Goal: Answer question/provide support

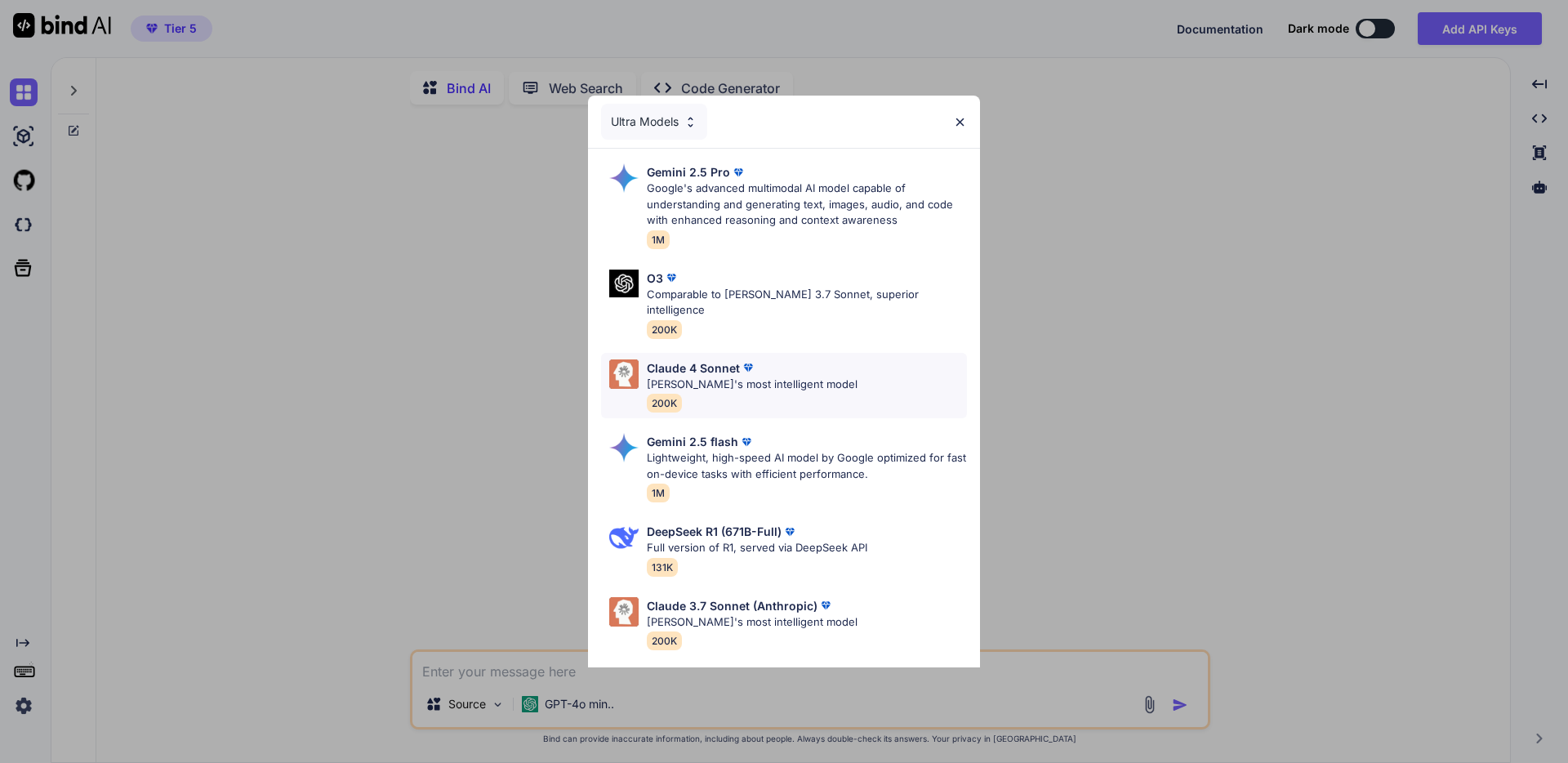
scroll to position [15, 0]
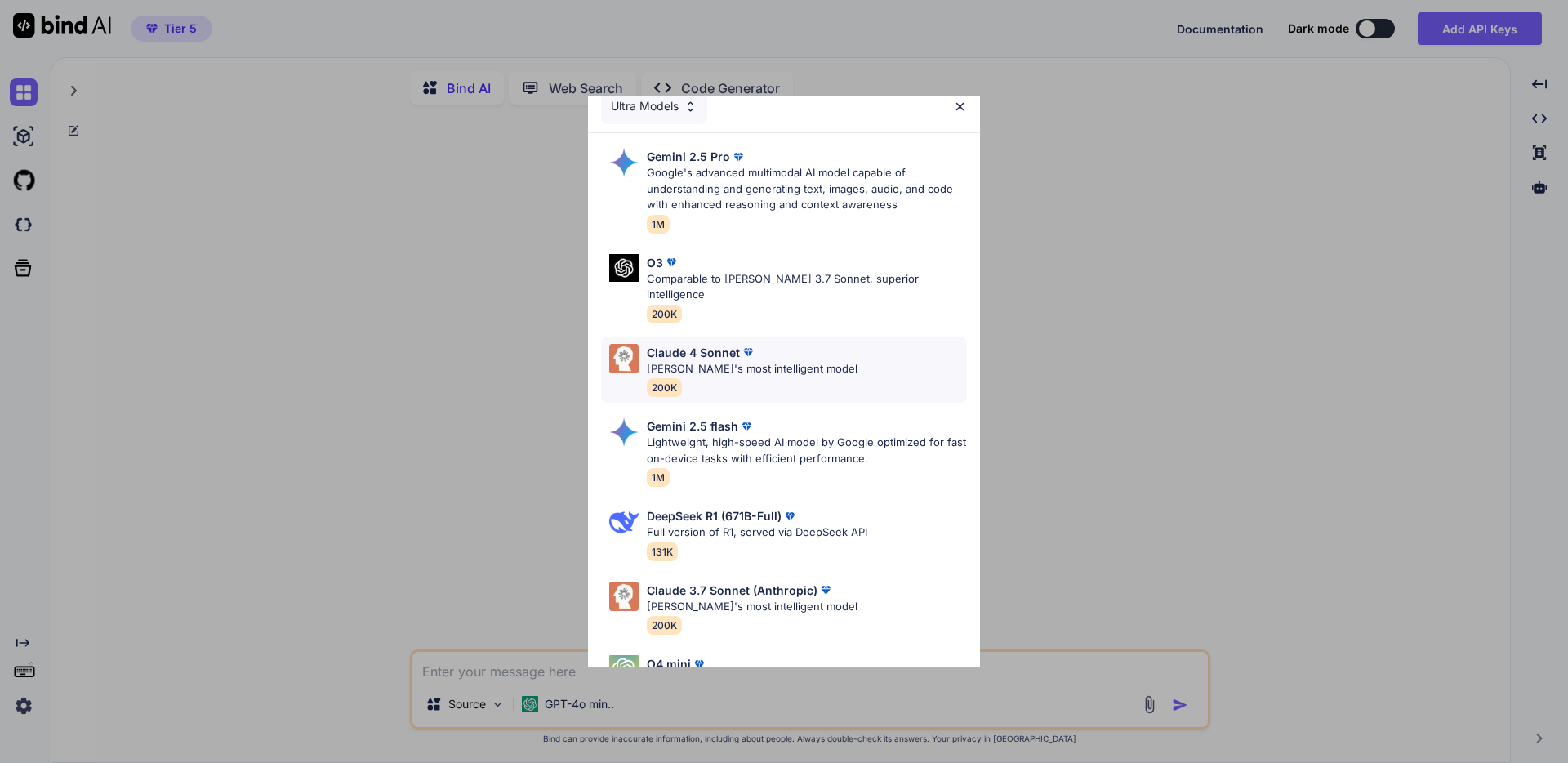
click at [695, 361] on div "[PERSON_NAME] 4 Sonnet [PERSON_NAME]'s most intelligent model 200K" at bounding box center [751, 371] width 210 height 53
type textarea "x"
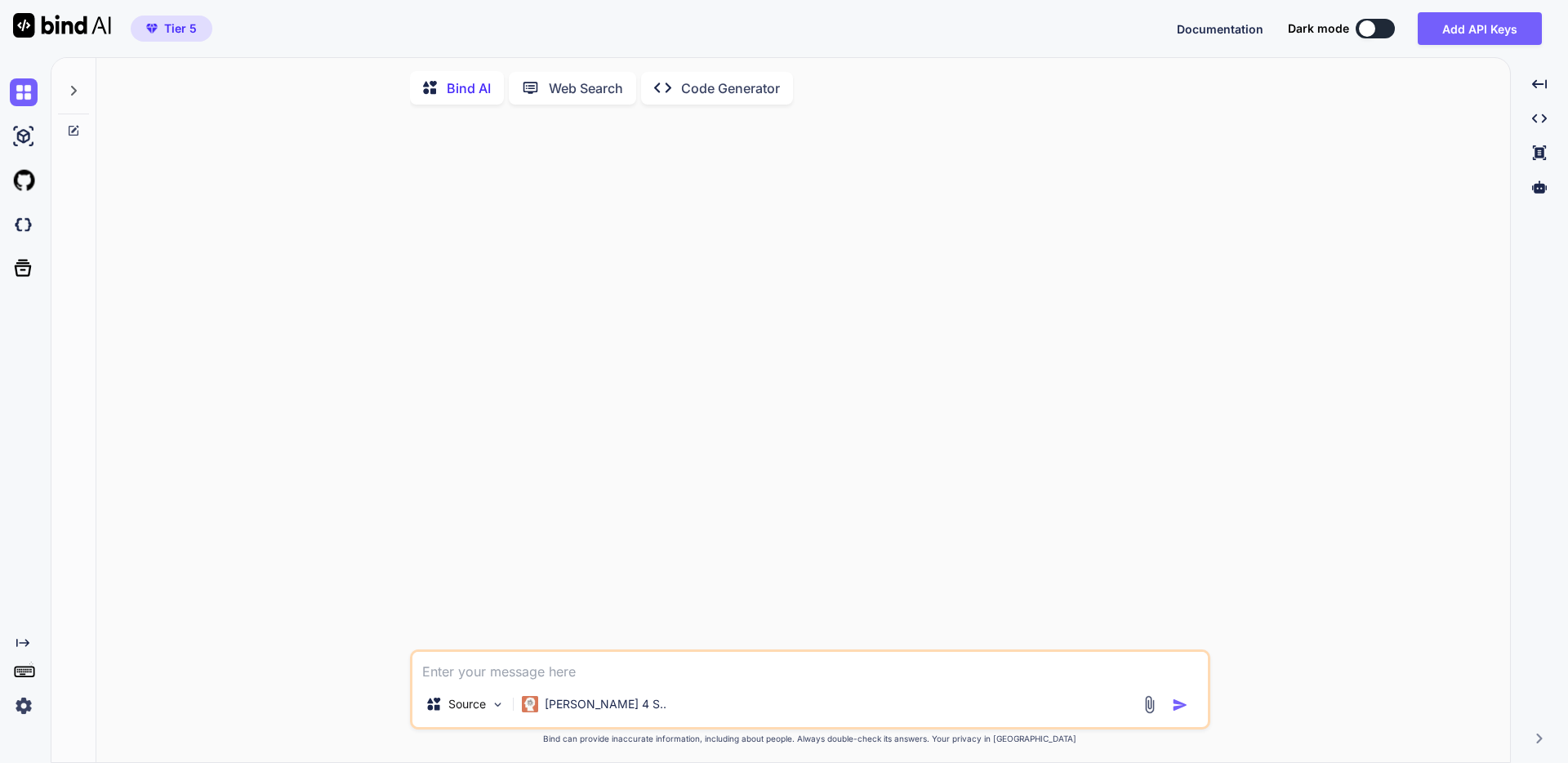
click at [1140, 143] on div at bounding box center [811, 383] width 797 height 532
click at [717, 99] on div "Created with Pixso. Code Generator" at bounding box center [717, 88] width 152 height 33
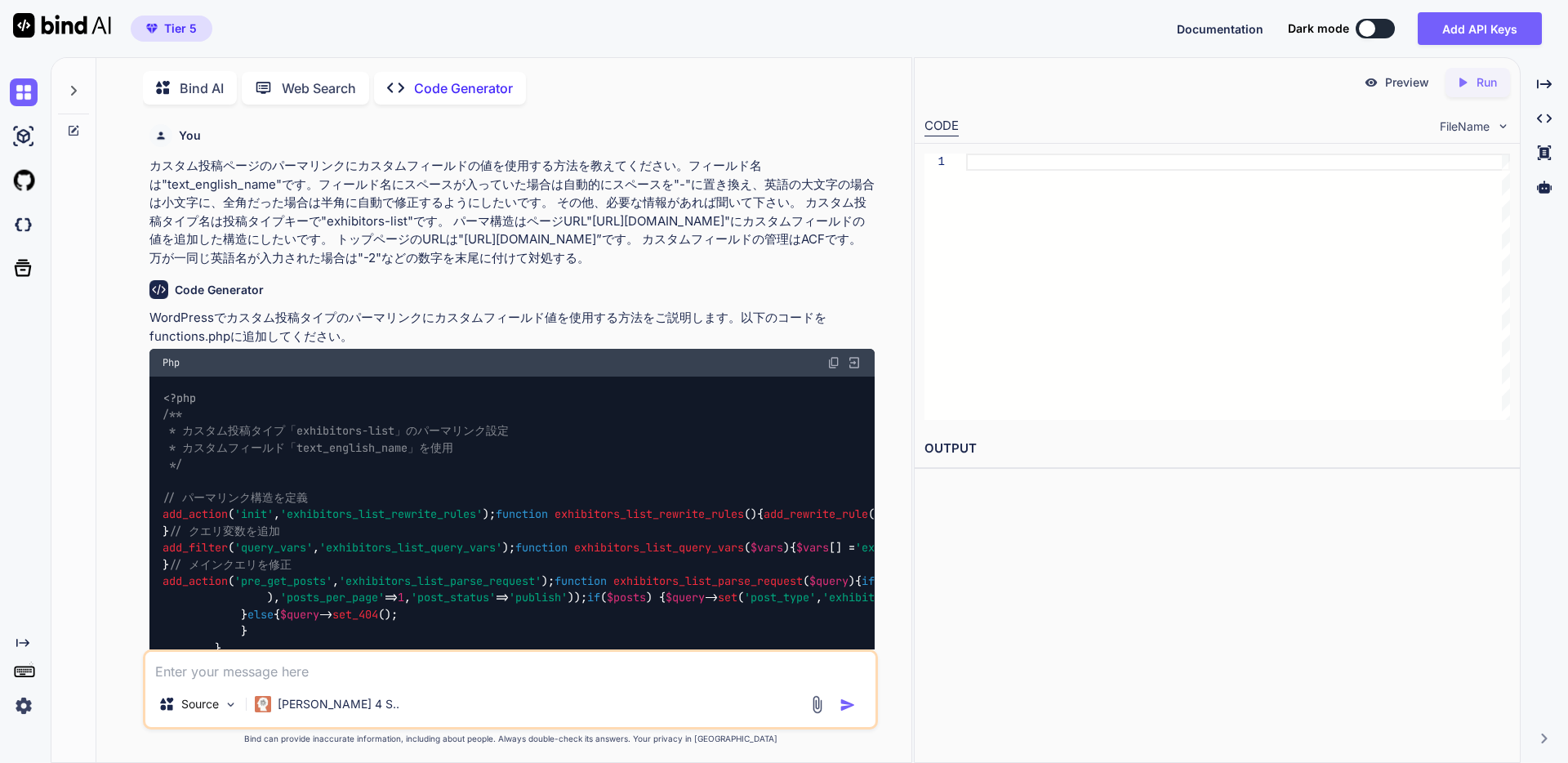
scroll to position [6, 0]
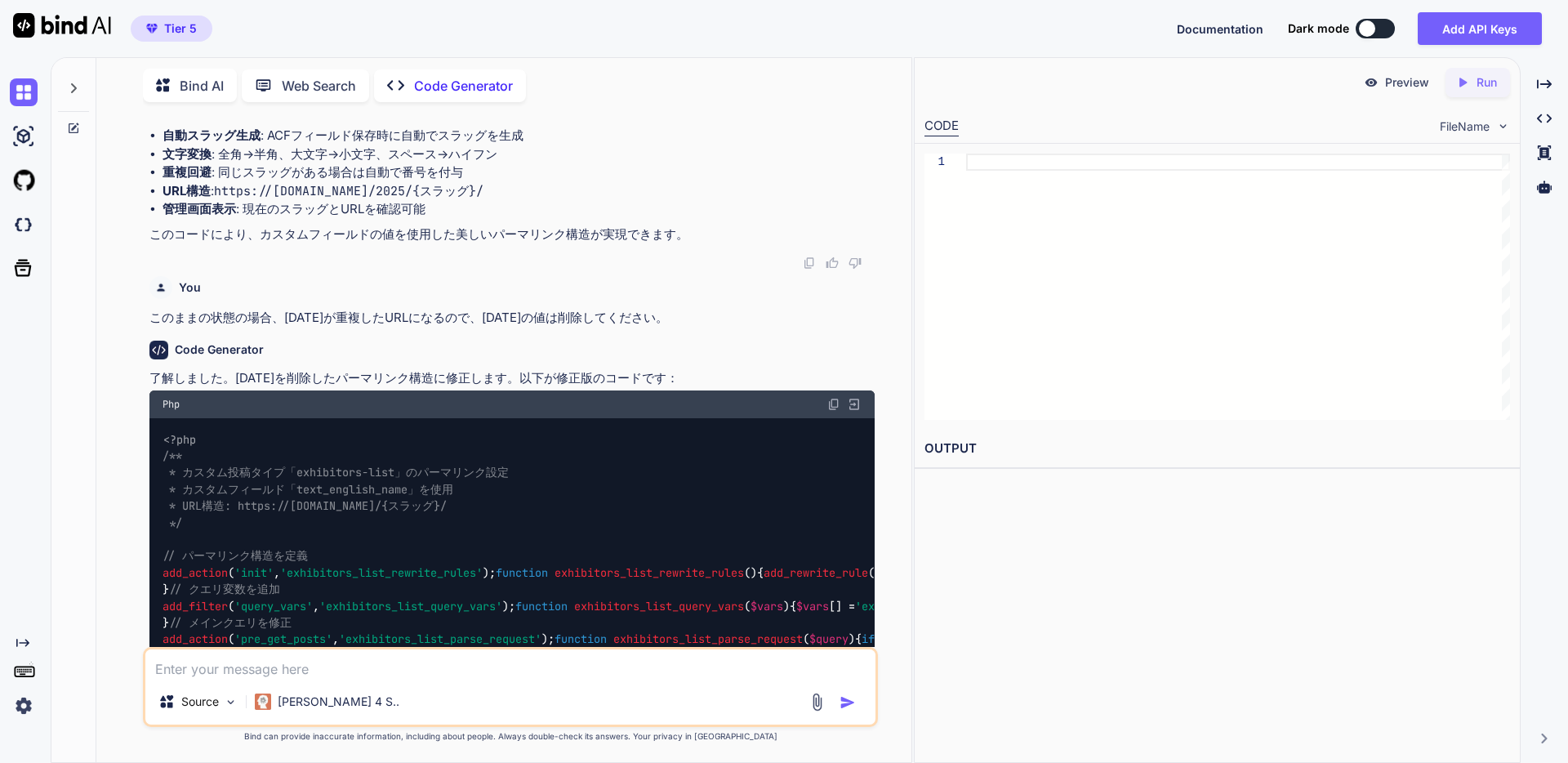
click at [210, 670] on textarea at bounding box center [511, 664] width 730 height 29
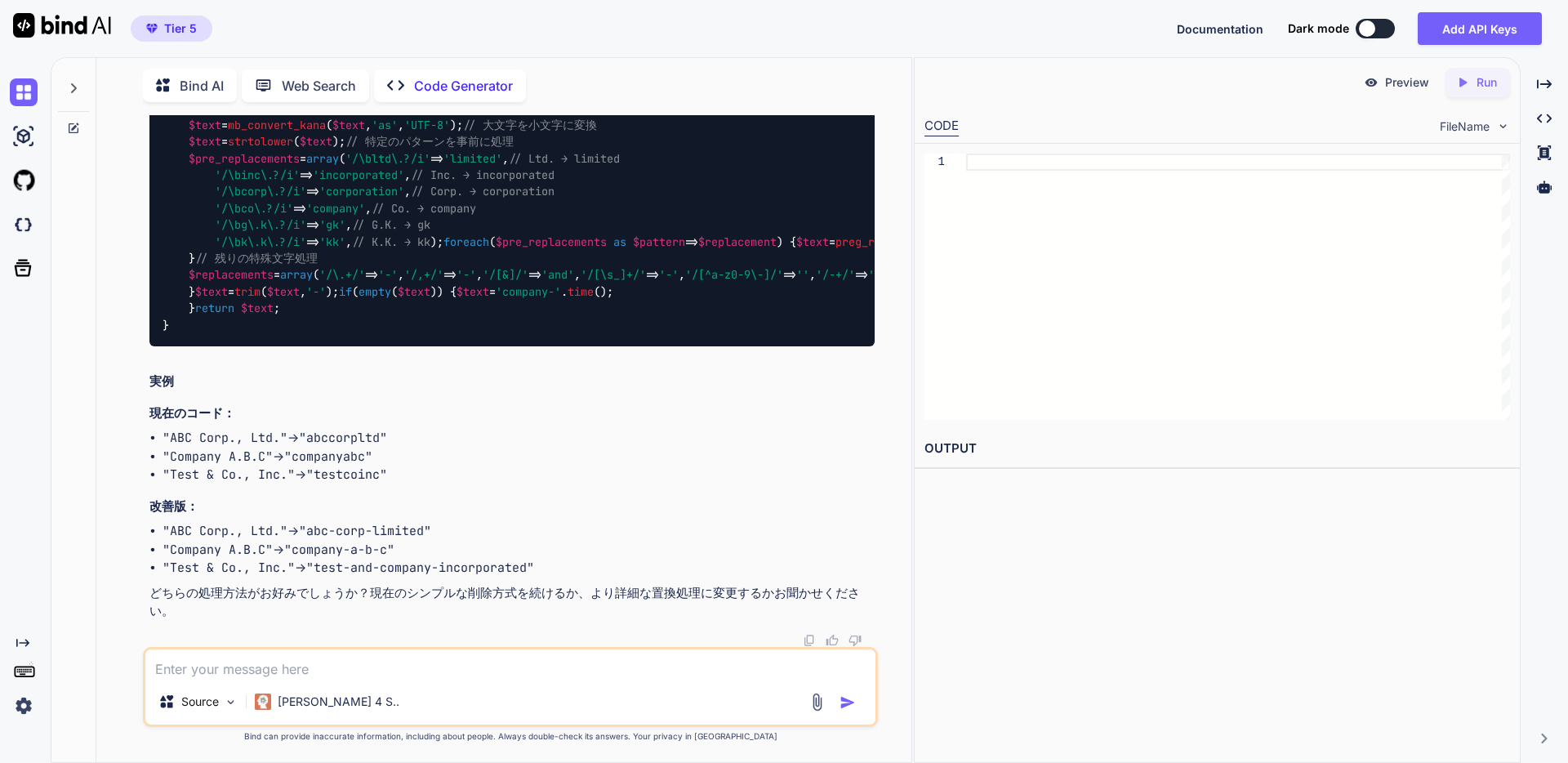
scroll to position [17436, 0]
click at [74, 122] on icon at bounding box center [74, 128] width 13 height 13
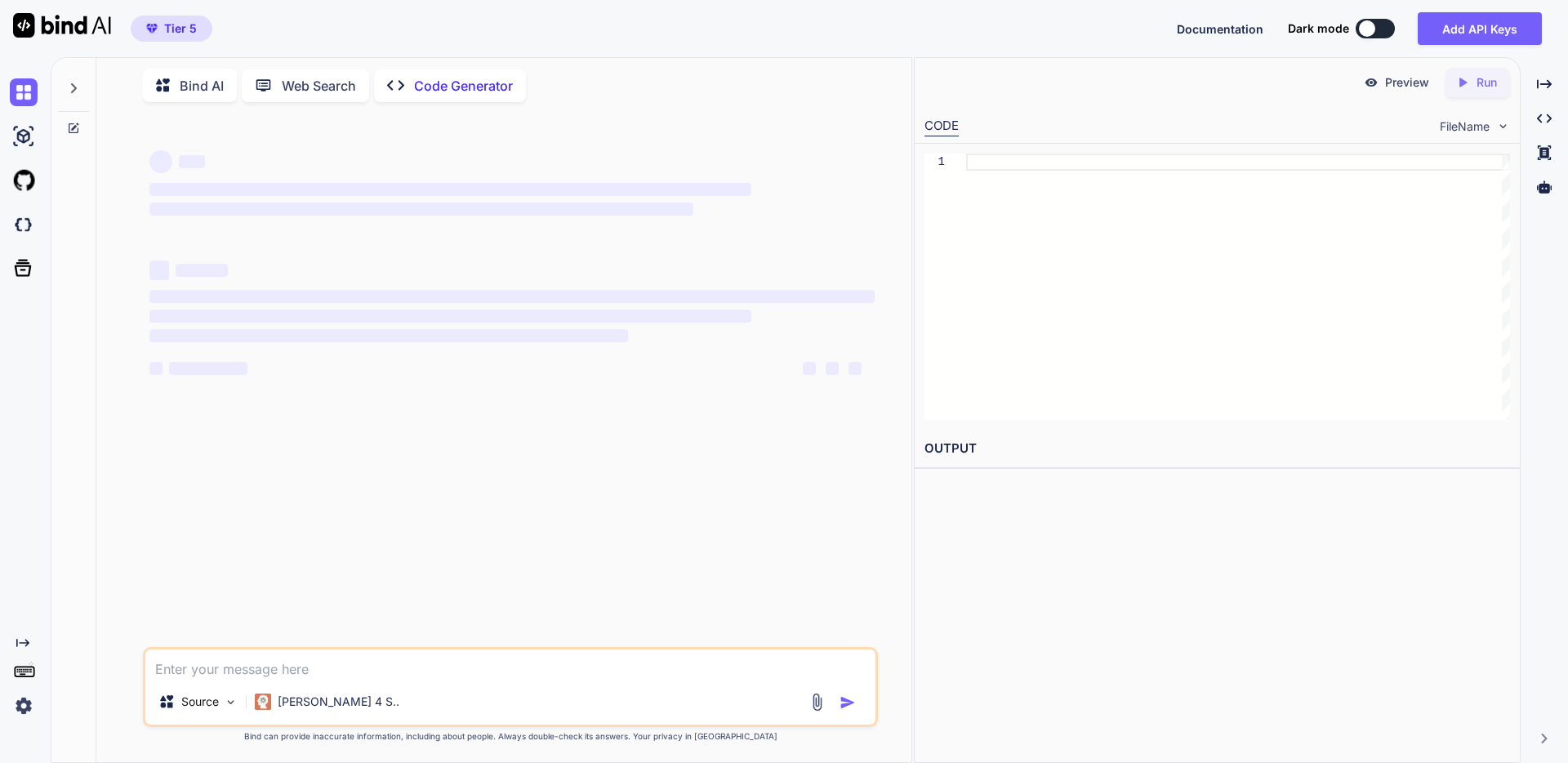
scroll to position [0, 0]
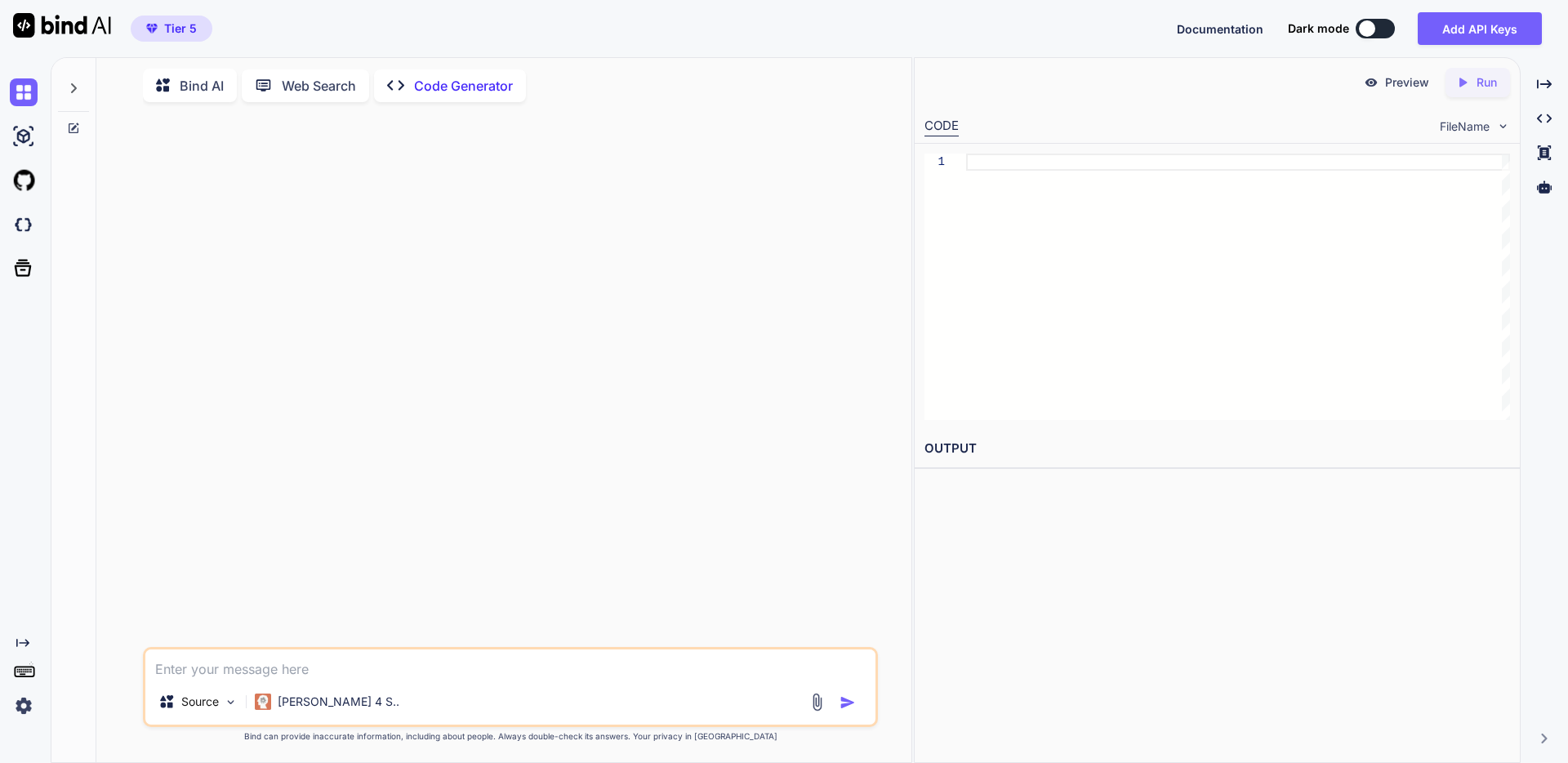
click at [304, 666] on textarea at bounding box center [511, 664] width 730 height 29
paste textarea "WordpressのACFで投稿タイプキーが”exhibitors-list”を作成しました。 そこで作成した投稿と新規で作成したユーザーを紐づけたいと考えて…"
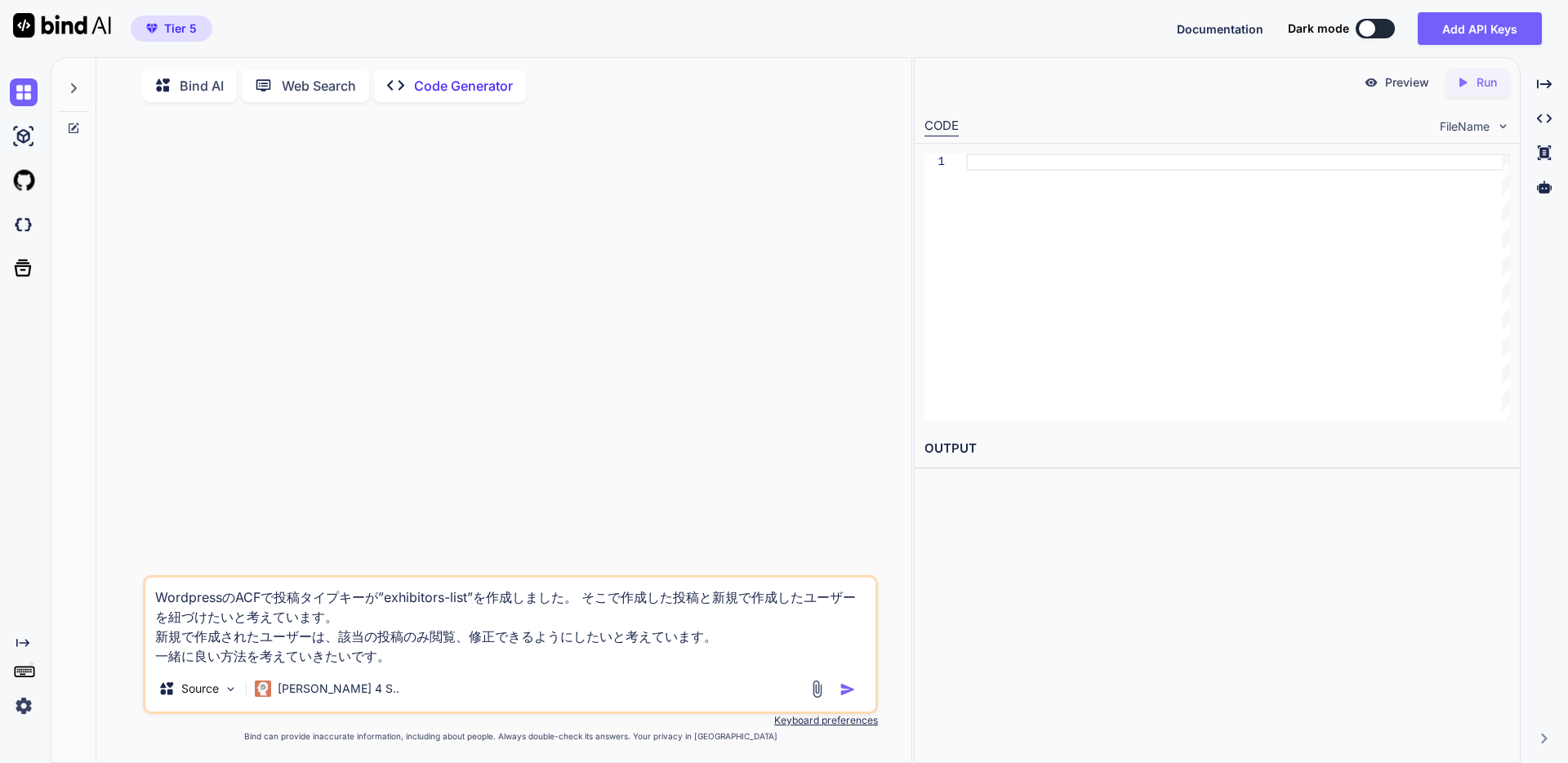
type textarea "WordpressのACFで投稿タイプキーが”exhibitors-list”を作成しました。 そこで作成した投稿と新規で作成したユーザーを紐づけたいと考えて…"
click at [855, 681] on img "button" at bounding box center [848, 689] width 16 height 16
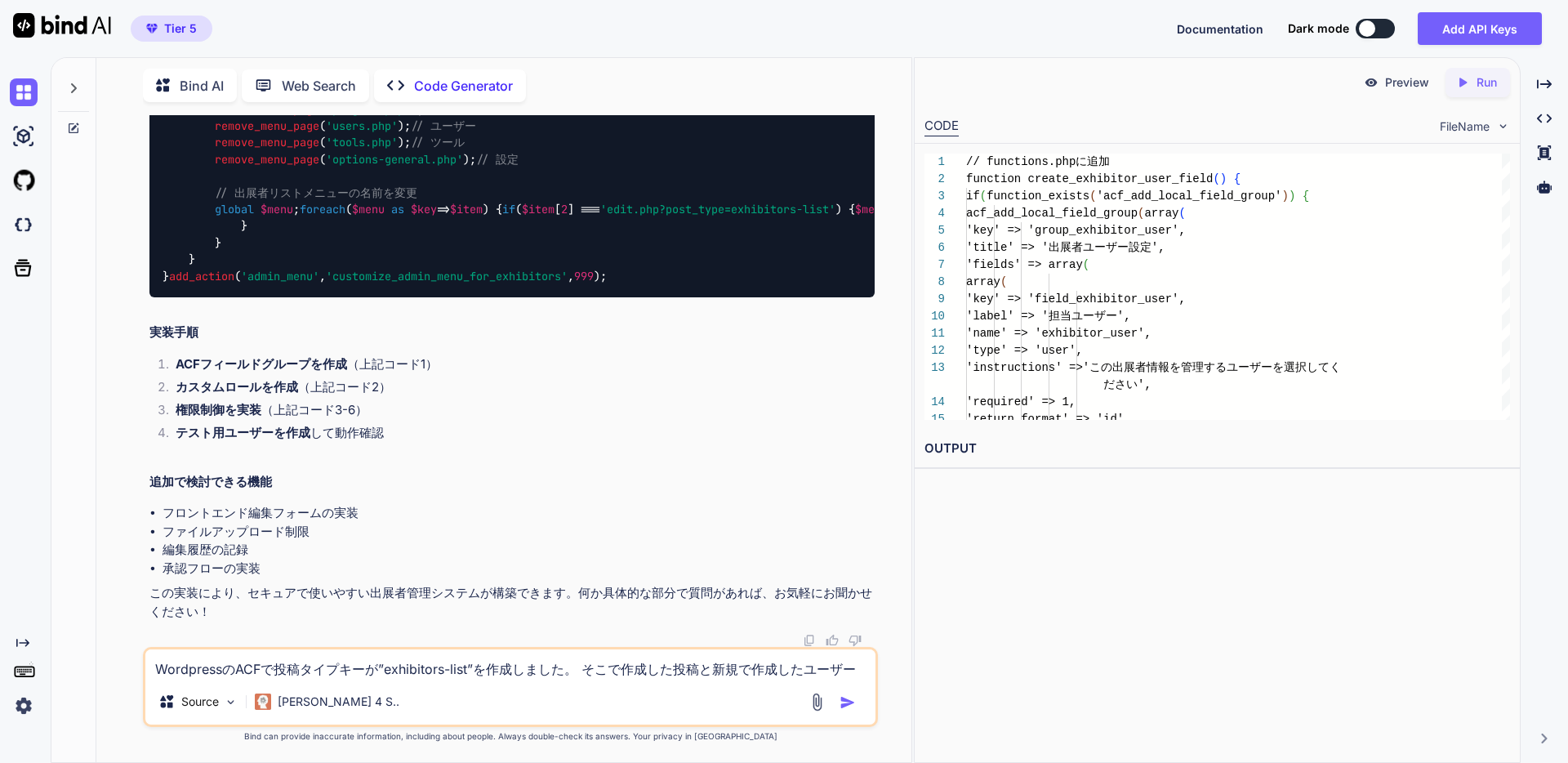
scroll to position [3706, 0]
click at [662, 297] on div "// functions.phpに追加 function customize_admin_menu_for_exhibitors ( ) { $current…" at bounding box center [512, 135] width 725 height 326
click at [412, 407] on li "権限制御を実装 （上記コード3-6）" at bounding box center [518, 412] width 712 height 23
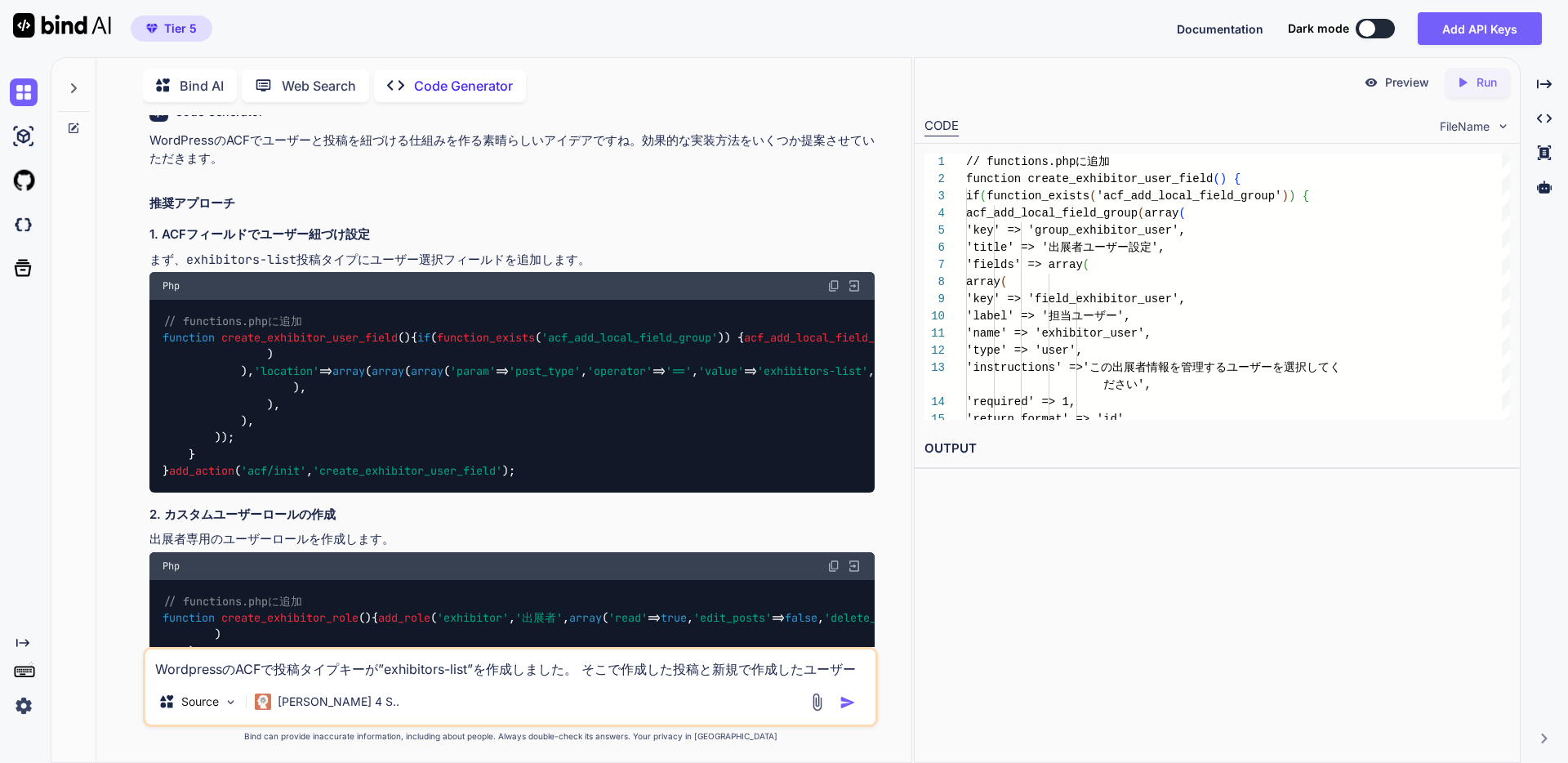
scroll to position [119, 0]
click at [460, 227] on h3 "1. ACFフィールドでユーザー紐づけ設定" at bounding box center [512, 235] width 725 height 19
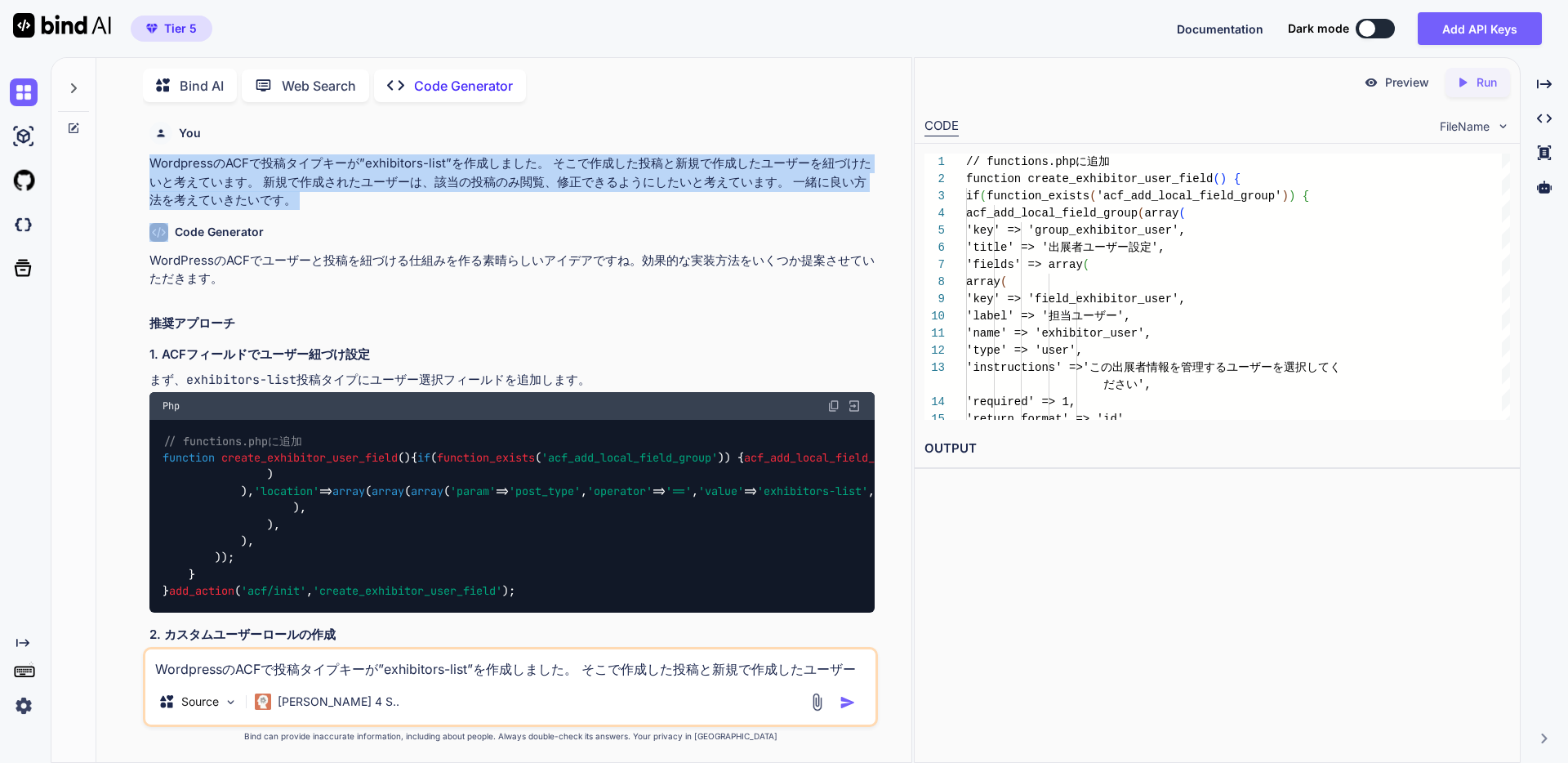
drag, startPoint x: 149, startPoint y: 162, endPoint x: 296, endPoint y: 216, distance: 156.6
click at [296, 216] on div "You WordpressのACFで投稿タイプキーが”exhibitors-list”を作成しました。 そこで作成した投稿と新規で作成したユーザーを紐づけたい…" at bounding box center [513, 381] width 732 height 532
copy div "WordpressのACFで投稿タイプキーが”exhibitors-list”を作成しました。 そこで作成した投稿と新規で作成したユーザーを紐づけたいと考えて…"
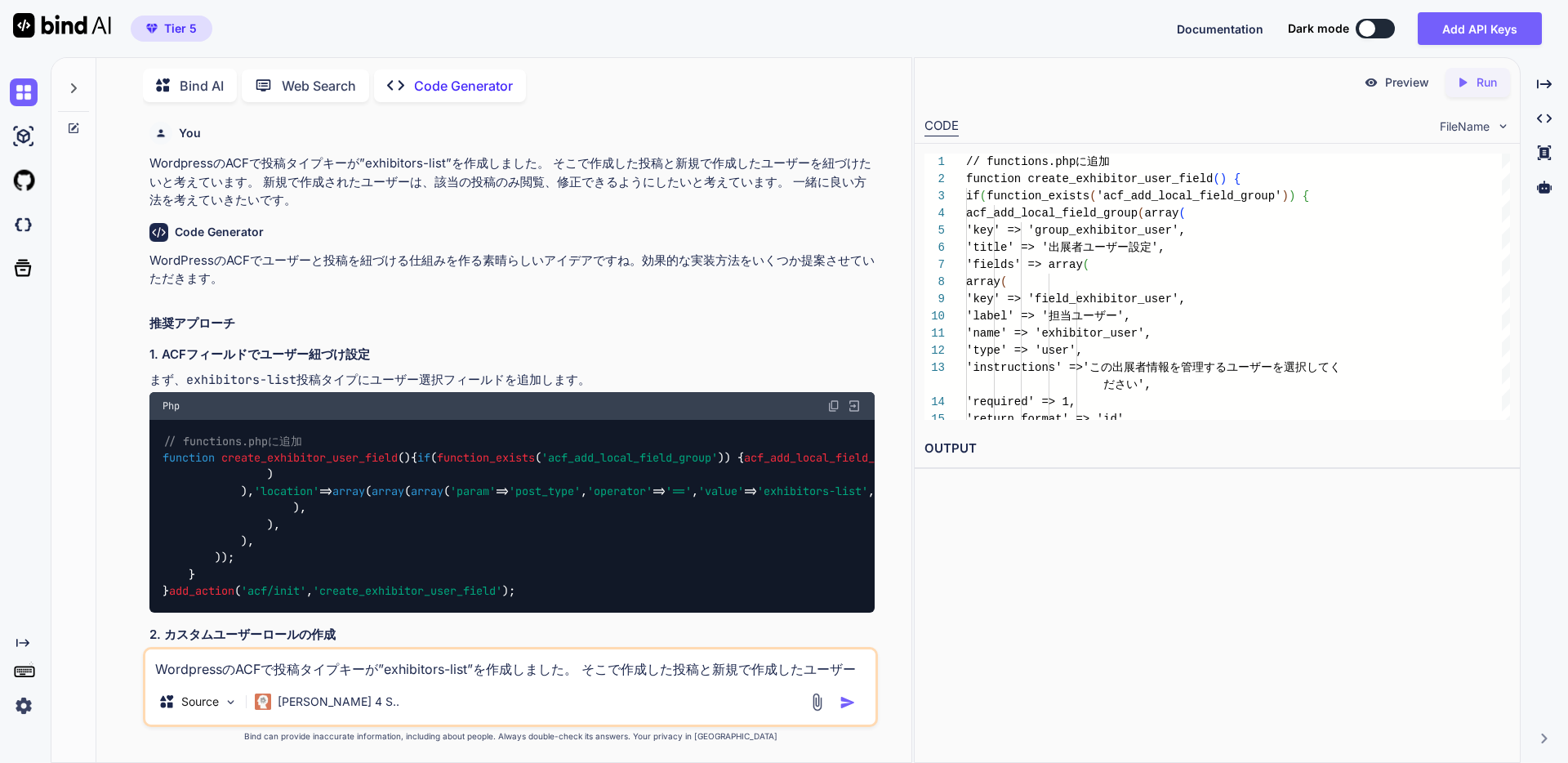
click at [77, 115] on div at bounding box center [74, 95] width 44 height 79
click at [74, 127] on icon at bounding box center [74, 128] width 13 height 13
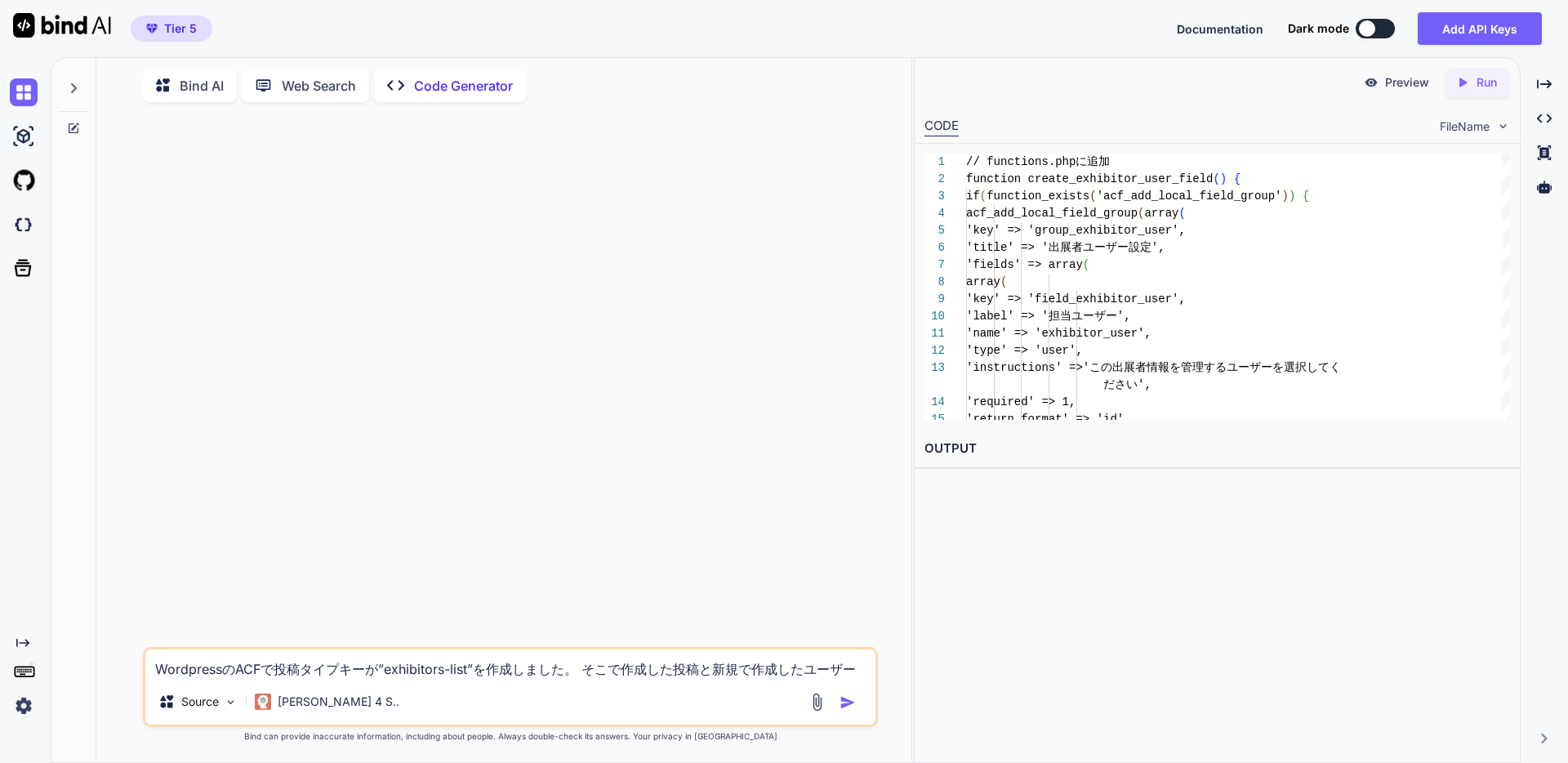
click at [338, 668] on textarea "WordpressのACFで投稿タイプキーが”exhibitors-list”を作成しました。 そこで作成した投稿と新規で作成したユーザーを紐づけたいと考えて…" at bounding box center [511, 664] width 730 height 29
paste textarea "WordpressのACFで投稿タイプキーが”exhibitors-list”を作成しました。 そこで作成した投稿と新規で作成したユーザーを紐づけたいと考えて…"
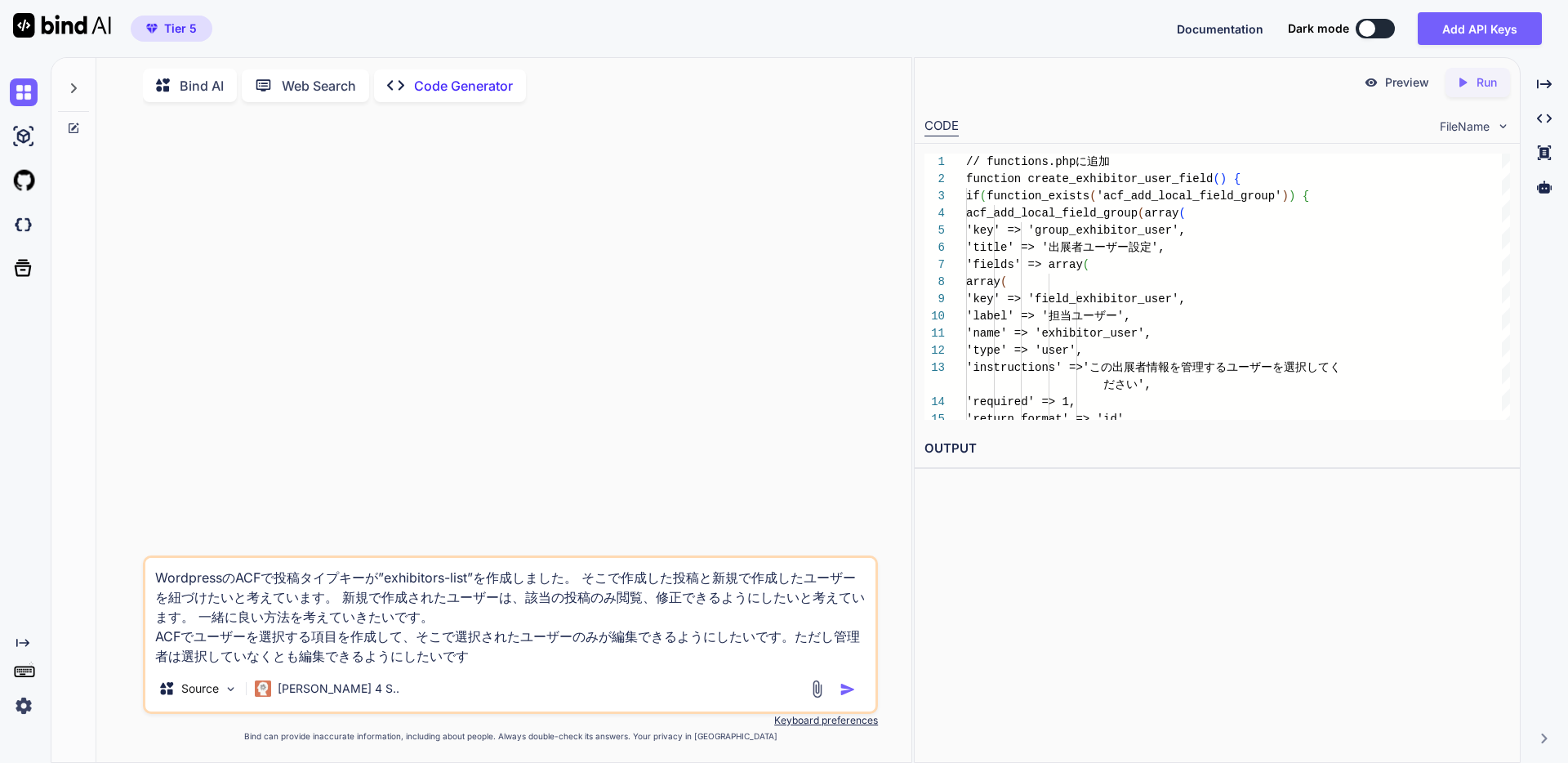
type textarea "WordpressのACFで投稿タイプキーが”exhibitors-list”を作成しました。 そこで作成した投稿と新規で作成したユーザーを紐づけたいと考えて…"
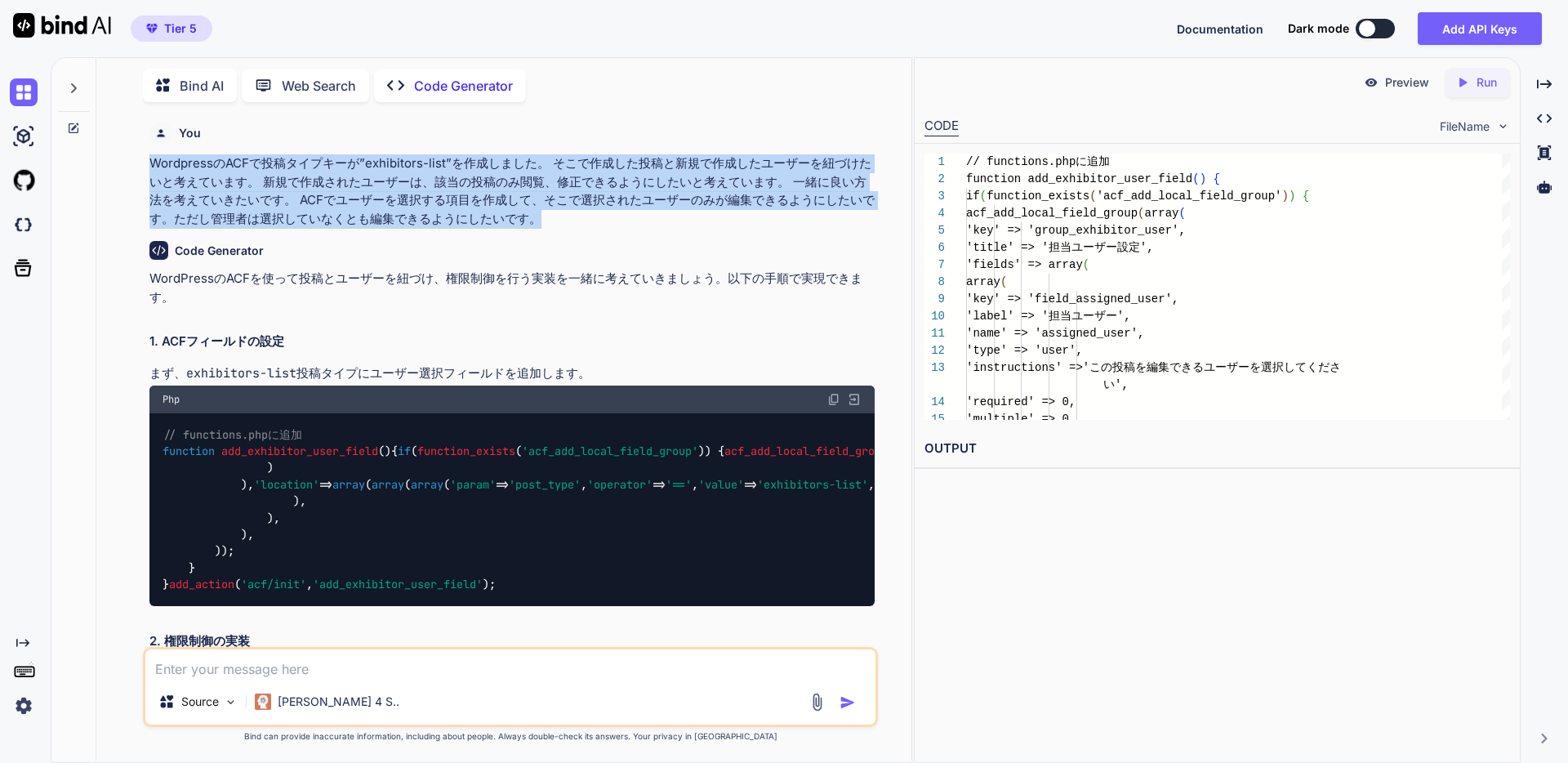
drag, startPoint x: 558, startPoint y: 219, endPoint x: 155, endPoint y: 150, distance: 408.9
click at [155, 150] on div "You WordpressのACFで投稿タイプキーが”exhibitors-list”を作成しました。 そこで作成した投稿と新規で作成したユーザーを紐づけたい…" at bounding box center [512, 171] width 725 height 113
copy p "WordpressのACFで投稿タイプキーが”exhibitors-list”を作成しました。 そこで作成した投稿と新規で作成したユーザーを紐づけたいと考えて…"
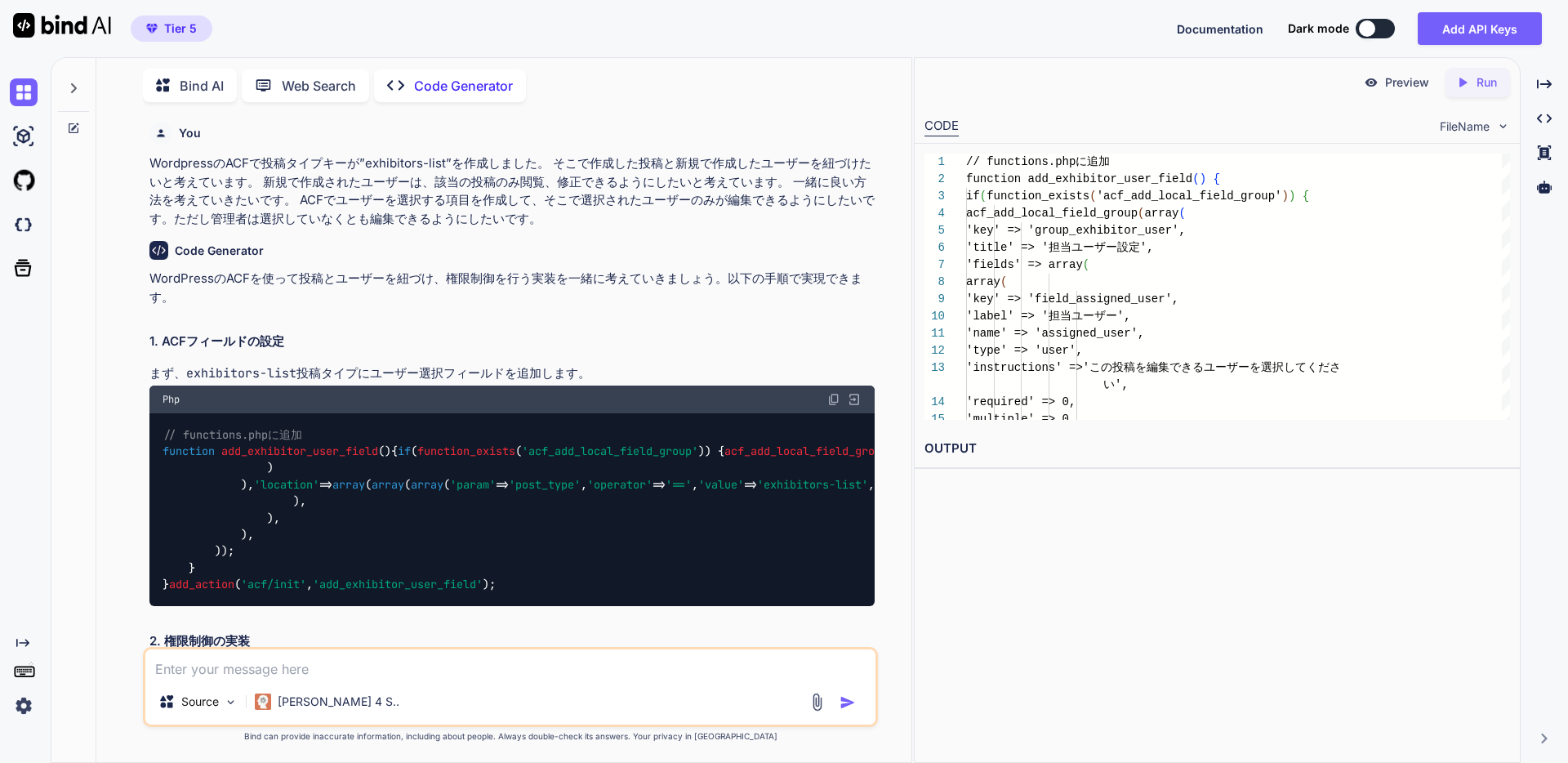
click at [72, 127] on icon at bounding box center [74, 128] width 13 height 13
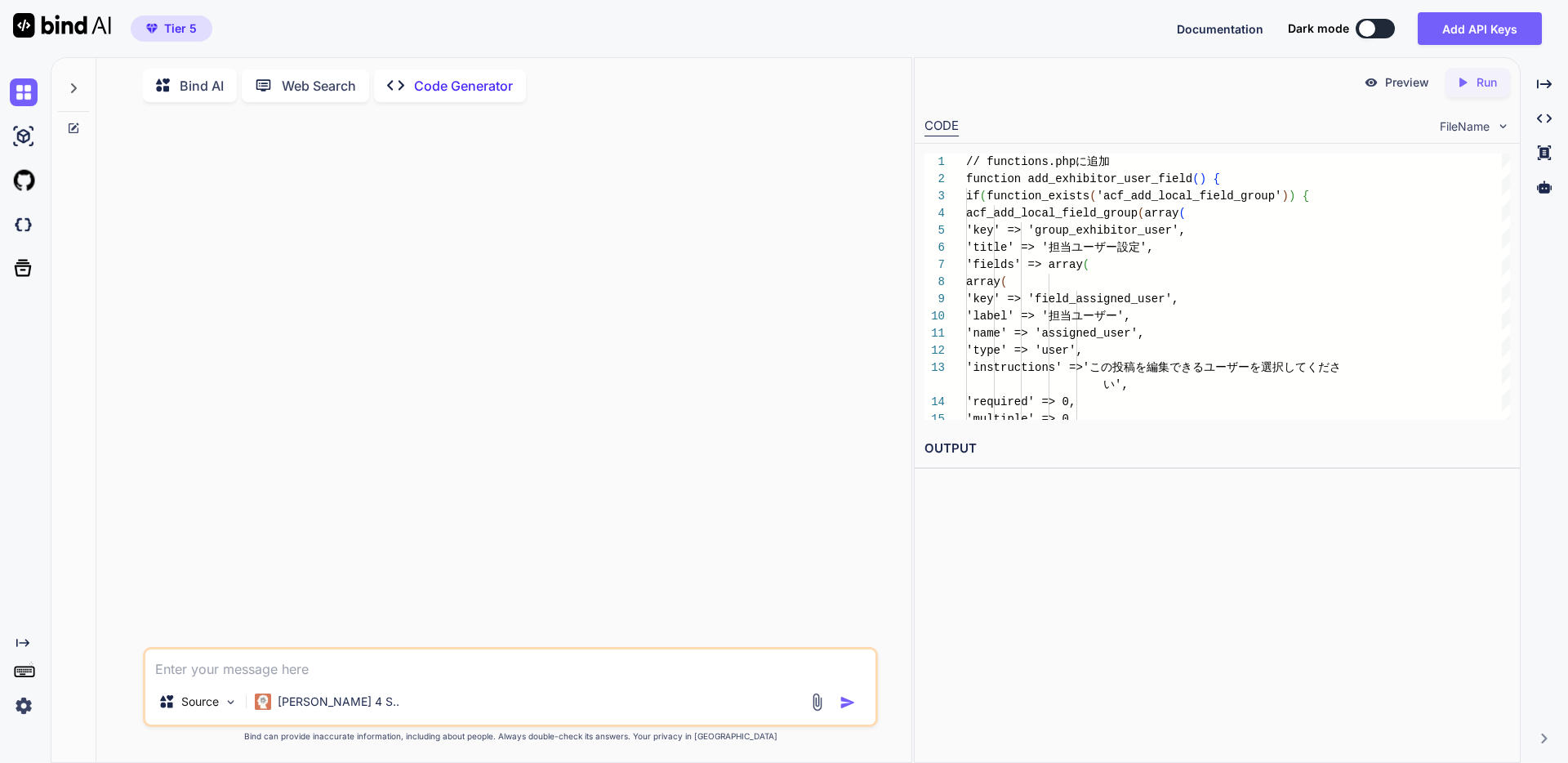
click at [276, 666] on textarea at bounding box center [511, 664] width 730 height 29
paste textarea "WordpressのACFで投稿タイプキーが”exhibitors-list”を作成しました。 そこで作成した投稿と新規で作成したユーザーを紐づけたいと考えて…"
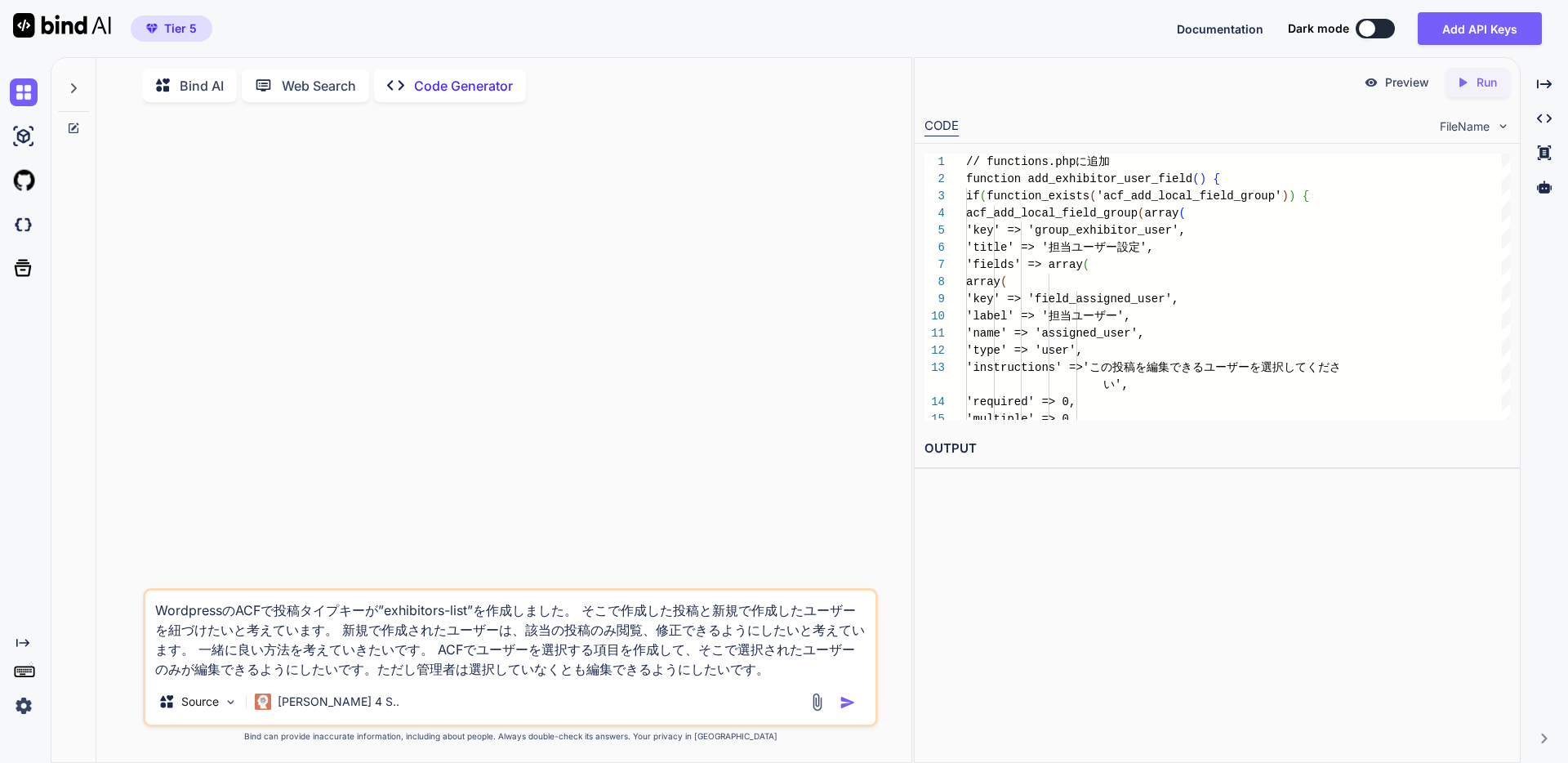
click at [676, 651] on textarea "WordpressのACFで投稿タイプキーが”exhibitors-list”を作成しました。 そこで作成した投稿と新規で作成したユーザーを紐づけたいと考えて…" at bounding box center [511, 634] width 730 height 88
click at [740, 652] on textarea "WordpressのACFで投稿タイプキーが”exhibitors-list”を作成しました。 そこで作成した投稿と新規で作成したユーザーを紐づけたいと考えて…" at bounding box center [511, 634] width 730 height 88
click at [656, 653] on textarea "WordpressのACFで投稿タイプキーが”exhibitors-list”を作成しました。 そこで作成した投稿と新規で作成したユーザーを紐づけたいと考えて…" at bounding box center [511, 634] width 730 height 88
paste textarea "{acf_chatbot_id}"
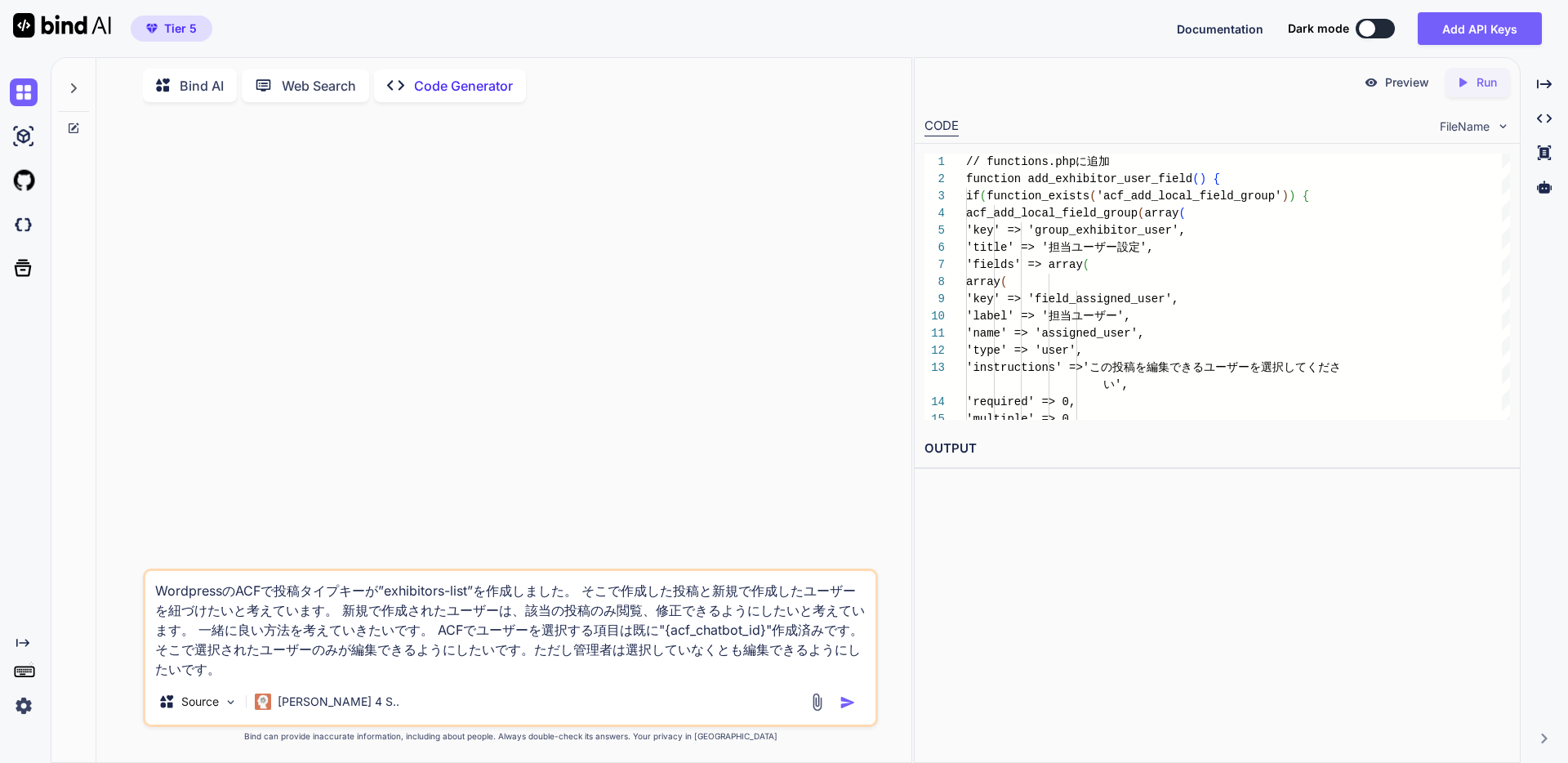
click at [756, 629] on textarea "WordpressのACFで投稿タイプキーが”exhibitors-list”を作成しました。 そこで作成した投稿と新規で作成したユーザーを紐づけたいと考えて…" at bounding box center [511, 625] width 730 height 107
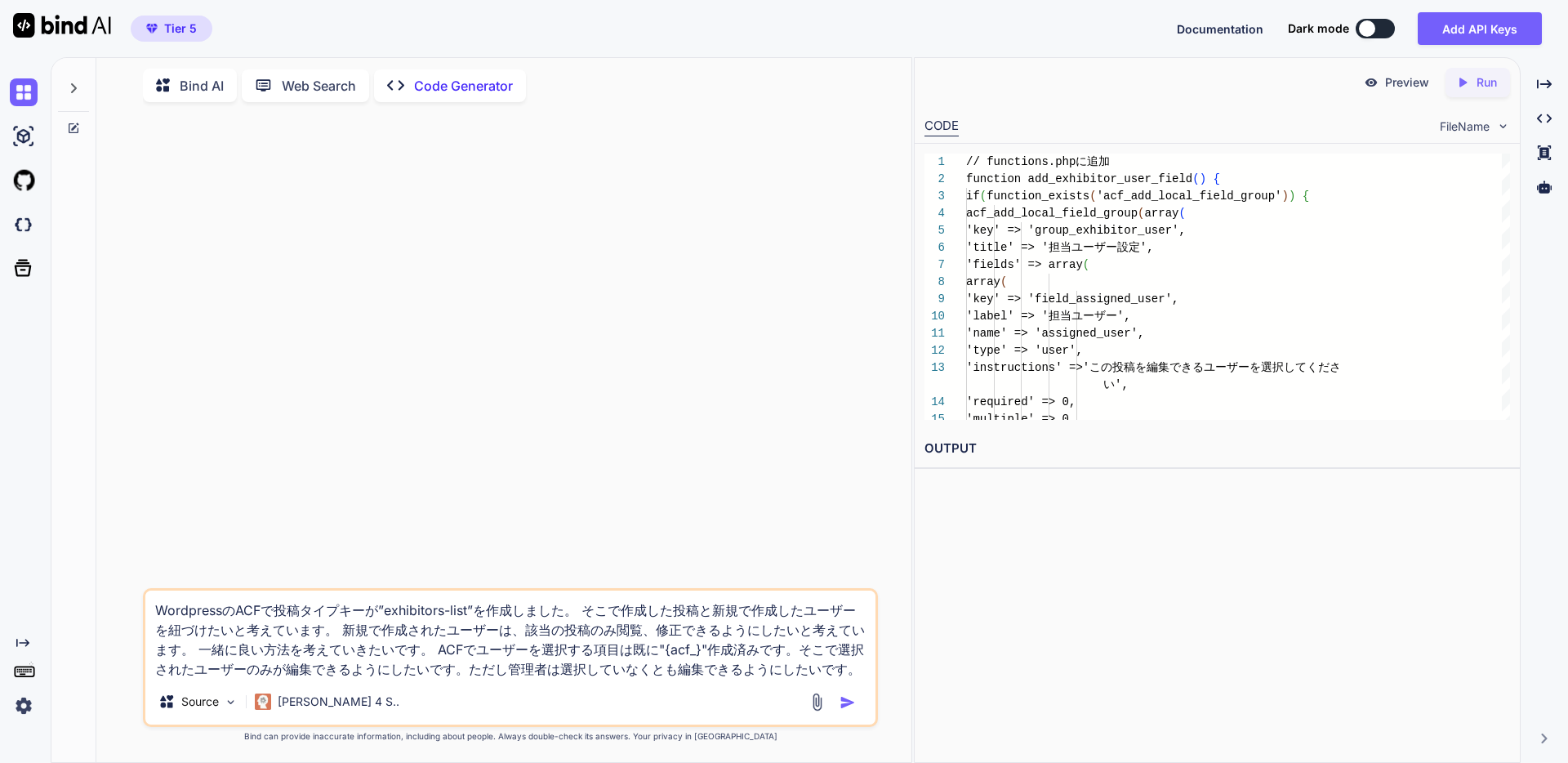
paste textarea "user_select"
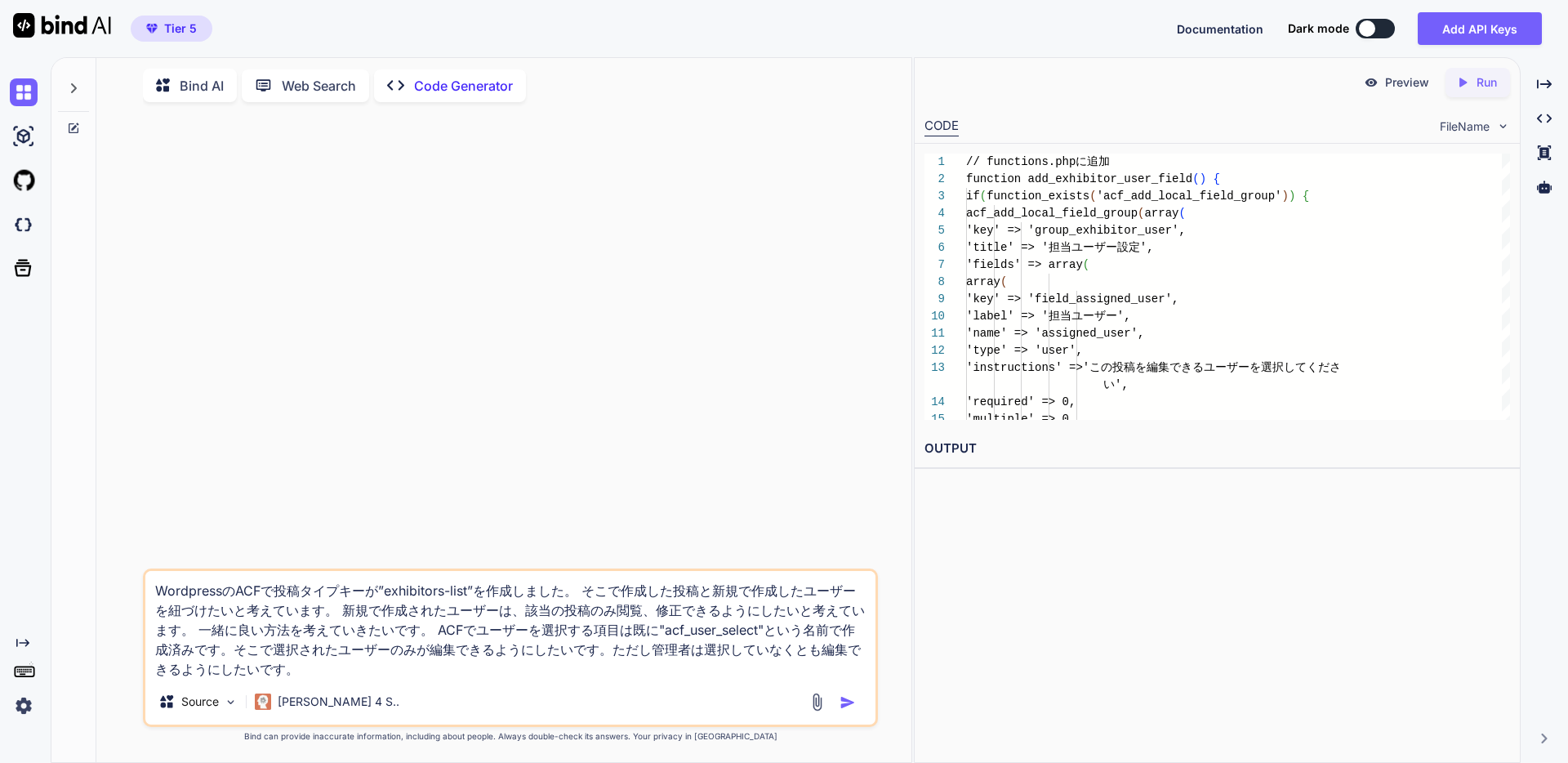
click at [416, 650] on textarea "WordpressのACFで投稿タイプキーが”exhibitors-list”を作成しました。 そこで作成した投稿と新規で作成したユーザーを紐づけたいと考えて…" at bounding box center [511, 625] width 730 height 107
click at [553, 666] on textarea "WordpressのACFで投稿タイプキーが”exhibitors-list”を作成しました。 そこで作成した投稿と新規で作成したユーザーを紐づけたいと考えて…" at bounding box center [511, 625] width 730 height 107
click at [608, 653] on textarea "WordpressのACFで投稿タイプキーが”exhibitors-list”を作成しました。 そこで作成した投稿と新規で作成したユーザーを紐づけたいと考えて…" at bounding box center [511, 625] width 730 height 107
type textarea "WordpressのACFで投稿タイプキーが”exhibitors-list”を作成しました。 そこで作成した投稿と新規で作成したユーザーを紐づけたいと考えて…"
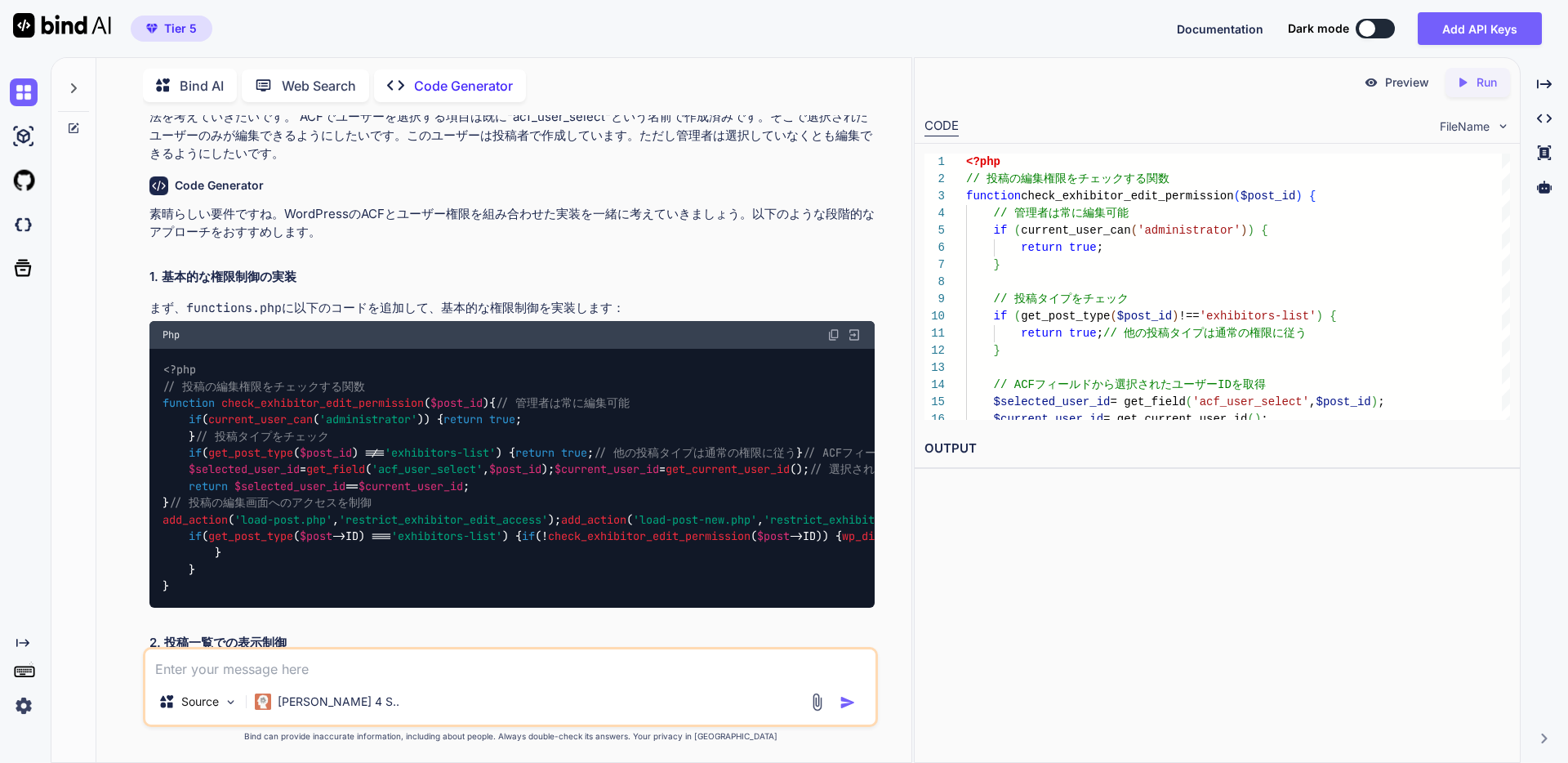
scroll to position [99, 0]
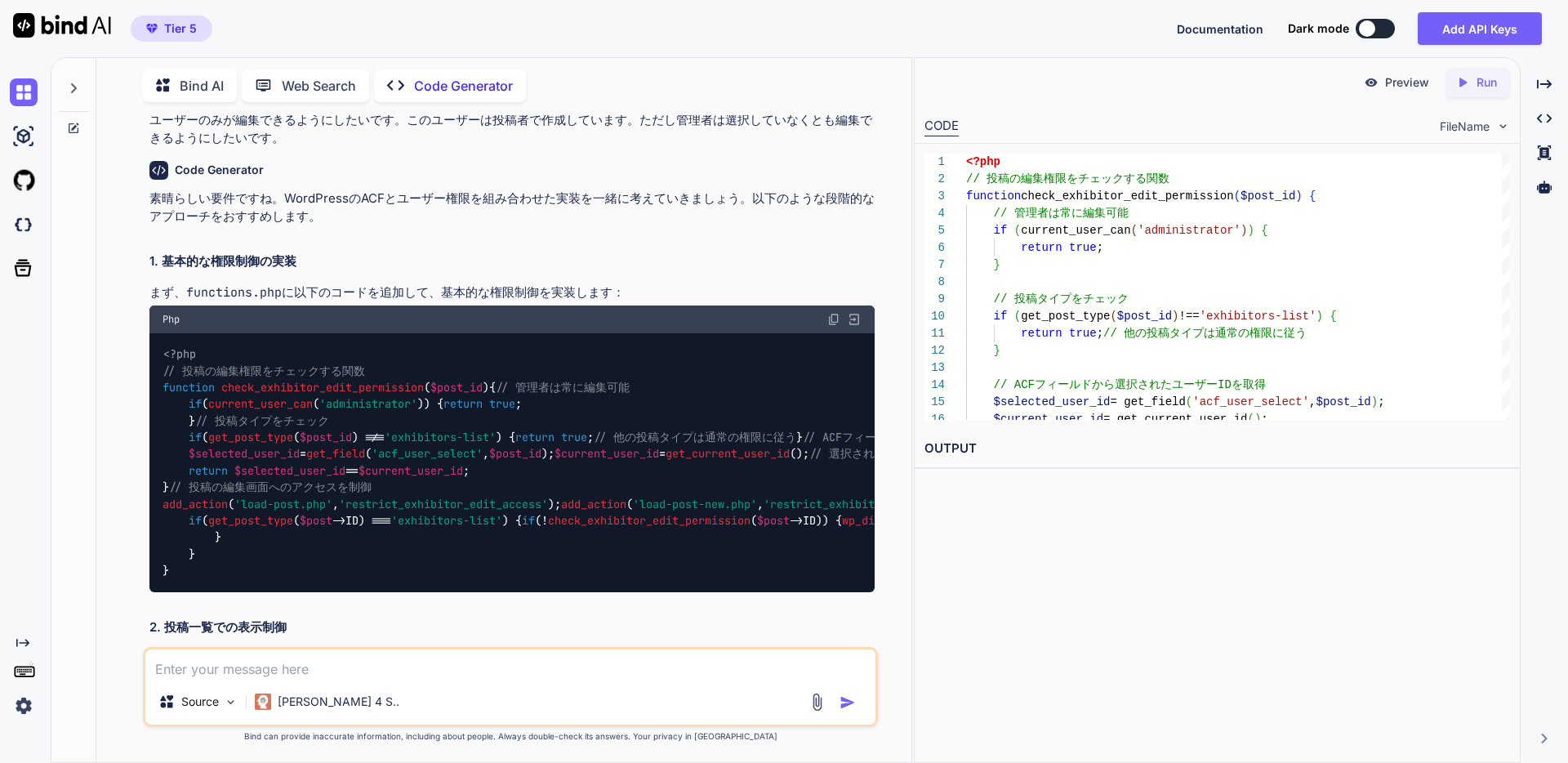
click at [835, 317] on img at bounding box center [833, 319] width 13 height 13
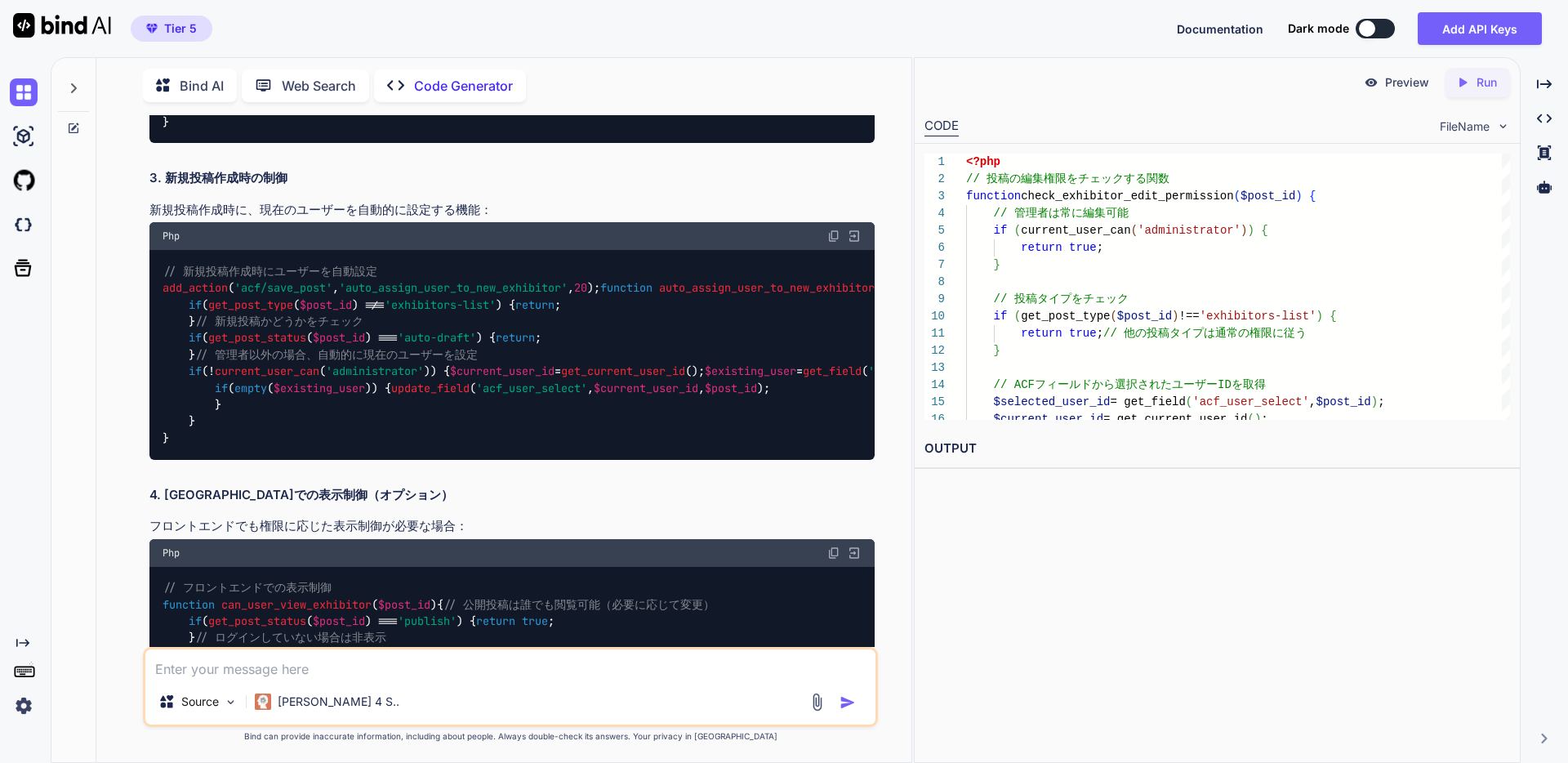
scroll to position [867, 0]
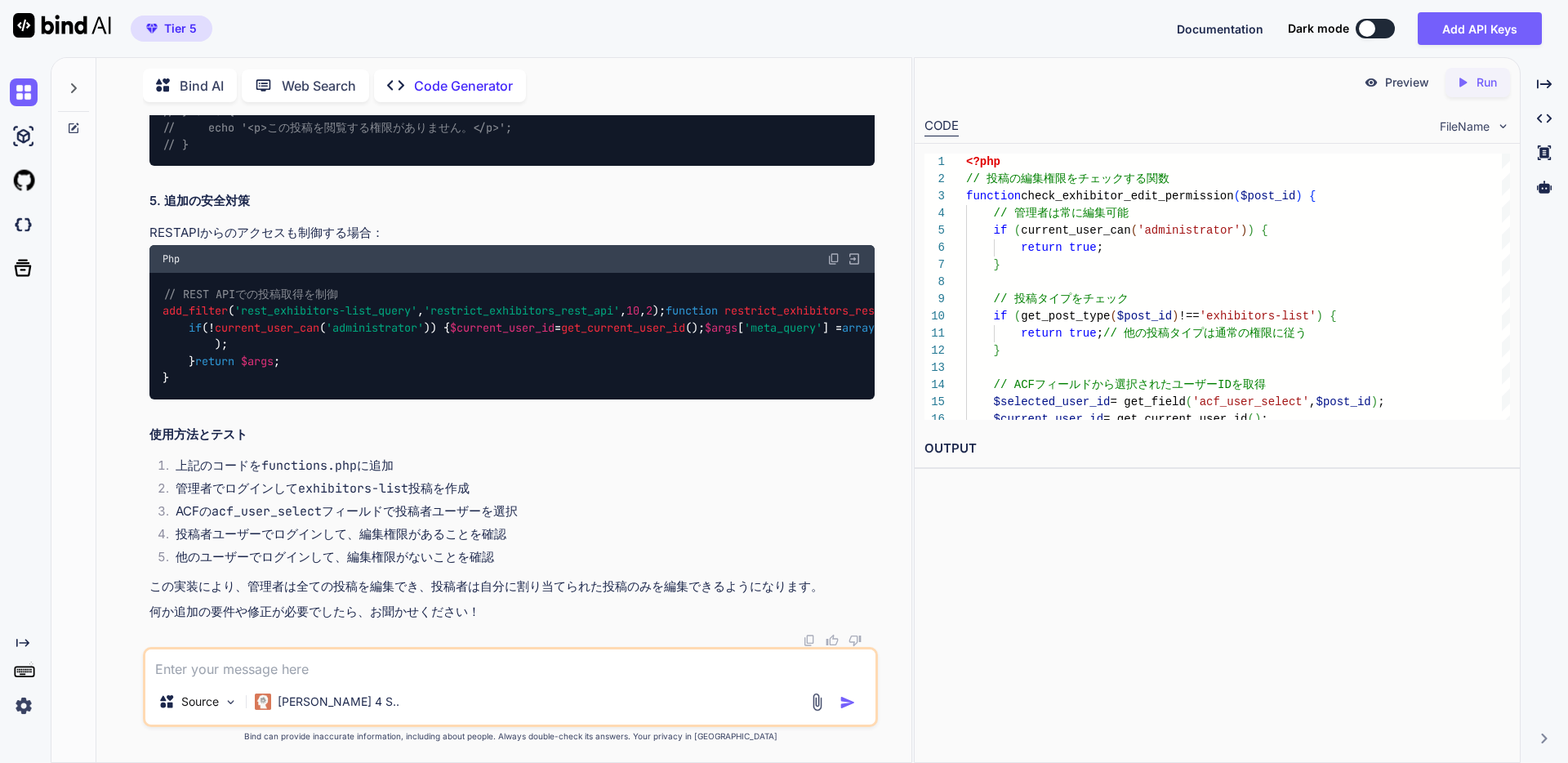
scroll to position [2038, 0]
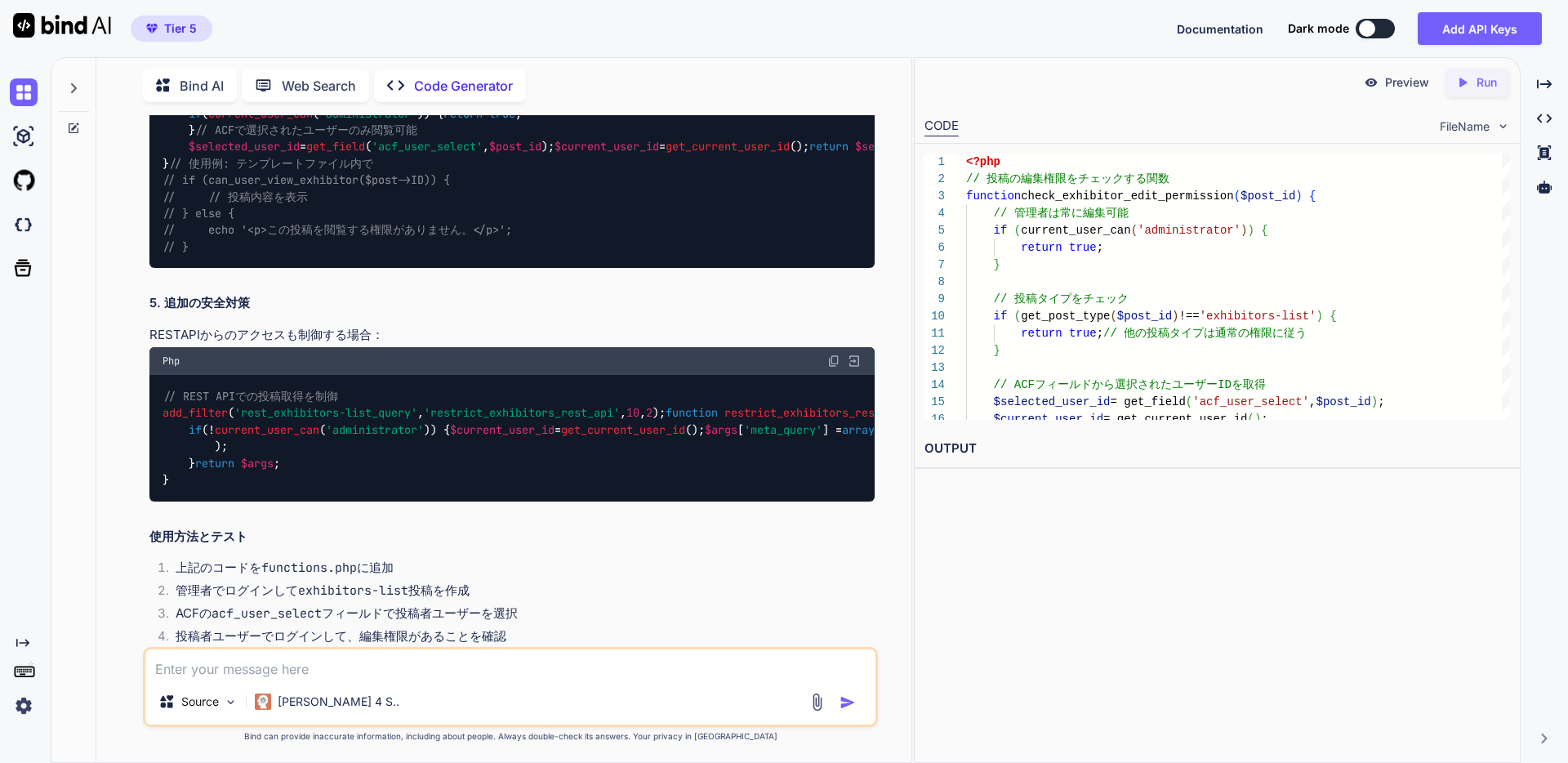
scroll to position [1436, 0]
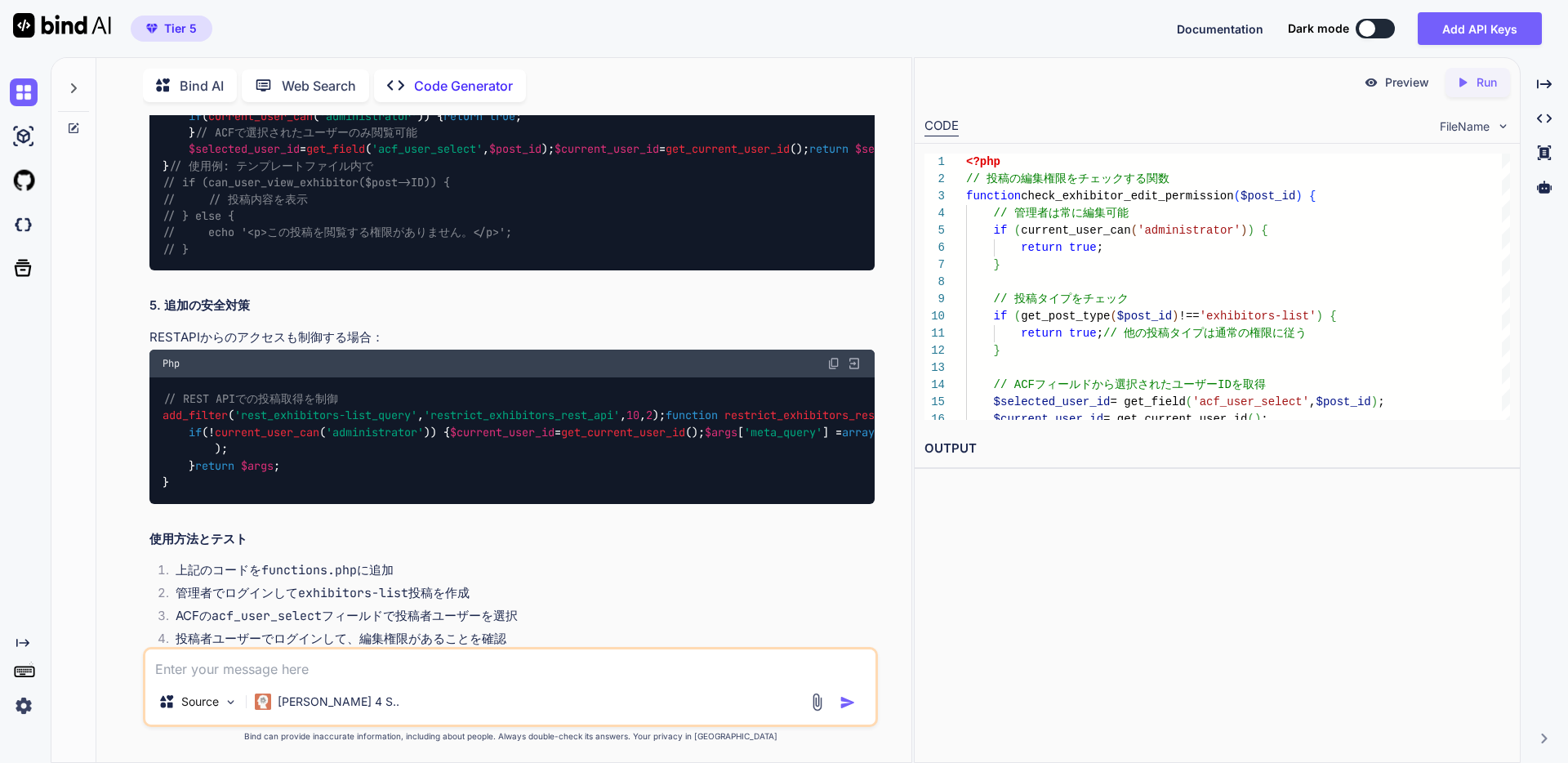
drag, startPoint x: 166, startPoint y: 274, endPoint x: 247, endPoint y: 276, distance: 81.0
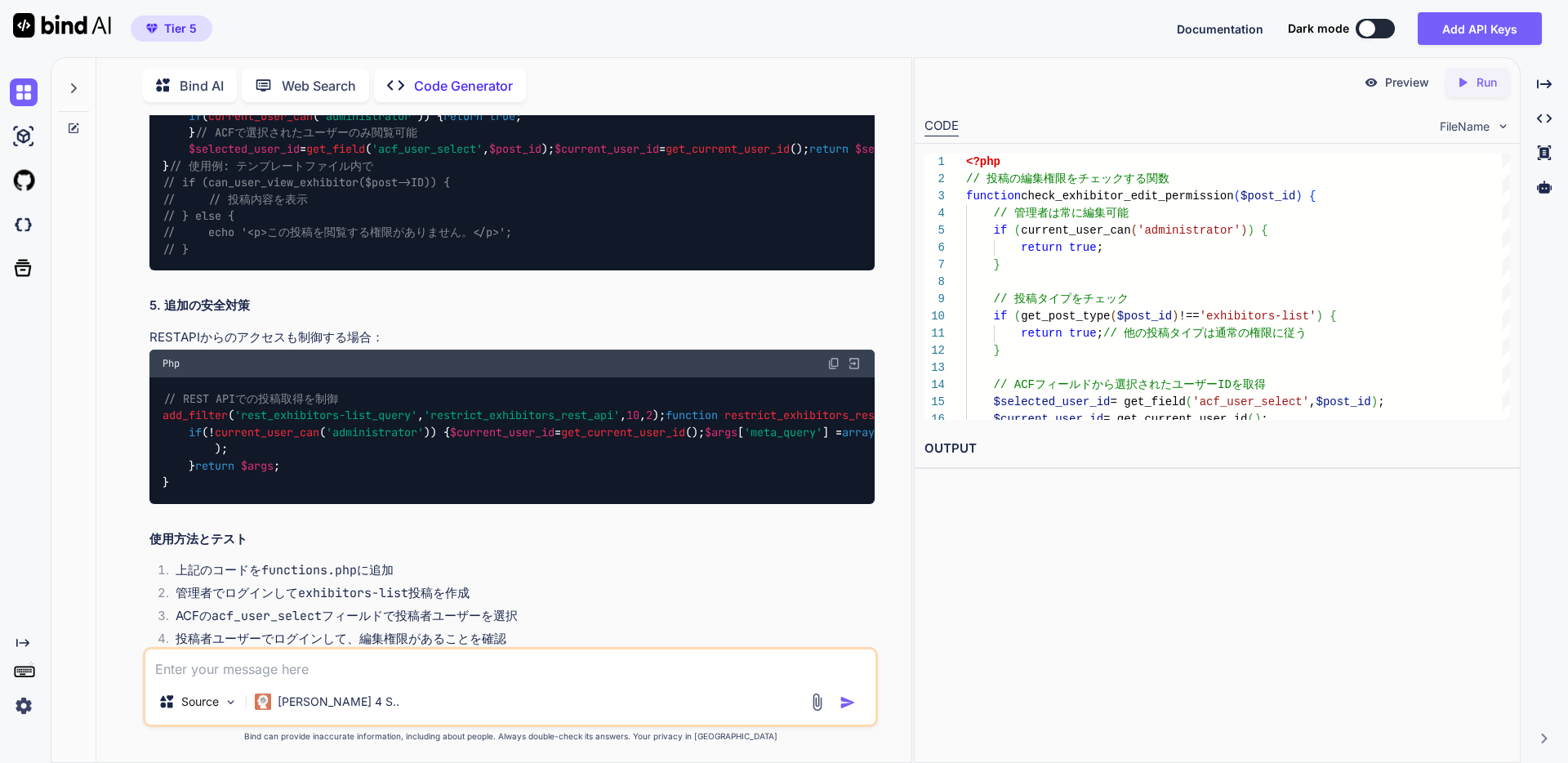
copy div "3. 新規投稿作成時の制御"
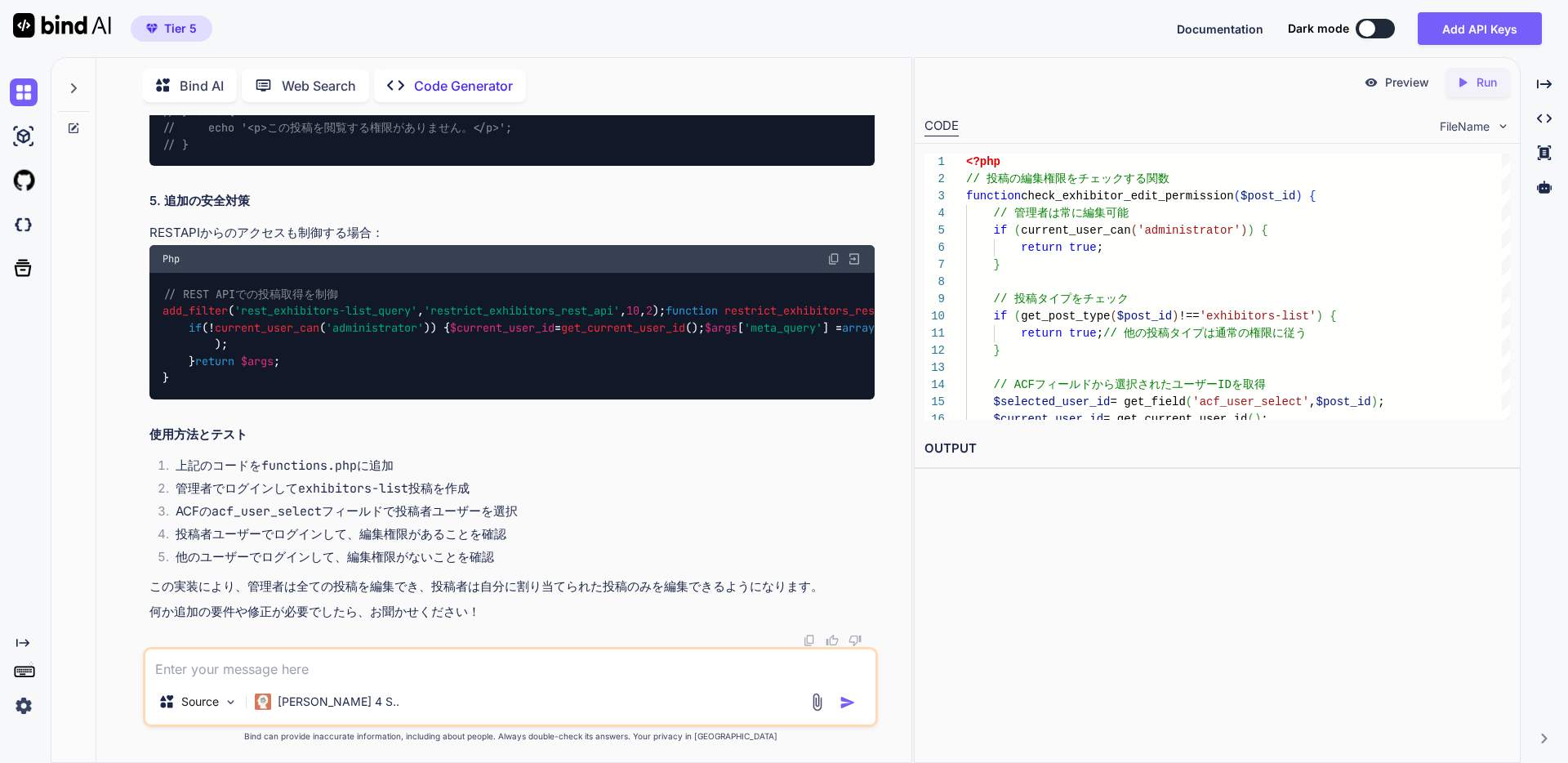
scroll to position [1972, 0]
click at [189, 664] on textarea at bounding box center [511, 664] width 730 height 29
paste textarea "3. 新規投稿作成時の制御"
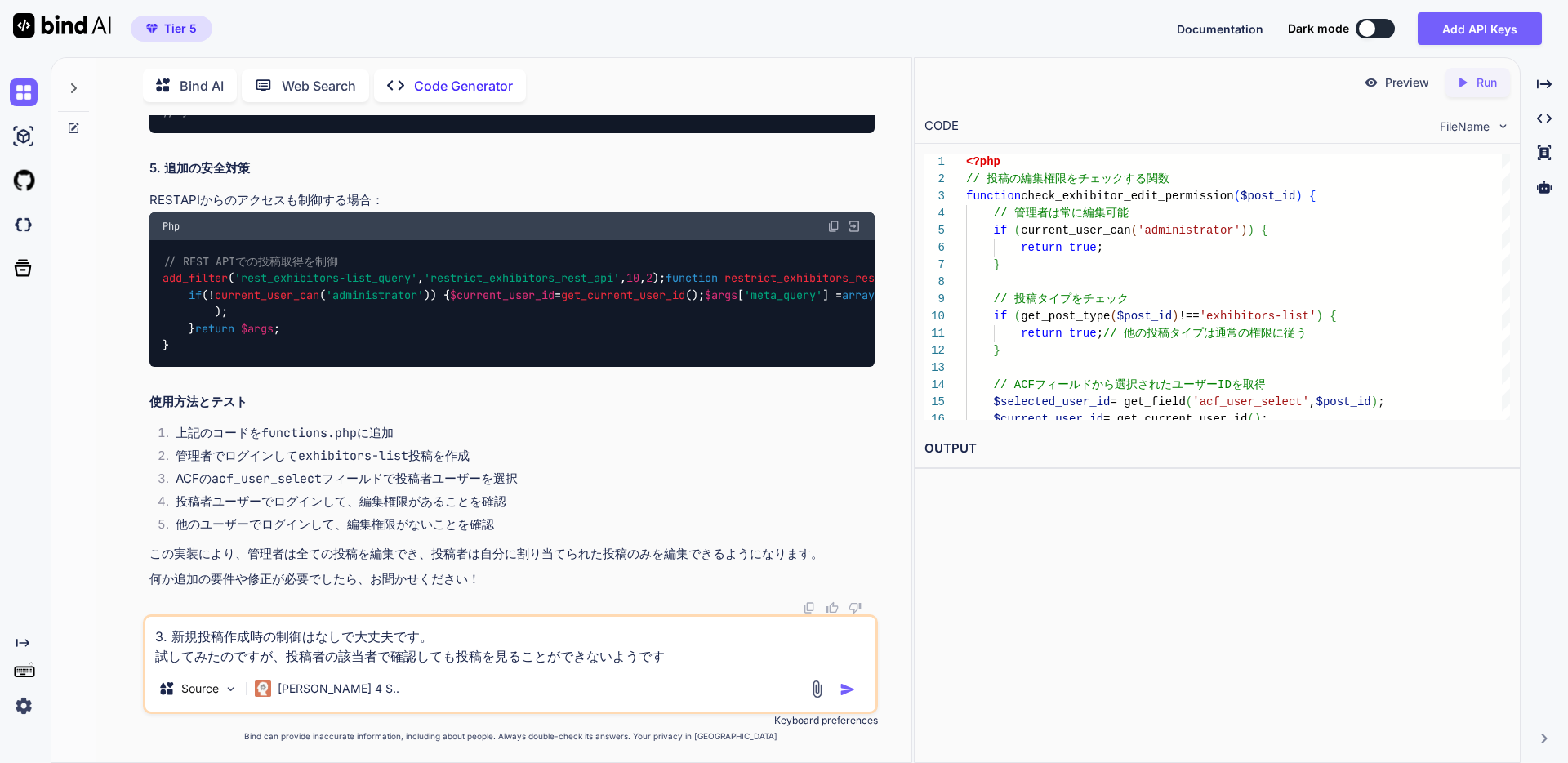
type textarea "3. 新規投稿作成時の制御はなしで大丈夫です。 試してみたのですが、投稿者の該当者で確認しても投稿を見ることができないようです。"
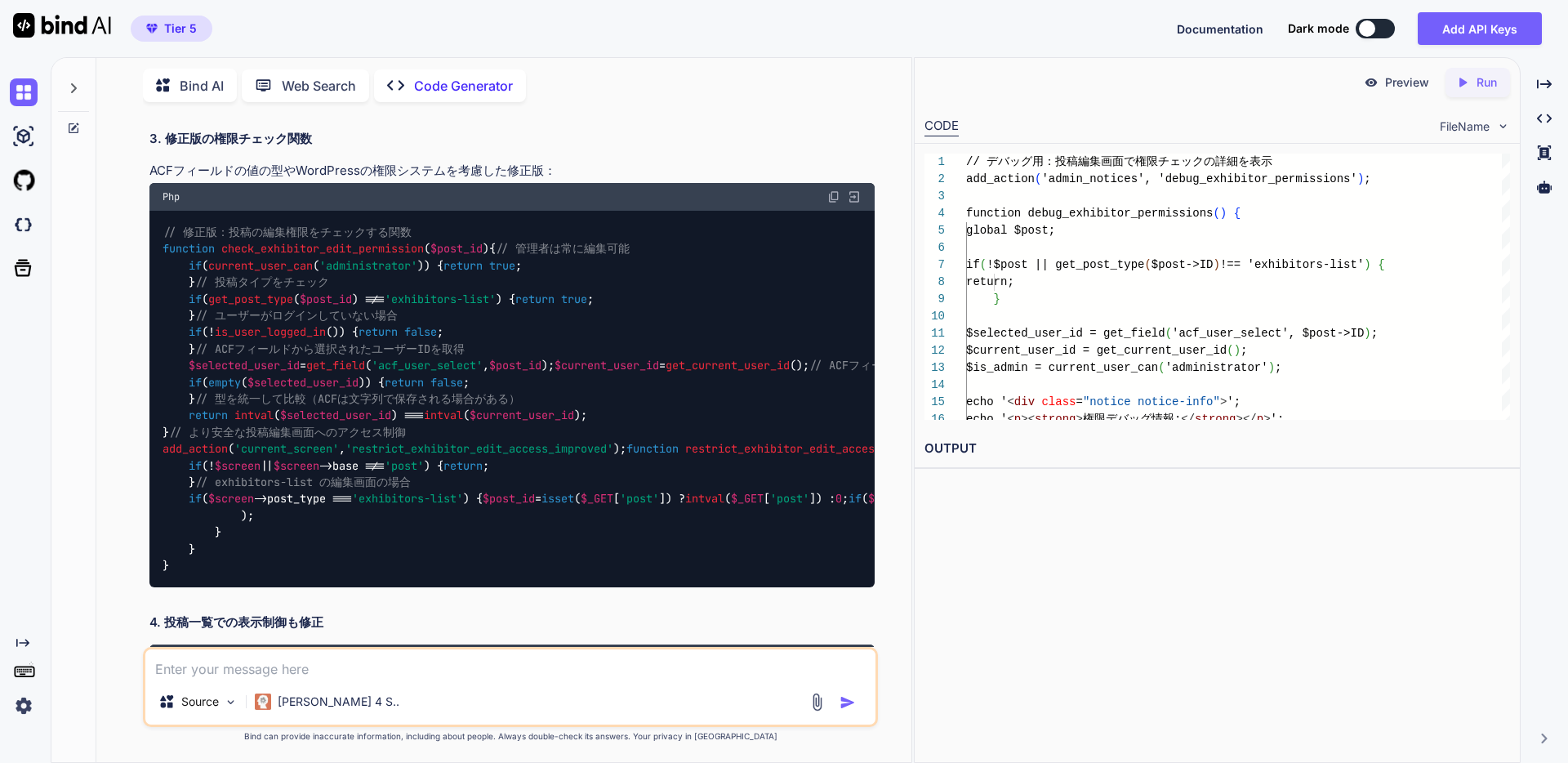
scroll to position [2681, 0]
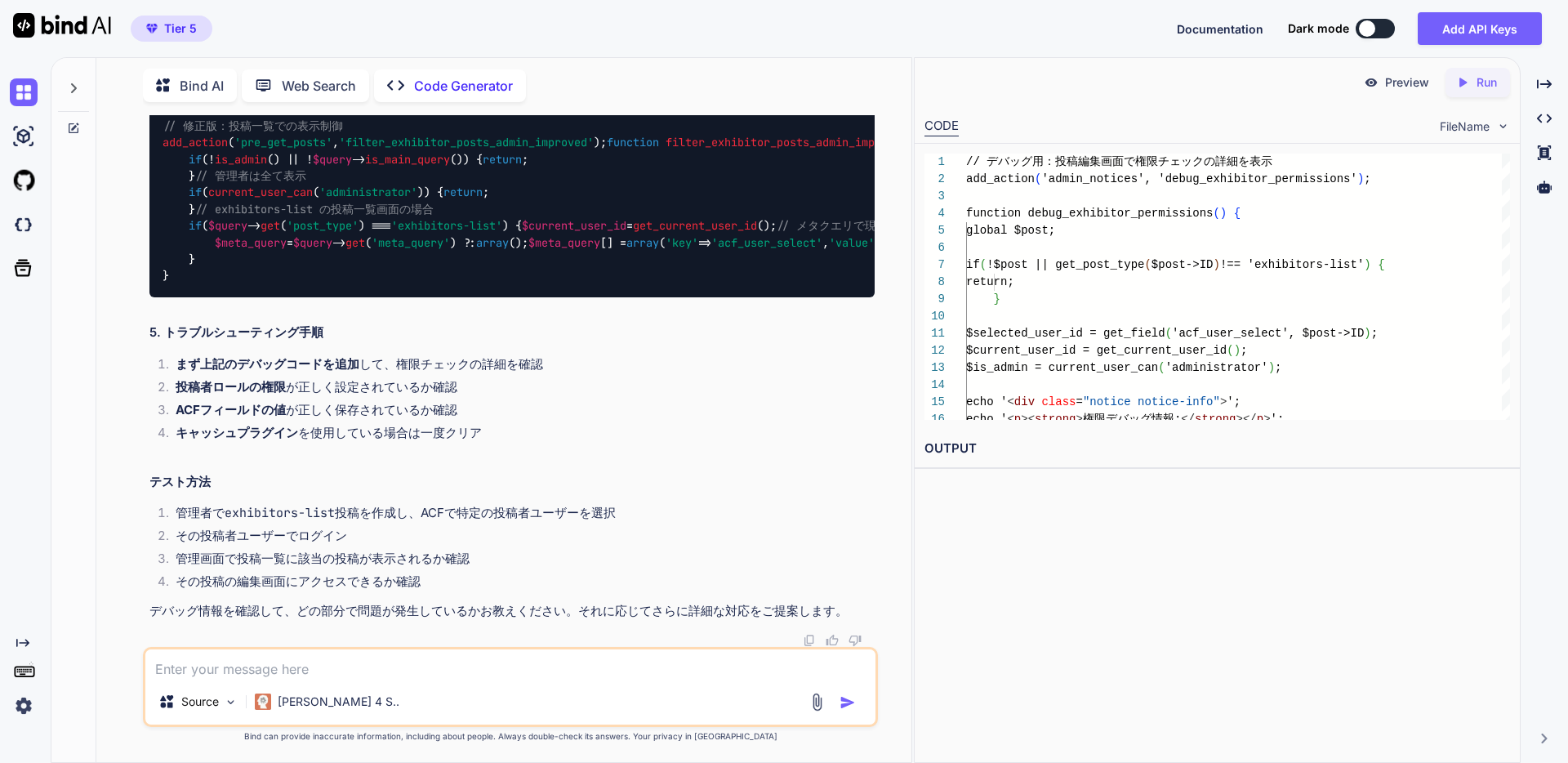
scroll to position [6083, 0]
click at [188, 666] on textarea at bounding box center [511, 664] width 730 height 29
type textarea "一"
type textarea "一つにまとめて実行できるように調整してください。"
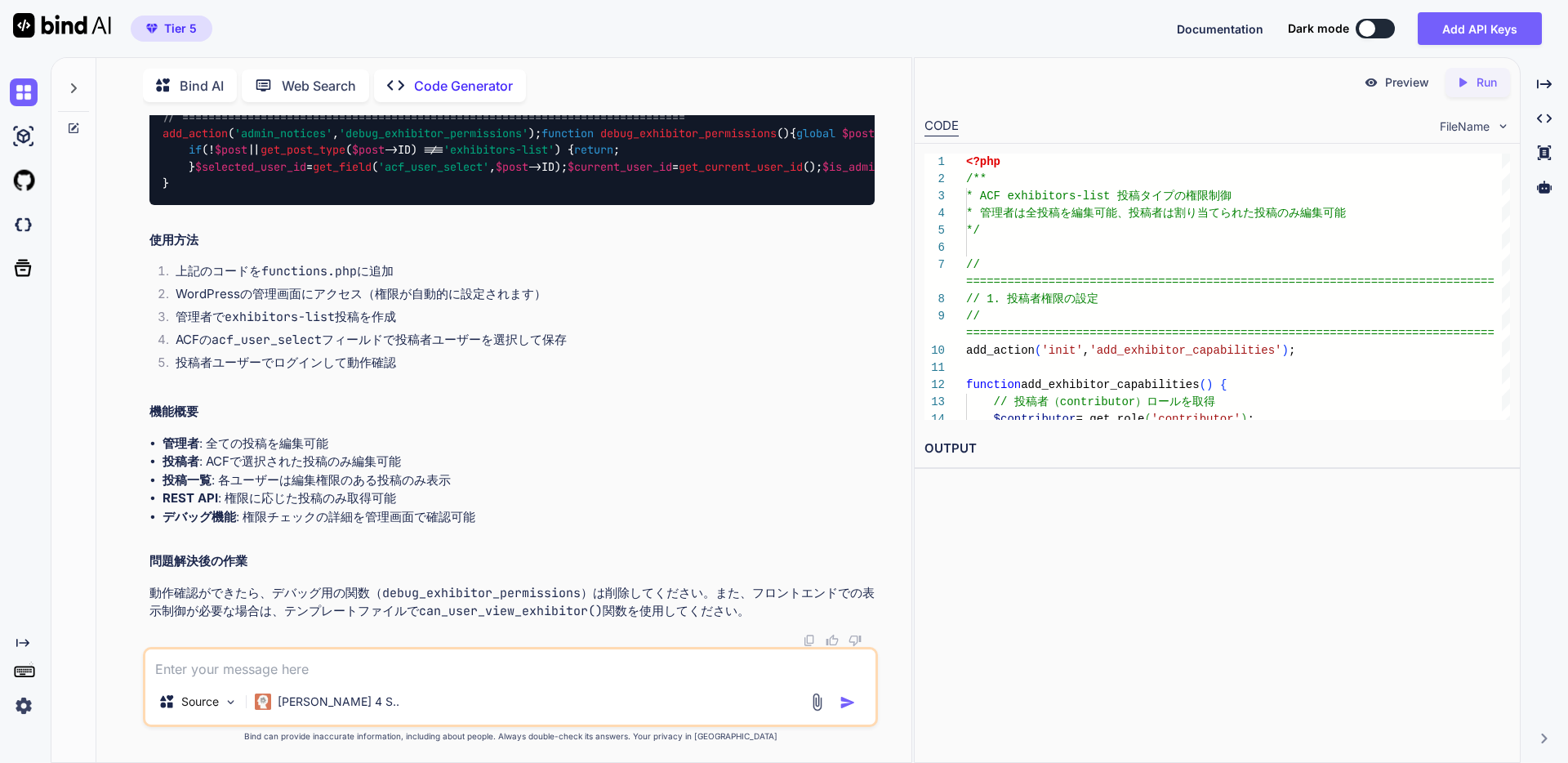
scroll to position [6455, 0]
click at [186, 665] on textarea at bounding box center [511, 664] width 730 height 29
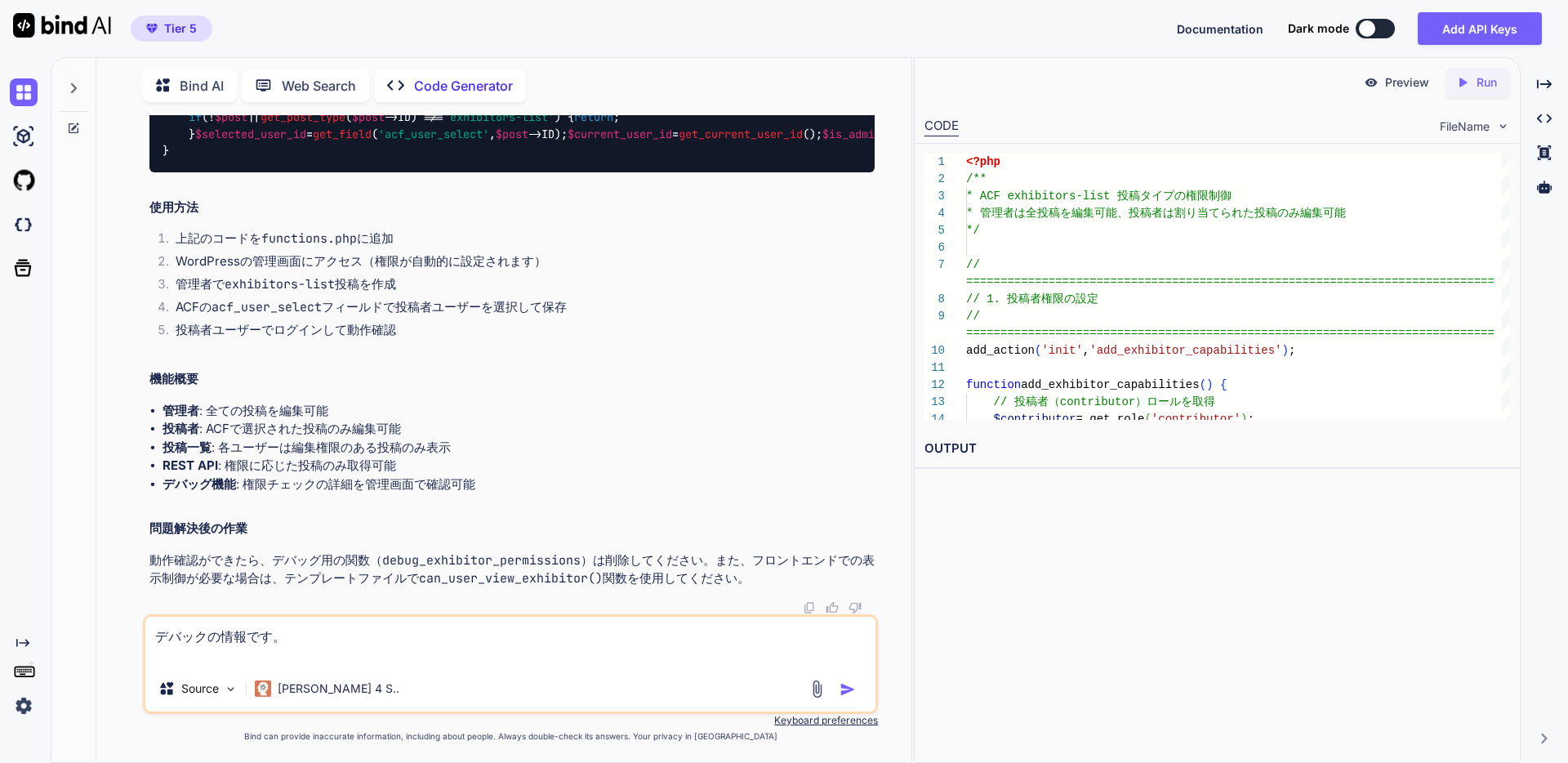
paste textarea "投稿ID: 507 選択されたユーザーID: 現在のユーザーID: 4 管理者権限: はい ACFフィールド値の型: NULL 一致チェック: いいえ"
type textarea "デバックの情報です。 投稿ID: 507 選択されたユーザーID: 現在のユーザーID: 4 管理者権限: はい ACFフィールド値の型: NULL 一致チェ…"
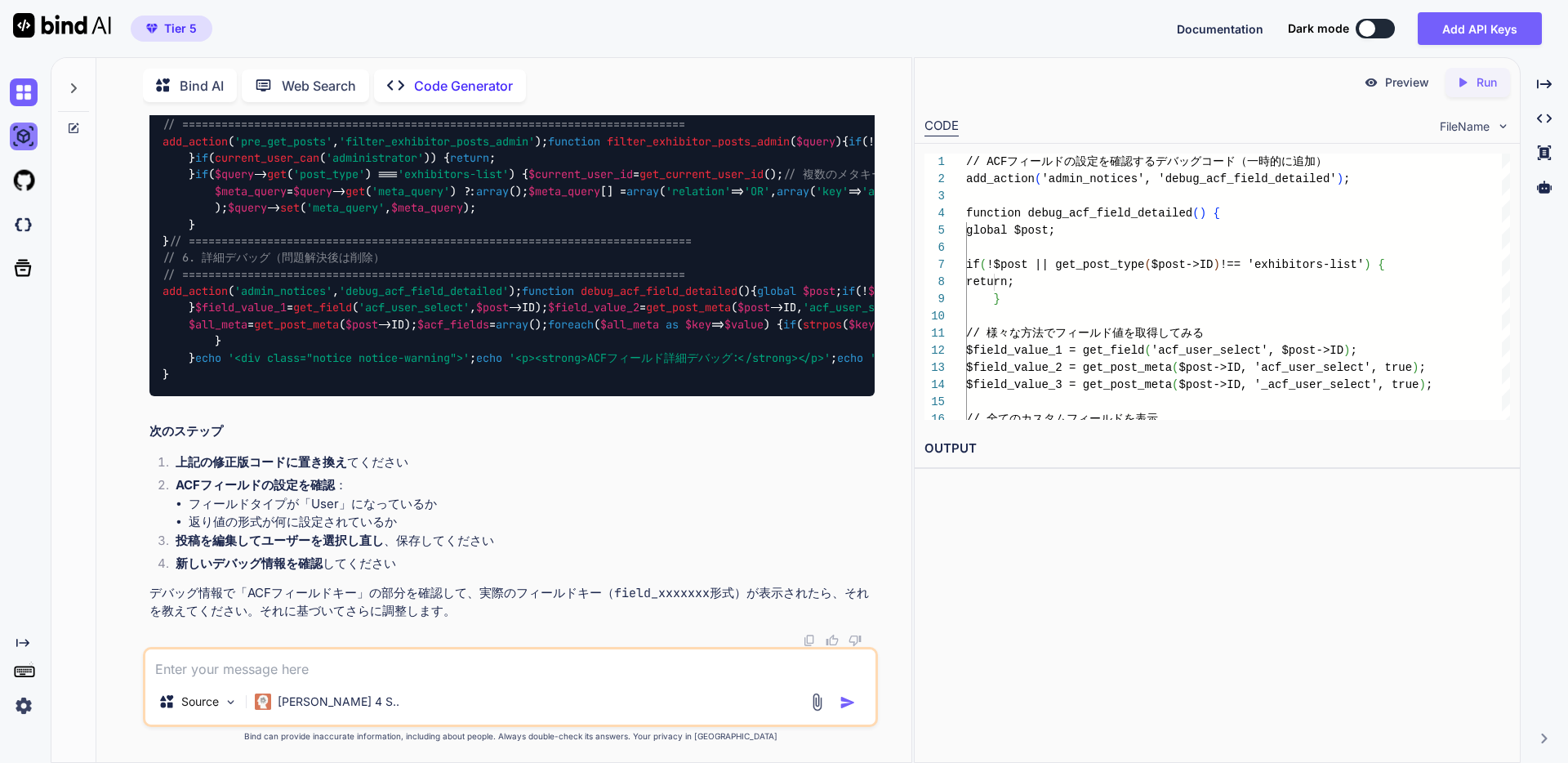
scroll to position [10785, 0]
type textarea "y"
paste textarea "user_select"
type textarea "ユーザーセレクトのフィールドネームは"user_select"でした。"
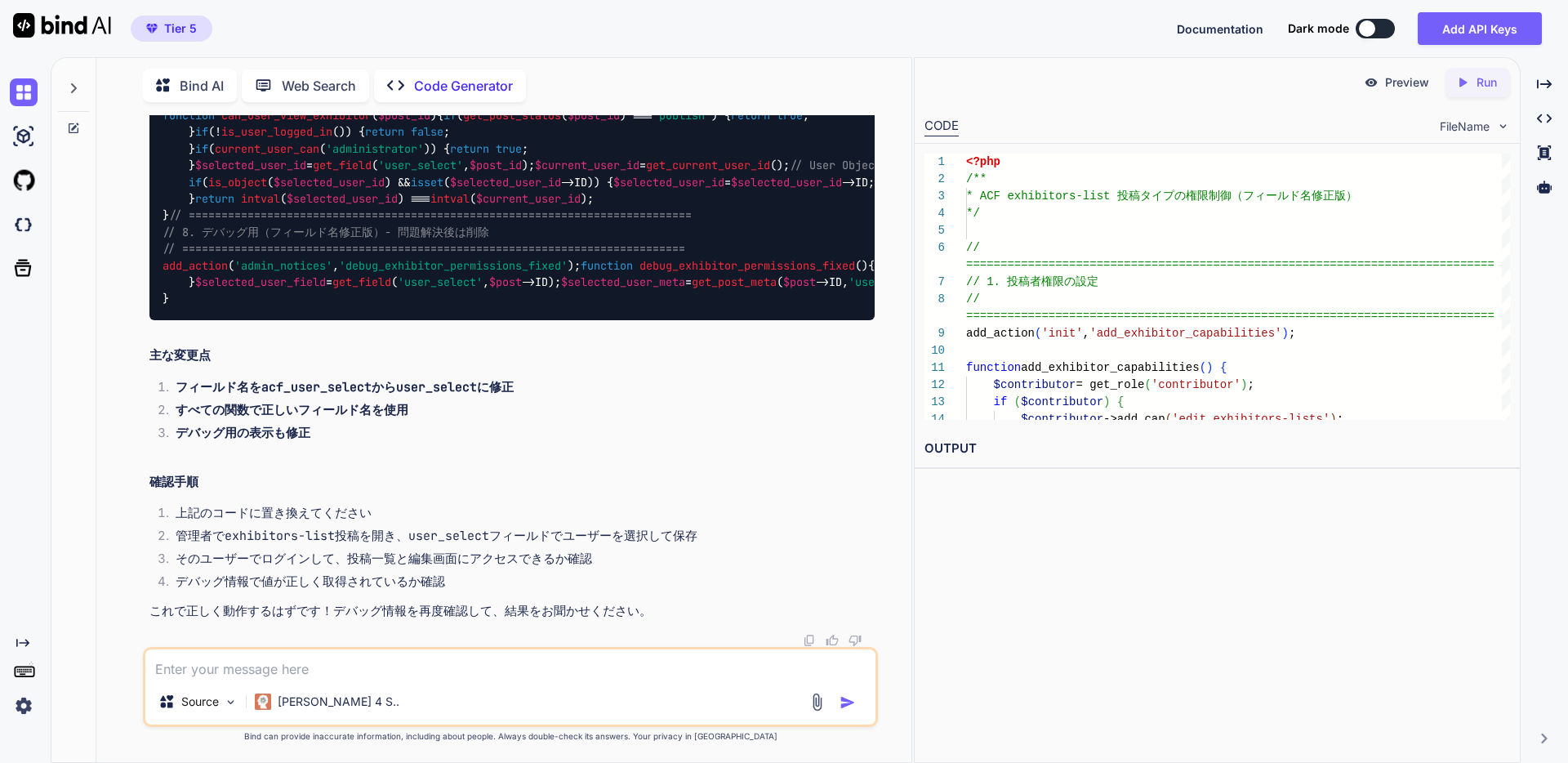
scroll to position [18714, 0]
click at [186, 473] on h2 "確認手順" at bounding box center [512, 482] width 725 height 19
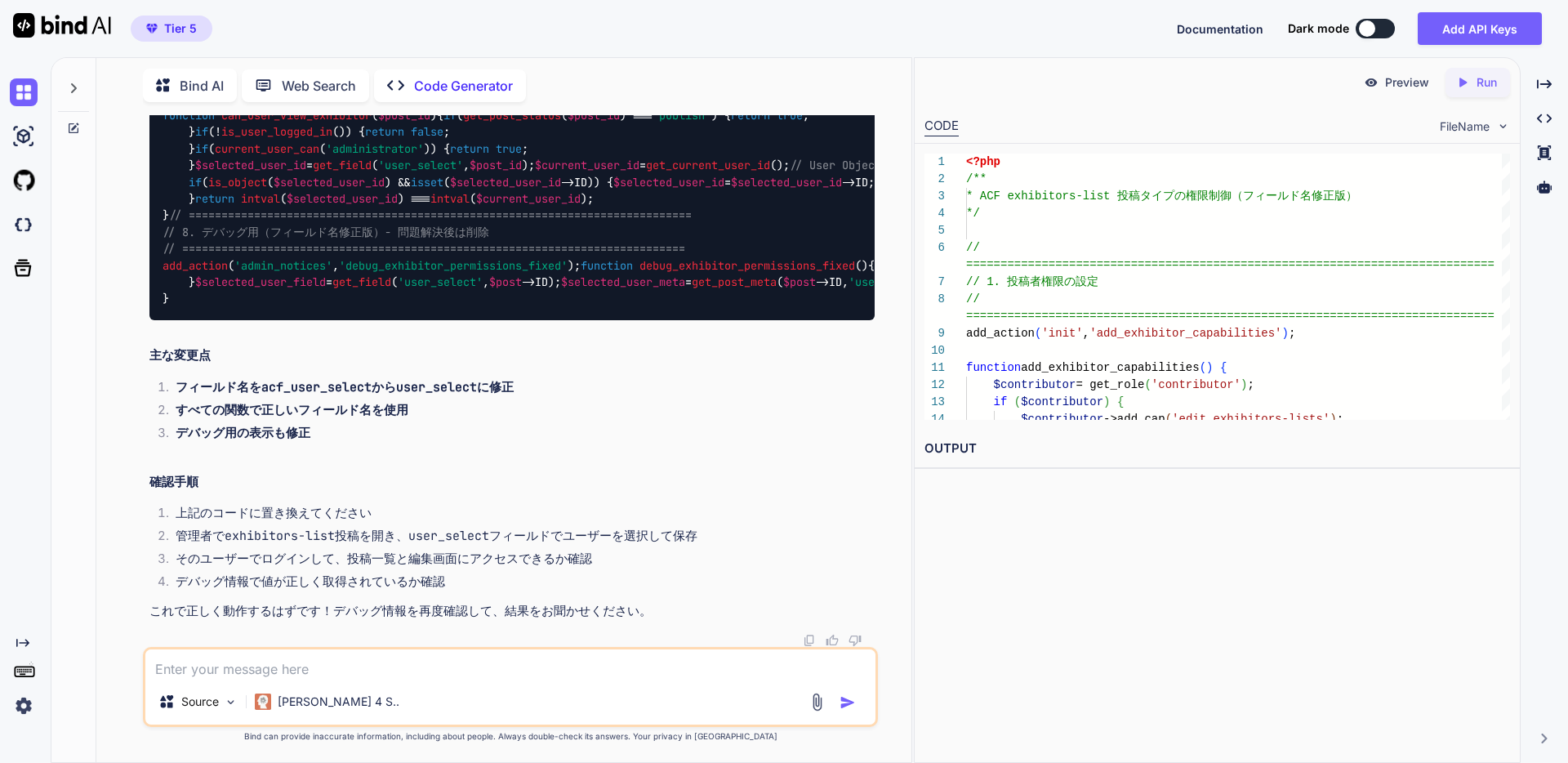
click at [231, 665] on textarea at bounding box center [511, 664] width 730 height 29
paste textarea "loremips（dol）: siTA: 349 con_adipi(elit_seddoe): tempo ( 5 => \IN_Utla::__etd_m…"
type textarea "loremips（dol）: siTA: 349 con_adipi(elit_seddoe): tempo ( 5 => \IN_Utla::__etd_m…"
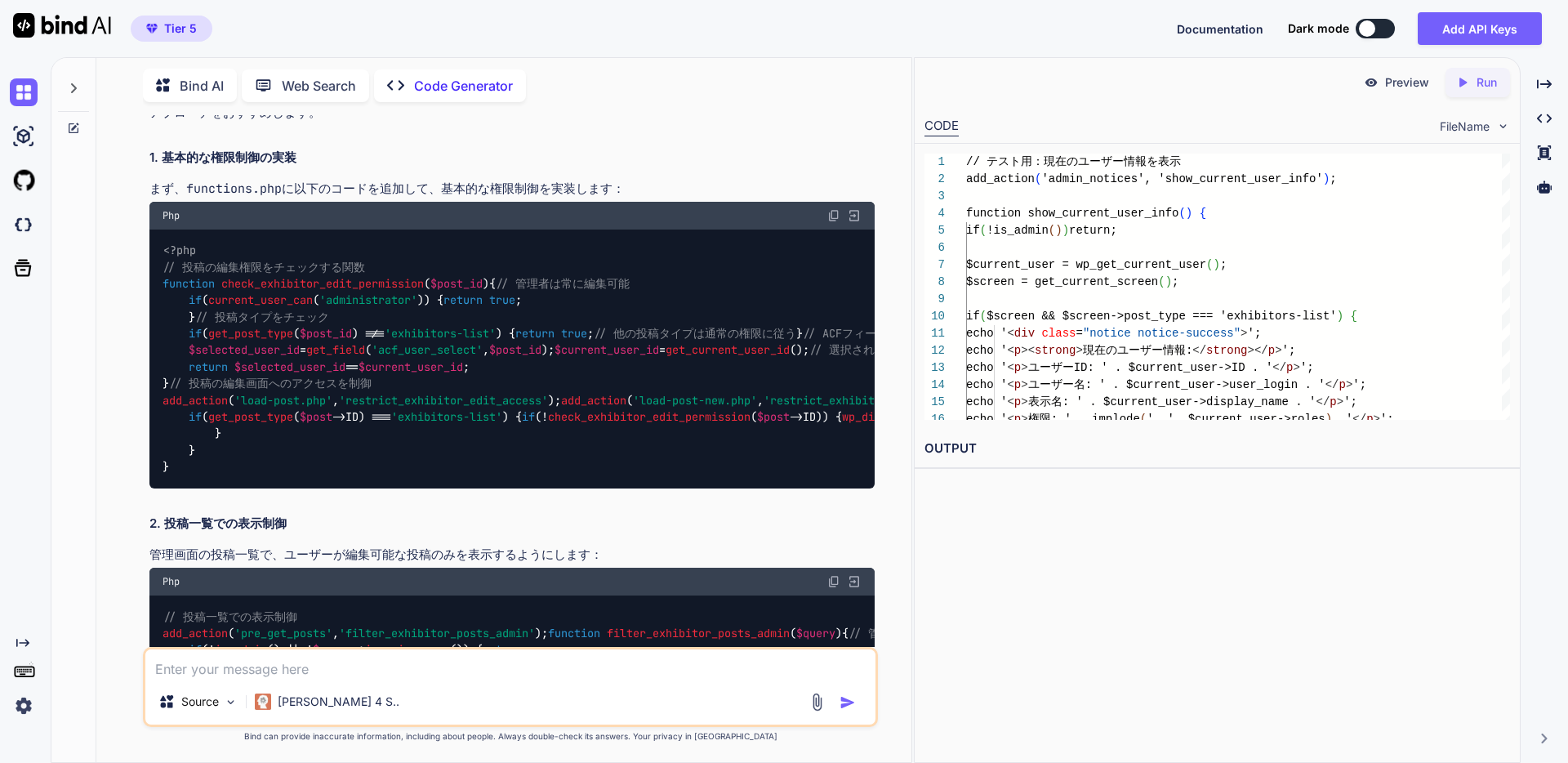
scroll to position [0, 0]
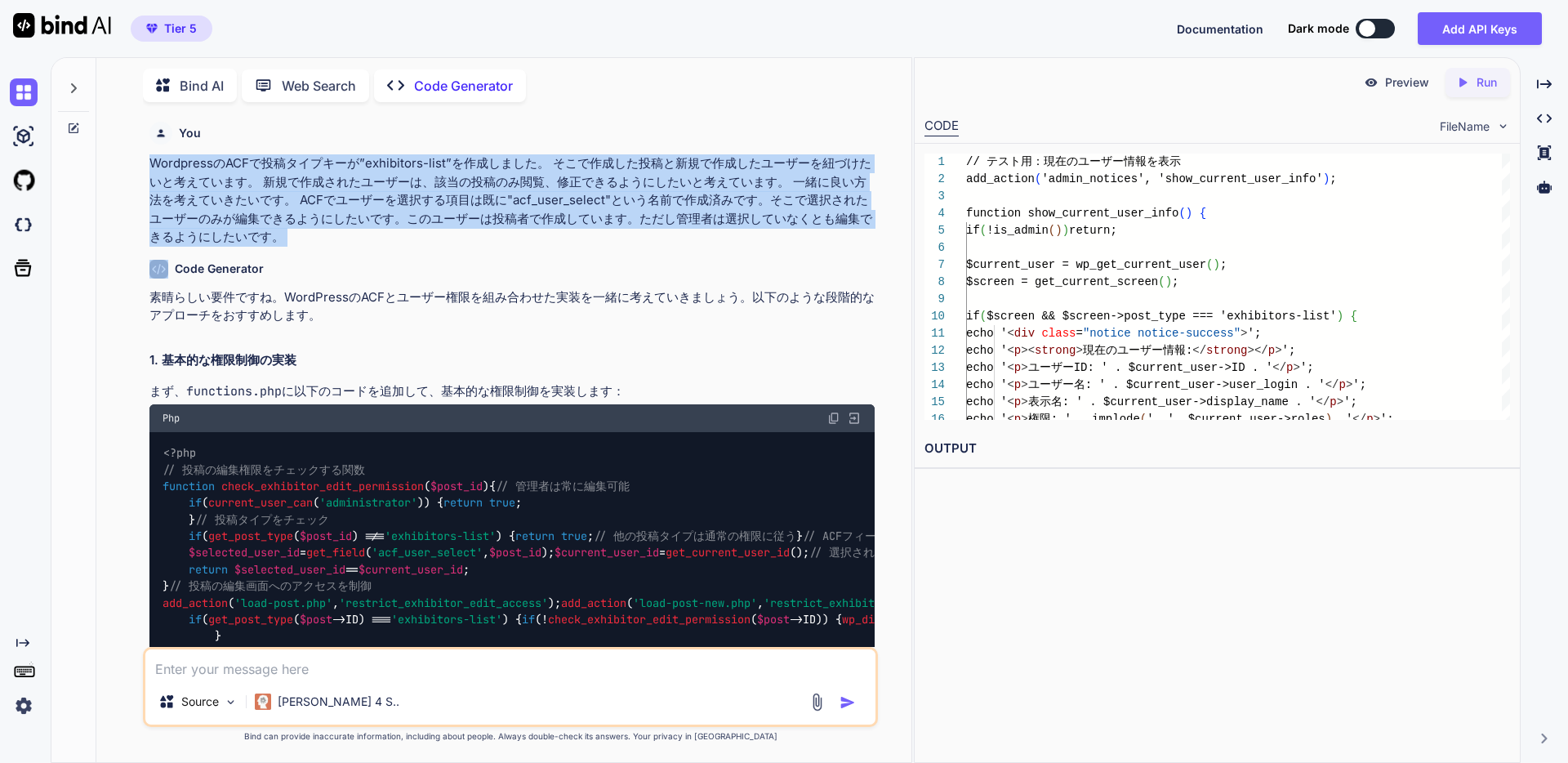
copy div "WordpressのACFで投稿タイプキーが”exhibitors-list”を作成しました。 そこで作成した投稿と新規で作成したユーザーを紐づけたいと考えて…"
drag, startPoint x: 150, startPoint y: 160, endPoint x: 286, endPoint y: 249, distance: 162.5
click at [286, 249] on div "You WordpressのACFで投稿タイプキーが”exhibitors-list”を作成しました。 そこで作成した投稿と新規で作成したユーザーを紐づけたい…" at bounding box center [513, 381] width 732 height 532
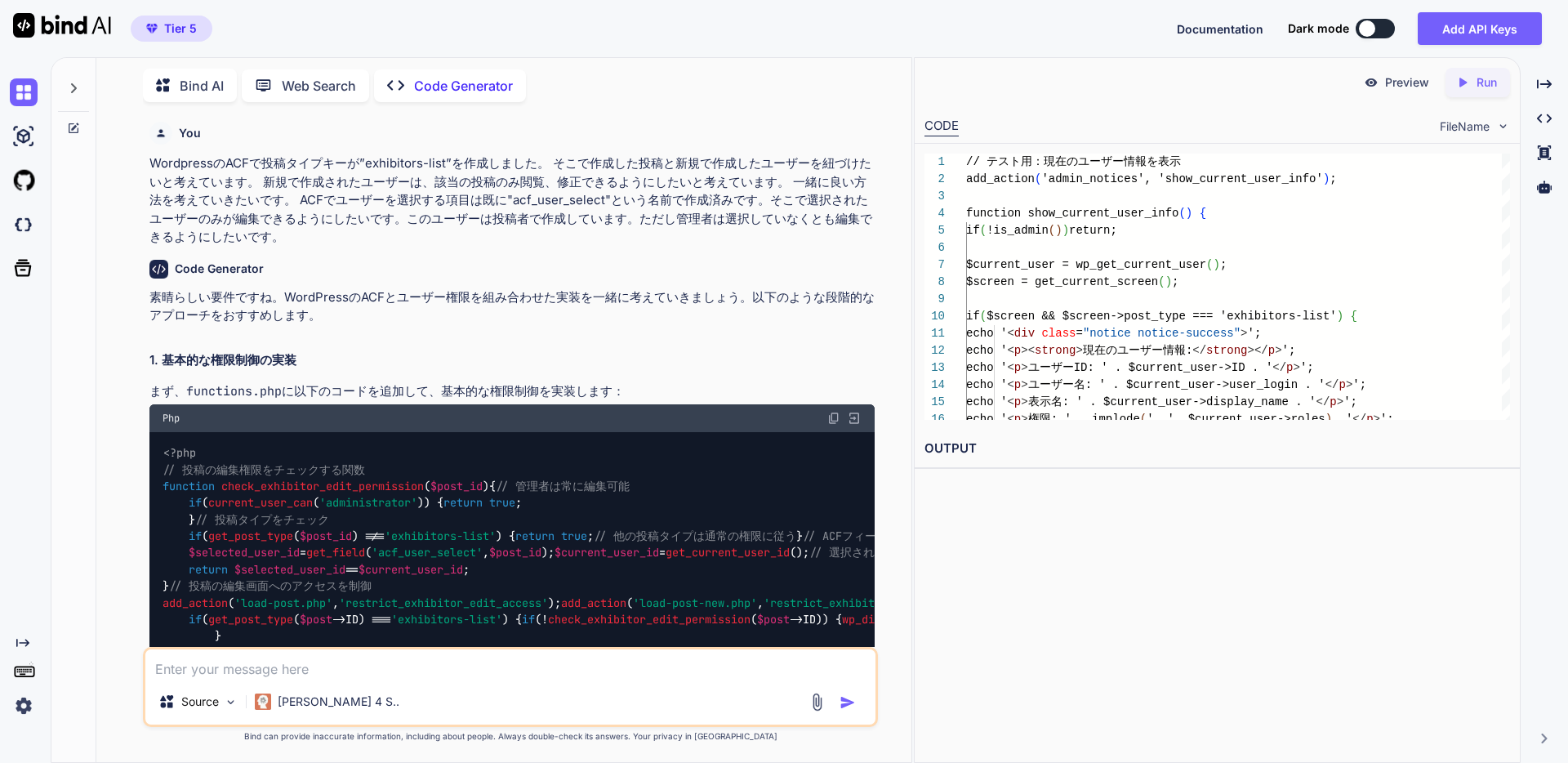
click at [76, 83] on icon at bounding box center [74, 88] width 13 height 13
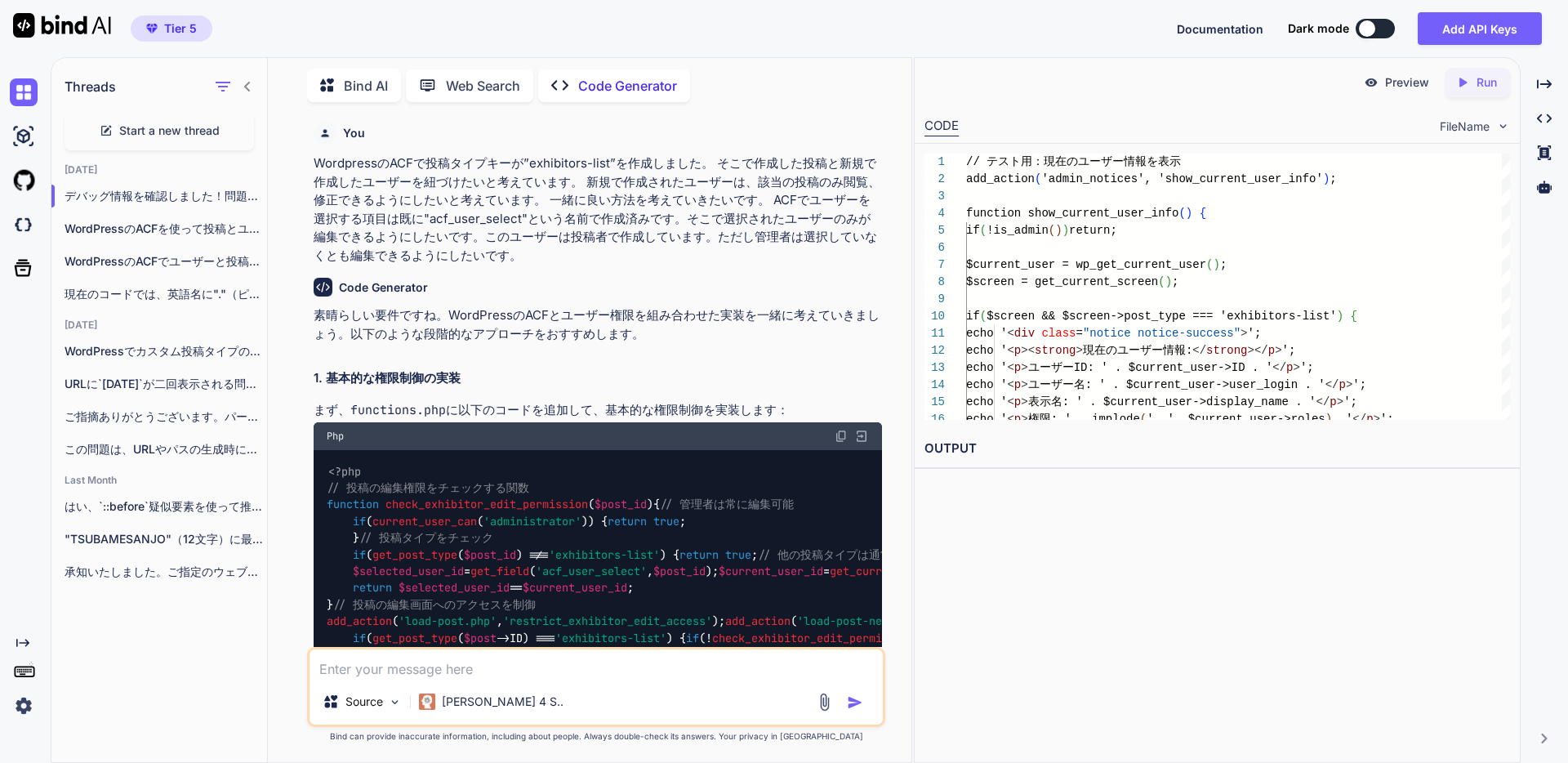
click at [107, 127] on icon at bounding box center [106, 130] width 13 height 13
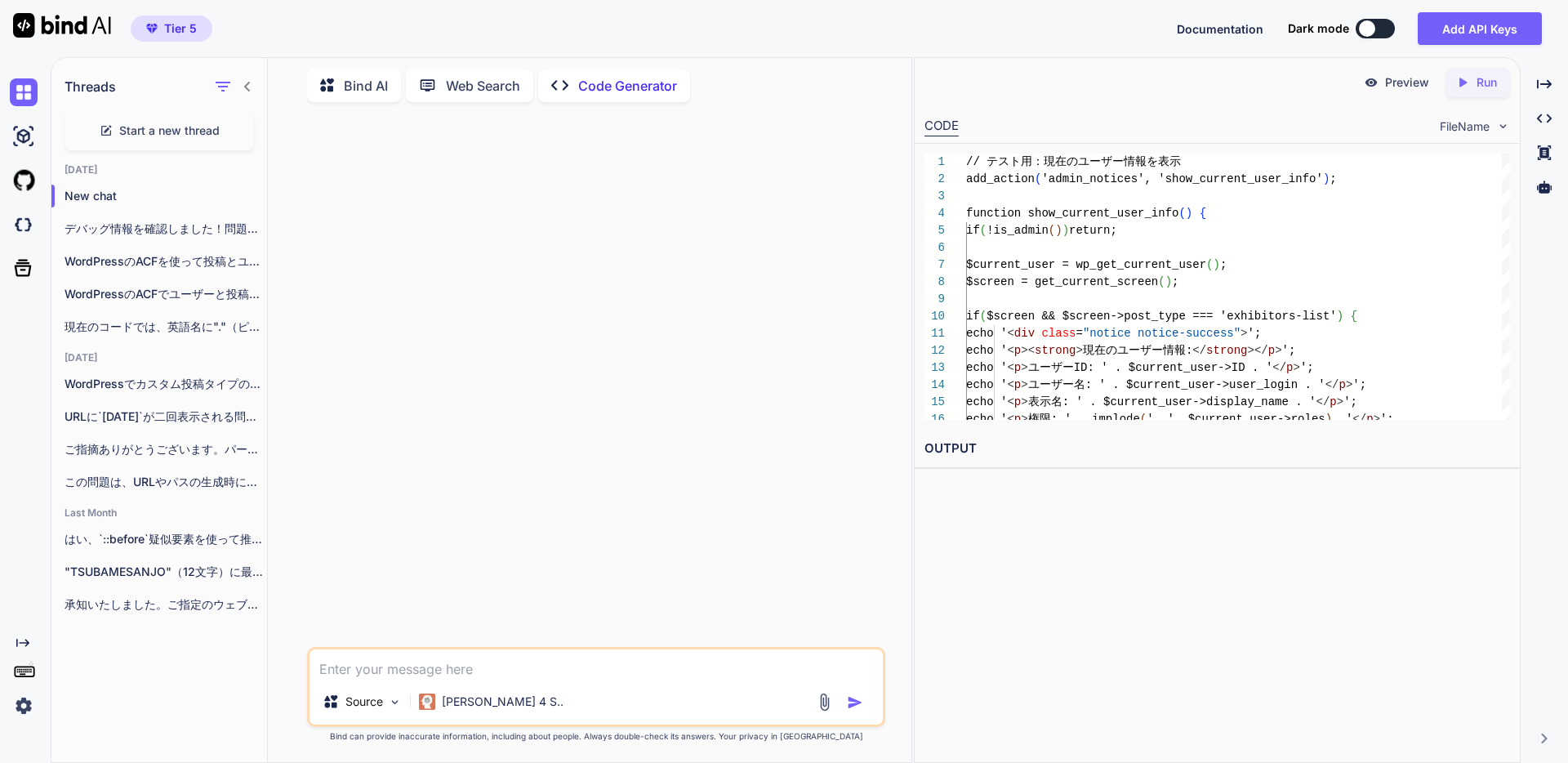
click at [382, 667] on textarea at bounding box center [596, 664] width 574 height 29
paste textarea "WordpressのACFで投稿タイプキーが”exhibitors-list”を作成しました。 そこで作成した投稿と新規で作成したユーザーを紐づけたいと考えて…"
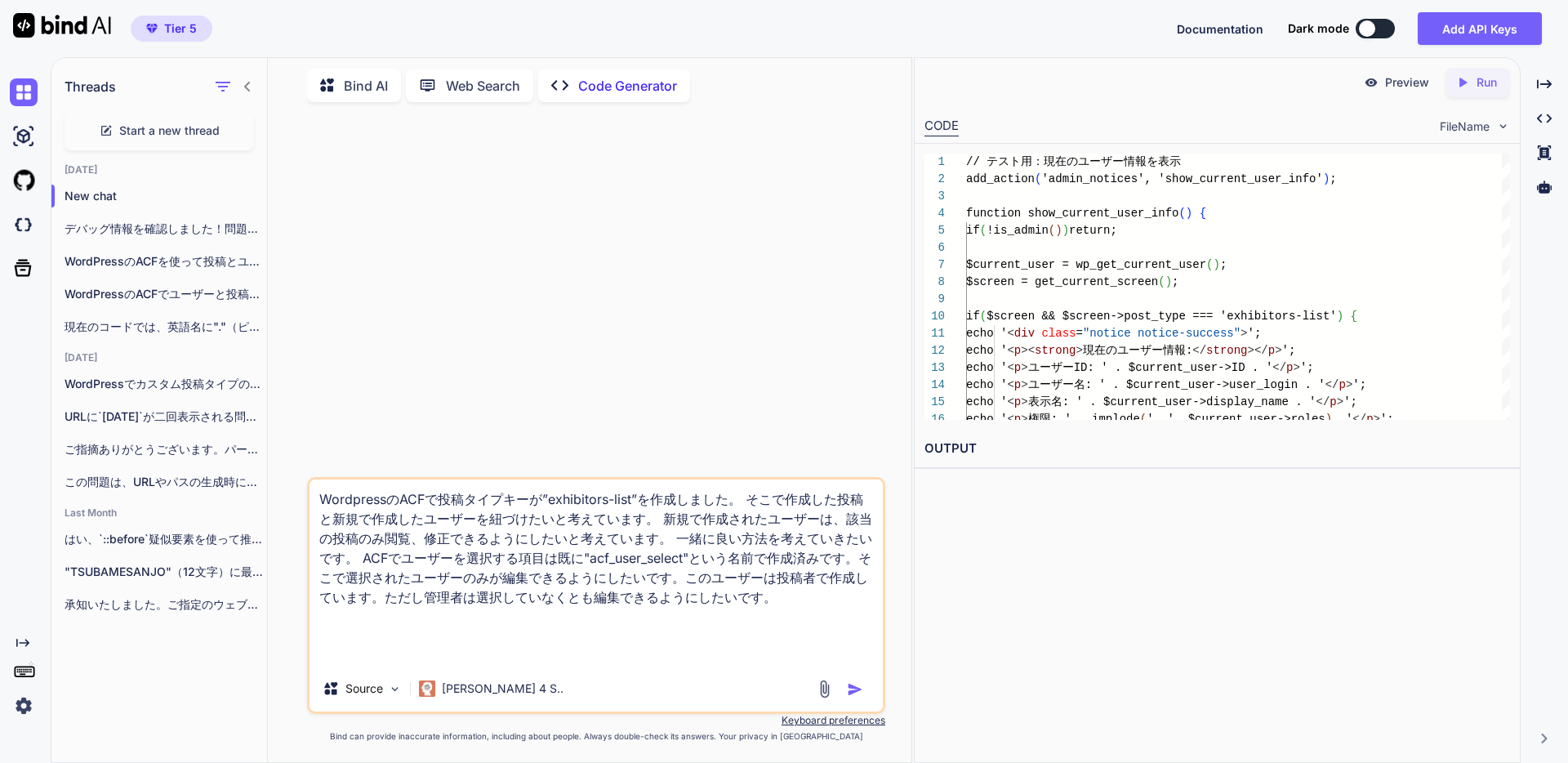
click at [613, 558] on textarea "WordpressのACFで投稿タイプキーが”exhibitors-list”を作成しました。 そこで作成した投稿と新規で作成したユーザーを紐づけたいと考えて…" at bounding box center [596, 572] width 574 height 186
type textarea "WordpressのACFで投稿タイプキーが”exhibitors-list”を作成しました。 そこで作成した投稿と新規で作成したユーザーを紐づけたいと考えて…"
click at [938, 689] on div "Preview Created with Pixso. Run CODE FileName 1 2 3 4 5 6 7 8 9 10 11 12 13 14 …" at bounding box center [1217, 410] width 606 height 706
click at [859, 683] on img "button" at bounding box center [855, 689] width 16 height 16
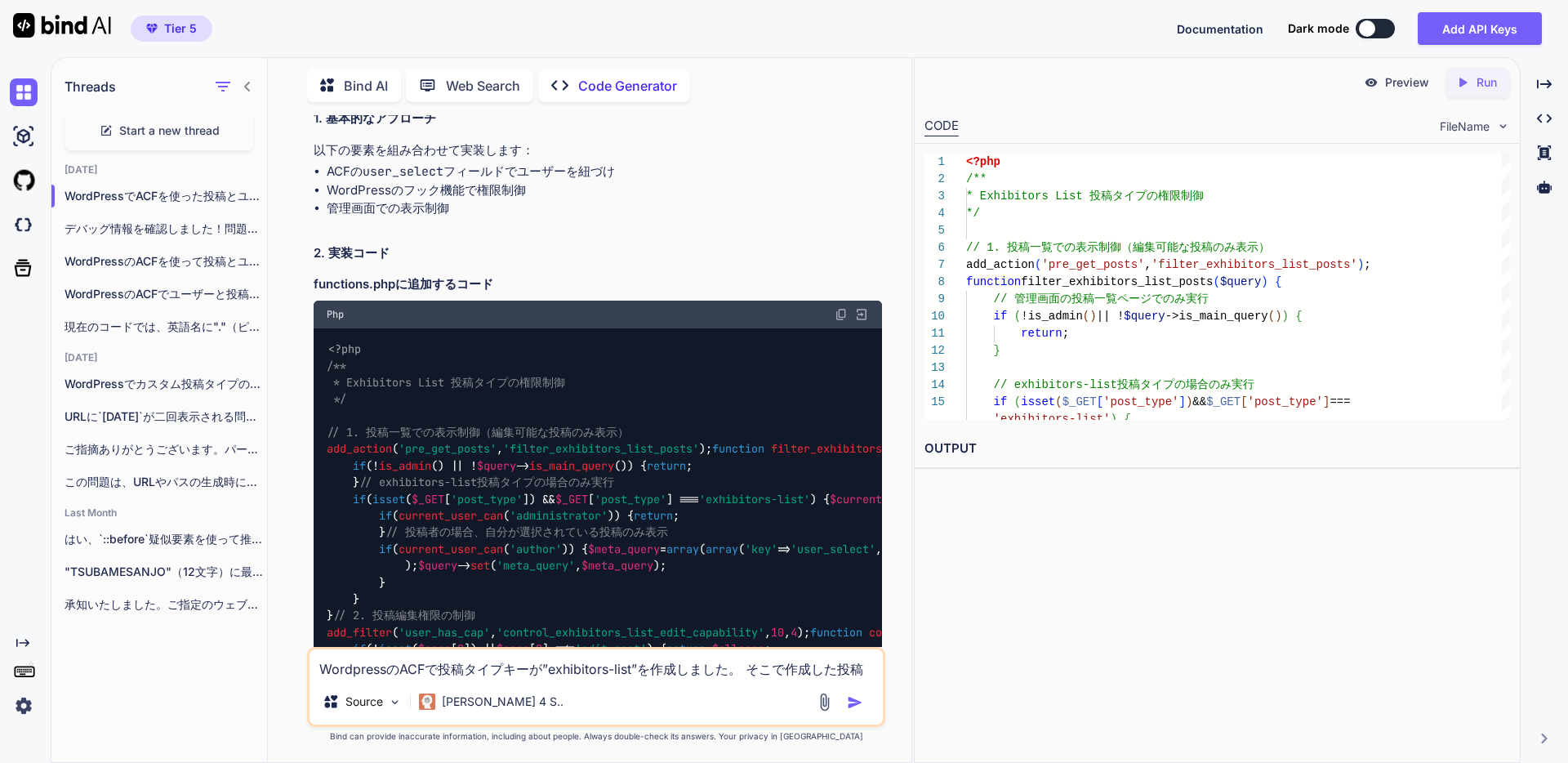
scroll to position [280, 0]
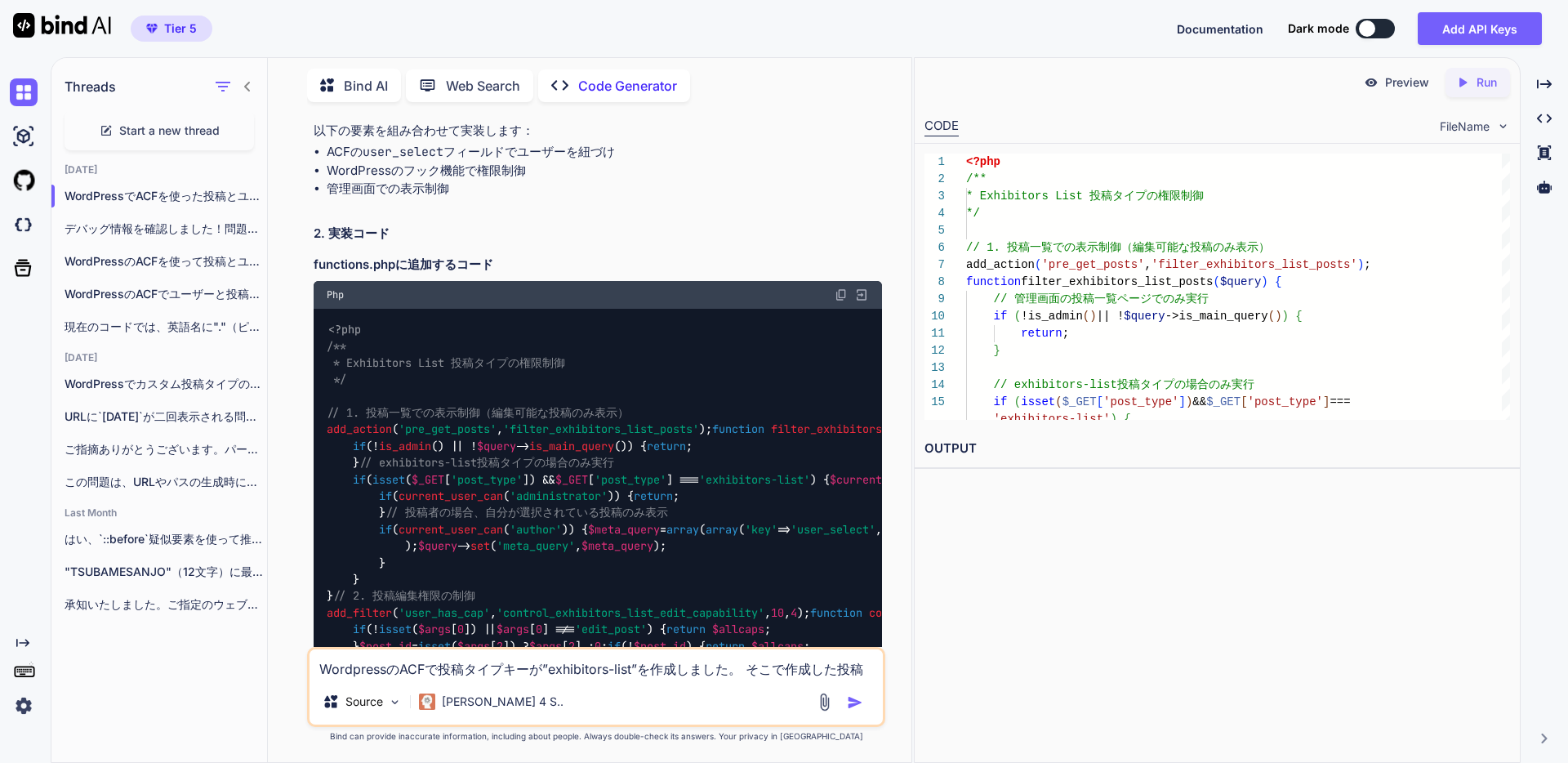
click at [835, 291] on img at bounding box center [841, 295] width 13 height 13
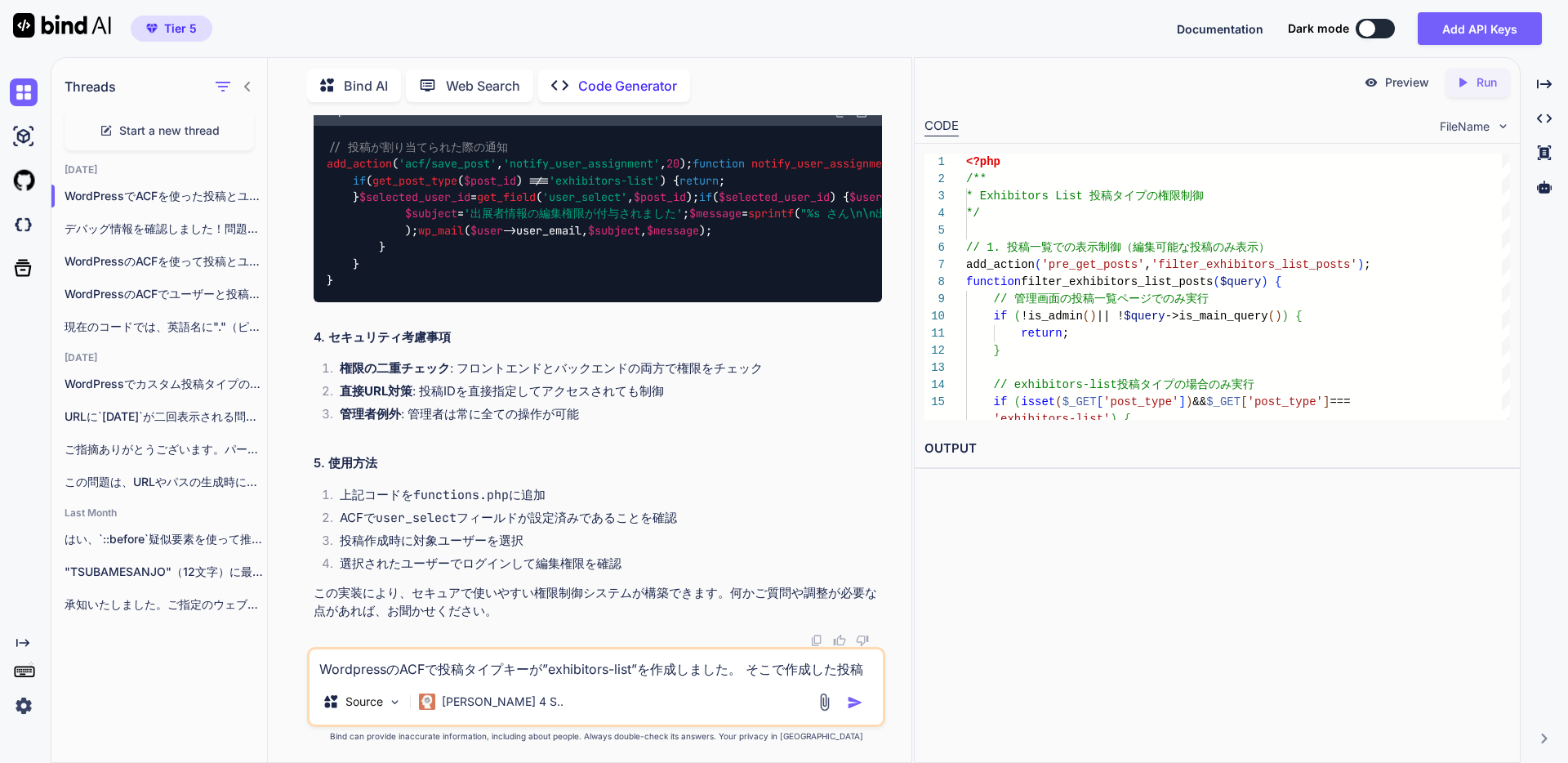
scroll to position [3627, 0]
click at [409, 677] on textarea "WordpressのACFで投稿タイプキーが”exhibitors-list”を作成しました。 そこで作成した投稿と新規で作成したユーザーを紐づけたいと考えて…" at bounding box center [596, 664] width 574 height 29
type textarea "表示されないようです。"
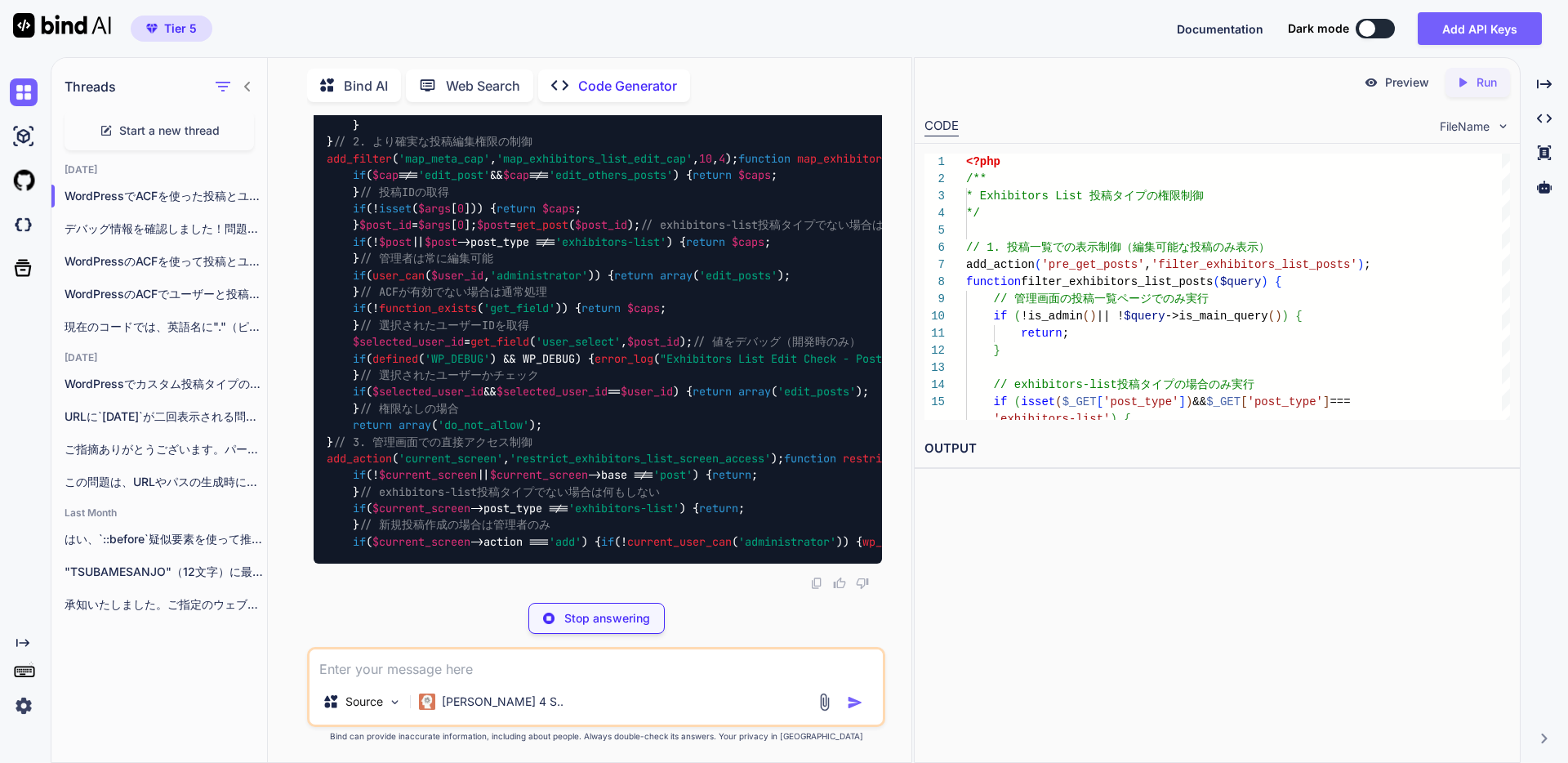
scroll to position [4420, 0]
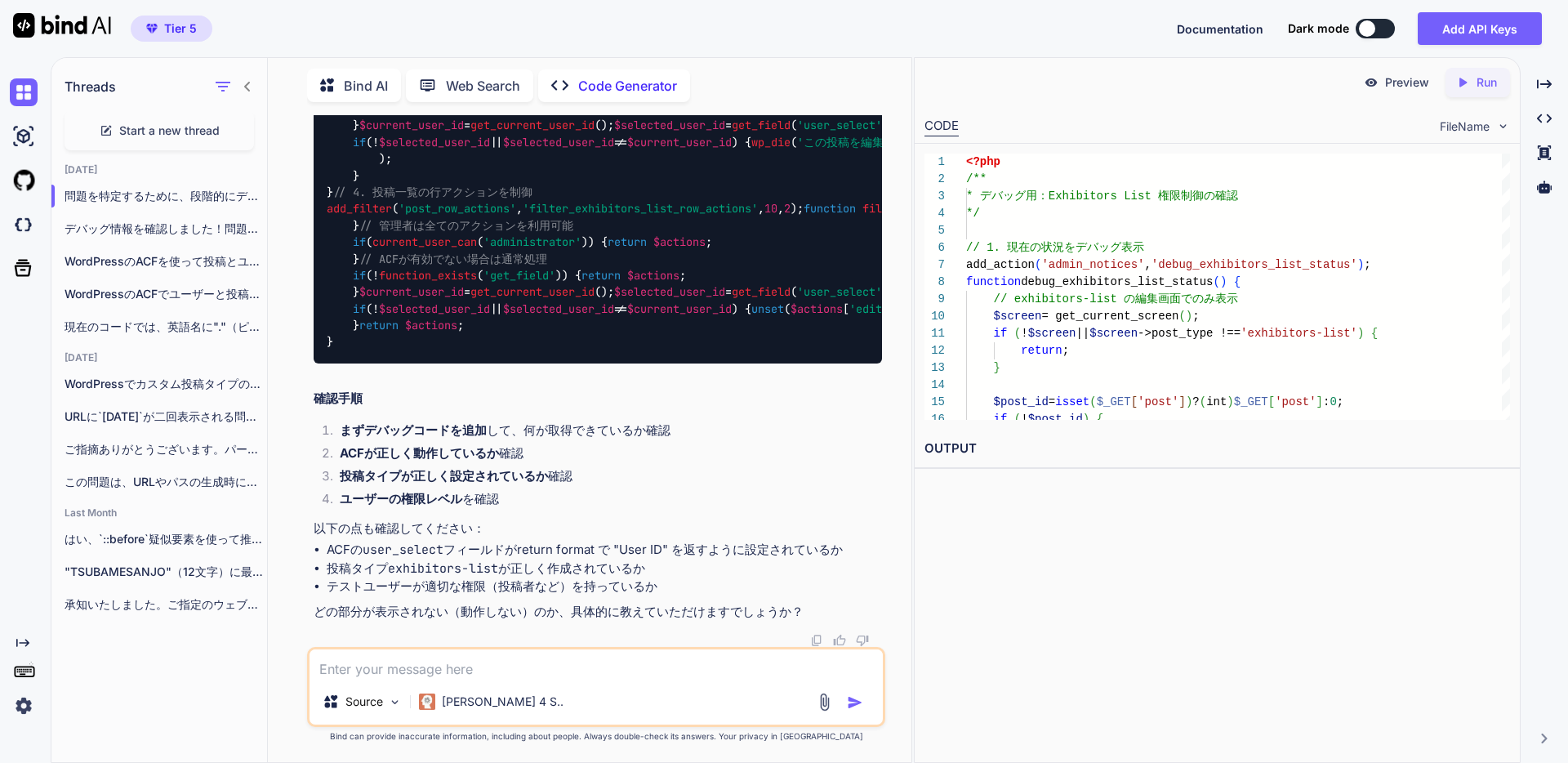
scroll to position [5339, 0]
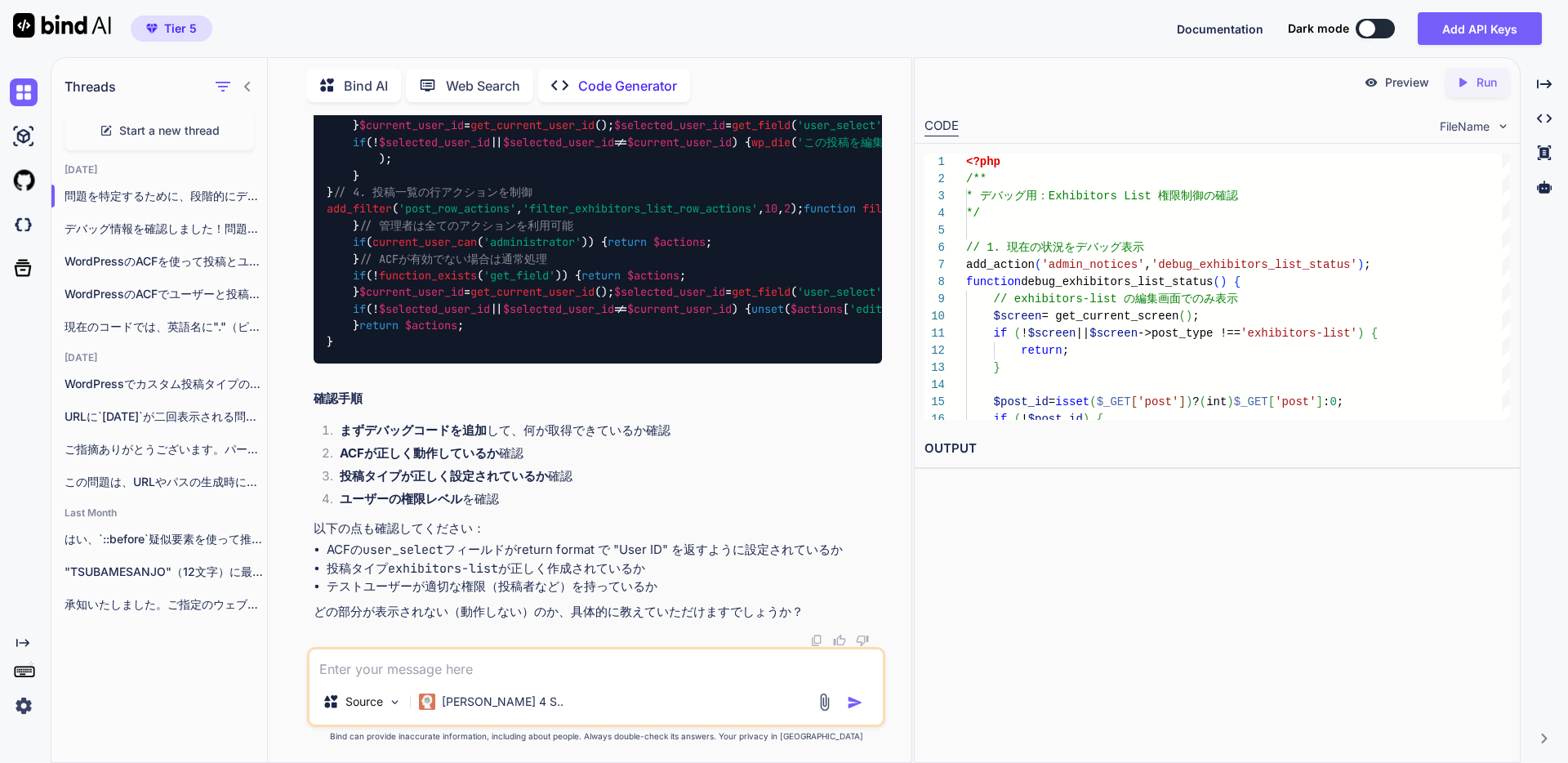
scroll to position [5355, 0]
click at [442, 677] on textarea at bounding box center [596, 664] width 574 height 29
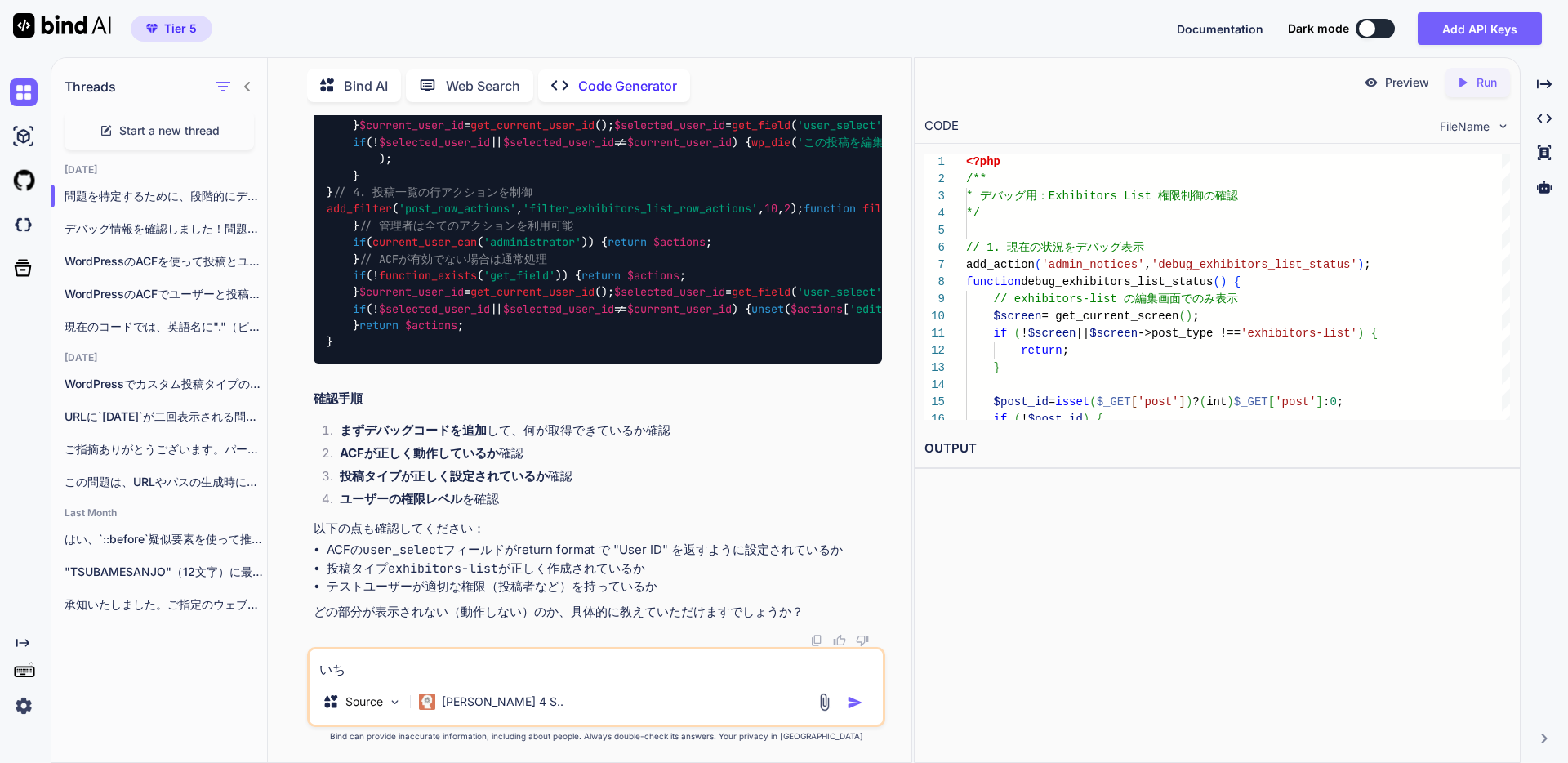
type textarea "い"
type textarea "全ての投稿が表示されました。ただし全ての投稿が表示のみで該当の企業も編集できません。"
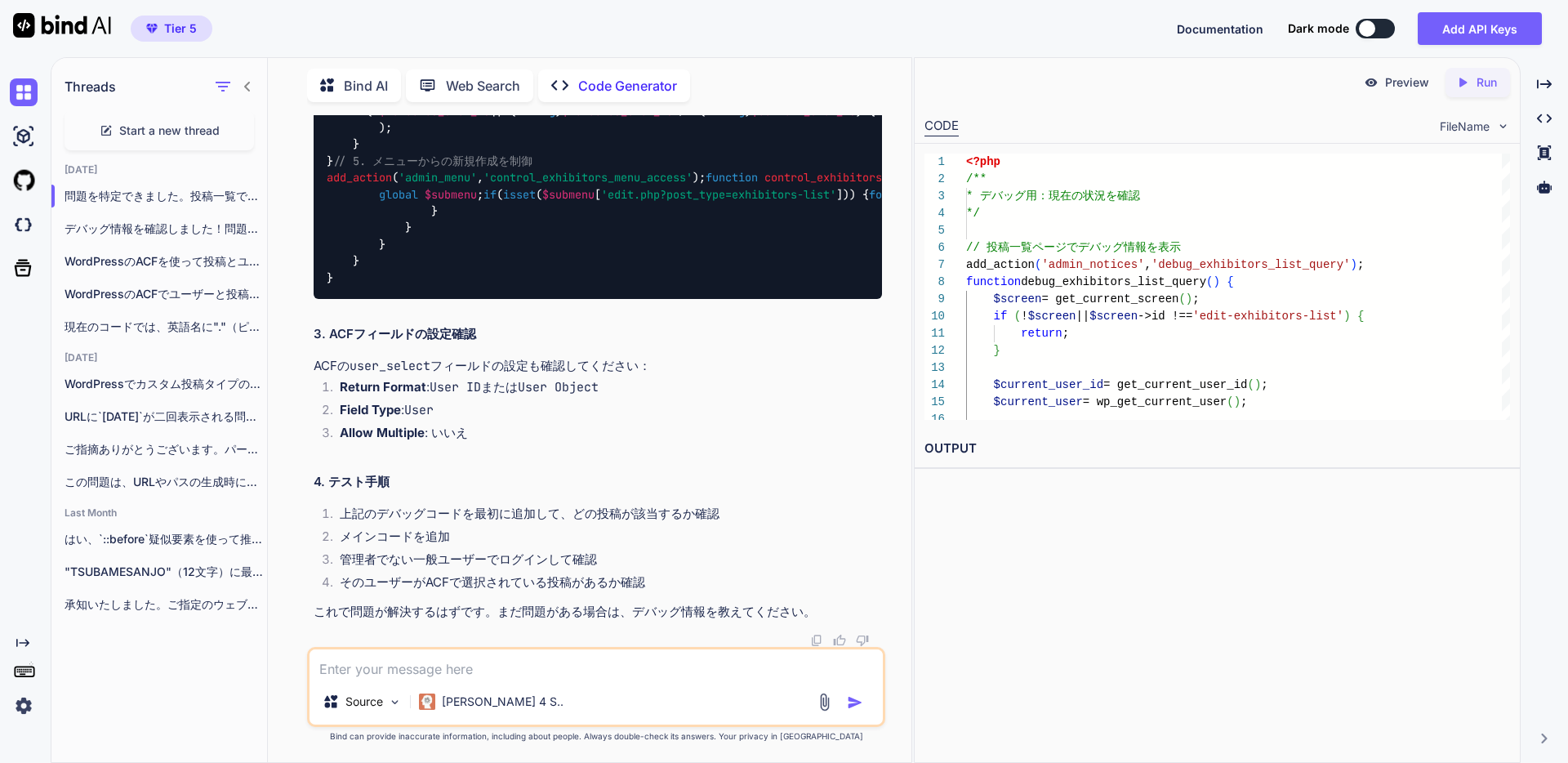
scroll to position [9754, 0]
click at [404, 678] on div "Source Claude 4 S.." at bounding box center [596, 687] width 578 height 80
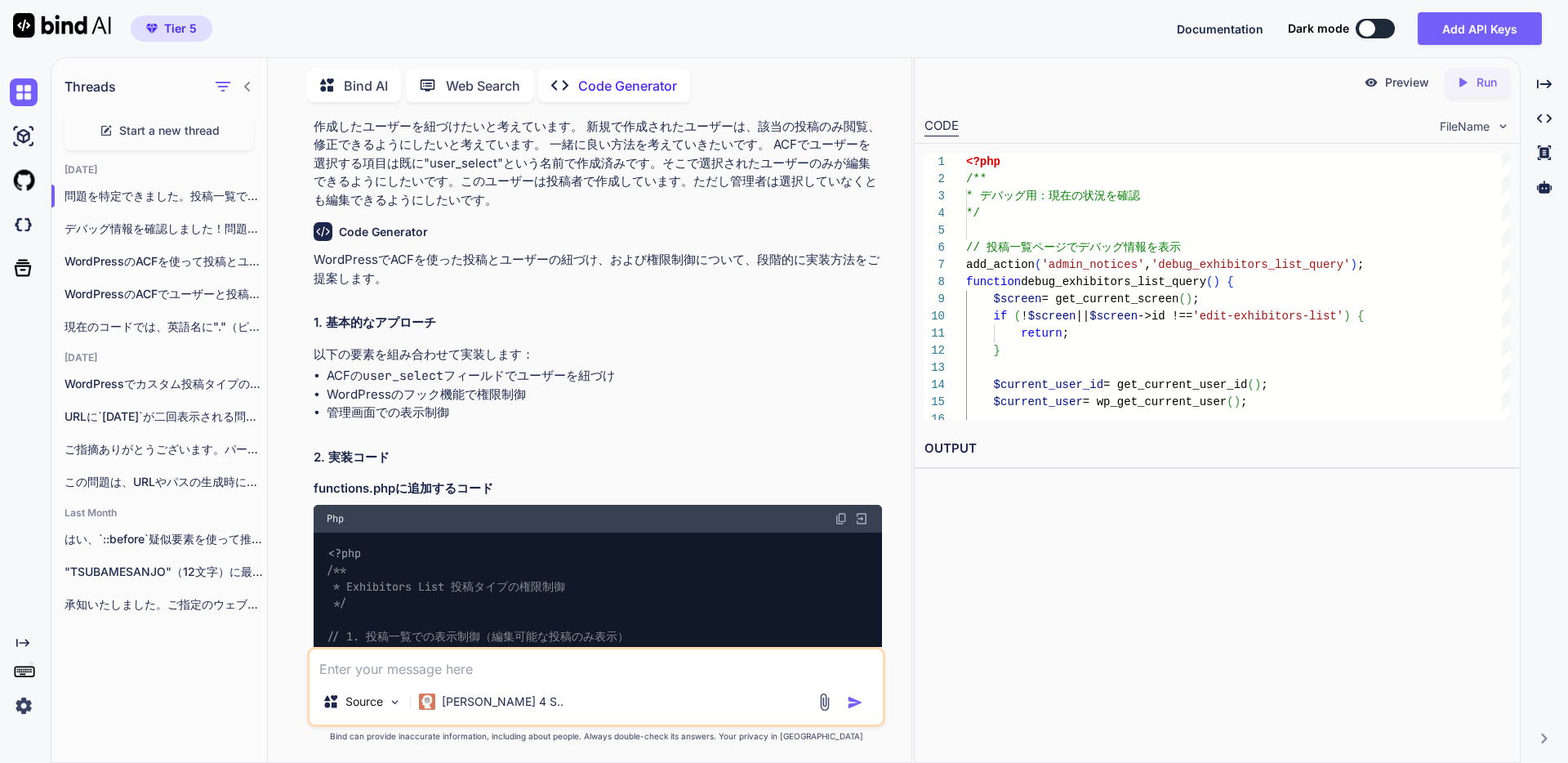
scroll to position [0, 0]
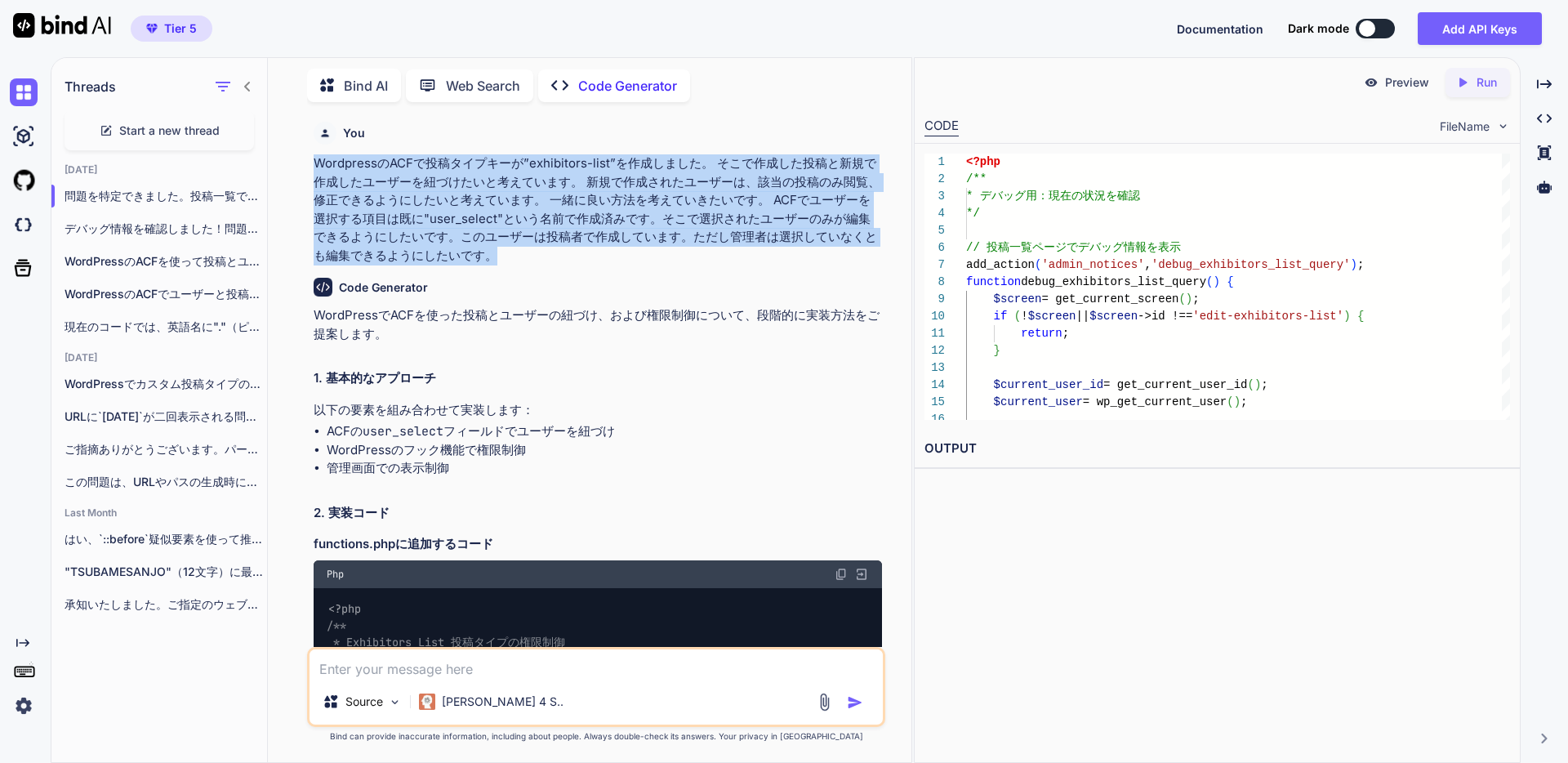
drag, startPoint x: 318, startPoint y: 158, endPoint x: 493, endPoint y: 254, distance: 199.6
click at [493, 254] on p "WordpressのACFで投稿タイプキーが”exhibitors-list”を作成しました。 そこで作成した投稿と新規で作成したユーザーを紐づけたいと考えて…" at bounding box center [597, 209] width 568 height 110
copy p "WordpressのACFで投稿タイプキーが”exhibitors-list”を作成しました。 そこで作成した投稿と新規で作成したユーザーを紐づけたいと考えて…"
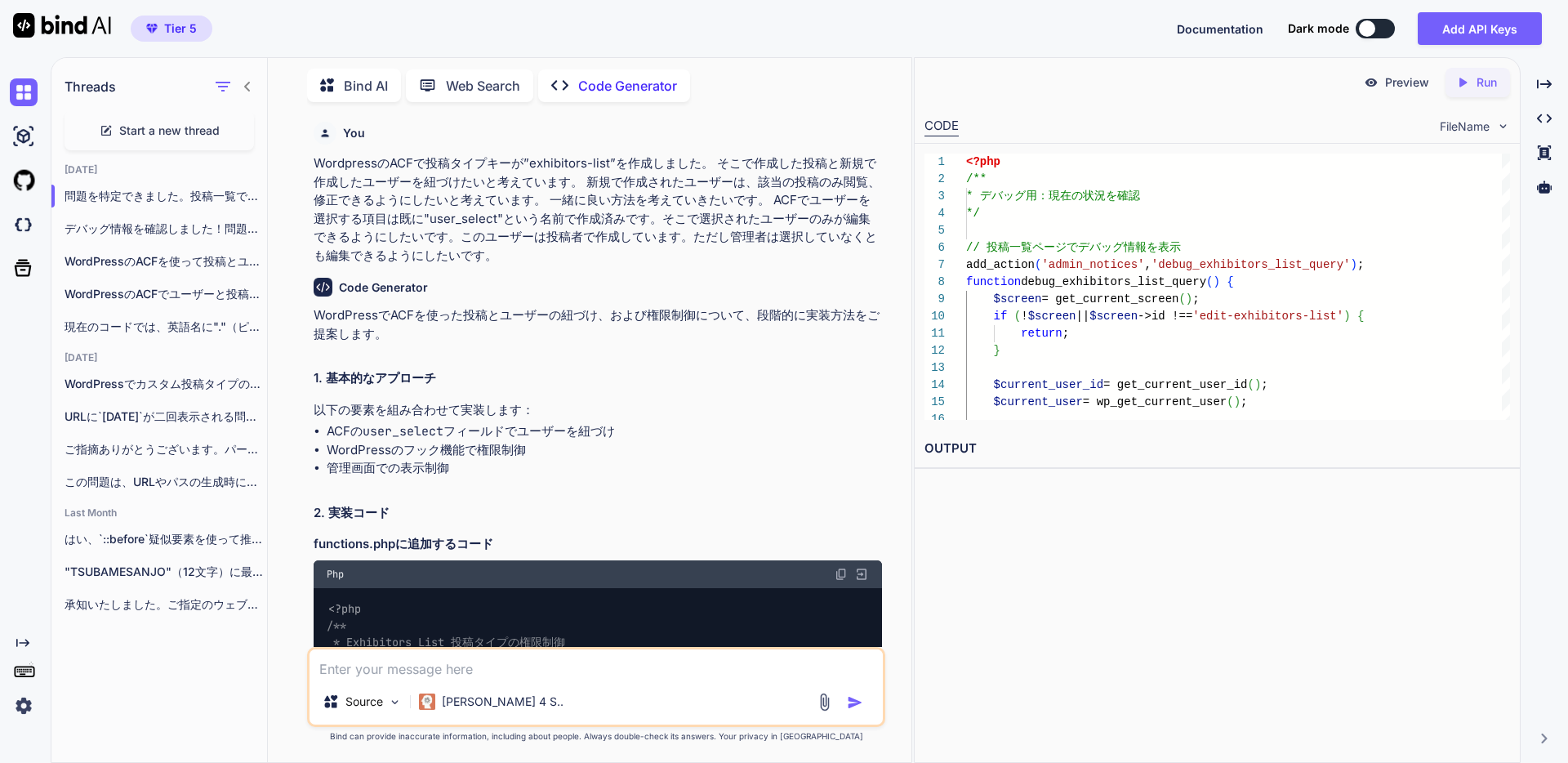
click at [138, 123] on span "Start a new thread" at bounding box center [169, 131] width 100 height 16
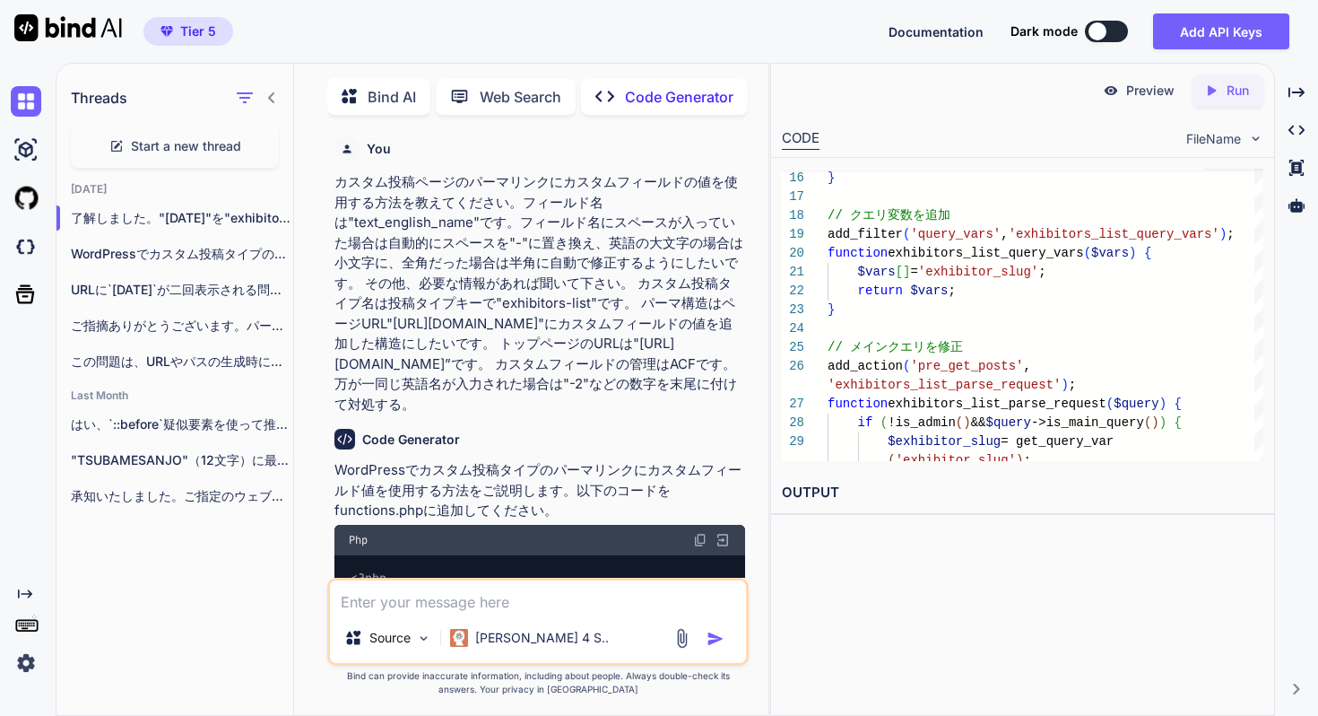
scroll to position [37, 0]
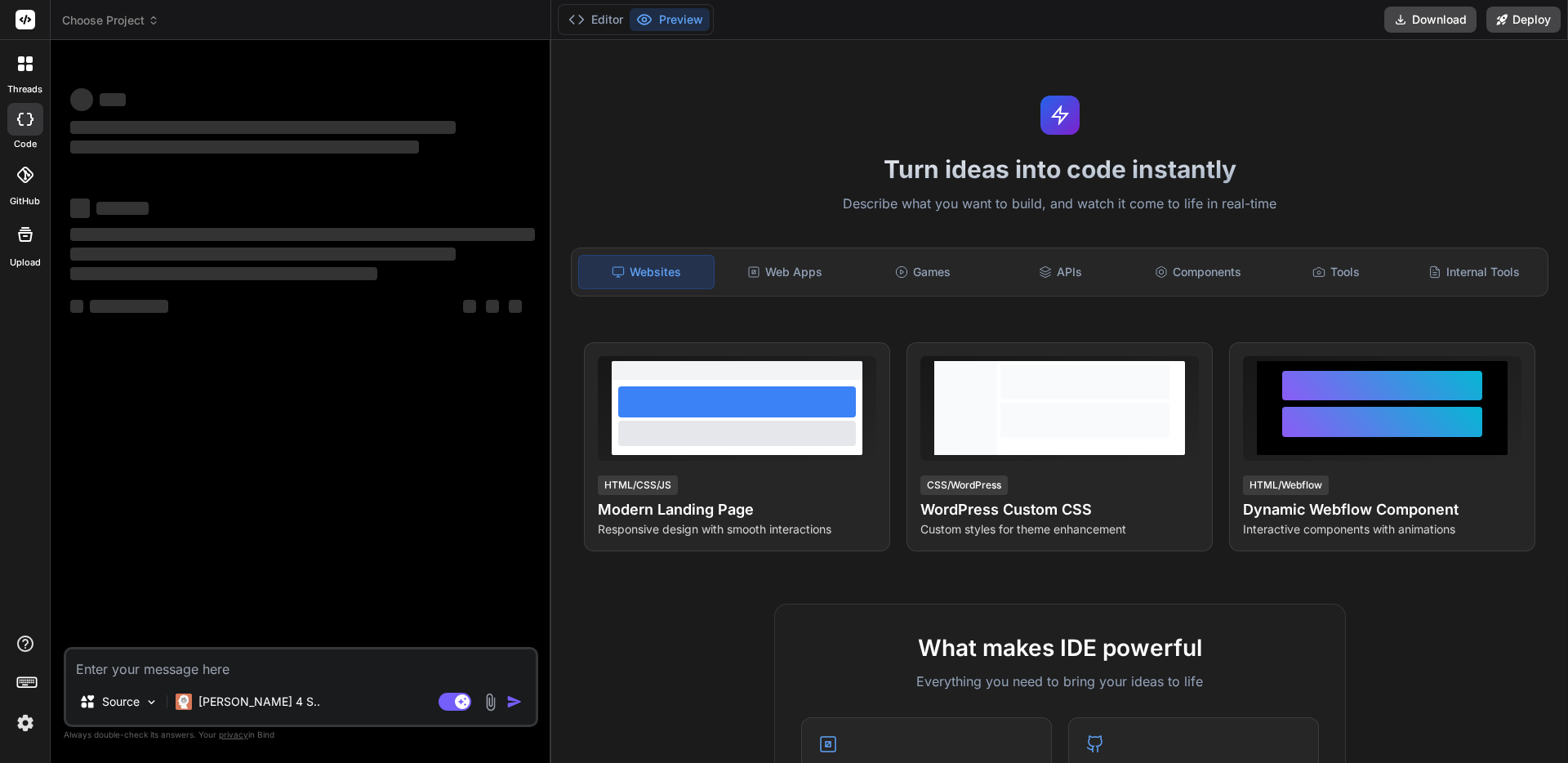
type textarea "x"
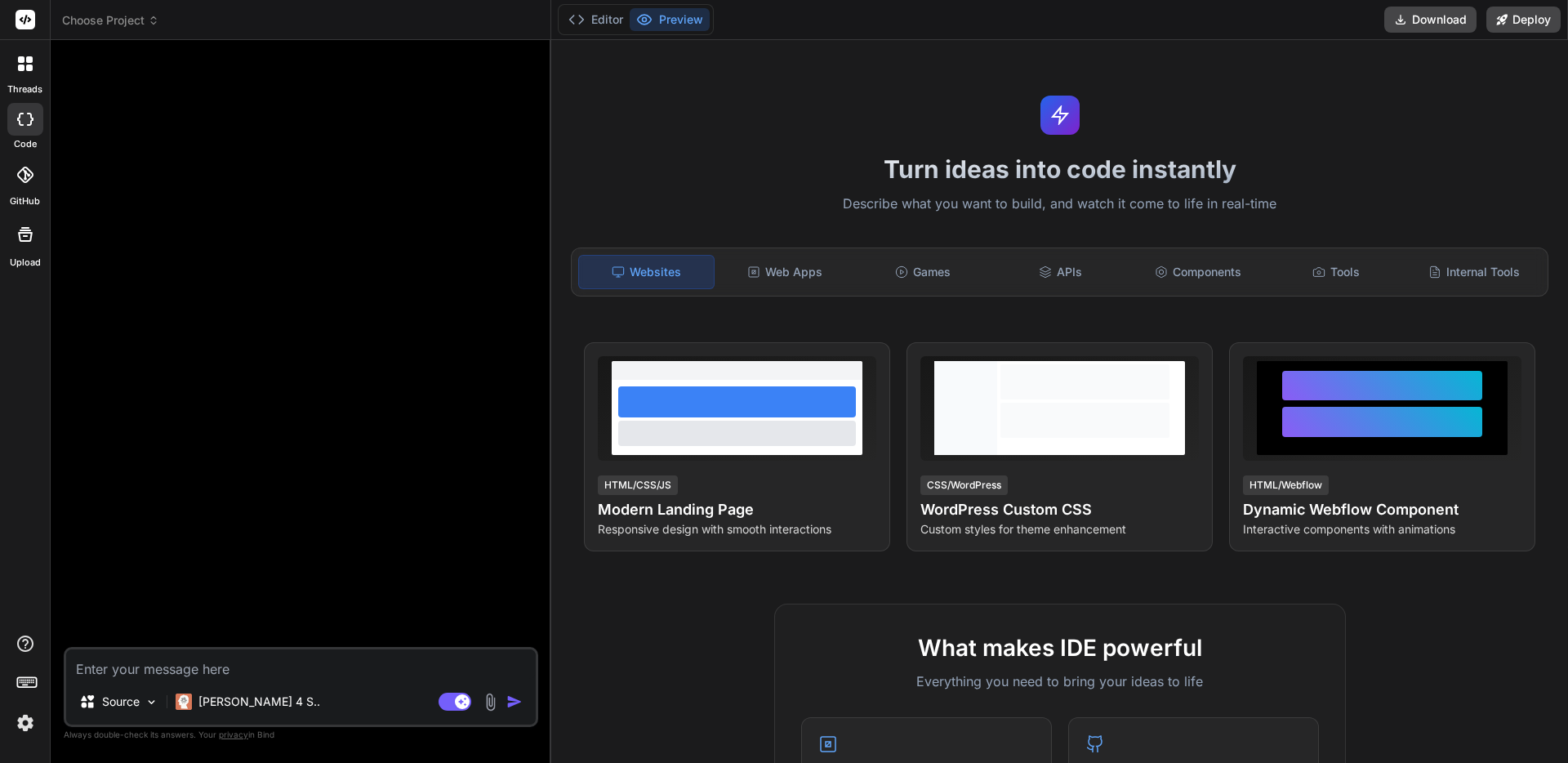
type textarea "WordpressのACFで投稿タイプキーが”exhibitors-list”を作成しました。 そこで作成した投稿と新規で作成したユーザーを紐づけたいと考えて…"
type textarea "x"
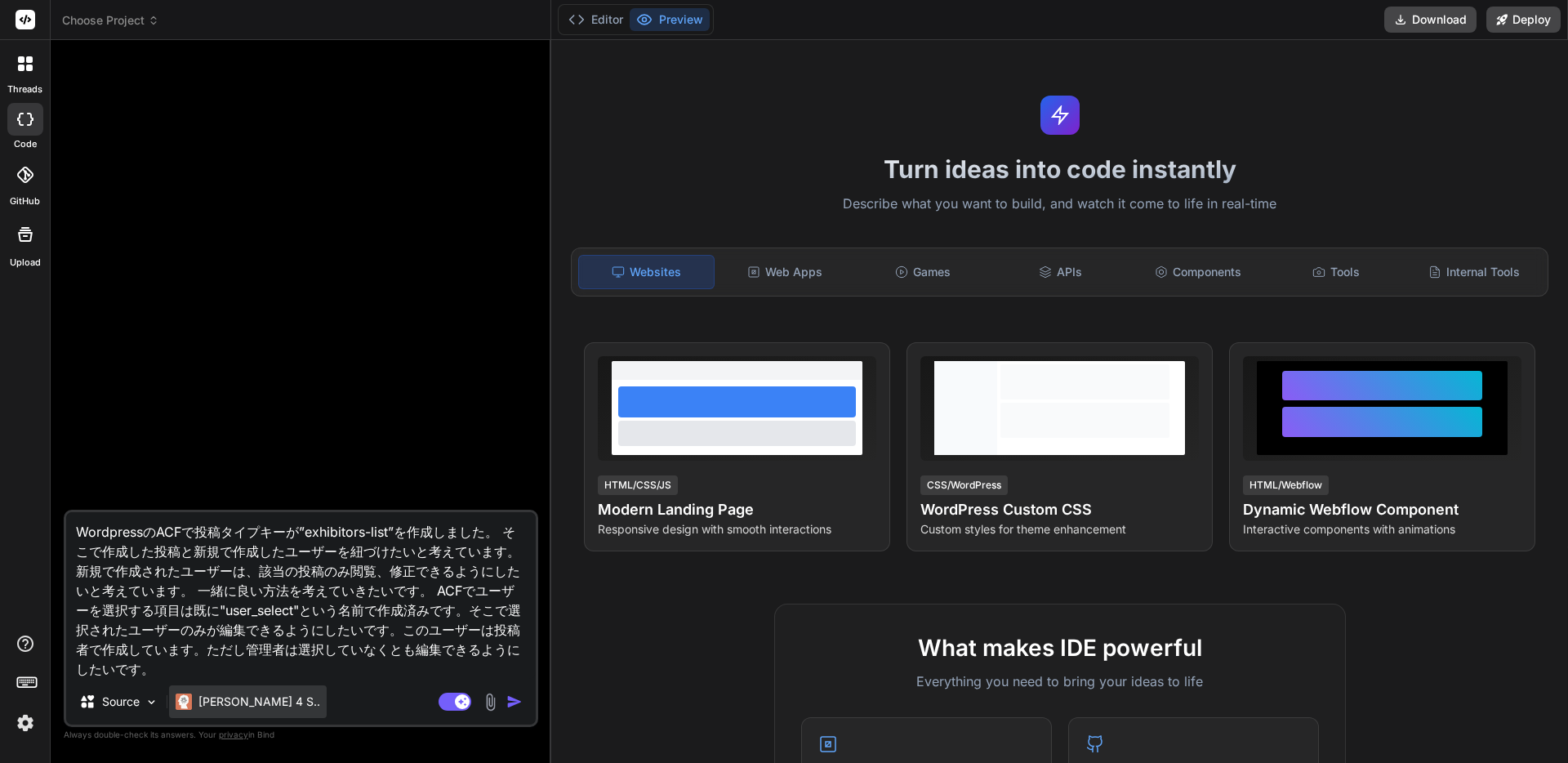
type textarea "WordpressのACFで投稿タイプキーが”exhibitors-list”を作成しました。 そこで作成した投稿と新規で作成したユーザーを紐づけたいと考えて…"
click at [262, 696] on p "[PERSON_NAME] 4 S.." at bounding box center [260, 701] width 122 height 16
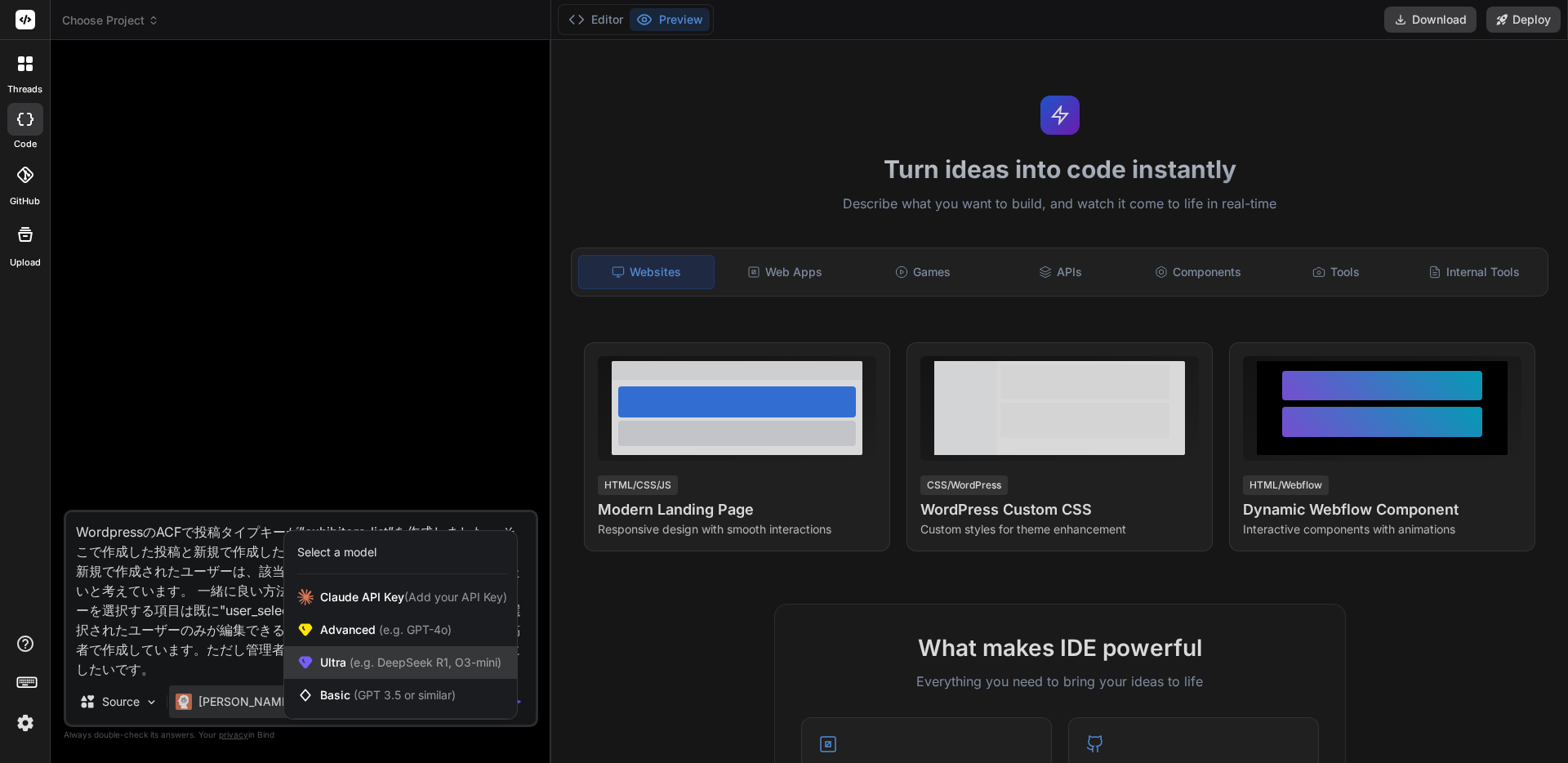
click at [335, 673] on div "Ultra (e.g. DeepSeek R1, O3-mini)" at bounding box center [401, 662] width 233 height 33
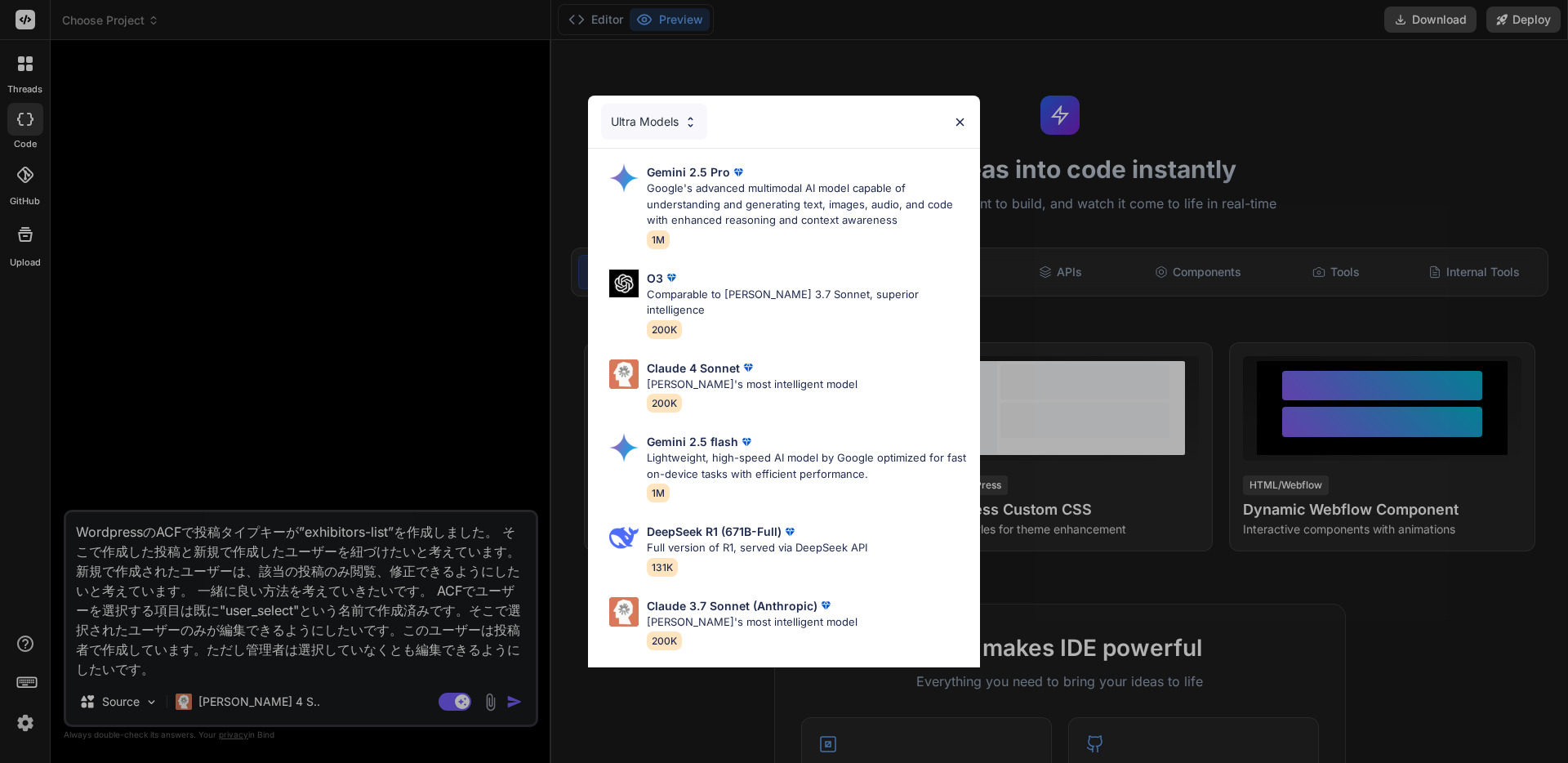
scroll to position [137, 0]
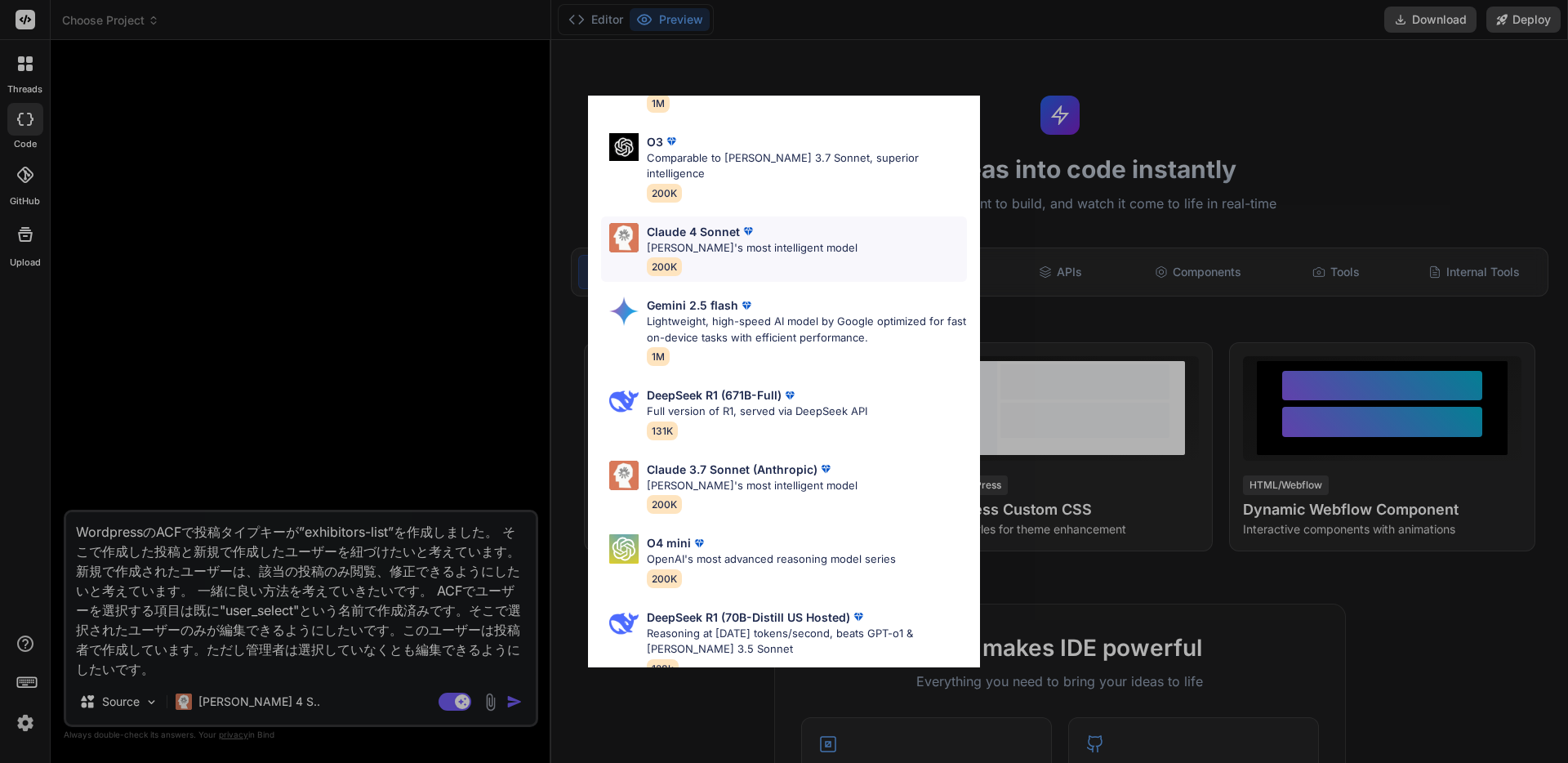
click at [718, 244] on div "[PERSON_NAME] 4 Sonnet [PERSON_NAME]'s most intelligent model 200K" at bounding box center [751, 249] width 210 height 53
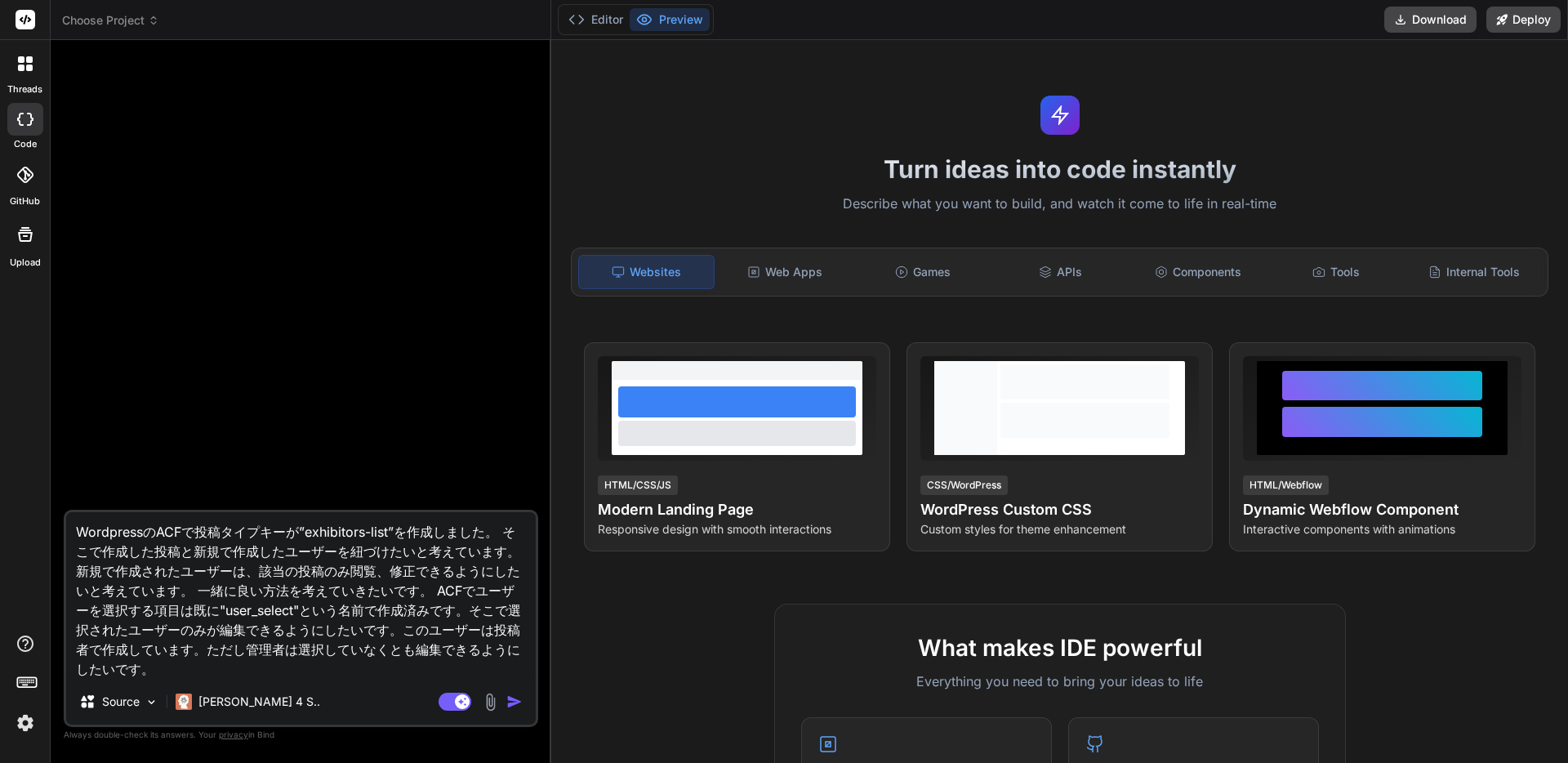
click at [514, 699] on img "button" at bounding box center [514, 701] width 16 height 16
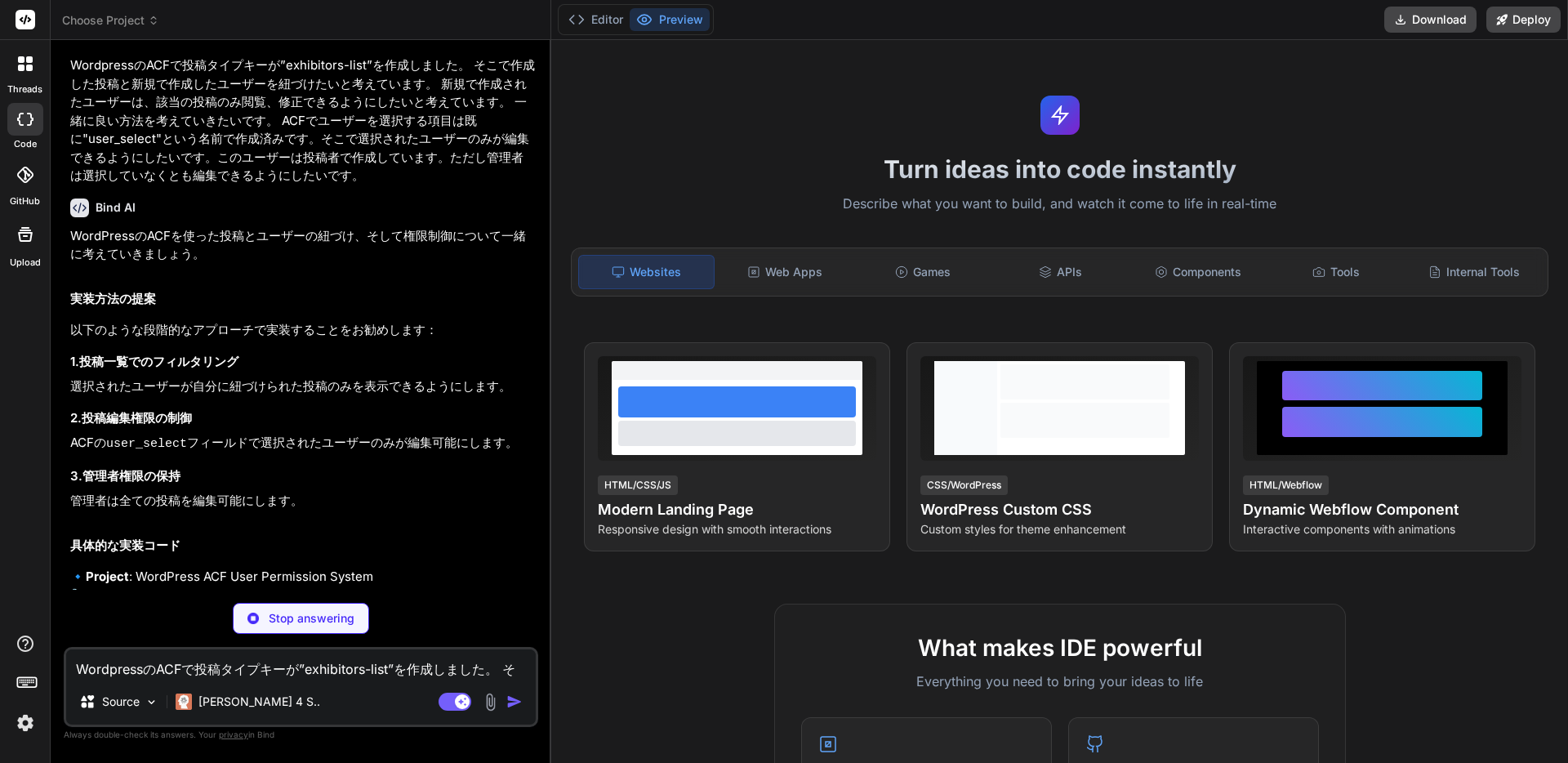
scroll to position [38, 0]
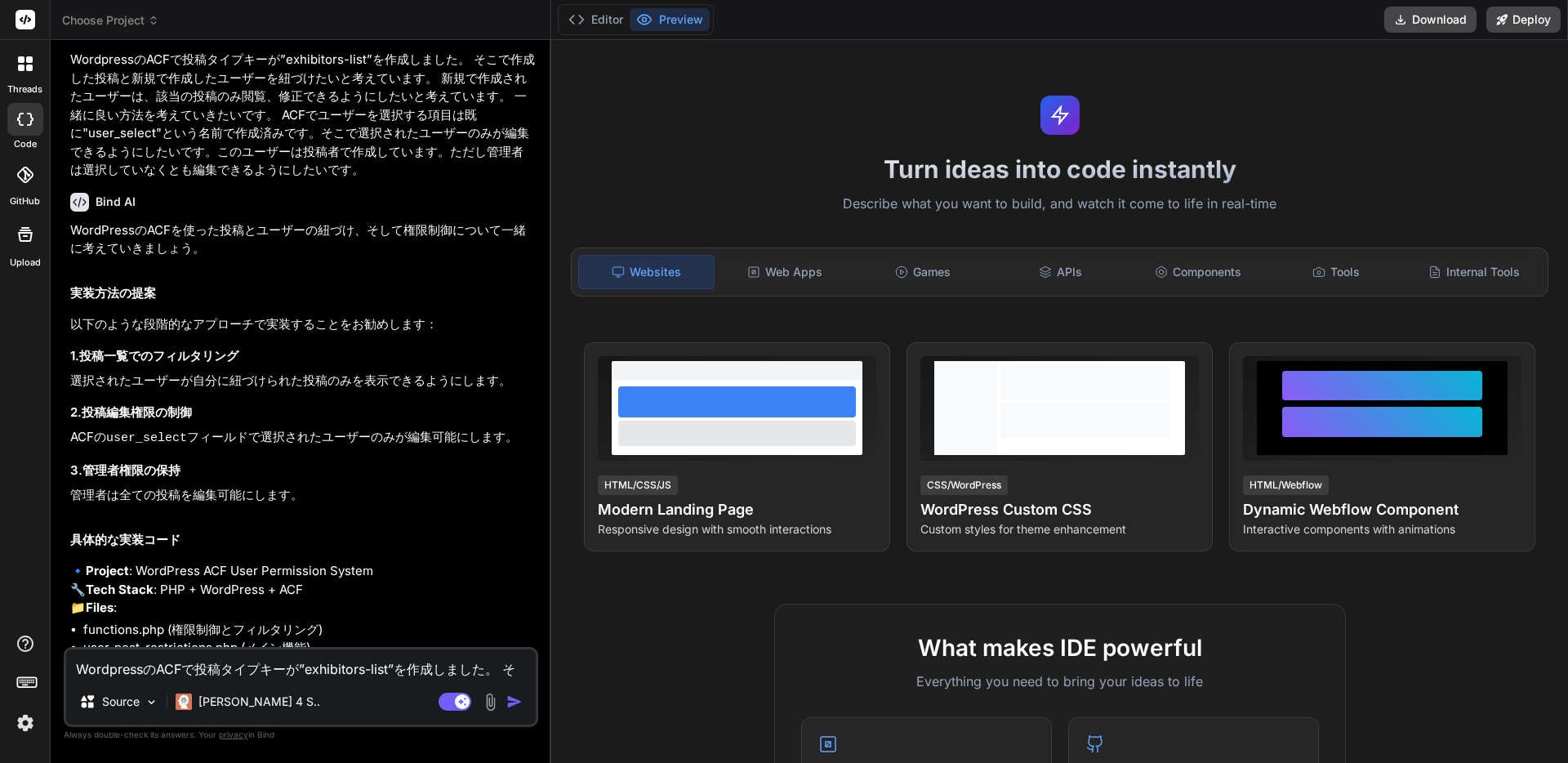
type textarea "x"
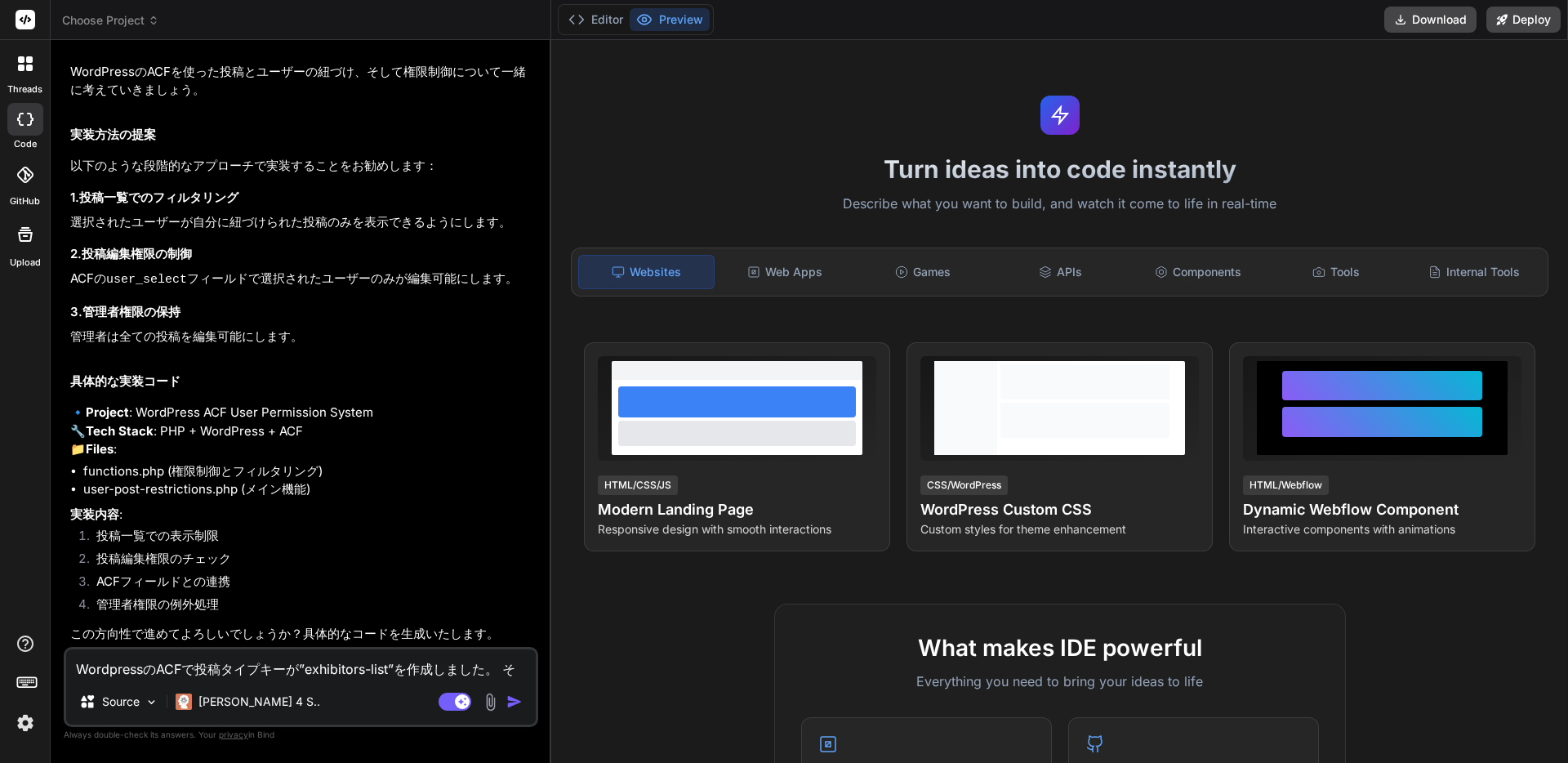
scroll to position [232, 0]
click at [218, 661] on textarea "WordpressのACFで投稿タイプキーが”exhibitors-list”を作成しました。 そこで作成した投稿と新規で作成したユーザーを紐づけたいと考えて…" at bounding box center [301, 664] width 470 height 29
type textarea "f"
type textarea "x"
type textarea "fu"
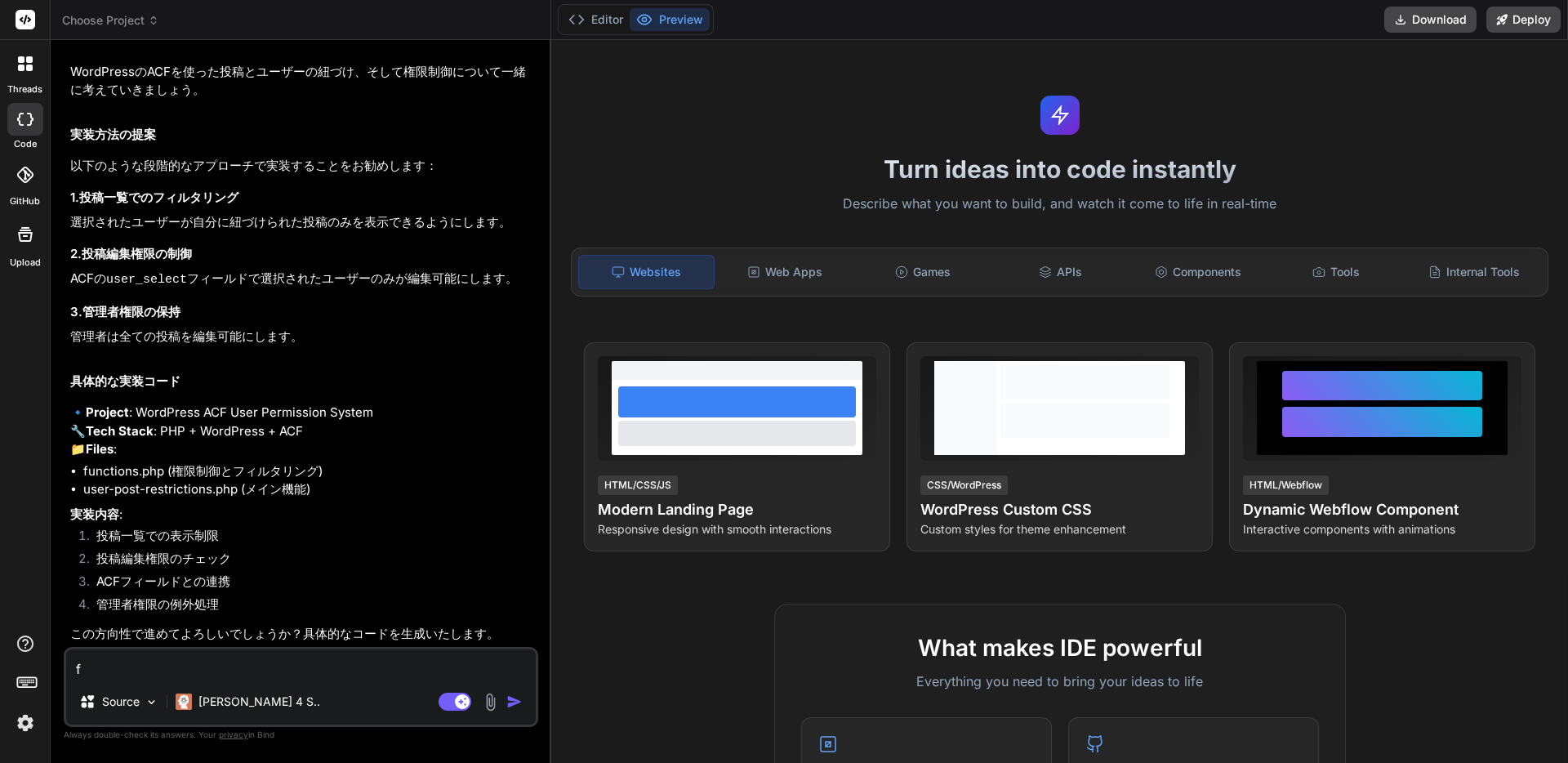
type textarea "x"
type textarea "fun"
type textarea "x"
type textarea "func"
type textarea "x"
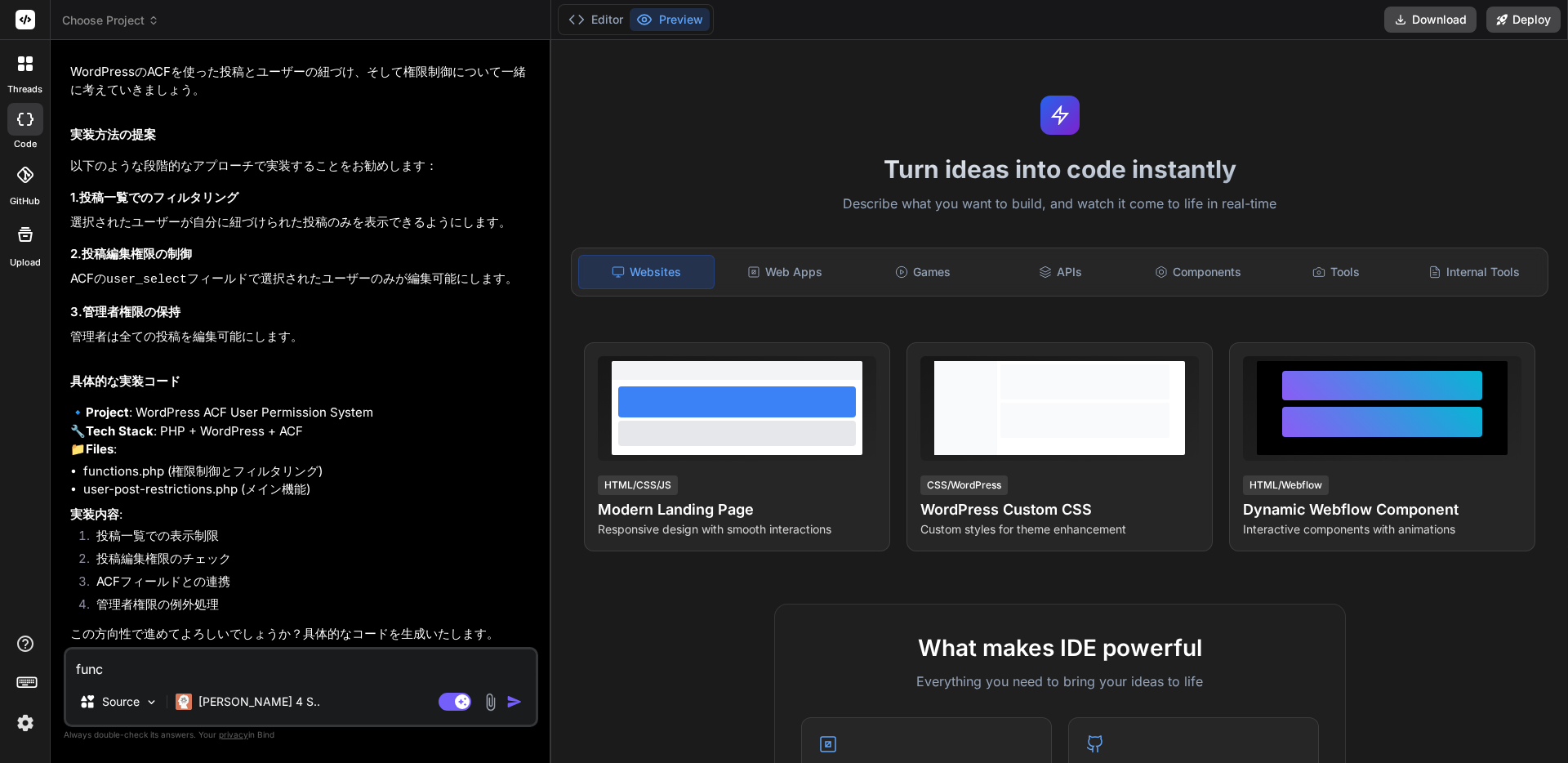
type textarea "funct"
type textarea "x"
type textarea "functi"
type textarea "x"
type textarea "functio"
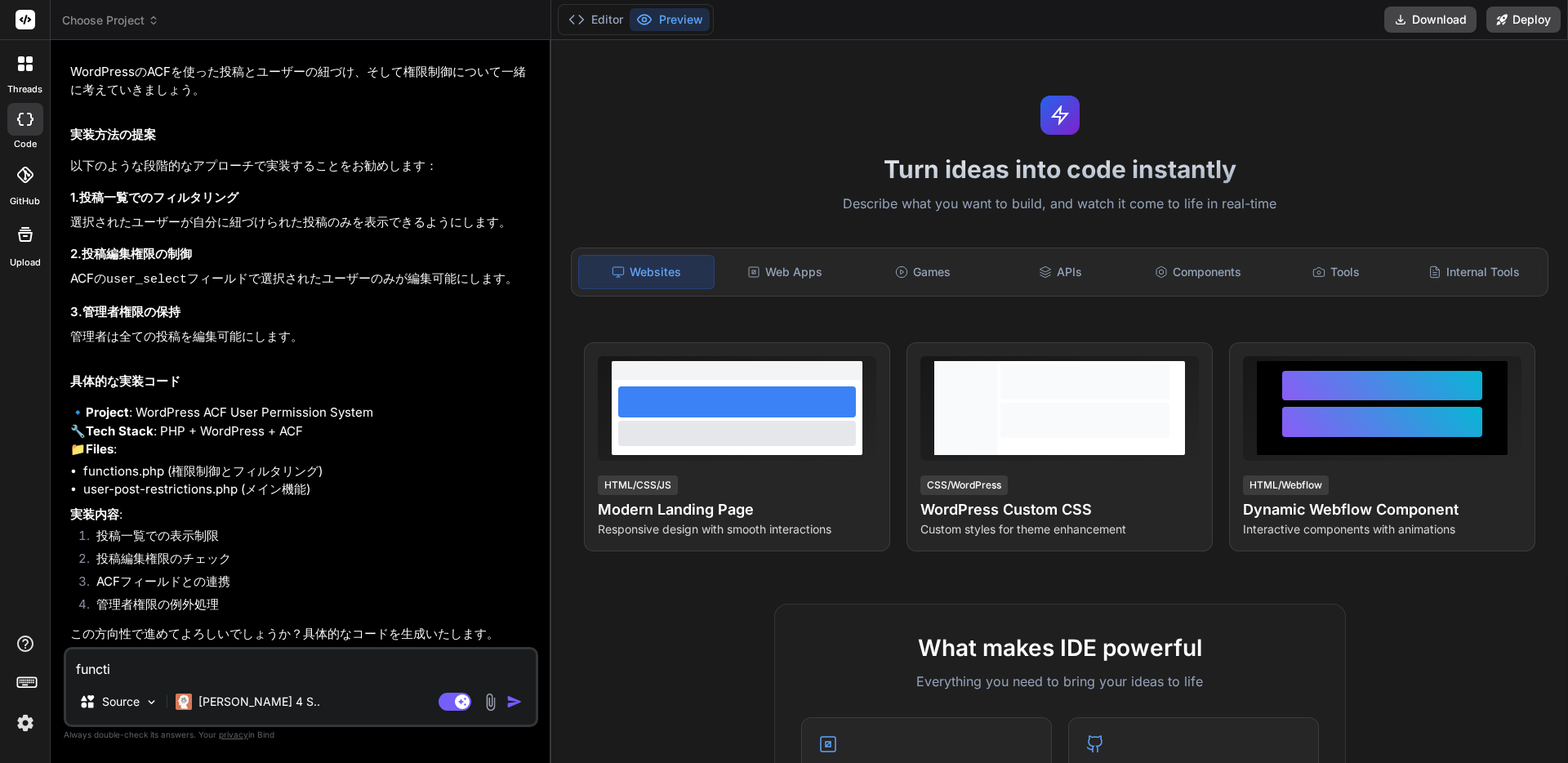
type textarea "x"
type textarea "function"
type textarea "x"
type textarea "functions"
type textarea "x"
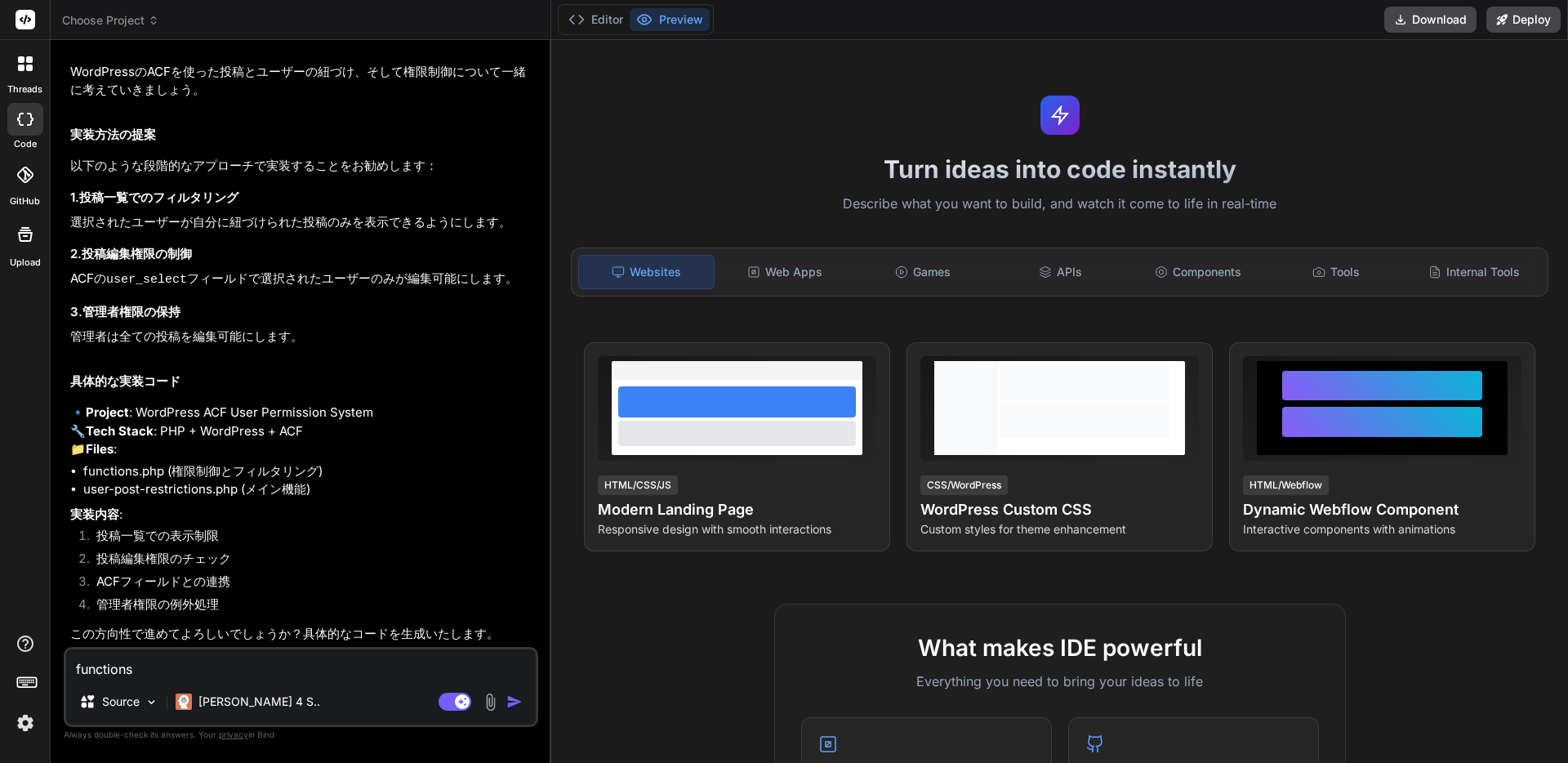
type textarea "functions."
type textarea "x"
type textarea "functions.p"
type textarea "x"
type textarea "functions.ph"
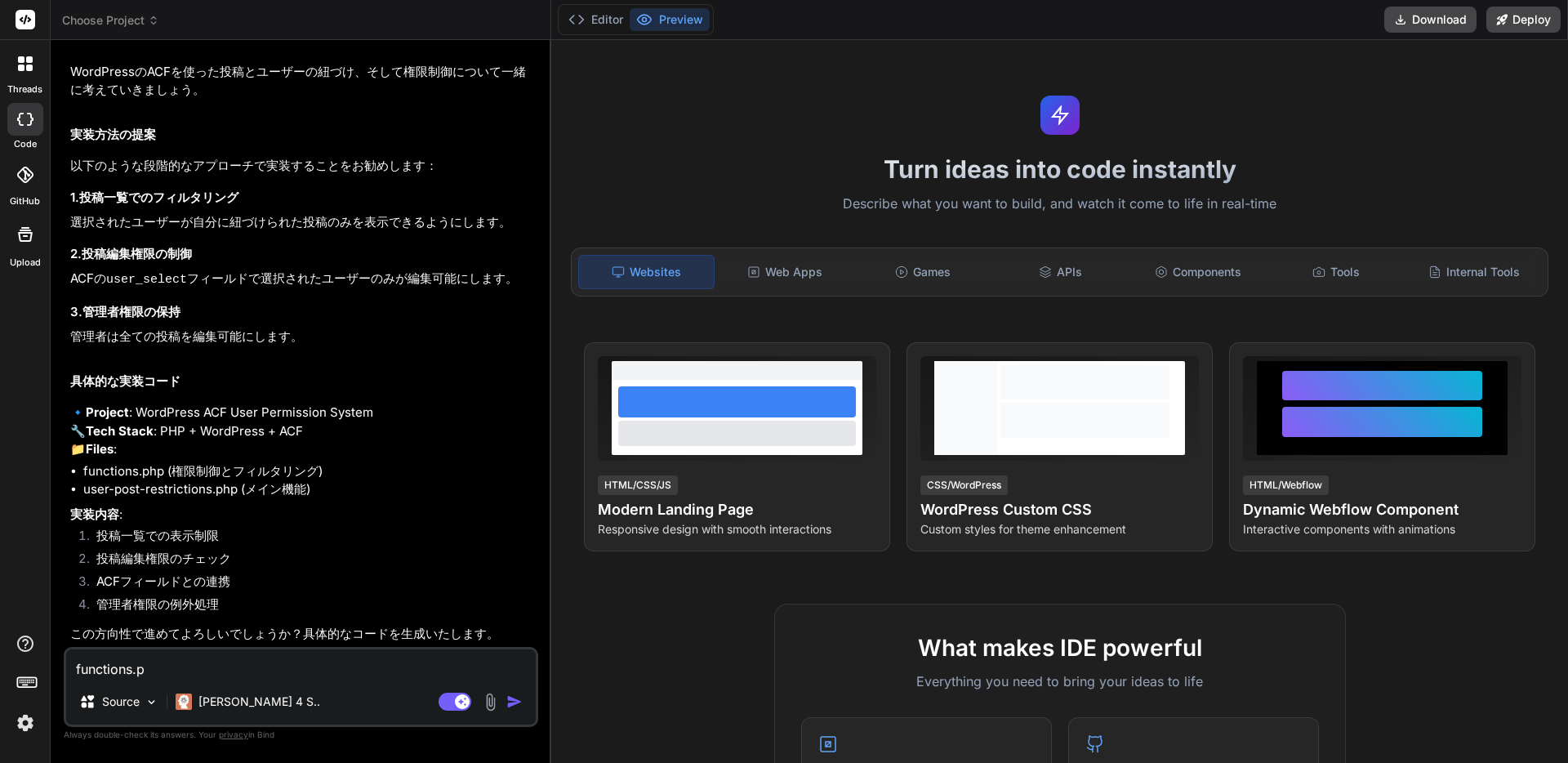
type textarea "x"
type textarea "functions.php"
type textarea "x"
type textarea "functions.phpｎ"
type textarea "x"
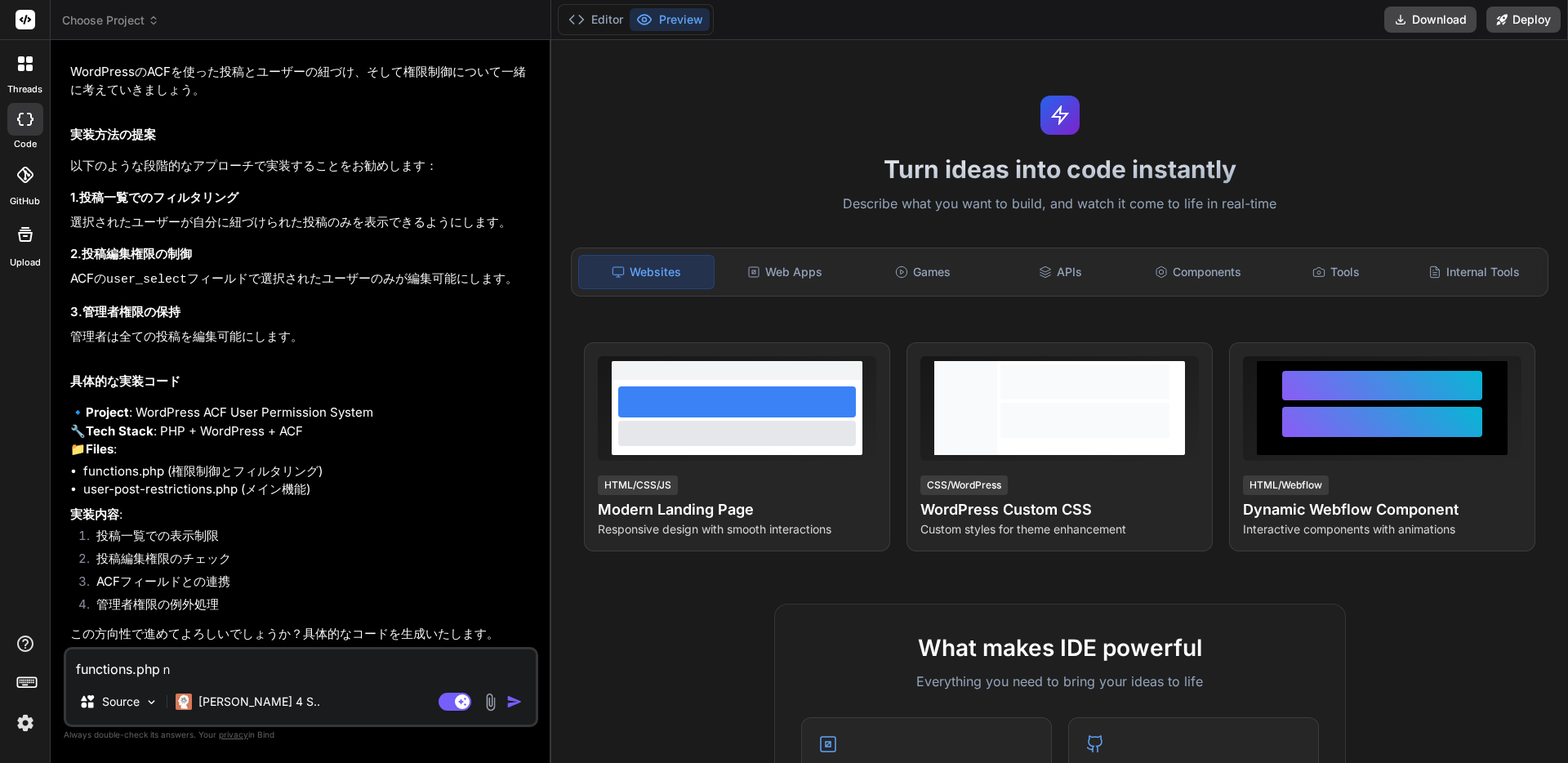
type textarea "functions.phpの"
type textarea "x"
type textarea "functions.phpのｍ"
type textarea "x"
type textarea "functions.phpのみ"
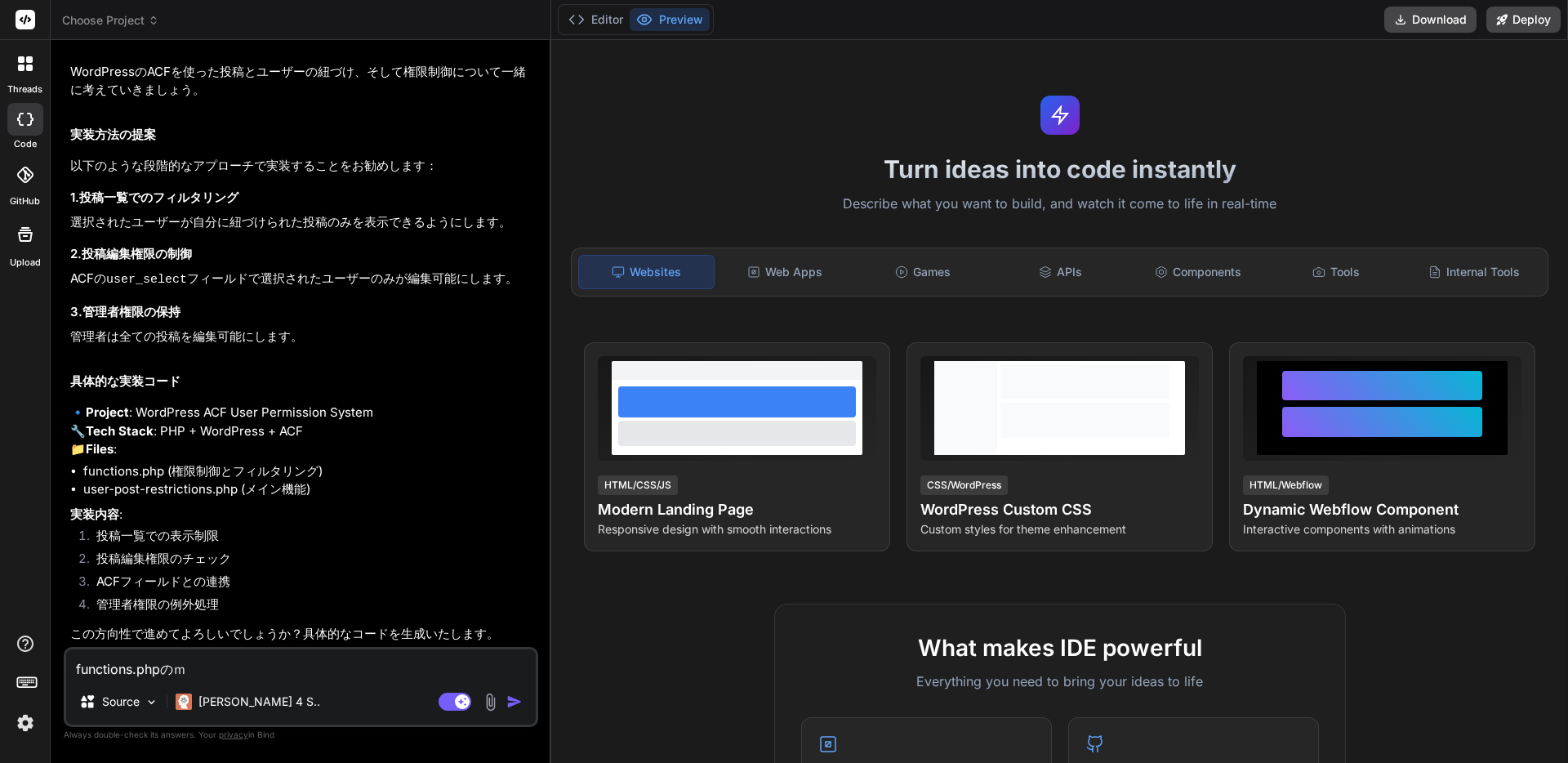
type textarea "x"
type textarea "functions.phpのみｄ"
type textarea "x"
type textarea "functions.phpのみで"
type textarea "x"
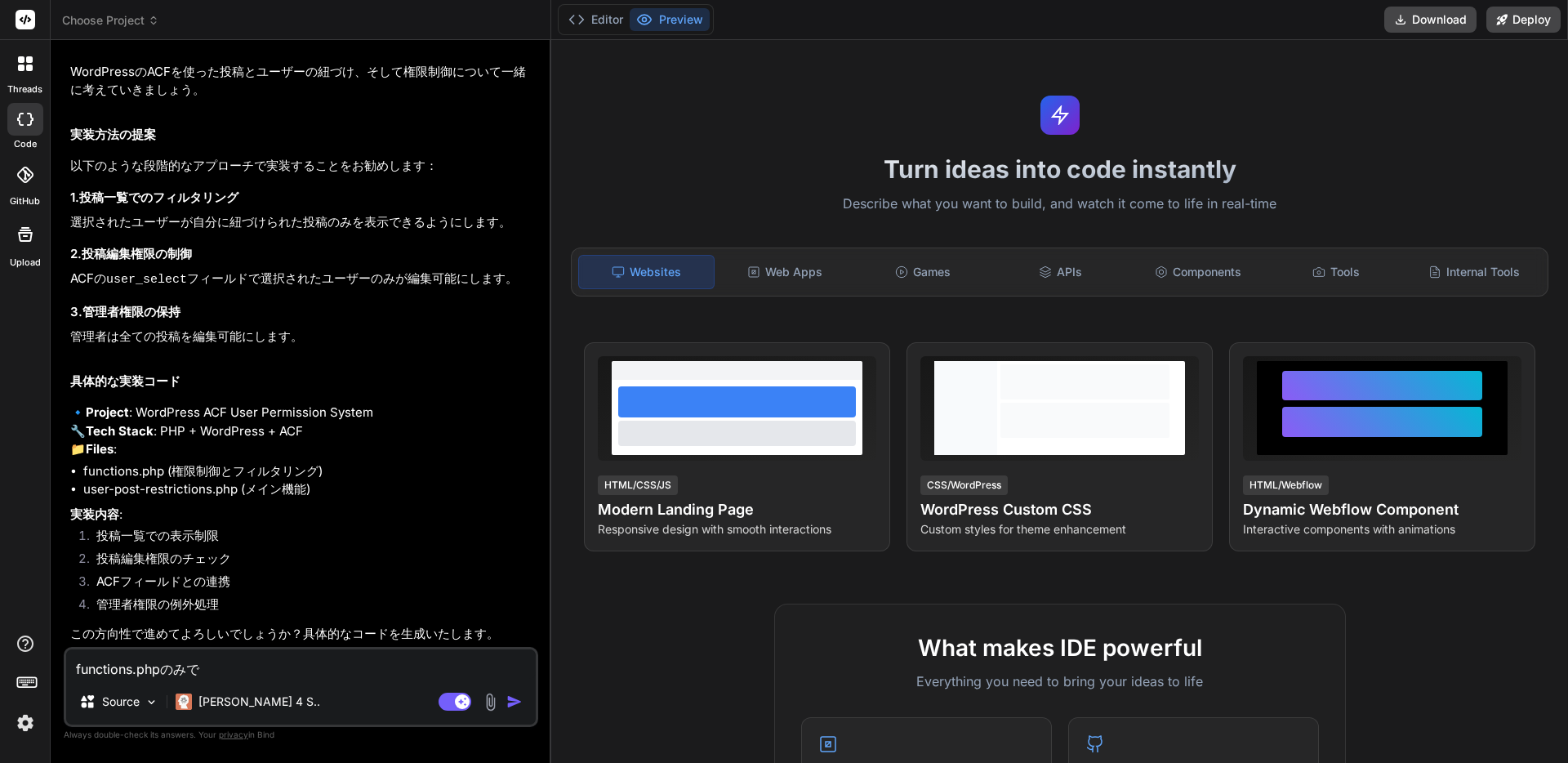
type textarea "functions.phpのみでｊ"
type textarea "x"
type textarea "functions.phpのみでじ"
type textarea "x"
type textarea "functions.phpのみでじｓ"
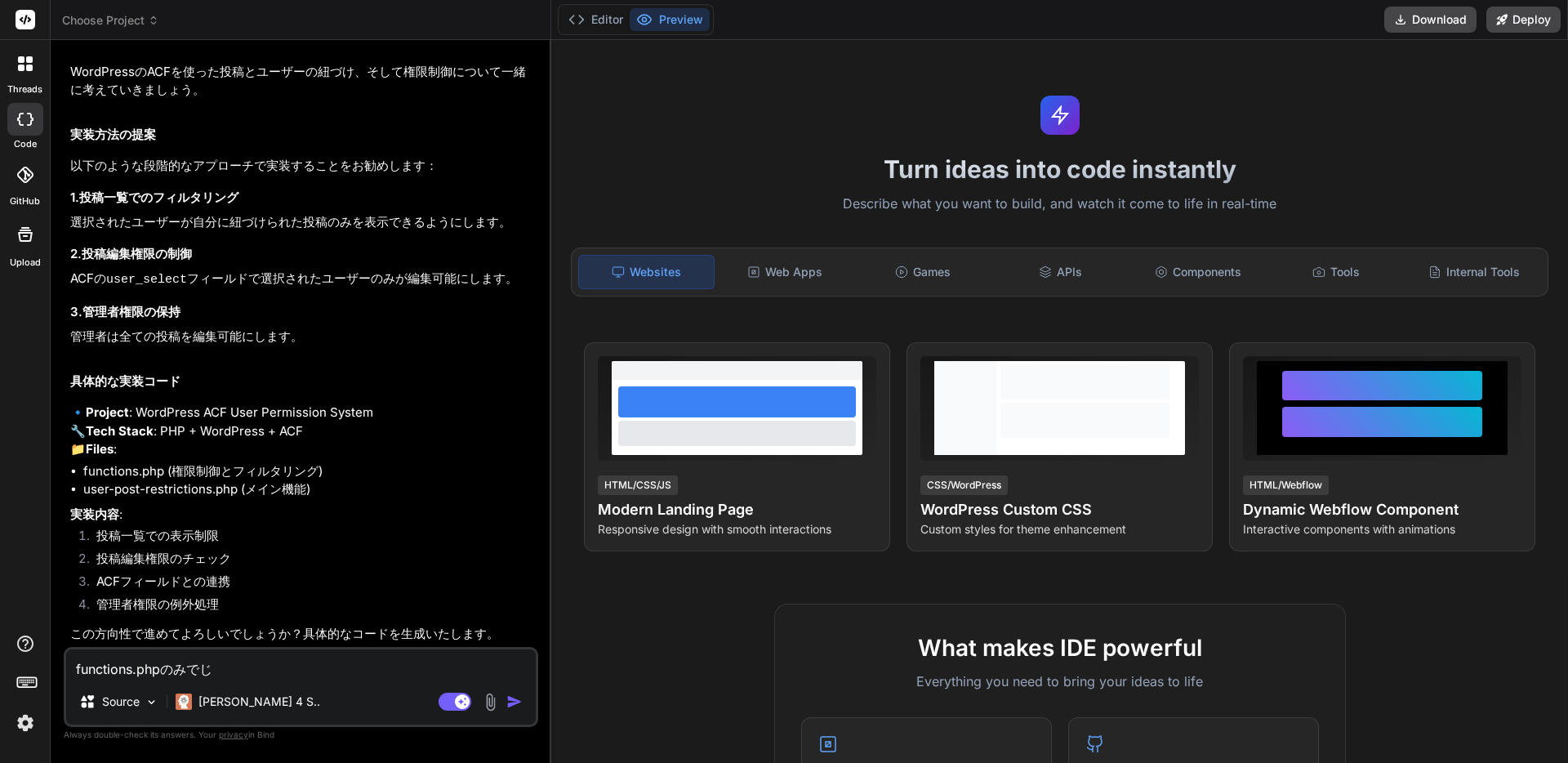
type textarea "x"
type textarea "functions.phpのみでじっｓ"
type textarea "x"
type textarea "functions.phpのみでじっそ"
type textarea "x"
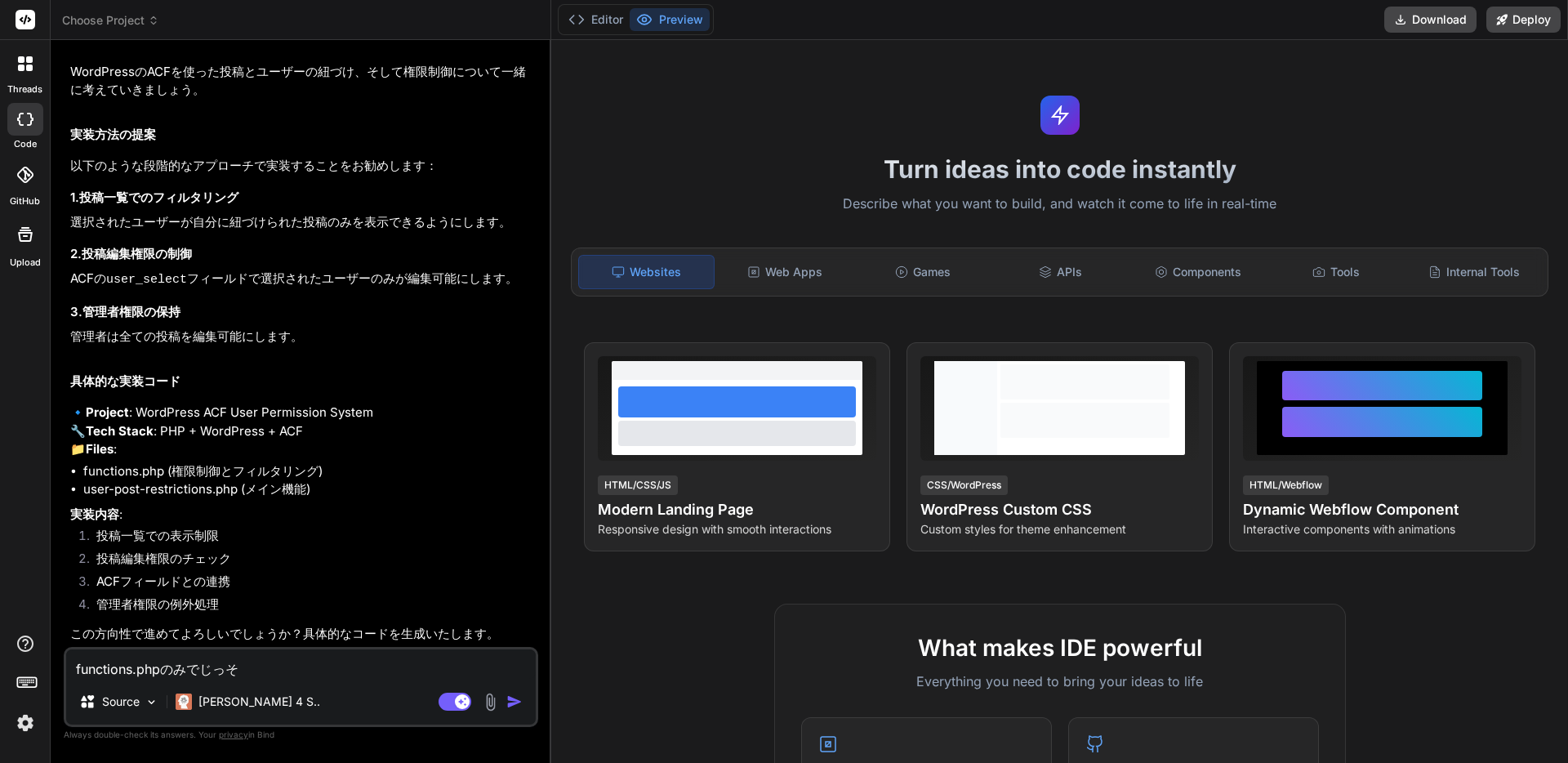
type textarea "functions.phpのみでじっそう"
type textarea "x"
type textarea "functions.phpのみで実装"
type textarea "x"
type textarea "functions.phpのみで実装ｋ"
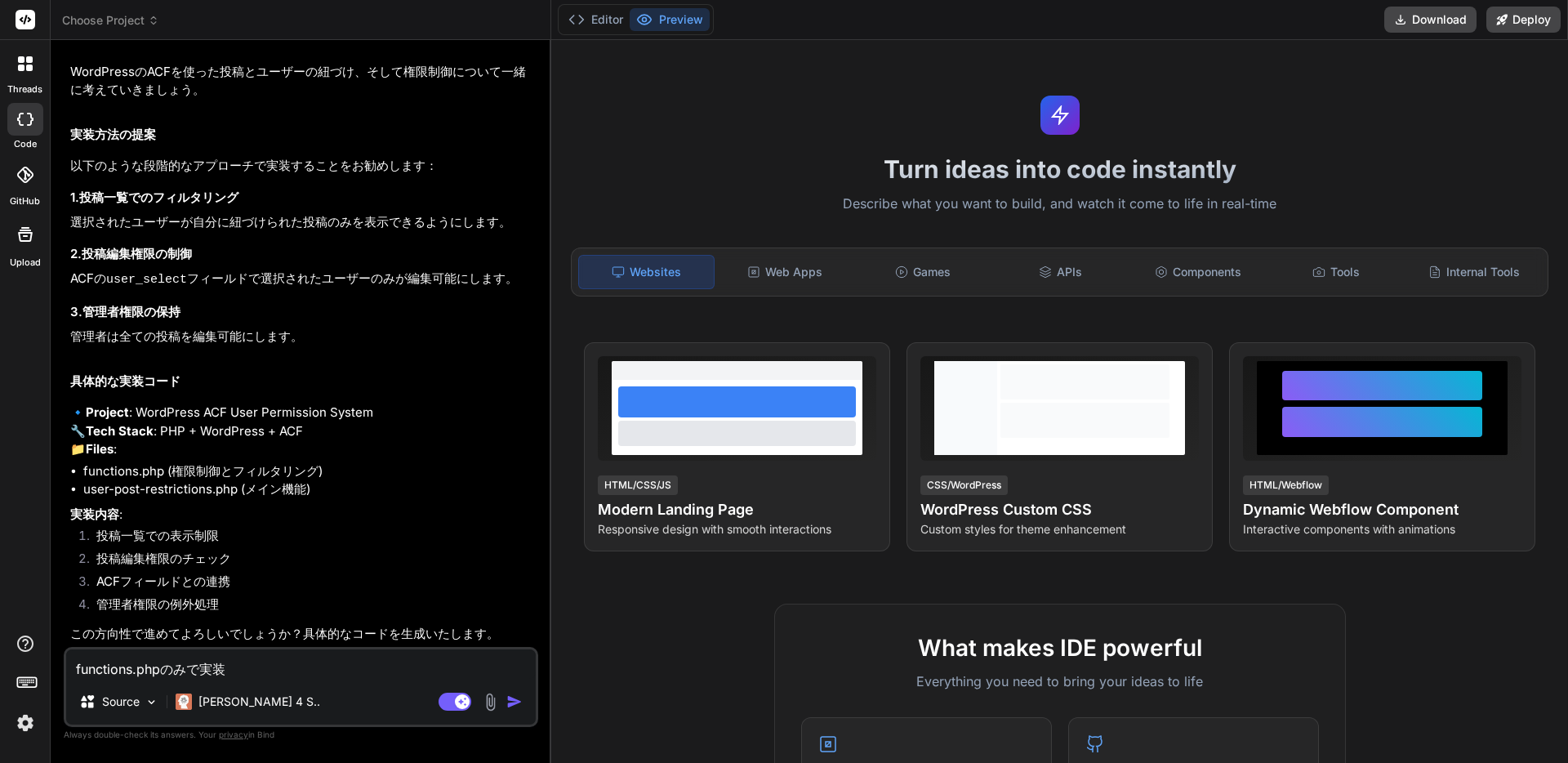
type textarea "x"
type textarea "functions.phpのみで実装か"
type textarea "x"
type textarea "functions.phpのみで実装かｎ"
type textarea "x"
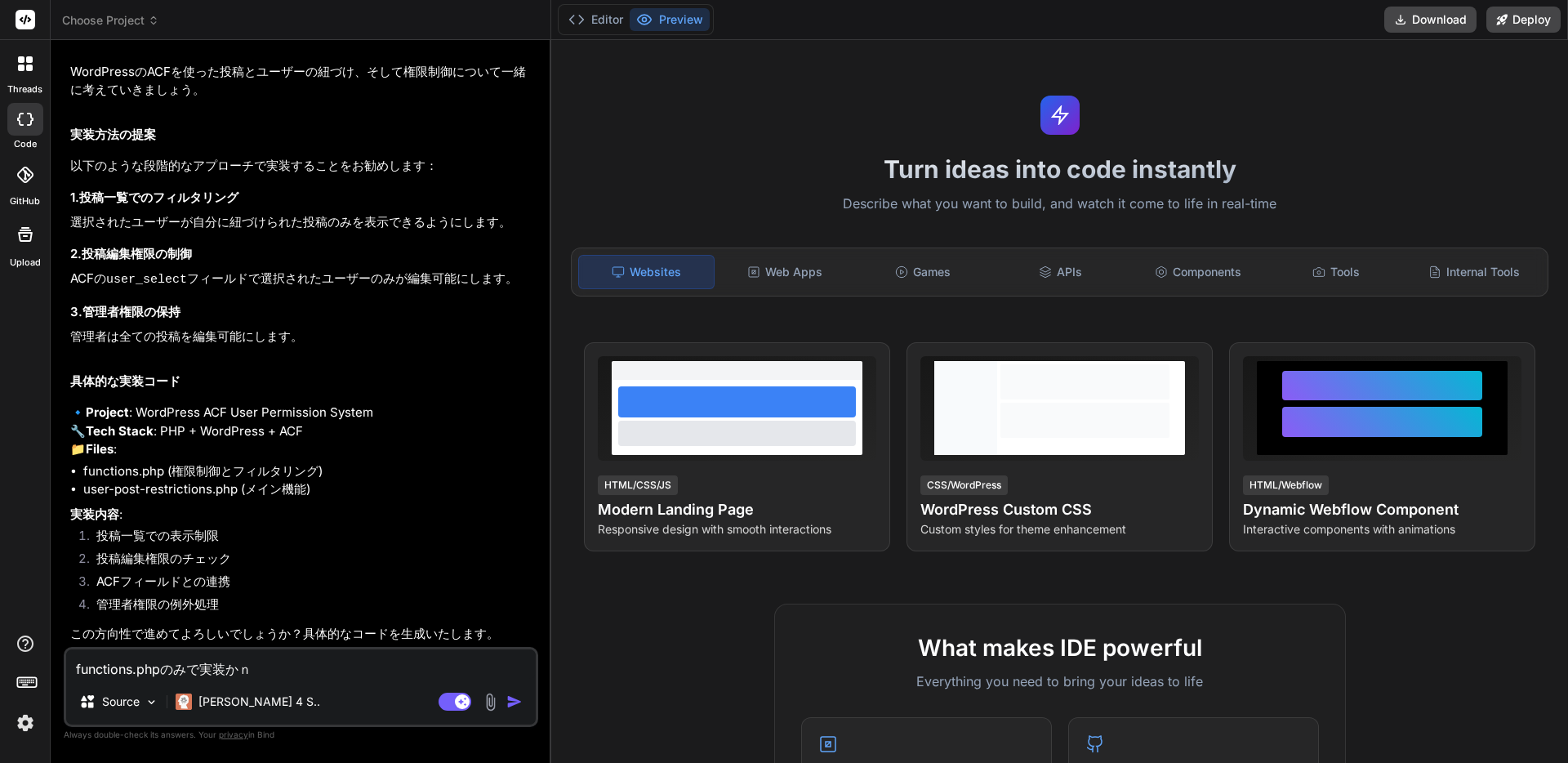
type textarea "functions.phpのみで実装かの"
type textarea "x"
type textarea "functions.phpのみで実装かのう"
type textarea "x"
type textarea "functions.phpのみで実装かのうｄ"
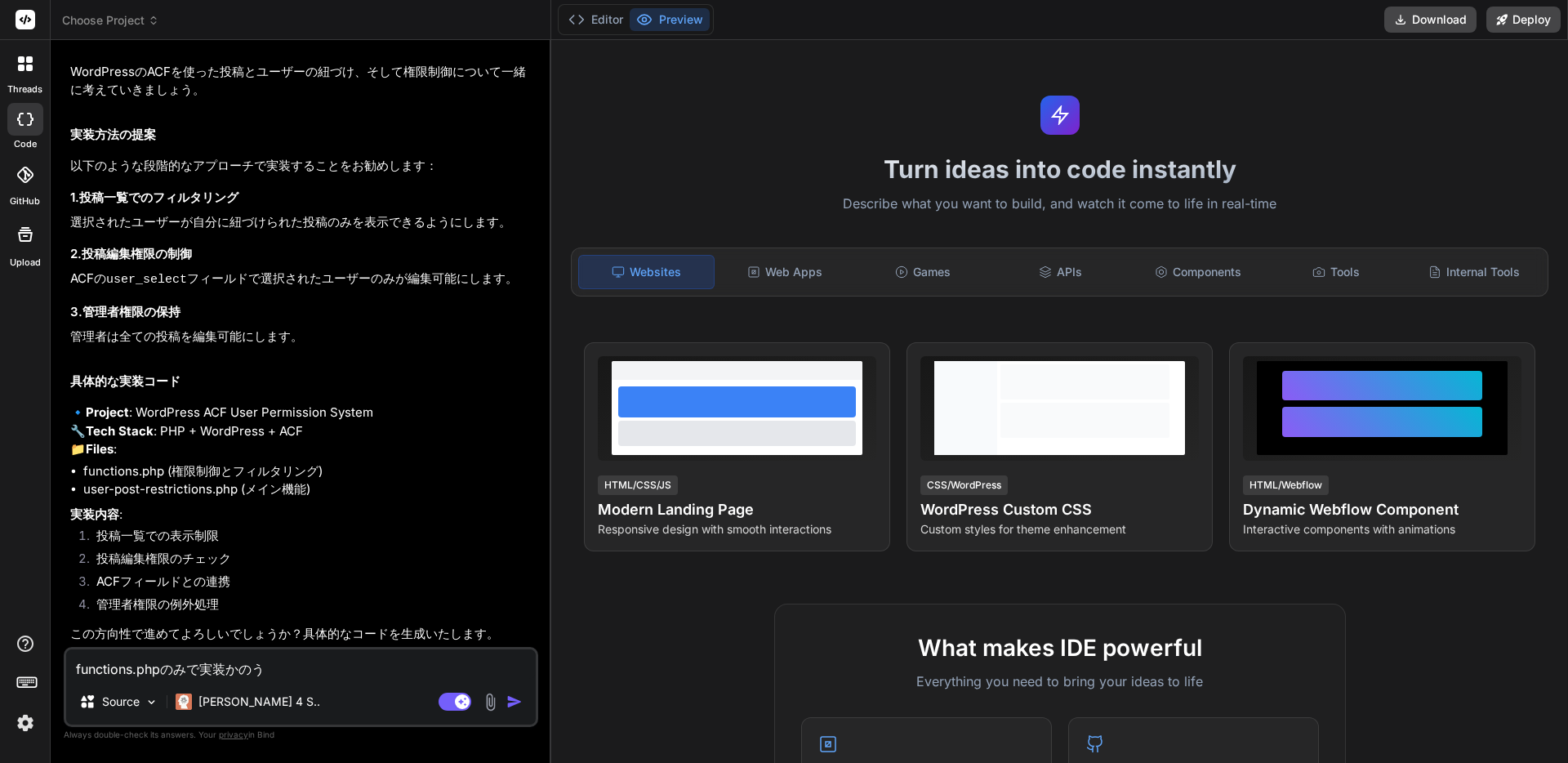
type textarea "x"
type textarea "functions.phpのみで実装かのうで"
type textarea "x"
type textarea "functions.phpのみで実装かのうでｈ"
type textarea "x"
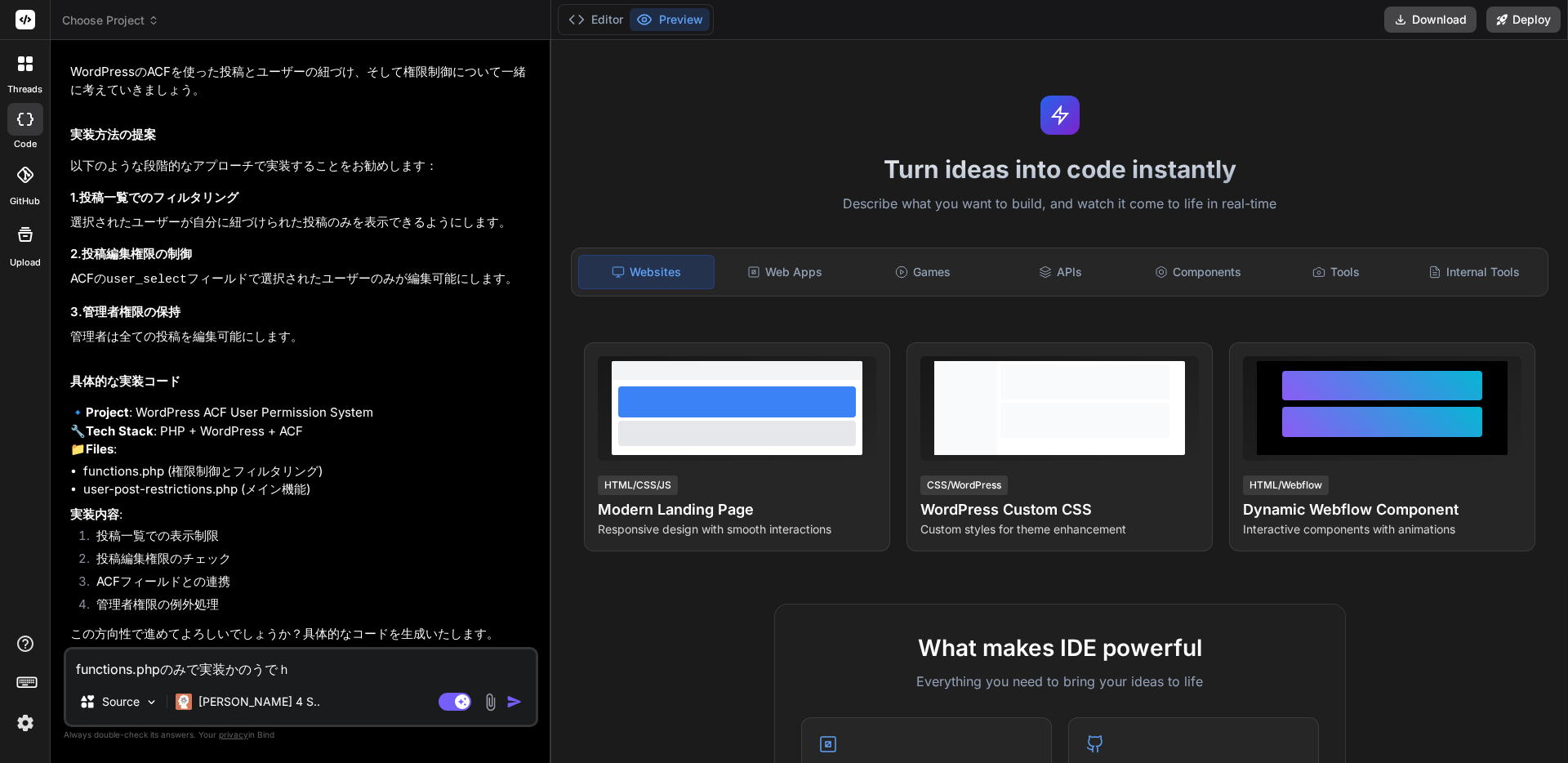
type textarea "functions.phpのみで実装かのうでは"
type textarea "x"
type textarea "functions.phpのみで実装かのうではｎ"
type textarea "x"
type textarea "functions.phpのみで実装かのうではな"
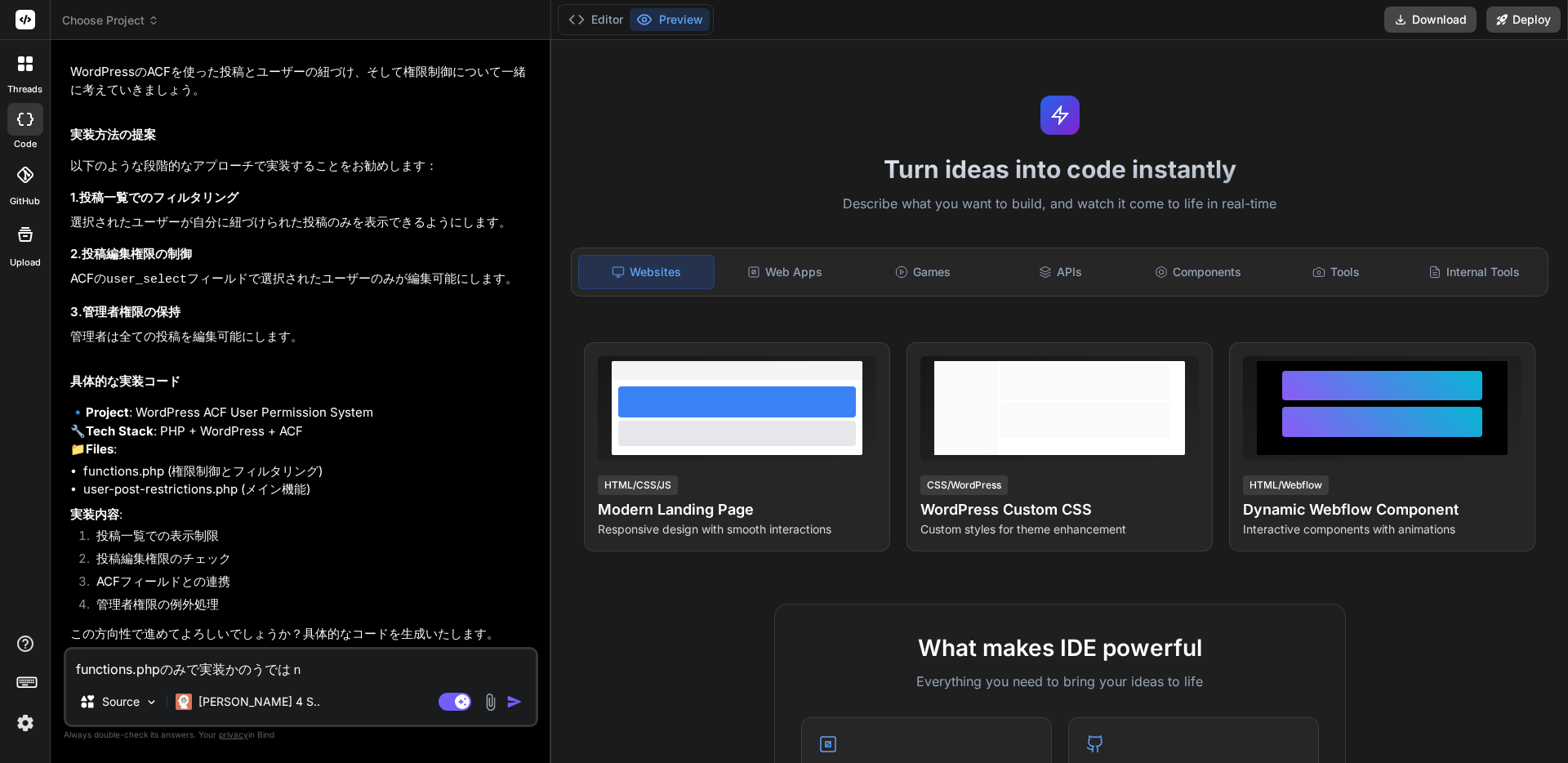
type textarea "x"
type textarea "functions.phpのみで実装かのうではない"
type textarea "x"
type textarea "functions.phpのみで実装かのうではないｄ"
type textarea "x"
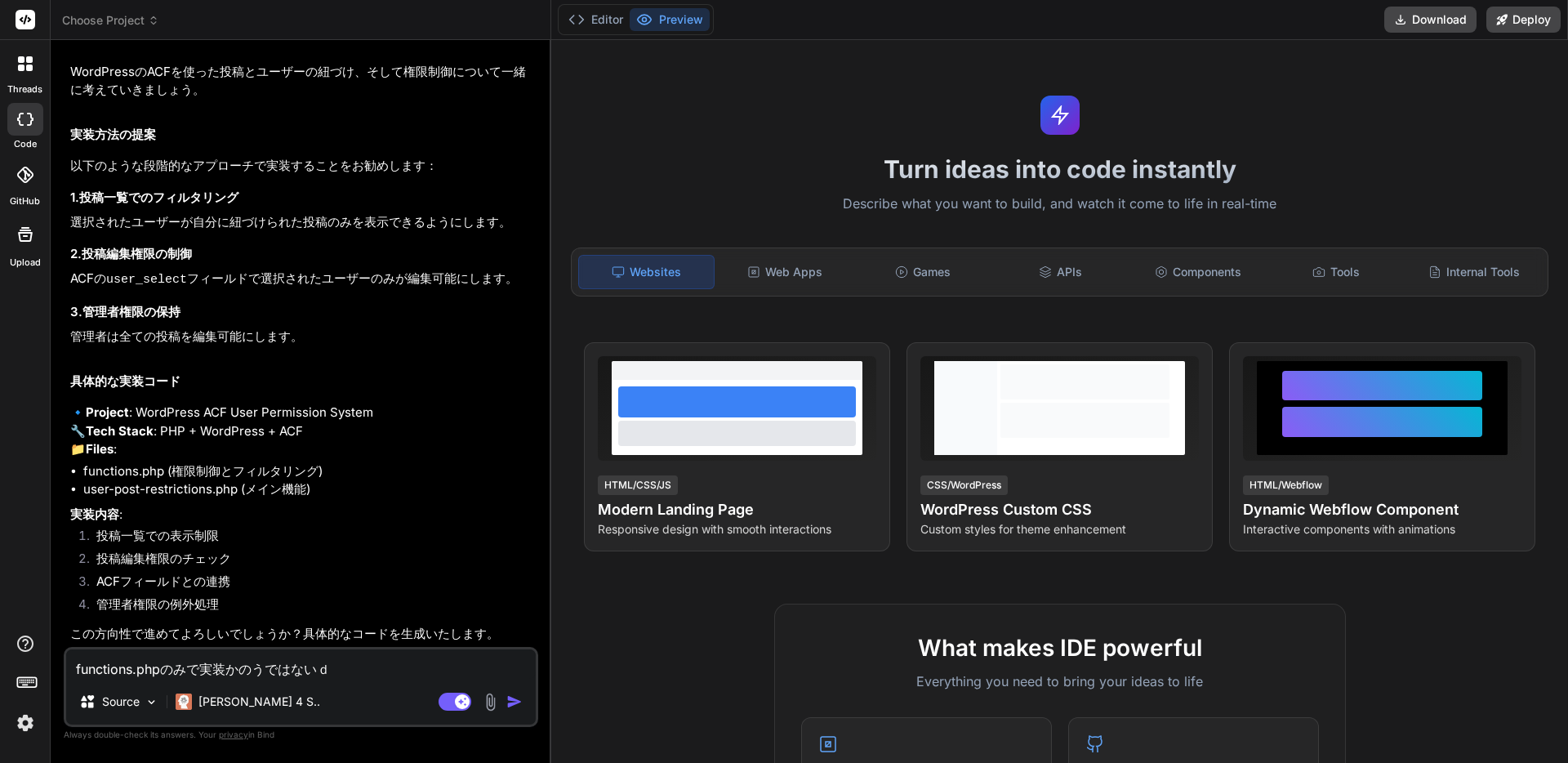
type textarea "functions.phpのみで実装かのうではないで"
type textarea "x"
type textarea "functions.phpのみで実装かのうではないでｓ"
type textarea "x"
type textarea "functions.phpのみで実装かのうではないでｓｈ"
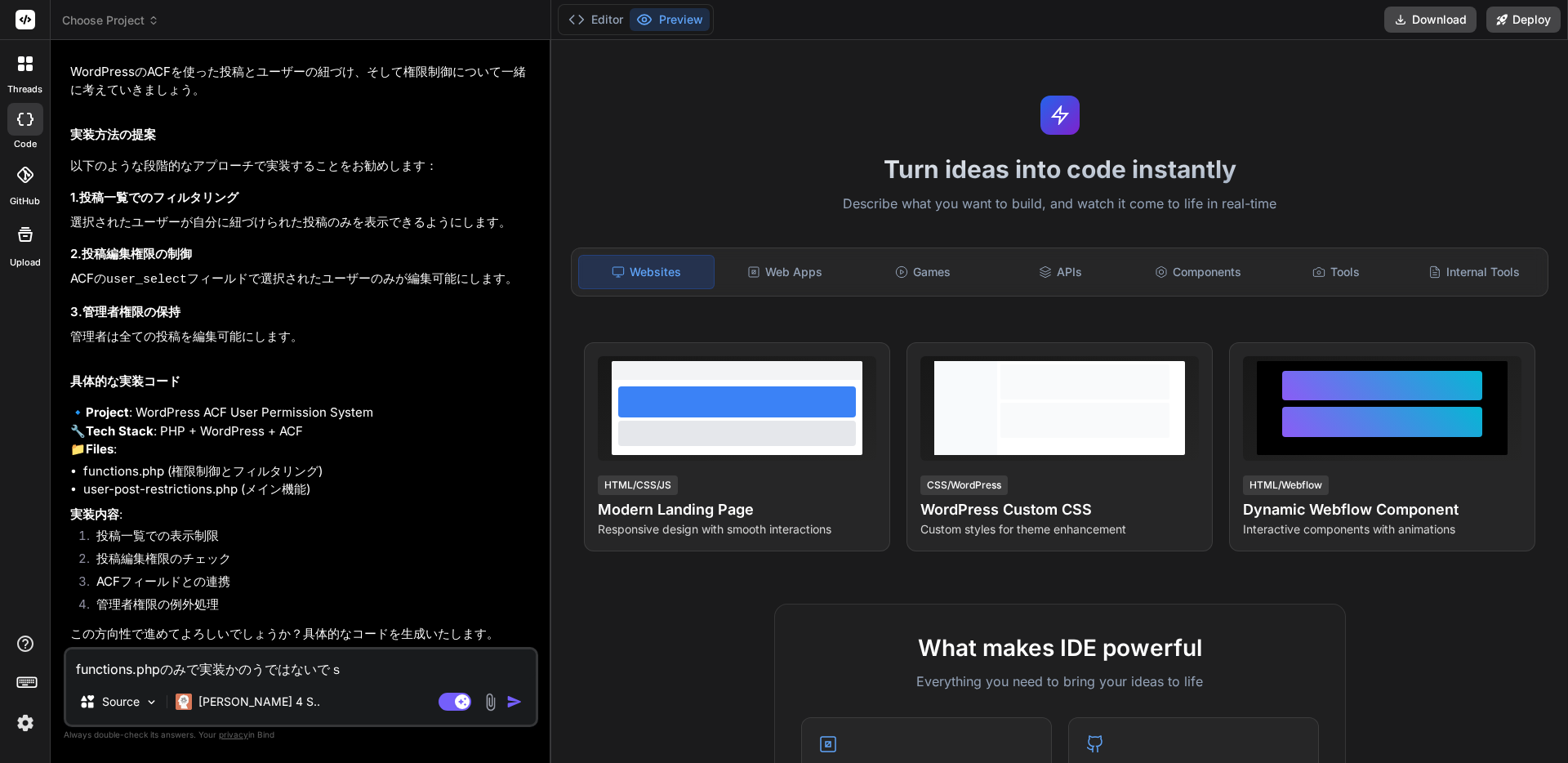
type textarea "x"
type textarea "functions.phpのみで実装かのうではないでしょ"
type textarea "x"
type textarea "functions.phpのみで実装かのうではないでしょう"
type textarea "x"
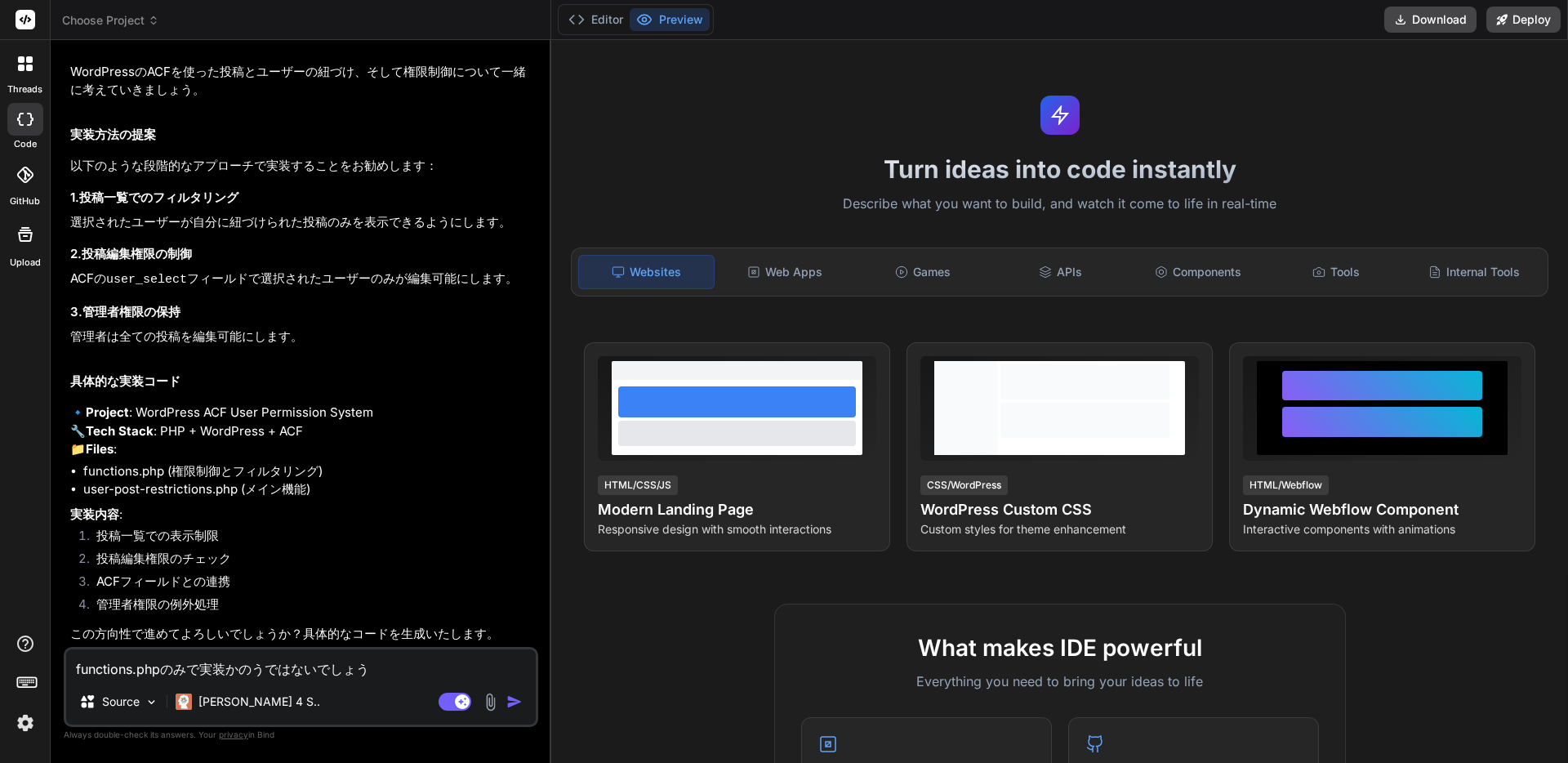
type textarea "functions.phpのみで実装かのうではないでしょうｋ"
type textarea "x"
type textarea "functions.phpのみで実装かのうではないでしょうか"
type textarea "x"
type textarea "functions.phpのみで実装可能ではないでしょうか"
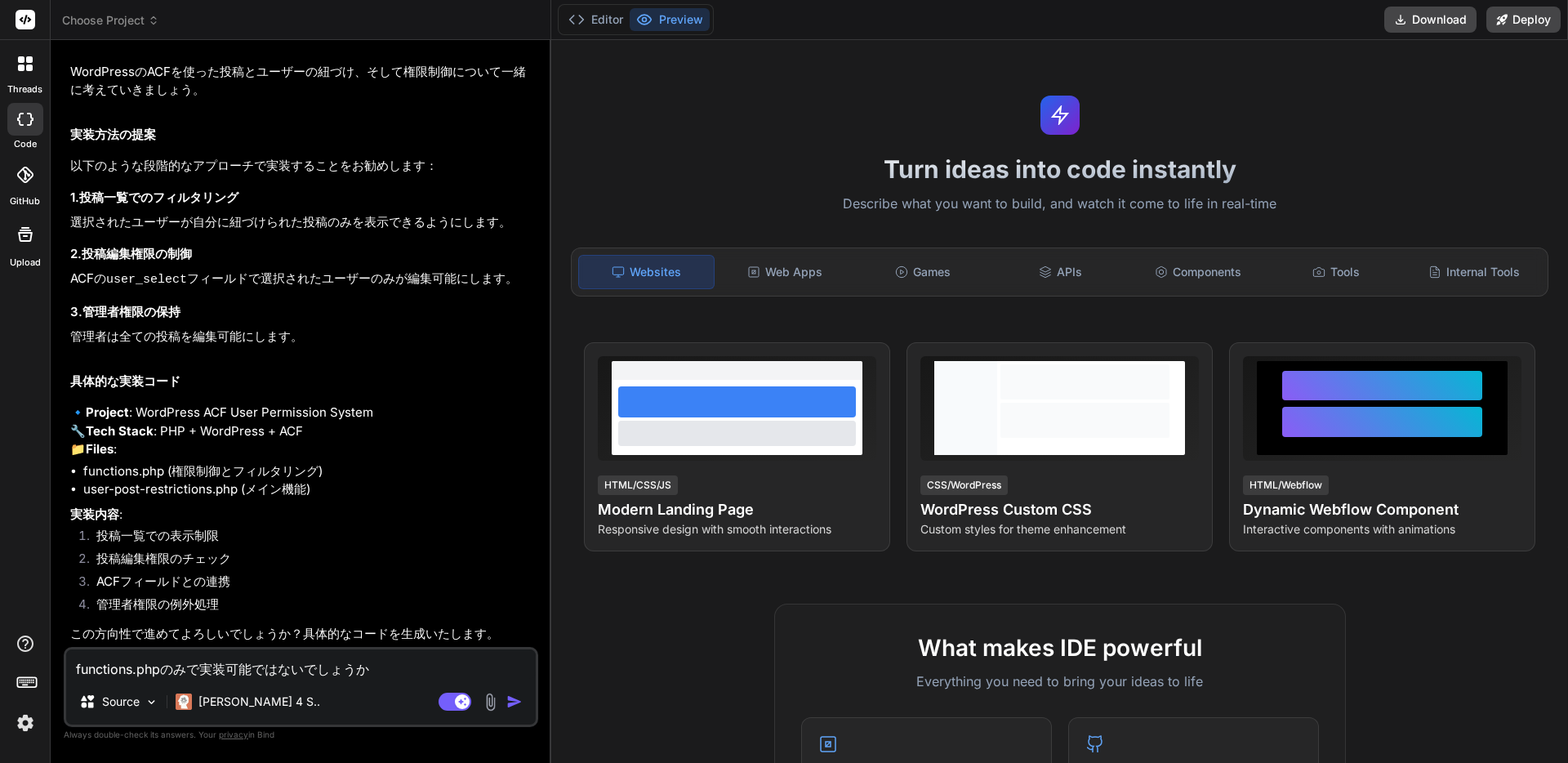
type textarea "x"
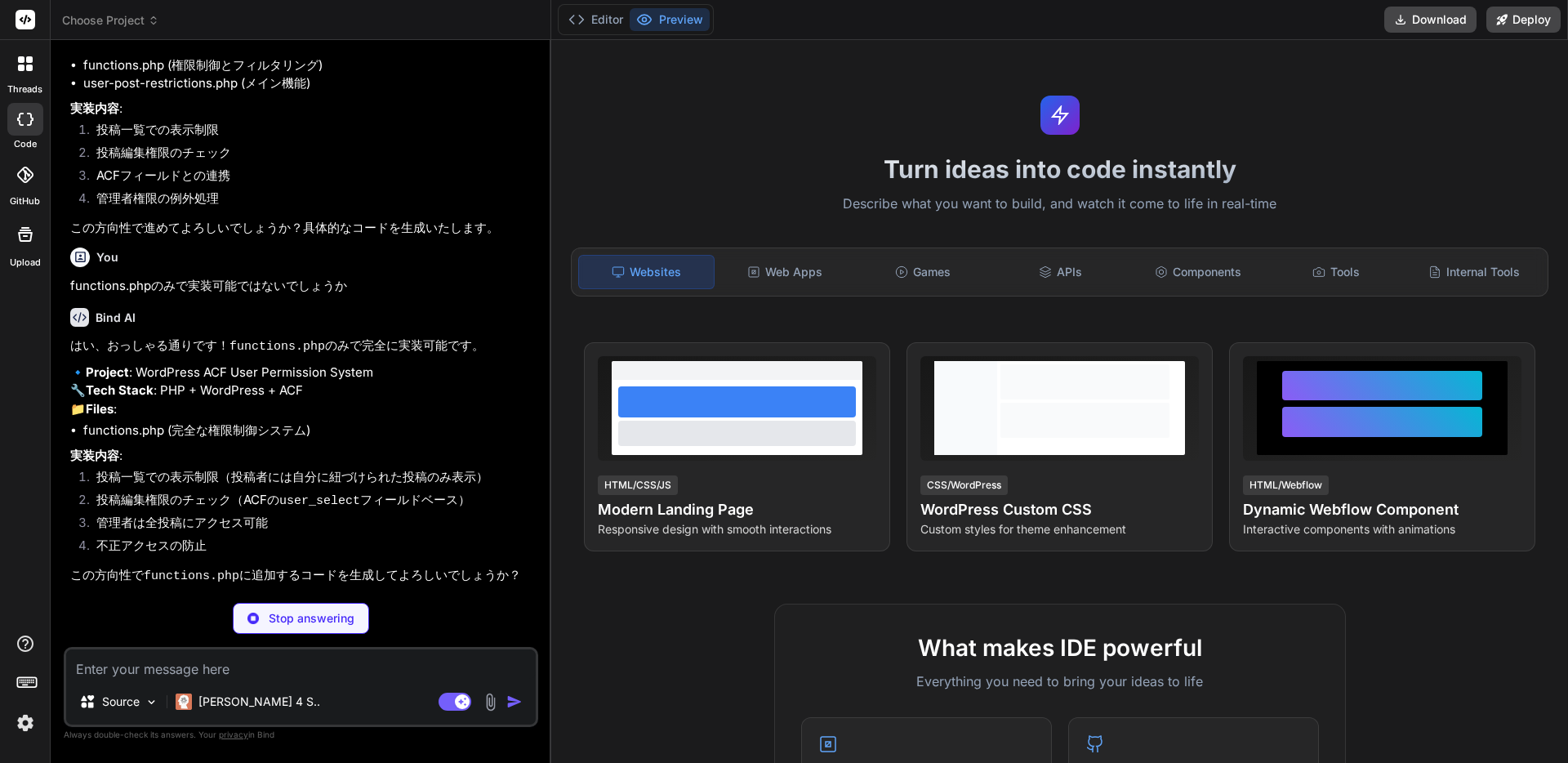
scroll to position [614, 0]
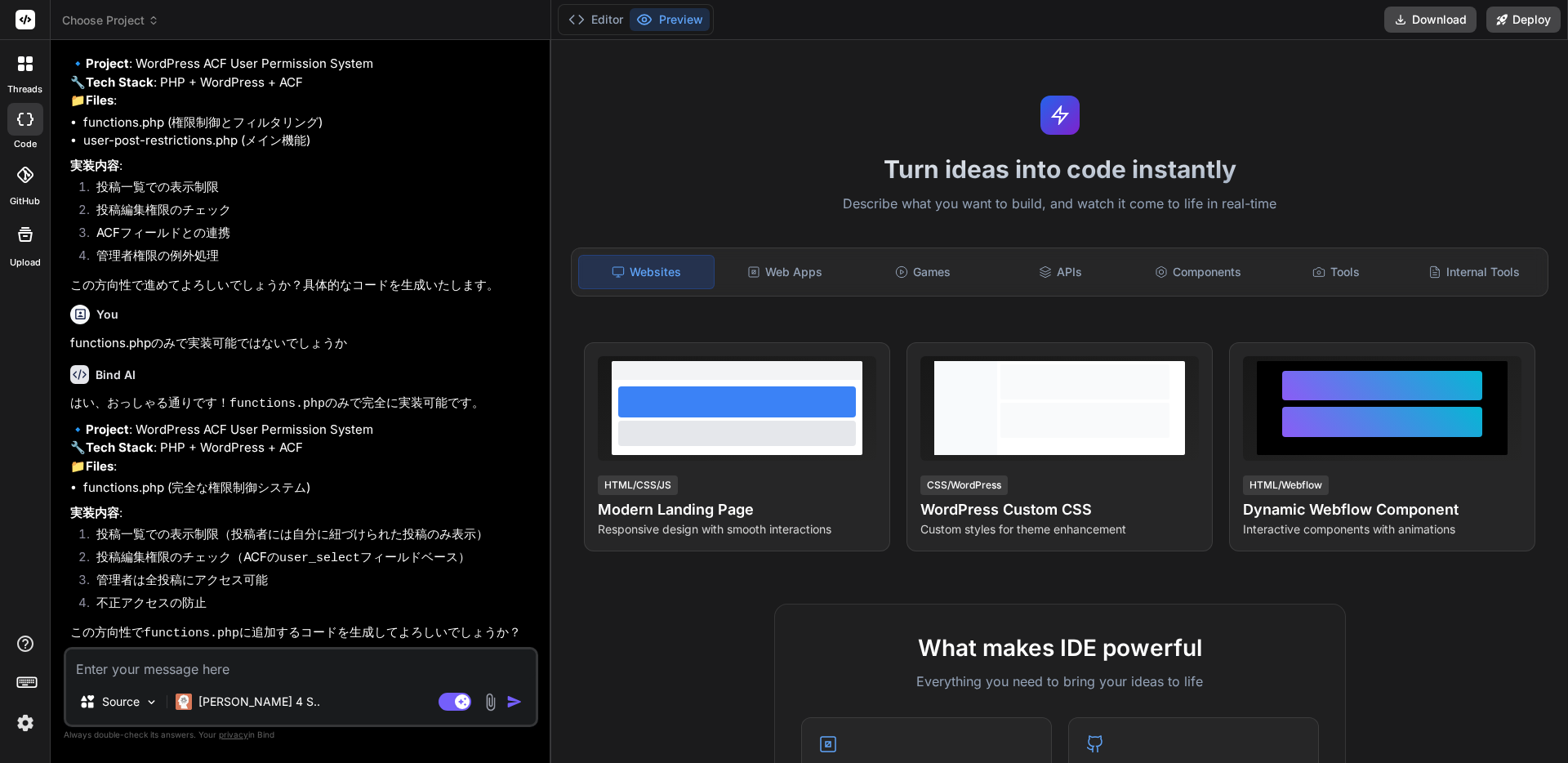
type textarea "x"
drag, startPoint x: 99, startPoint y: 555, endPoint x: 220, endPoint y: 565, distance: 121.4
click at [220, 565] on li "投稿編集権限のチェック（ACFの user_select フィールドベース）" at bounding box center [309, 559] width 452 height 23
copy li "投稿編集権限のチェッ"
click at [178, 676] on textarea at bounding box center [301, 664] width 470 height 29
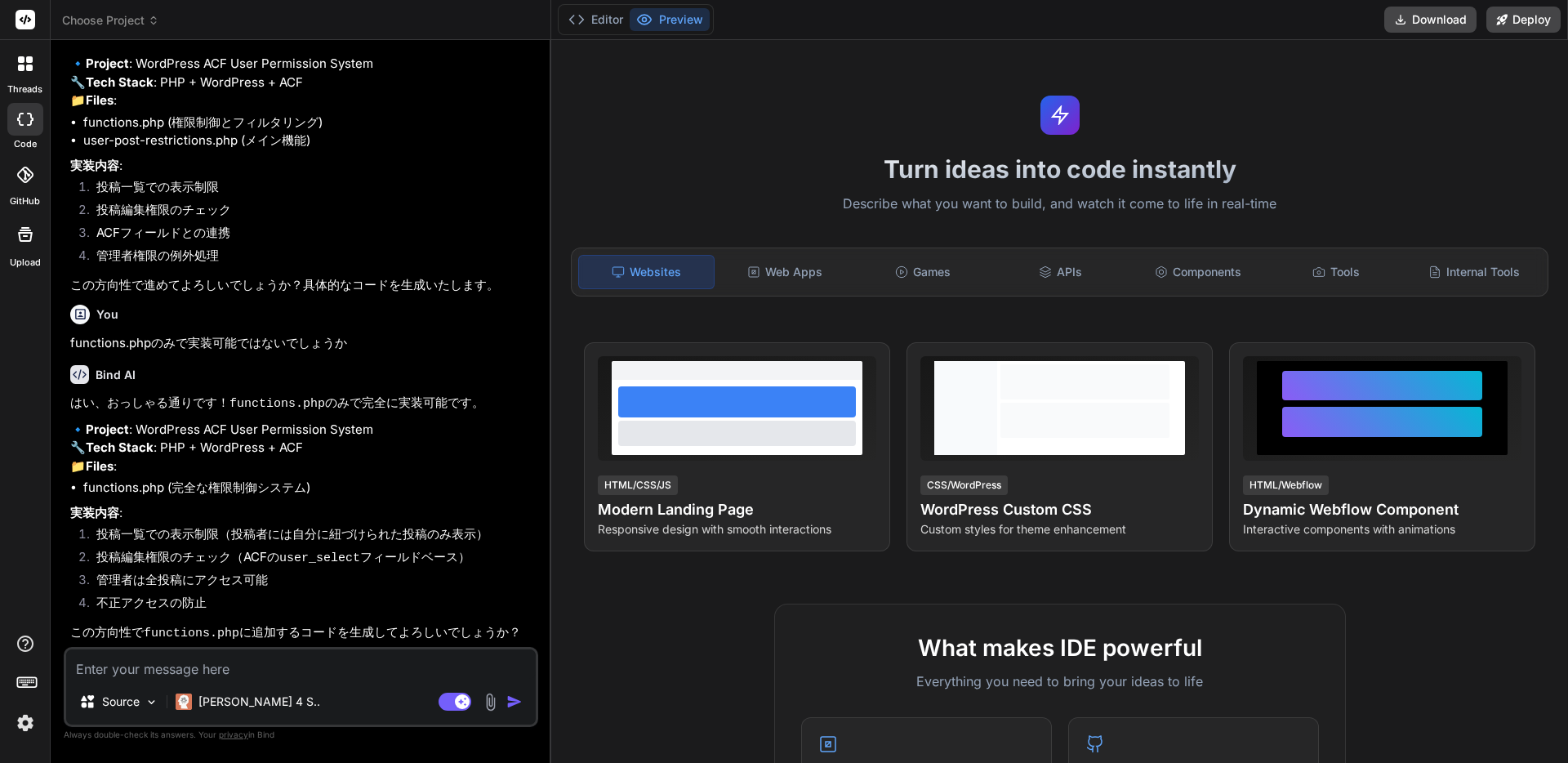
paste textarea "投稿編集権限のチェッ"
type textarea "投稿編集権限のチェッ"
type textarea "x"
type textarea "投稿編集権限のチェッｋ"
type textarea "x"
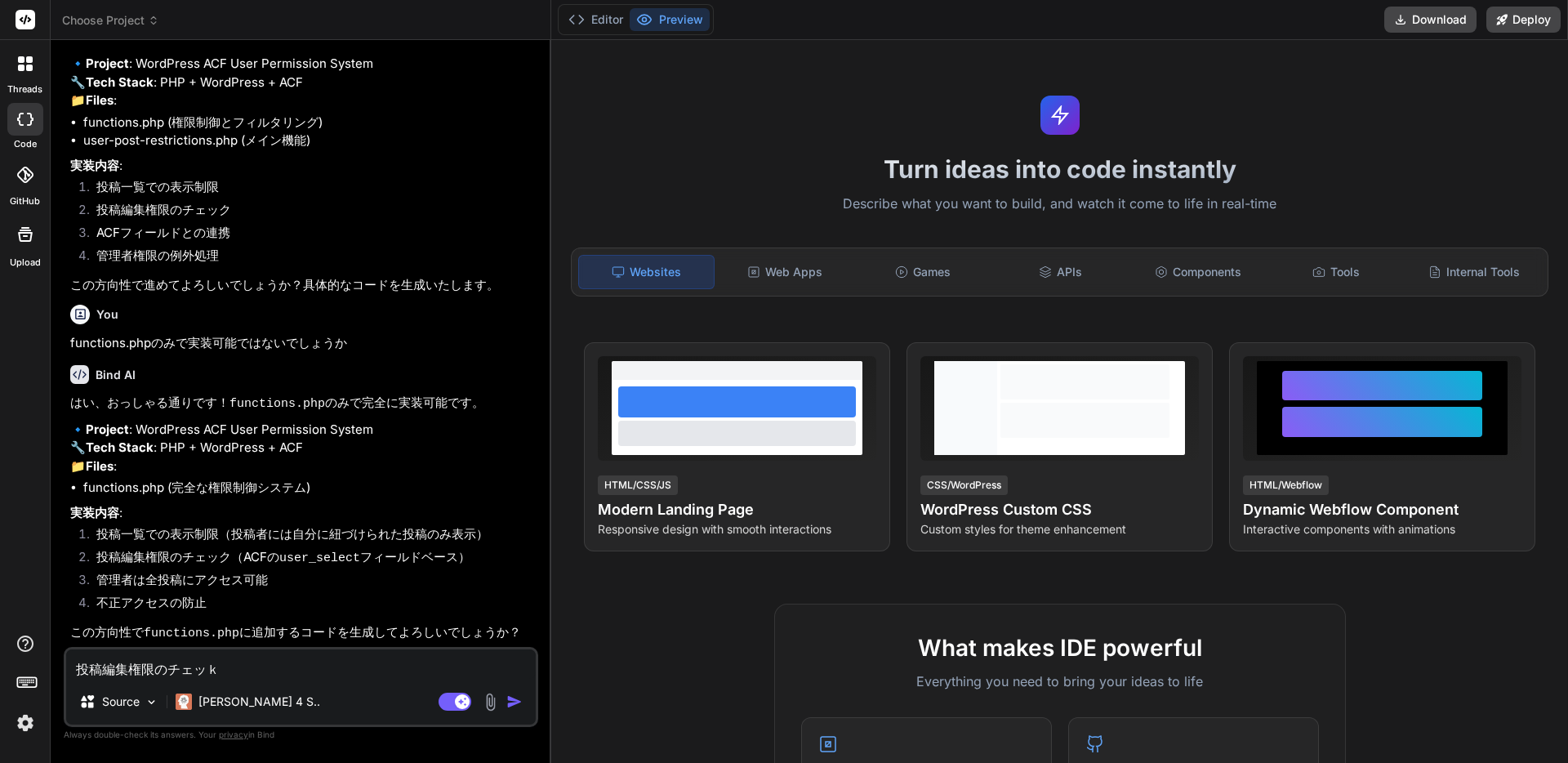
type textarea "投稿編集権限のチェッっｋ"
type textarea "x"
type textarea "投稿編集権限のチェッっく"
type textarea "x"
type textarea "投稿編集権限のチェッっ"
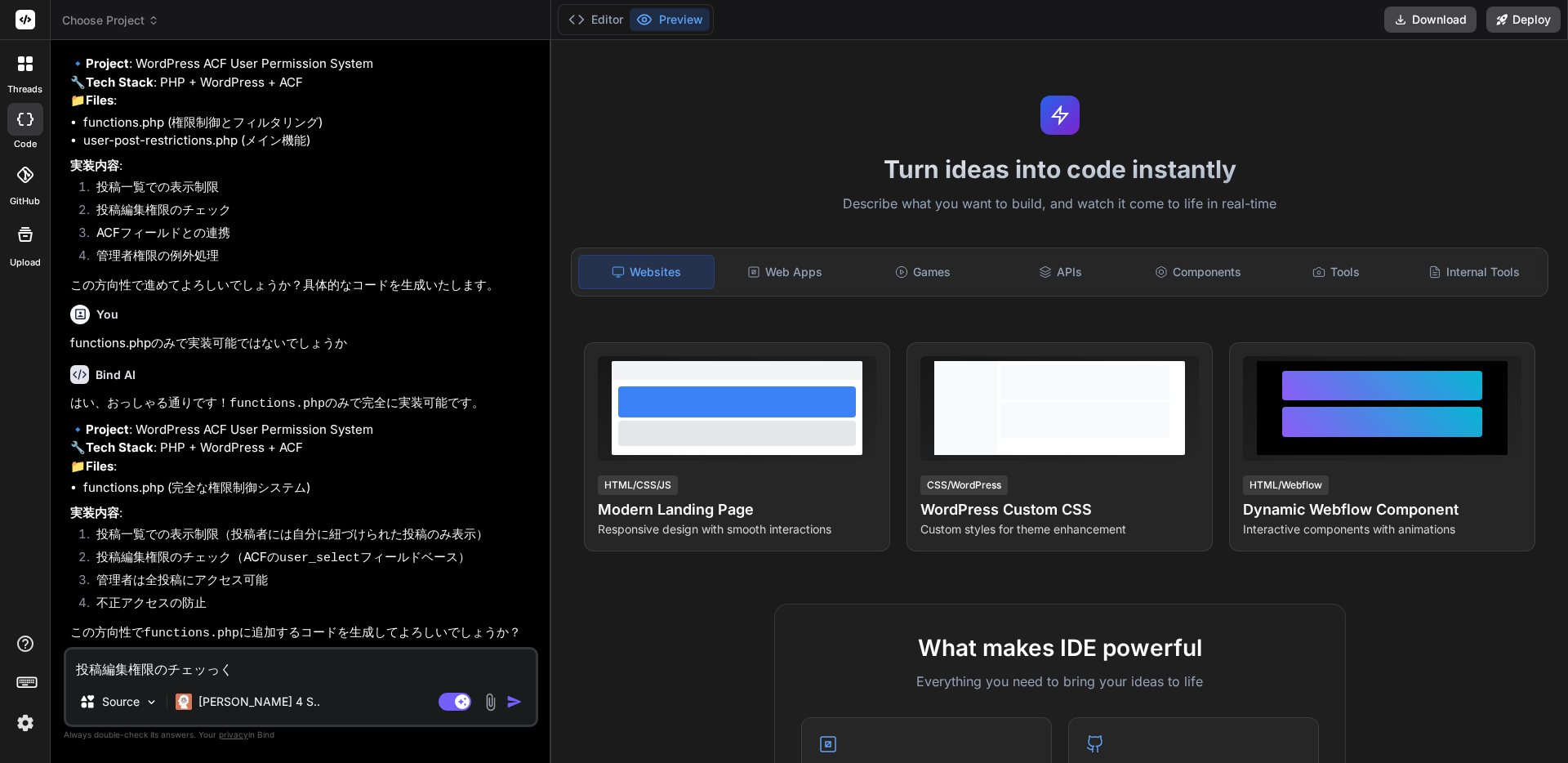
type textarea "x"
type textarea "投稿編集権限のチェッ"
type textarea "x"
type textarea "投稿編集権限のチェッｋ"
type textarea "x"
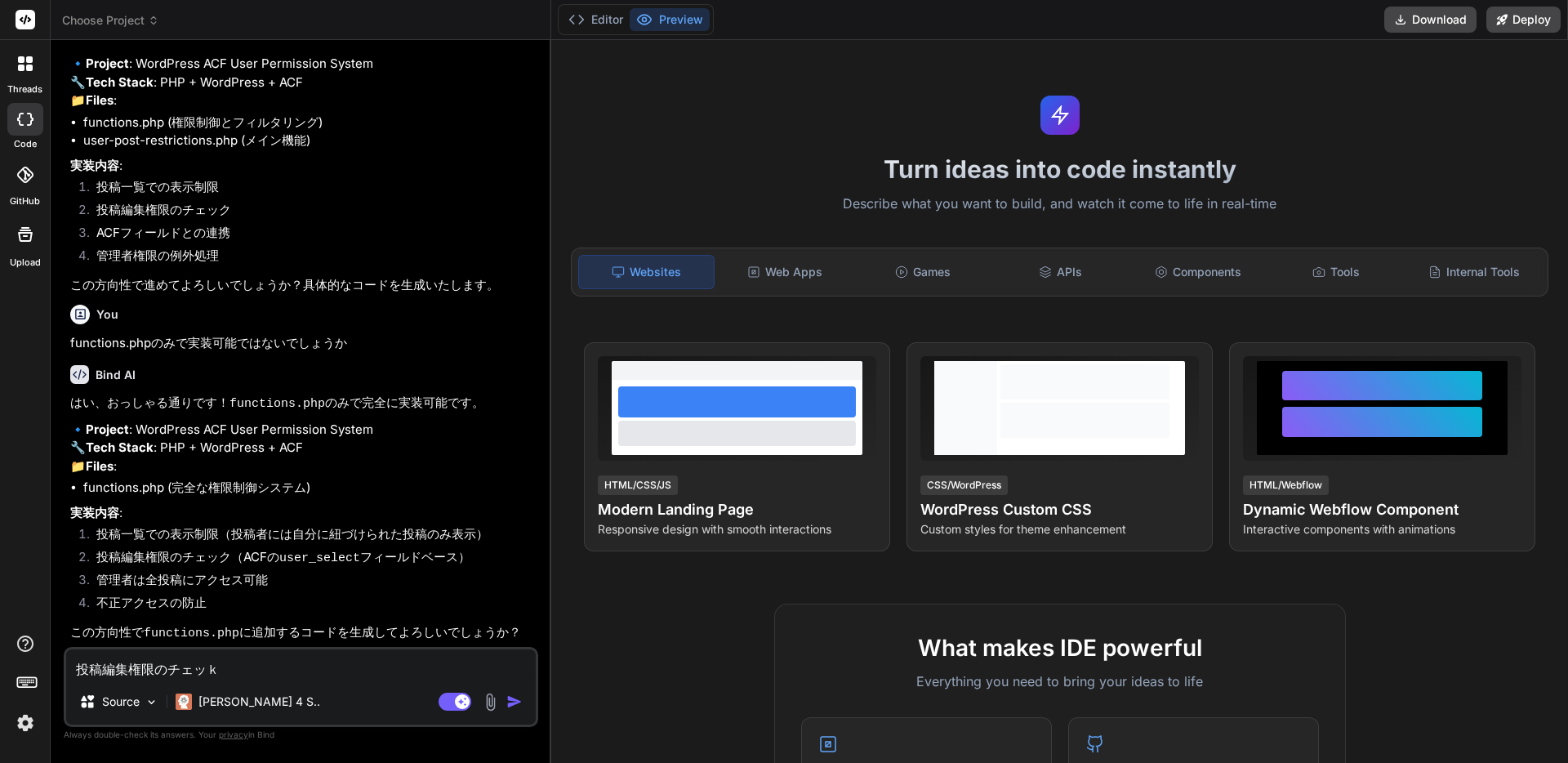
type textarea "投稿編集権限のチェッく"
type textarea "x"
type textarea "投稿編集権限のチェック"
type textarea "x"
type textarea "投稿編集権限のチェックｎ"
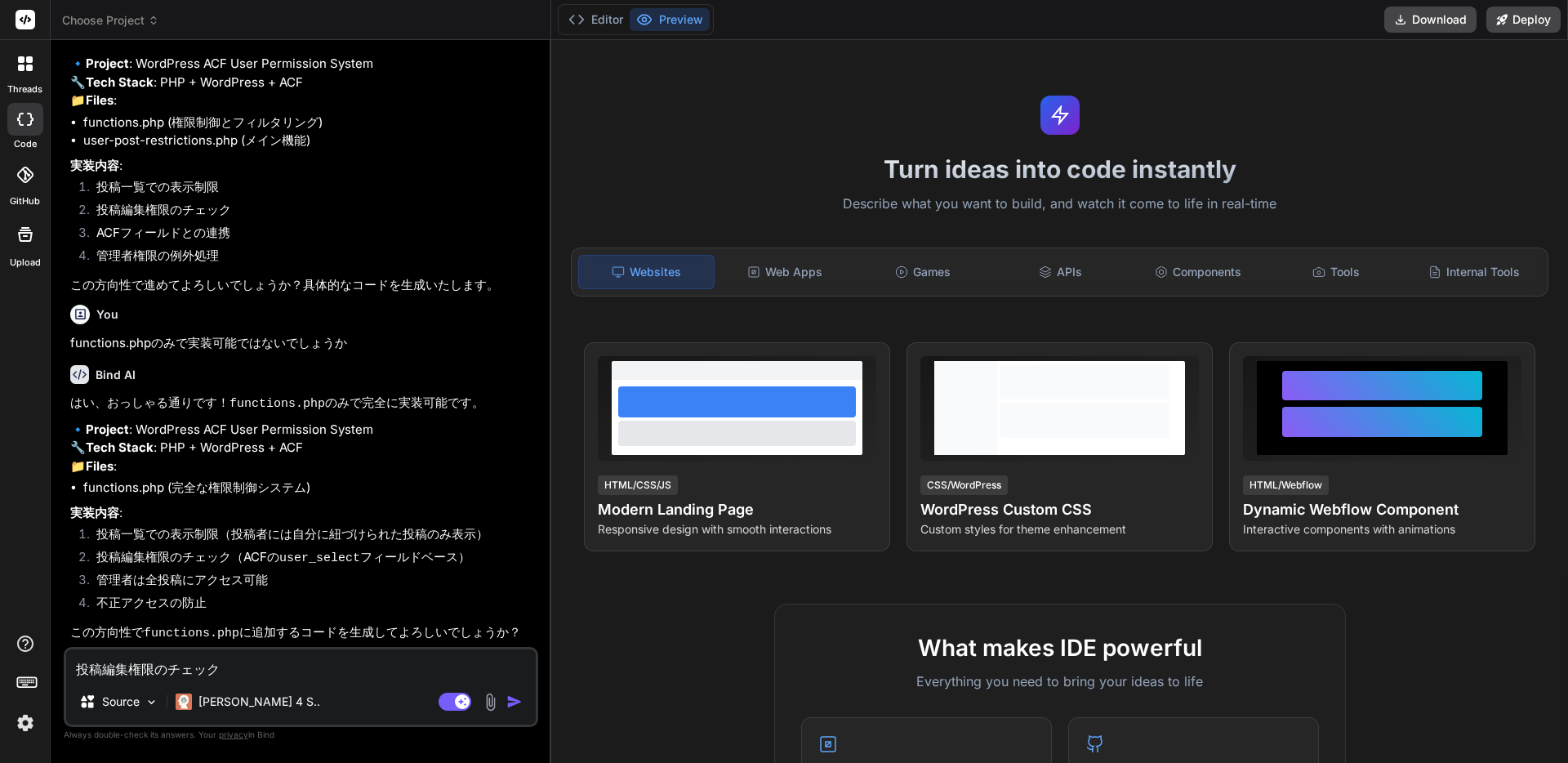
type textarea "x"
type textarea "投稿編集権限のチェックに"
type textarea "x"
type textarea "投稿編集権限のチェックにｔ"
type textarea "x"
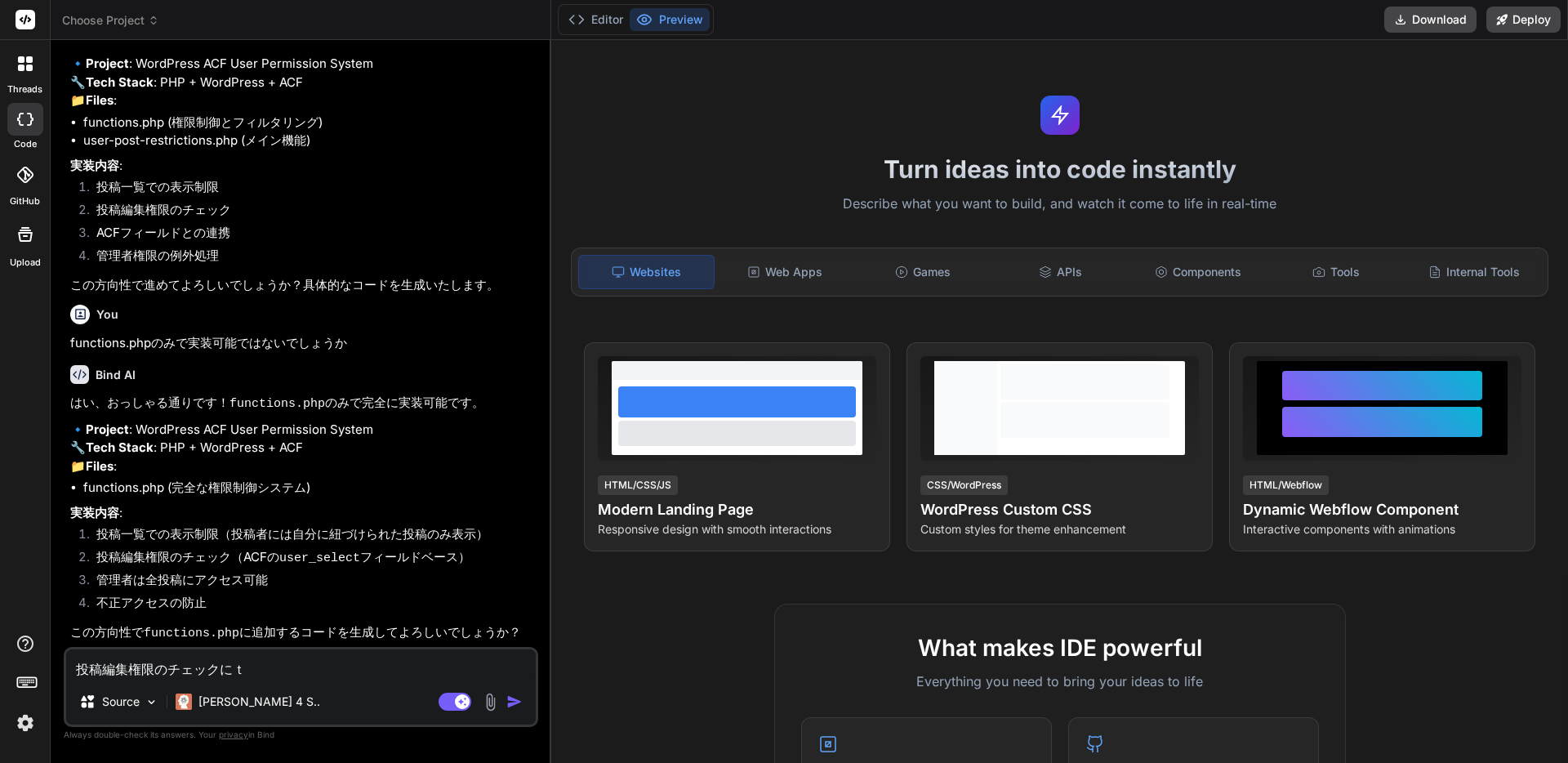
type textarea "投稿編集権限のチェックにつ"
type textarea "x"
type textarea "投稿編集権限のチェックについ"
type textarea "x"
type textarea "投稿編集権限のチェックについｔ"
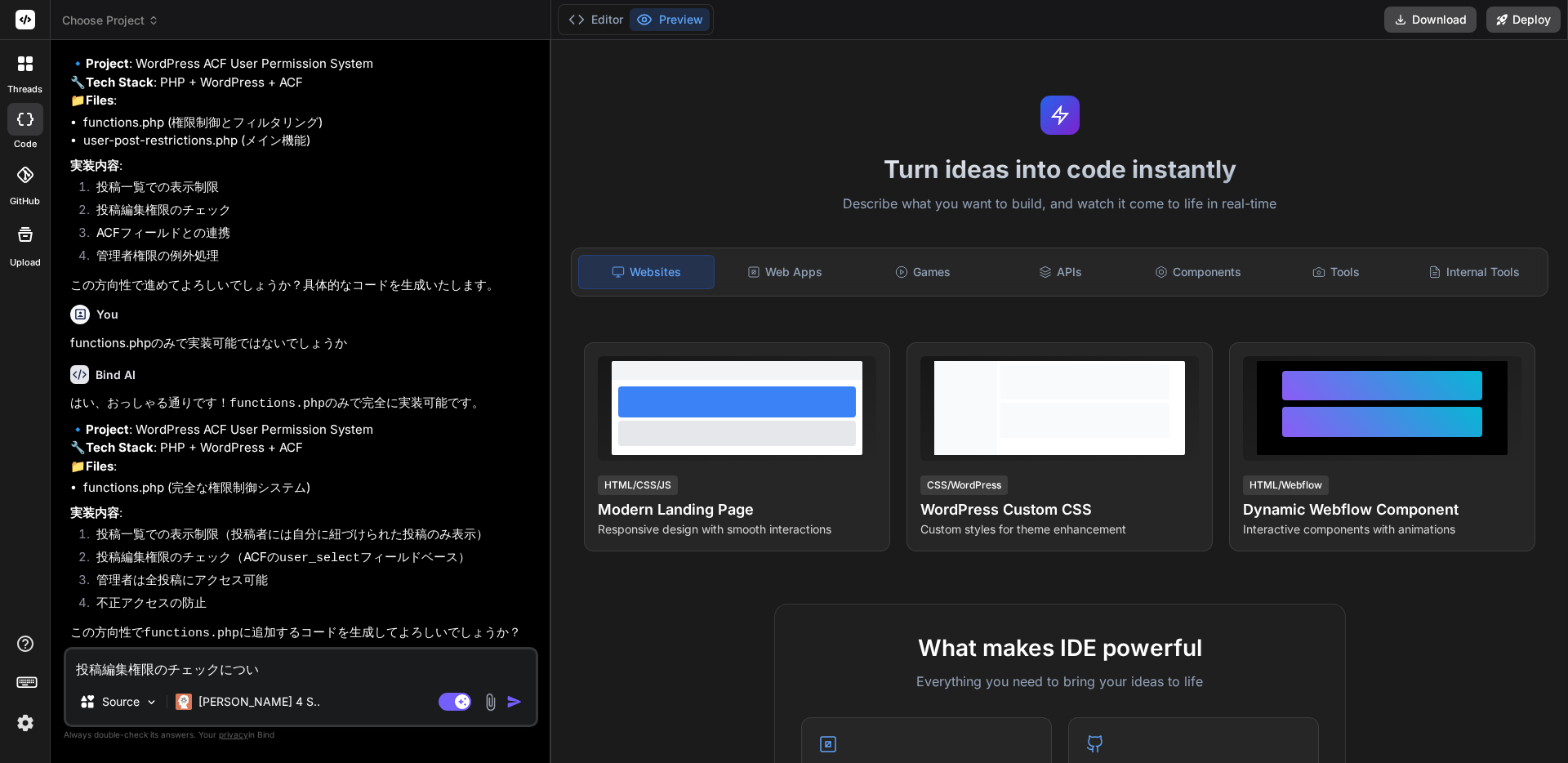
type textarea "x"
type textarea "投稿編集権限のチェックについて"
type textarea "x"
type textarea "投稿編集権限のチェックについてｈ"
type textarea "x"
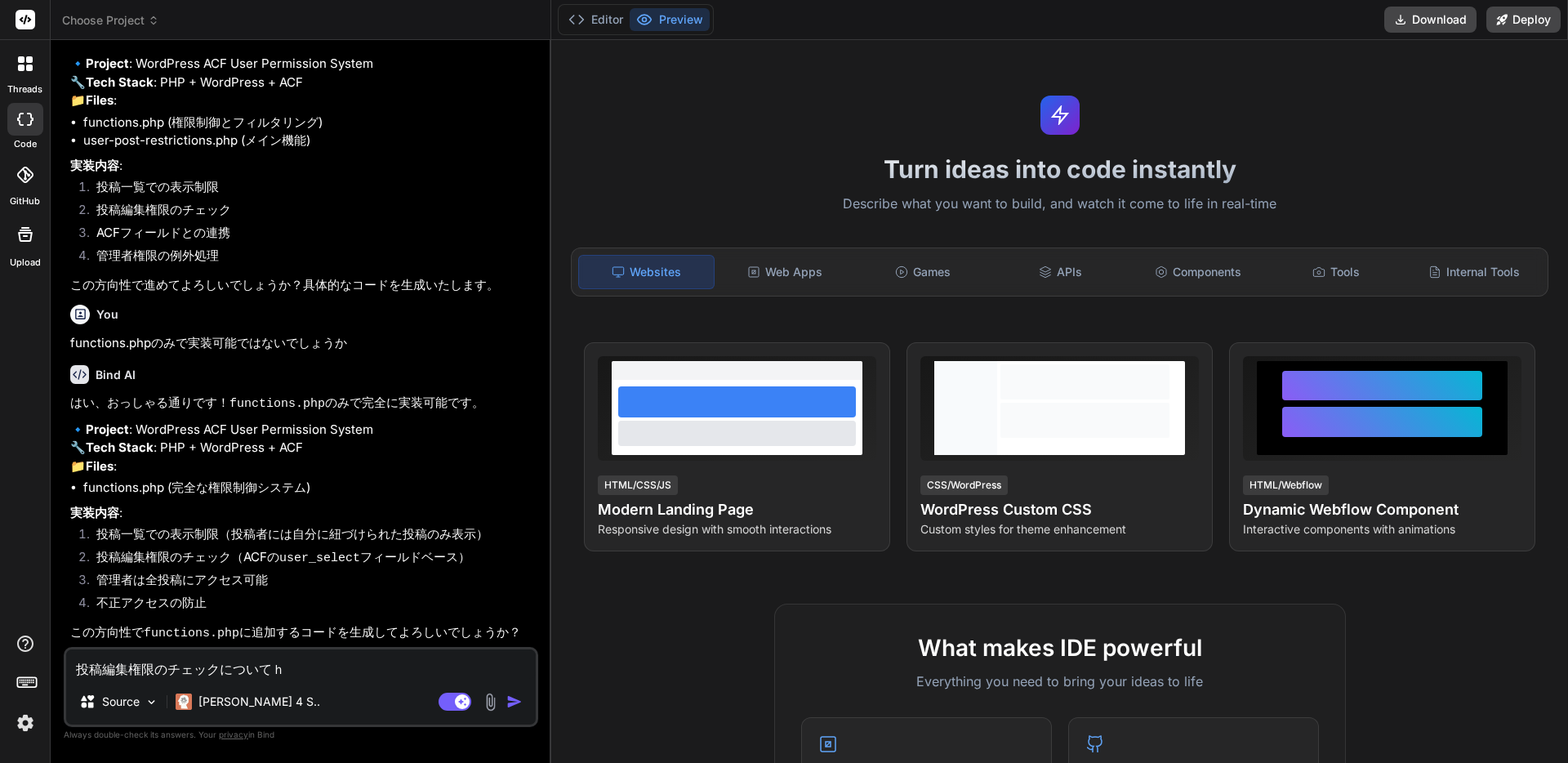
type textarea "投稿編集権限のチェックについては"
type textarea "x"
type textarea "投稿編集権限のチェックについては、"
type textarea "x"
type textarea "投稿編集権限のチェックについては、A"
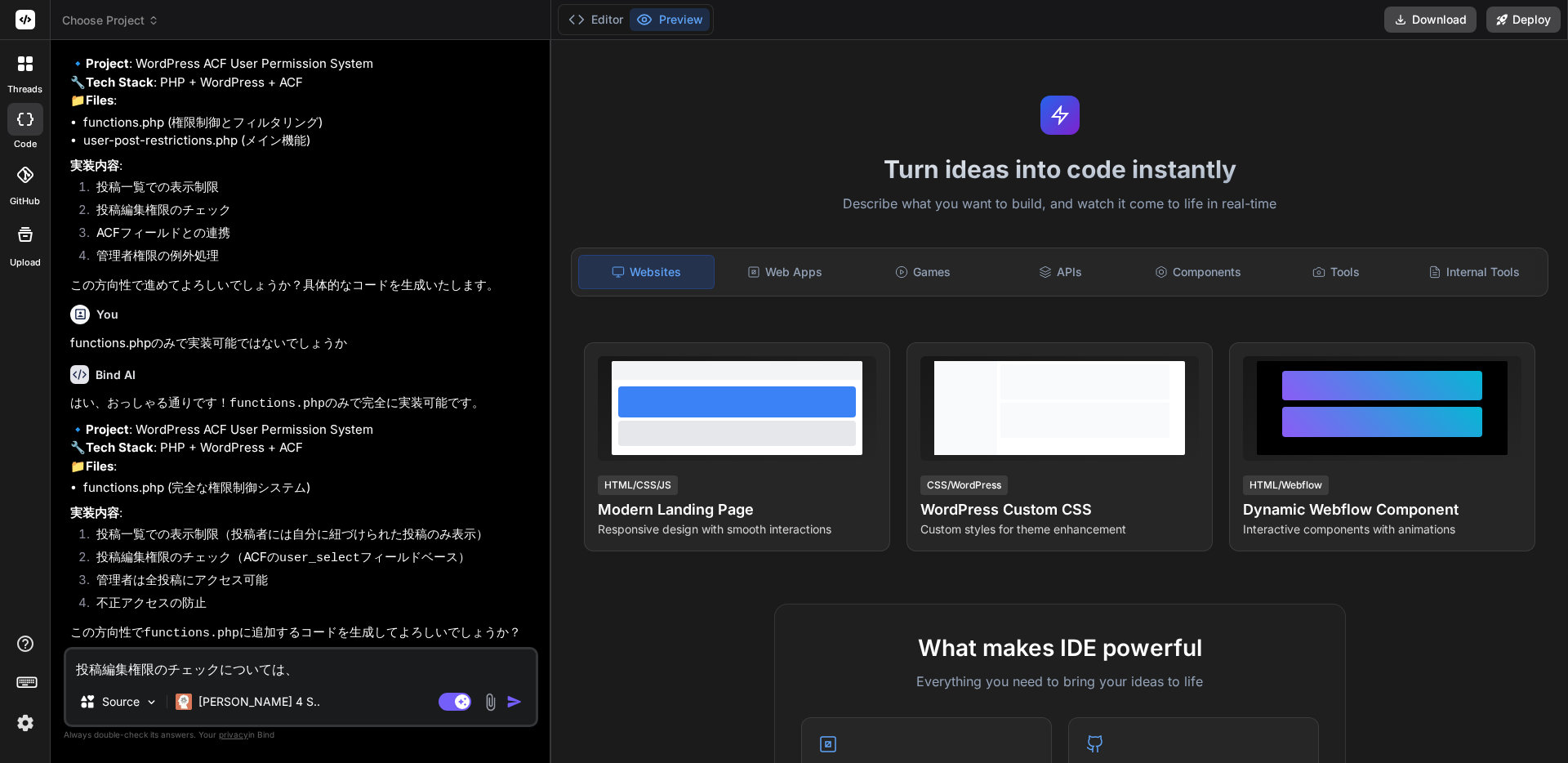
type textarea "x"
type textarea "投稿編集権限のチェックについては、AC"
type textarea "x"
type textarea "投稿編集権限のチェックについては、ACF"
type textarea "x"
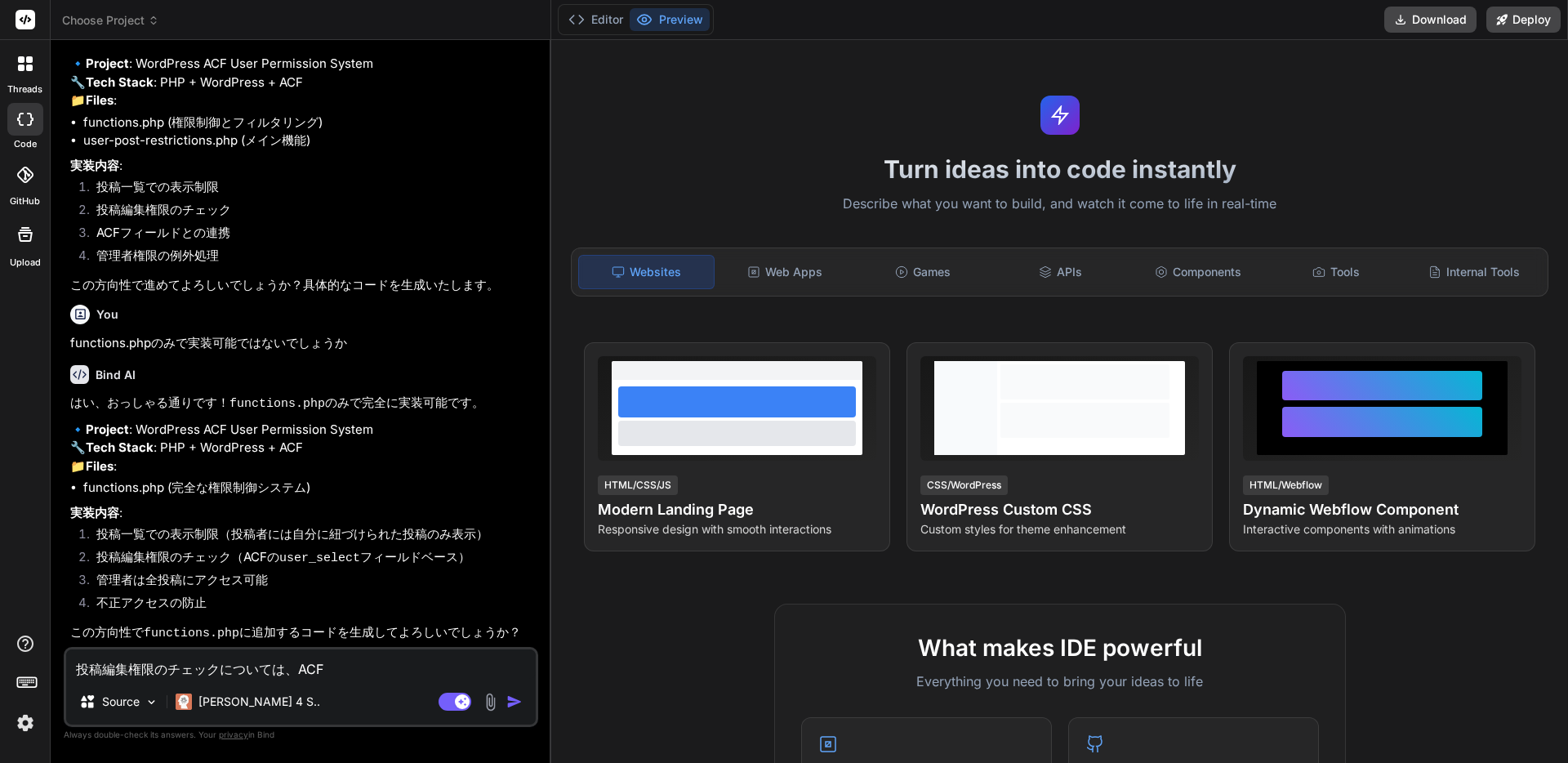
type textarea "投稿編集権限のチェックについては、ACFｎ"
type textarea "x"
type textarea "投稿編集権限のチェックについては、ACFの"
type textarea "x"
type textarea "投稿編集権限のチェックについては、ACFのｆ"
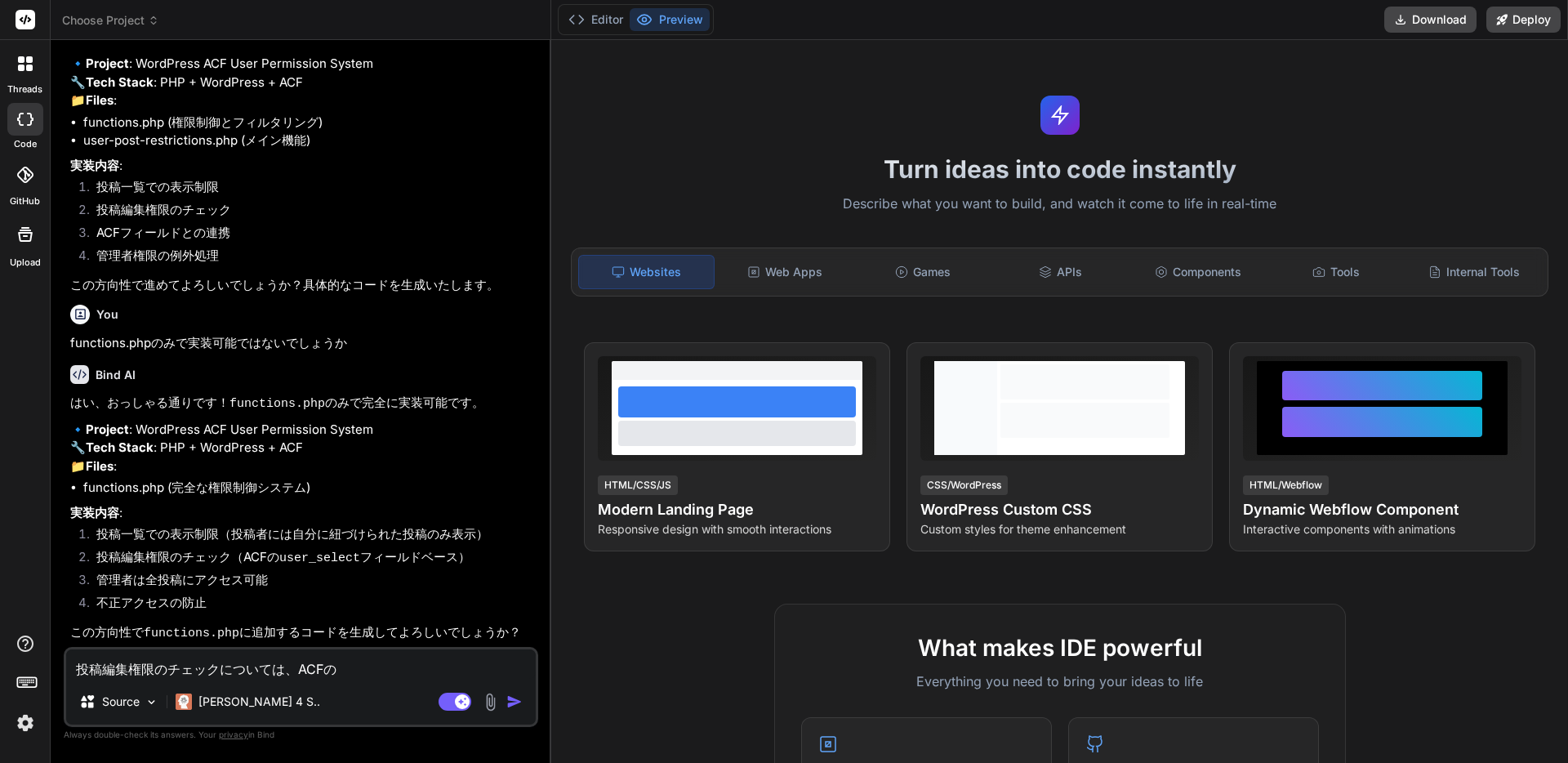
type textarea "x"
type textarea "投稿編集権限のチェックについては、ACFのふぃ"
type textarea "x"
type textarea "投稿編集権限のチェックについては、ACFのふぃー"
type textarea "x"
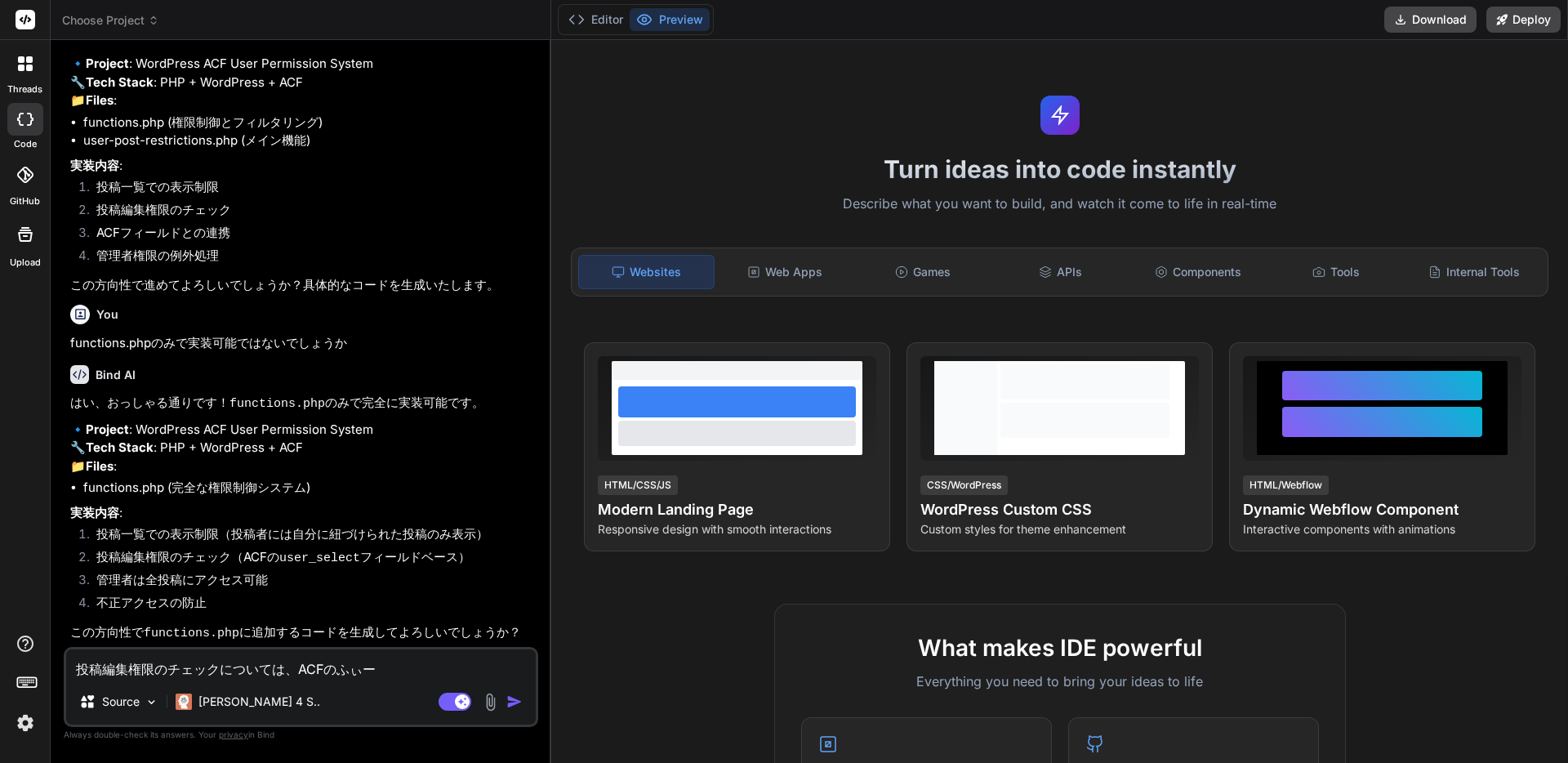
type textarea "投稿編集権限のチェックについては、ACFのふぃーｒ"
type textarea "x"
type textarea "投稿編集権限のチェックについては、ACFのふぃーる"
type textarea "x"
type textarea "投稿編集権限のチェックについては、ACFのフィールド"
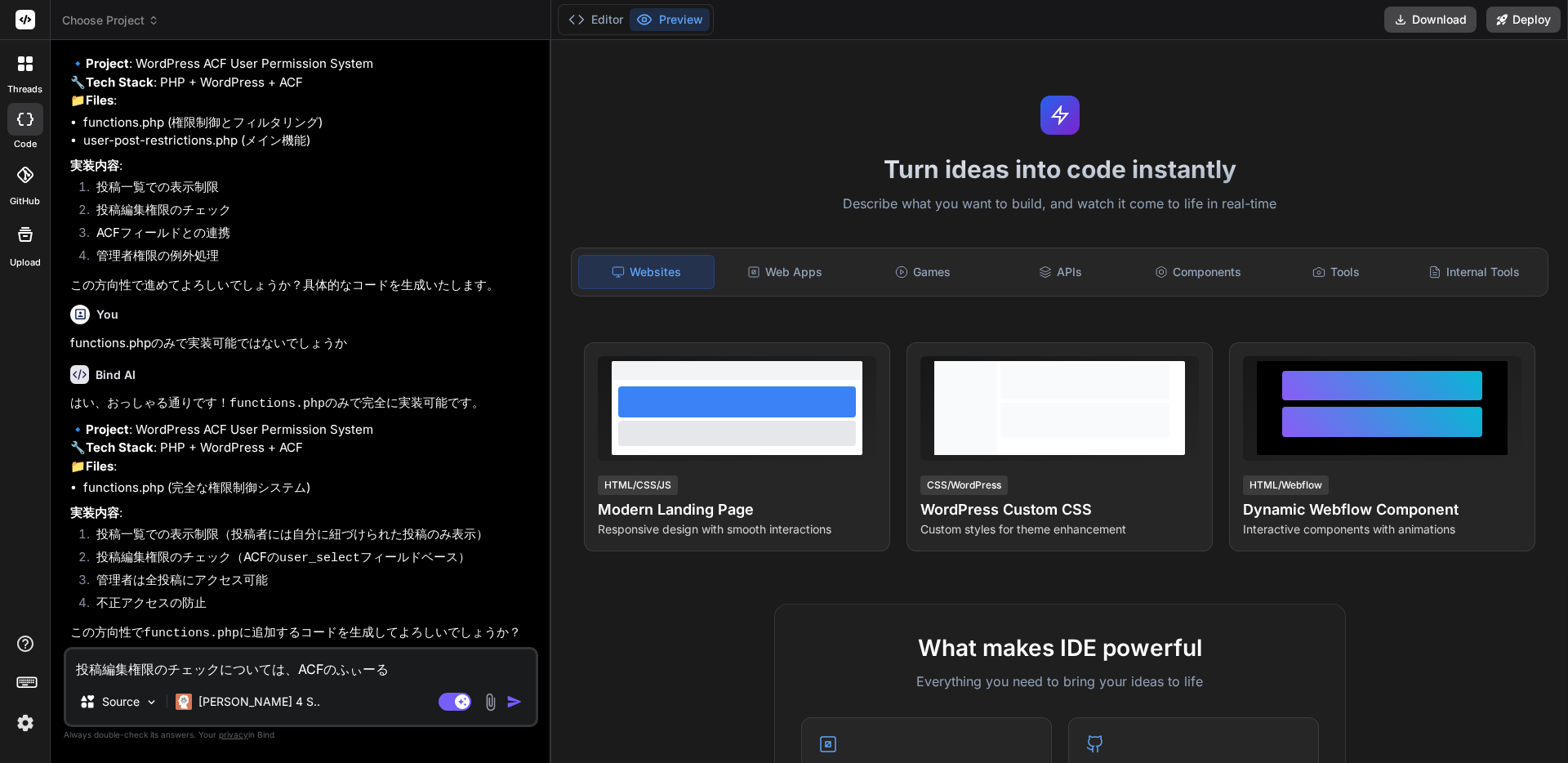
type textarea "x"
type textarea "投稿編集権限のチェックについては、ACFのフィールドｇ"
type textarea "x"
type textarea "投稿編集権限のチェックについては、ACFのフィールドぐ"
type textarea "x"
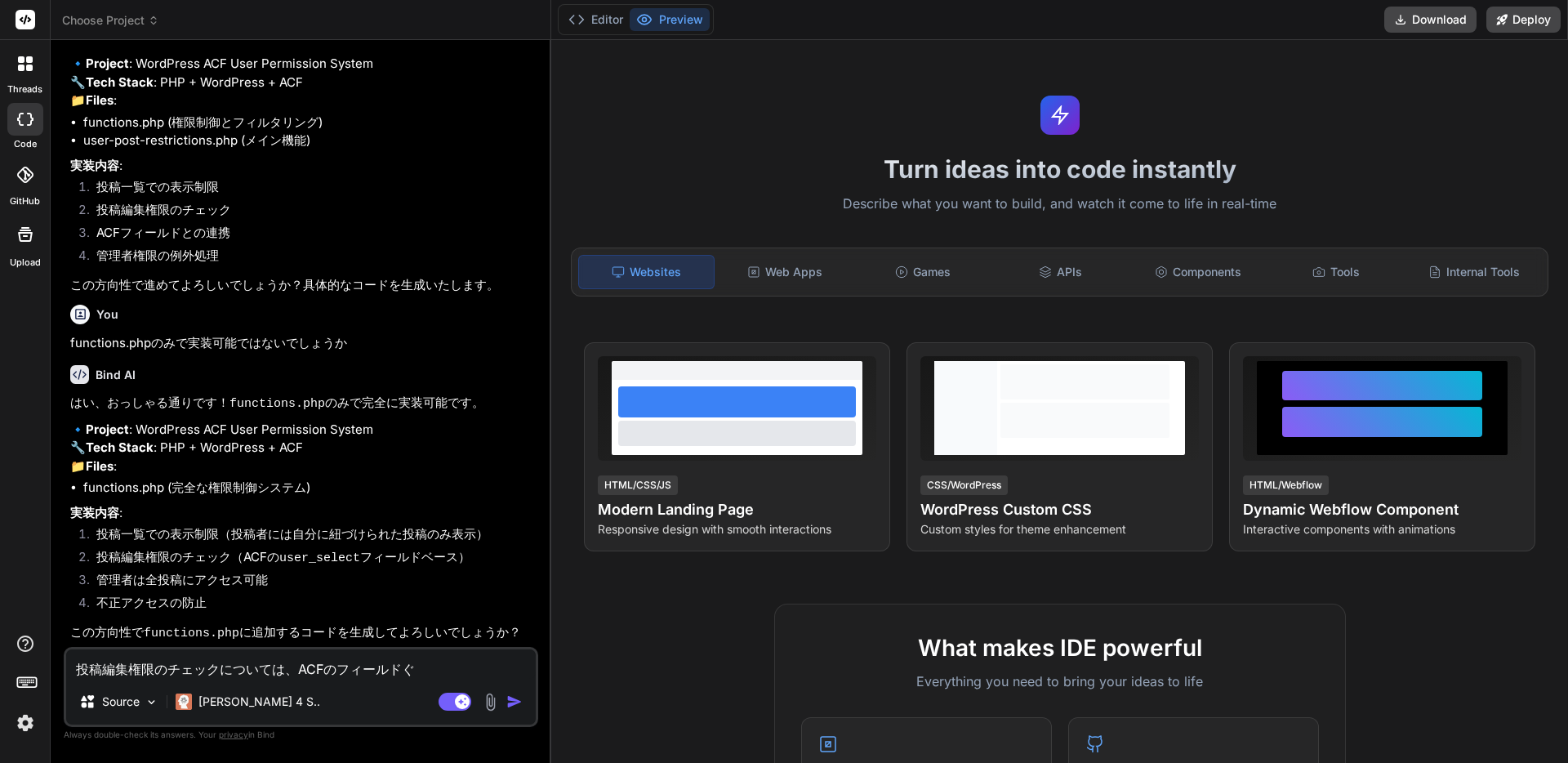
type textarea "投稿編集権限のチェックについては、ACFのフィールドぐｒ"
type textarea "x"
type textarea "投稿編集権限のチェックについては、ACFのフィールドぐる"
type textarea "x"
type textarea "投稿編集権限のチェックについては、ACFのフィールドぐるー"
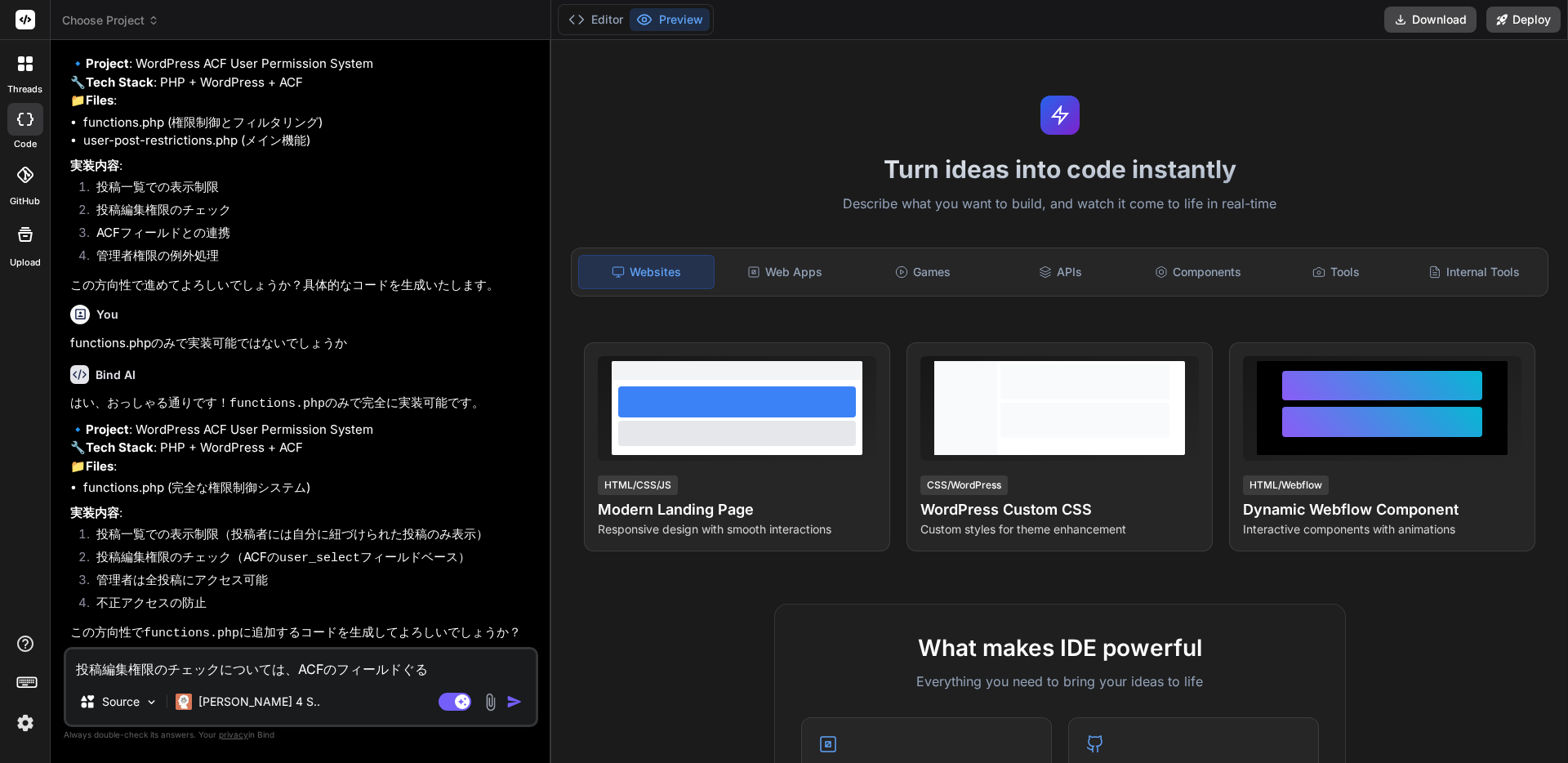
type textarea "x"
type textarea "投稿編集権限のチェックについては、ACFのフィールドぐるーｐ"
type textarea "x"
type textarea "投稿編集権限のチェックについては、ACFのフィールドぐるーぷ"
type textarea "x"
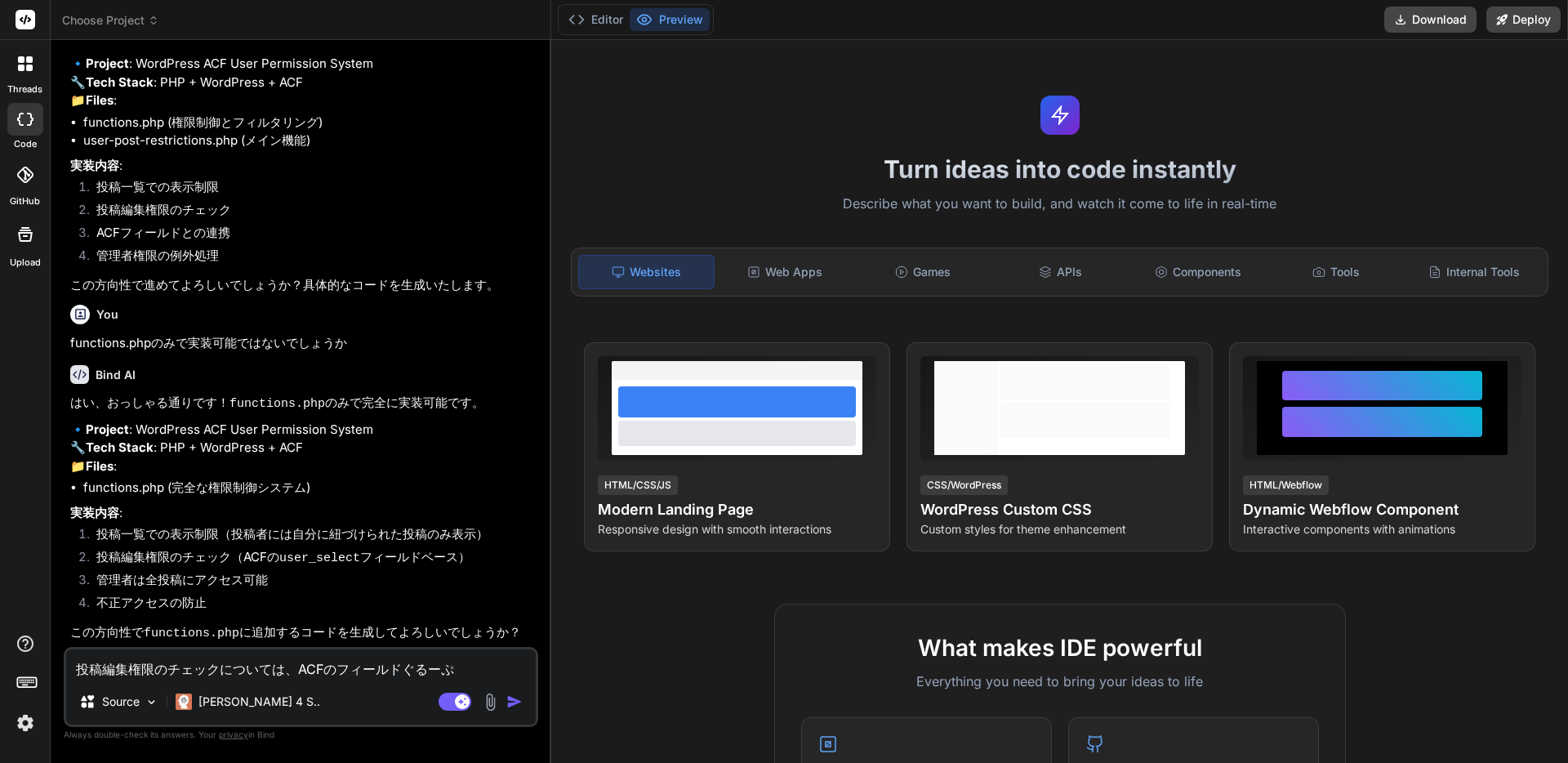
type textarea "投稿編集権限のチェックについては、ACFのフィールドグループ"
type textarea "x"
type textarea "投稿編集権限のチェックについては、ACFのフィールドグループ（"
type textarea "x"
type textarea "投稿編集権限のチェックについては、ACFのフィールドグループ（）"
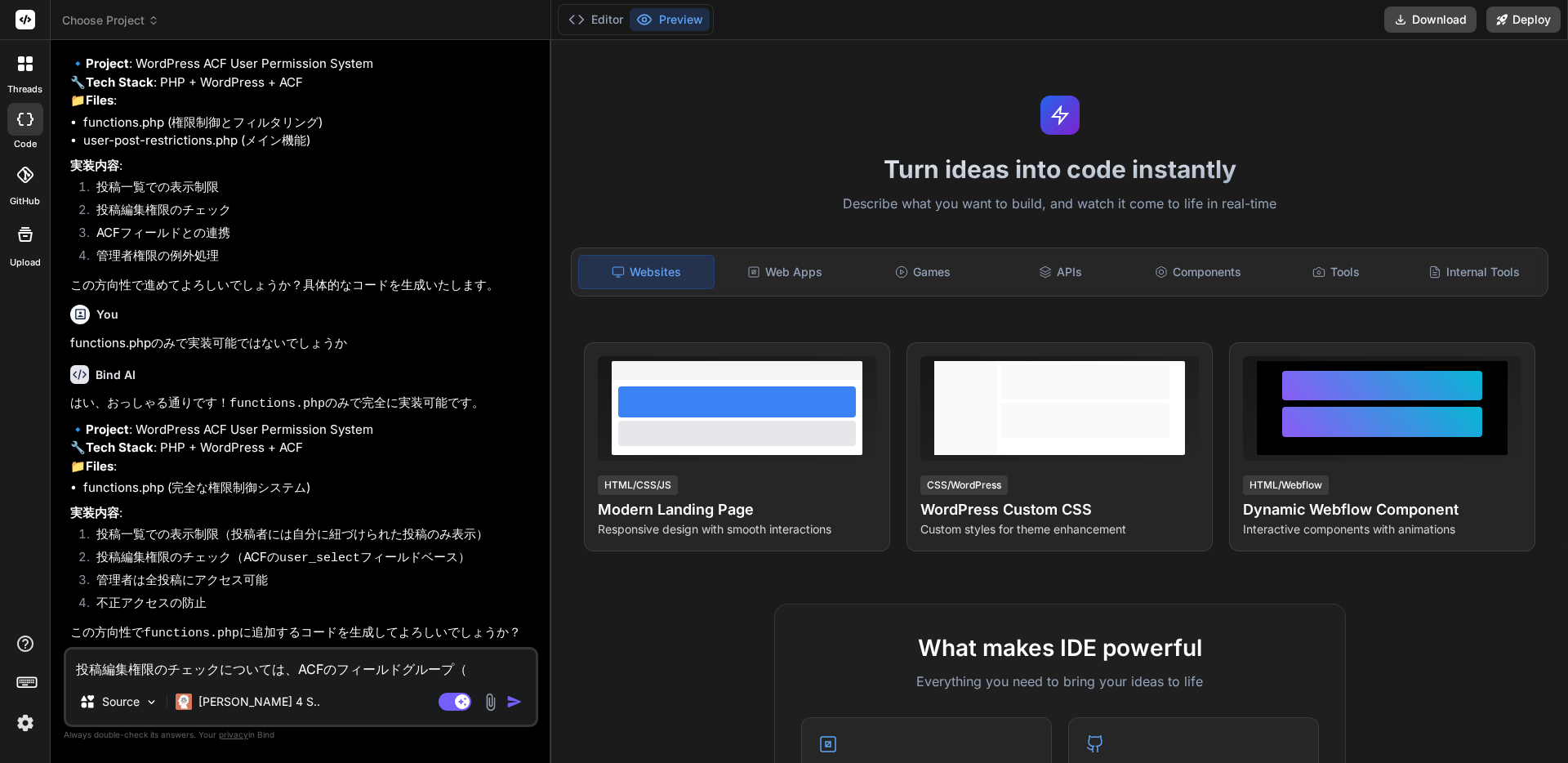
type textarea "x"
type textarea "投稿編集権限のチェックについては、ACFのフィールドグループ（ｋ）"
type textarea "x"
type textarea "投稿編集権限のチェックについては、ACFのフィールドグループ（き）"
type textarea "x"
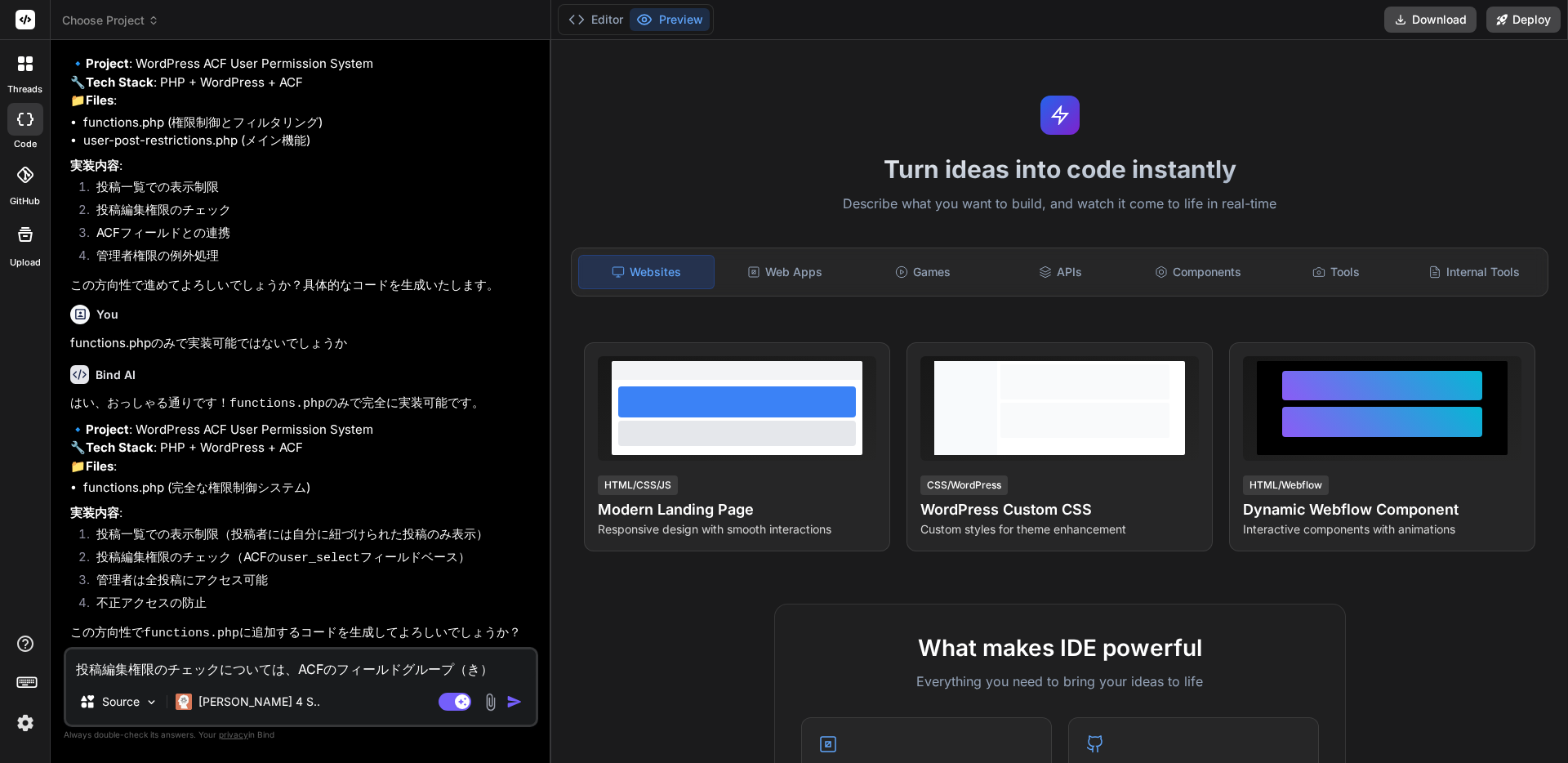
type textarea "投稿編集権限のチェックについては、ACFのフィールドグループ（きー）"
type textarea "x"
type textarea "投稿編集権限のチェックについては、ACFのフィールドグループ（キー）"
type textarea "x"
type textarea "投稿編集権限のチェックについては、ACFのフィールドグループ（キー"）"
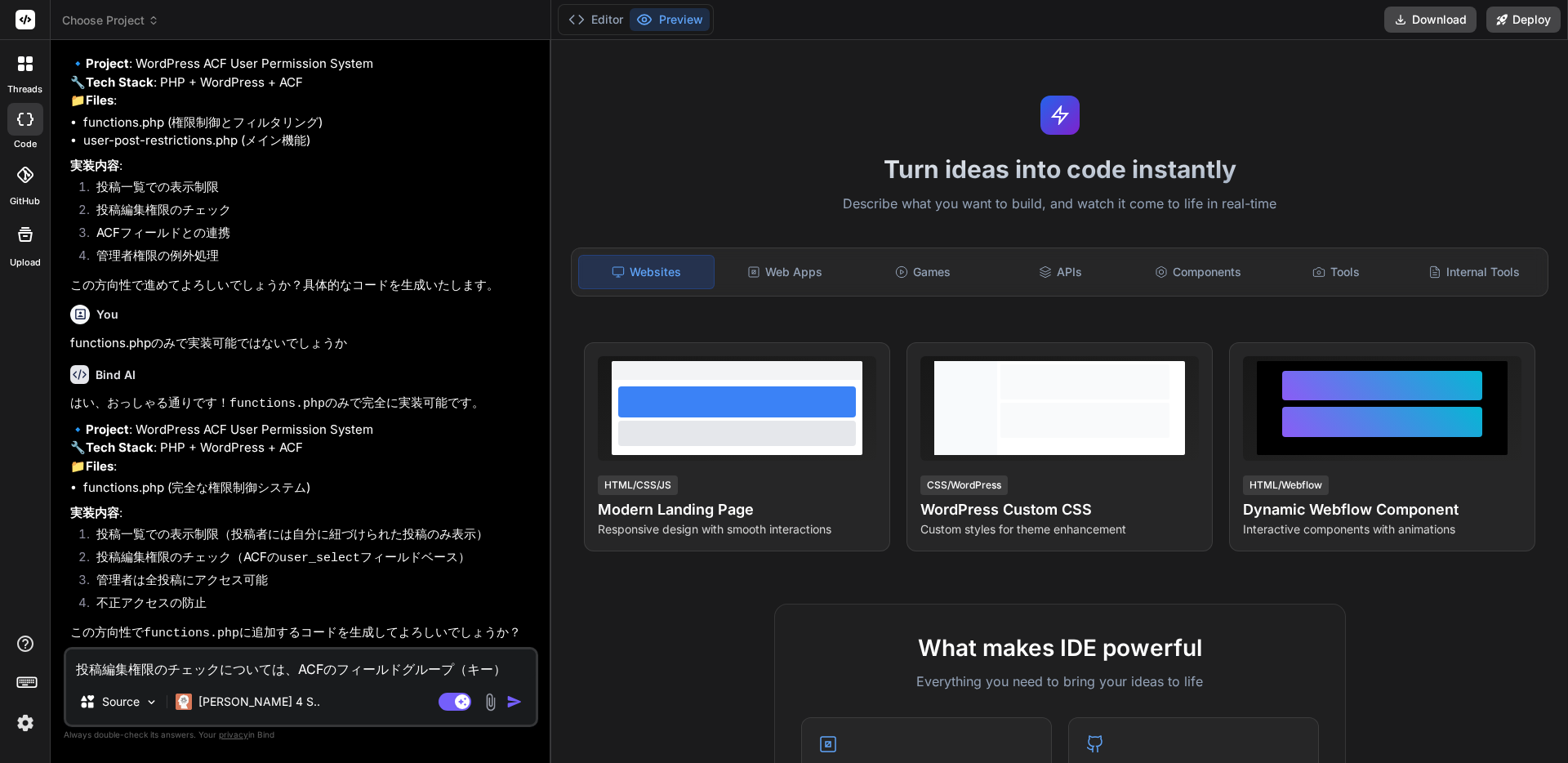
type textarea "x"
type textarea "投稿編集権限のチェックについては、ACFのフィールドグループ（キー""）"
type textarea "x"
paste textarea "group_66c67a9503871"
type textarea "投稿編集権限のチェックについては、ACFのフィールドグループ（キー"group_66c67a9503871"）"
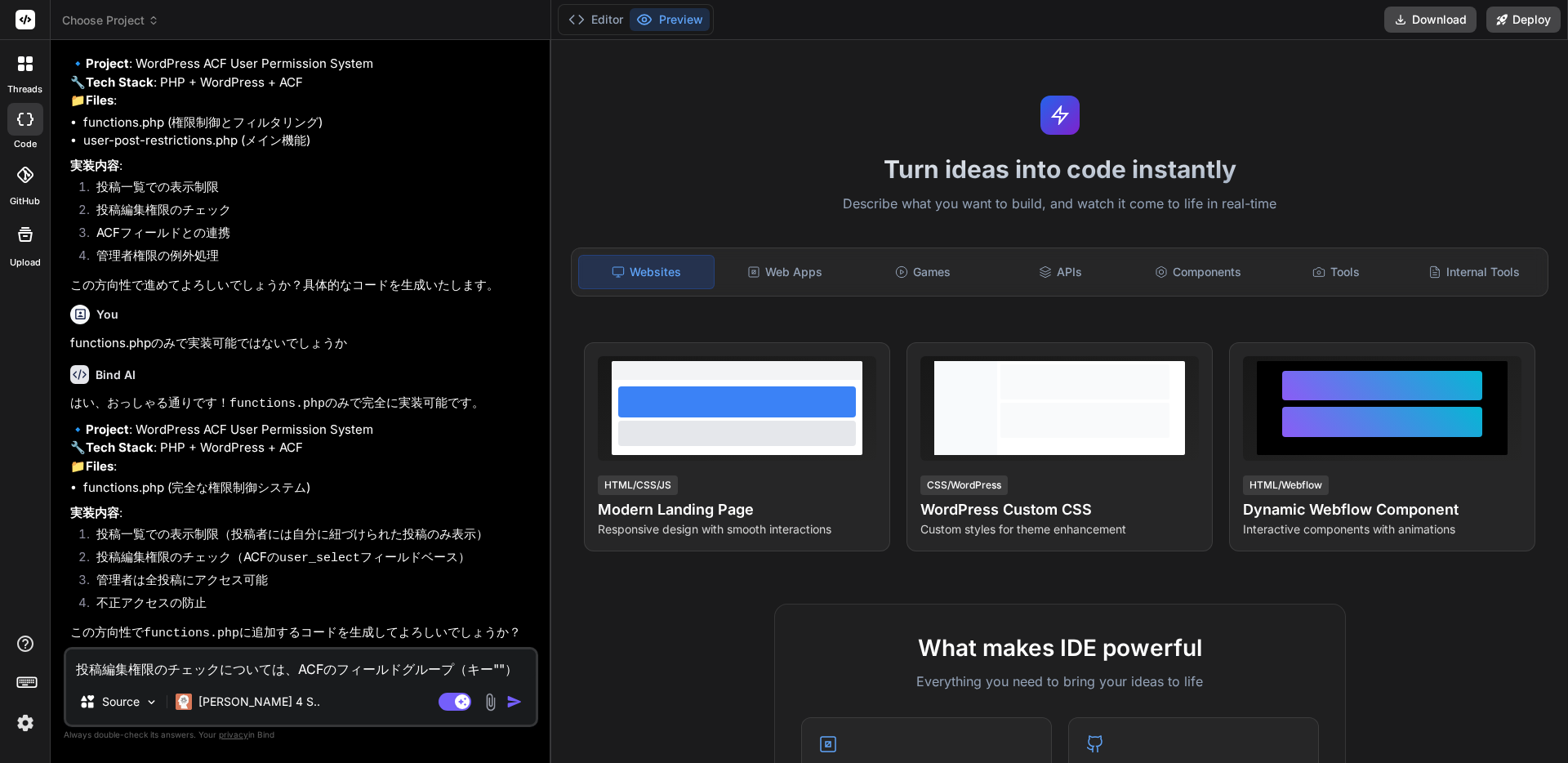
type textarea "x"
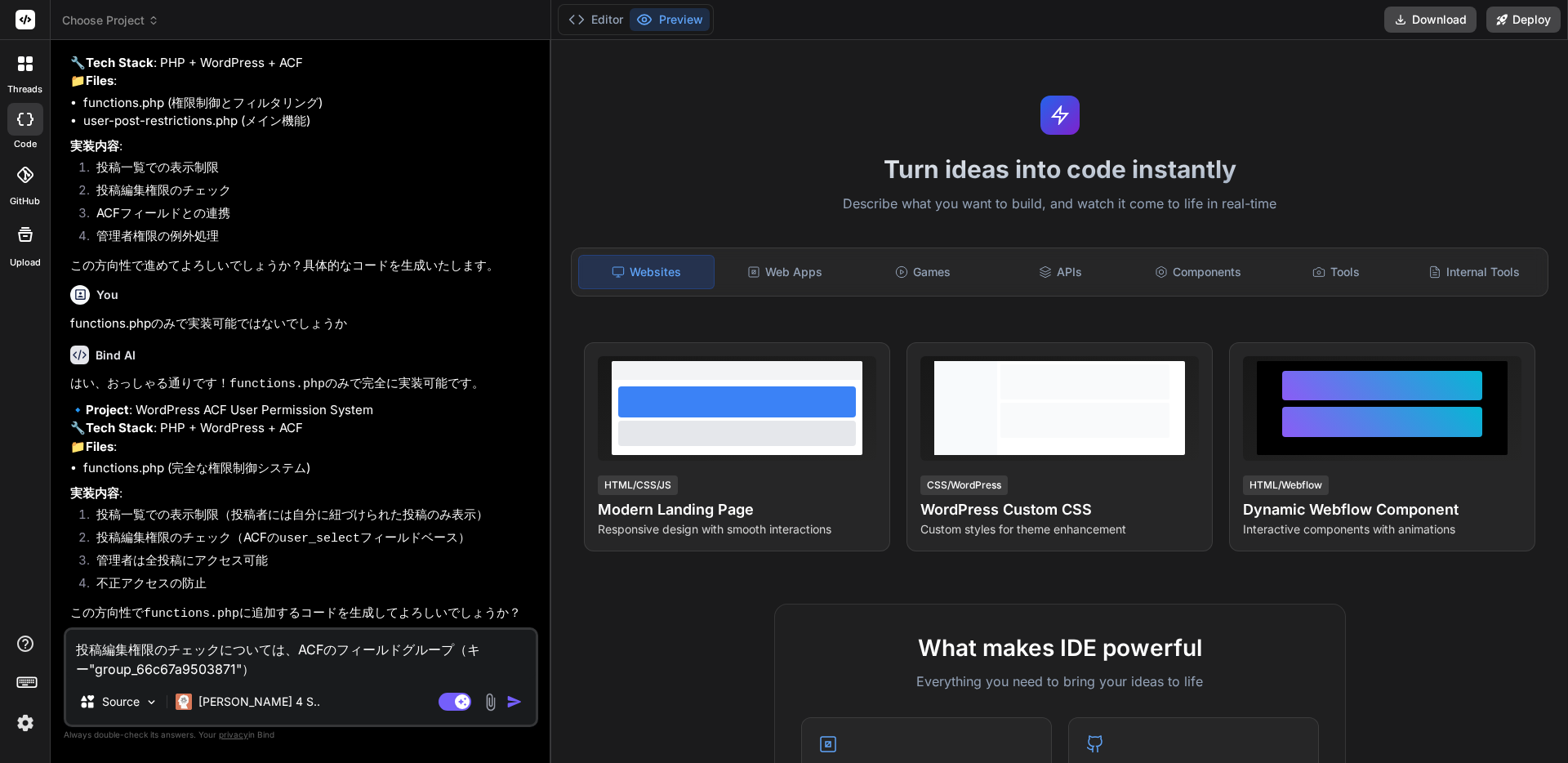
click at [379, 671] on textarea "投稿編集権限のチェックについては、ACFのフィールドグループ（キー"group_66c67a9503871"）" at bounding box center [301, 654] width 470 height 49
type textarea "投稿編集権限のチェックについては、ACFのフィールドグループ（キー"group_66c67a9503871"）ｄ"
type textarea "x"
type textarea "投稿編集権限のチェックについては、ACFのフィールドグループ（キー"group_66c67a9503871"）で"
type textarea "x"
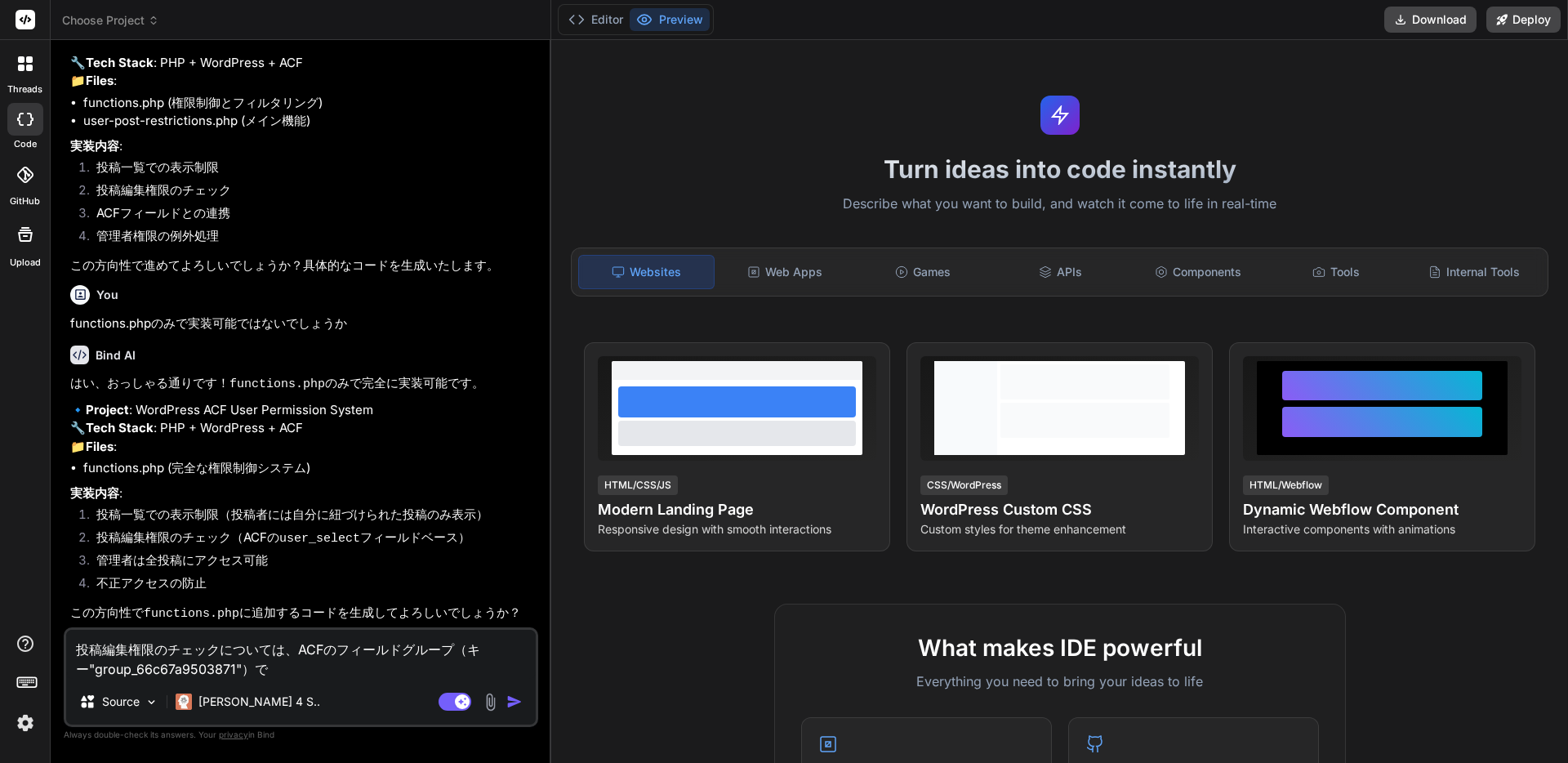
click at [293, 671] on textarea "投稿編集権限のチェックについては、ACFのフィールドグループ（キー"group_66c67a9503871"）で" at bounding box center [301, 654] width 470 height 49
type textarea "投稿編集権限のチェックについては、ACFのフィールドグループ（キー"group_66c67a9503871"）でｆ"
paste textarea "user_select"
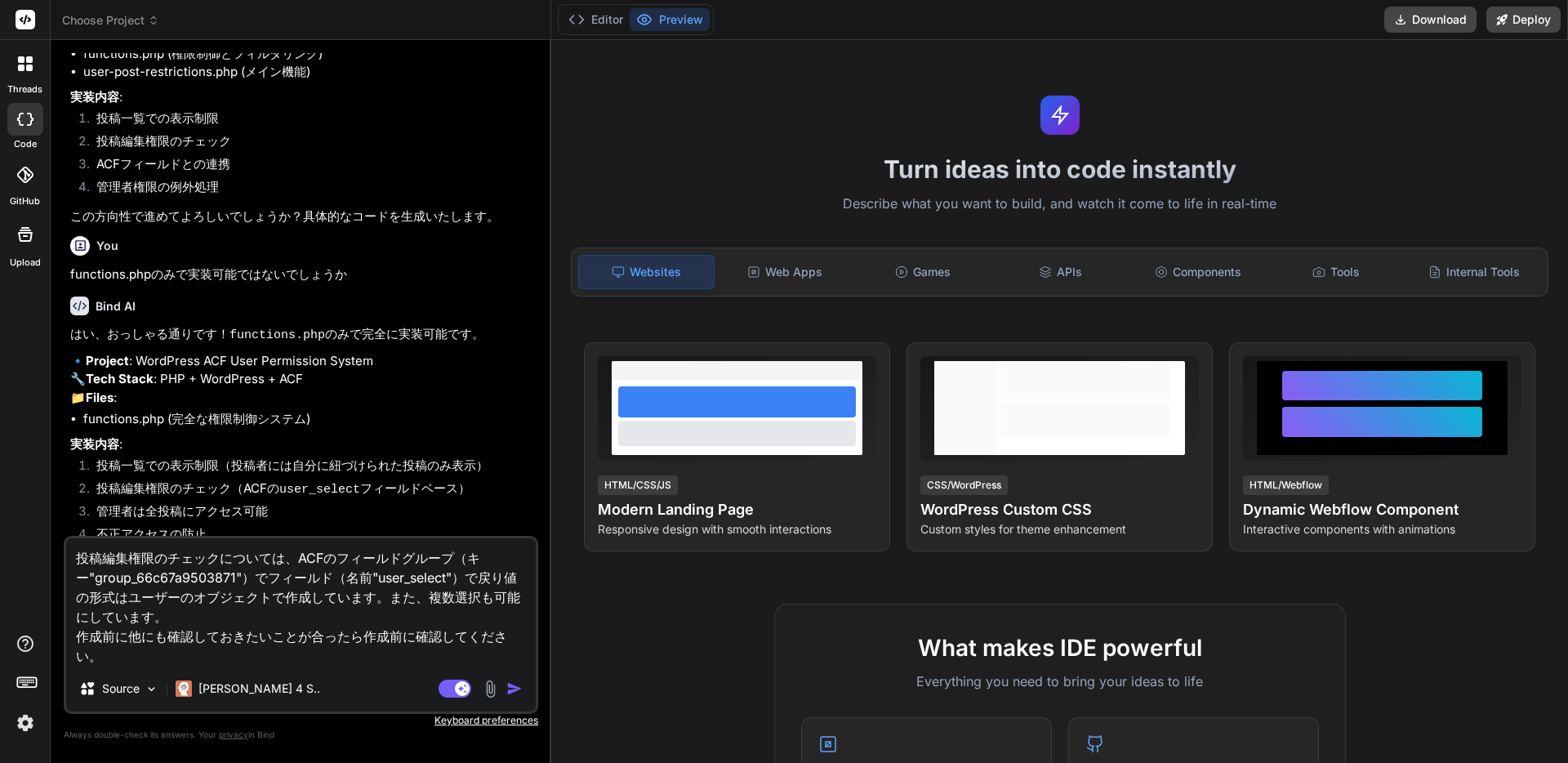
click at [517, 685] on img "button" at bounding box center [514, 688] width 16 height 16
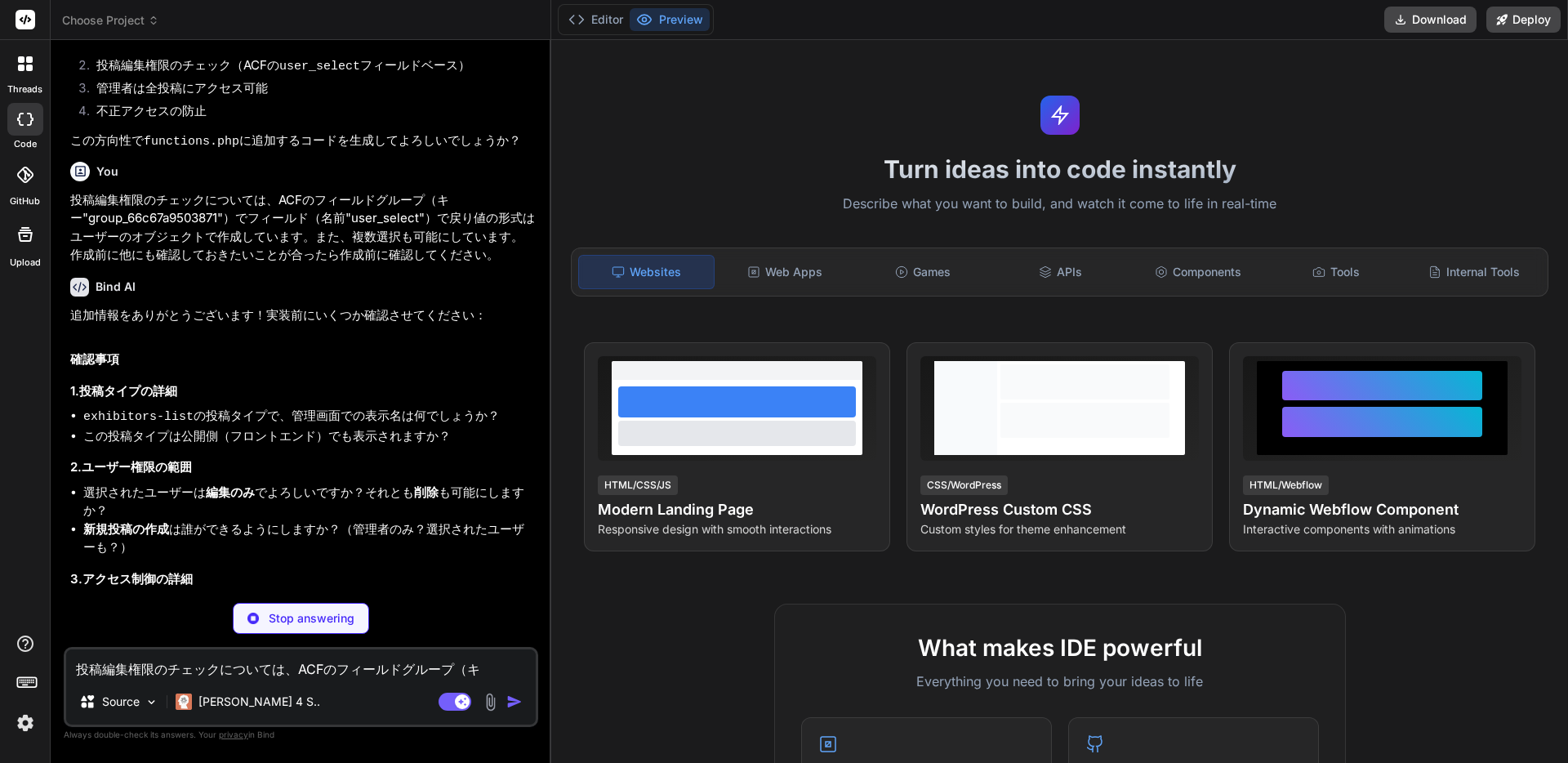
scroll to position [1044, 0]
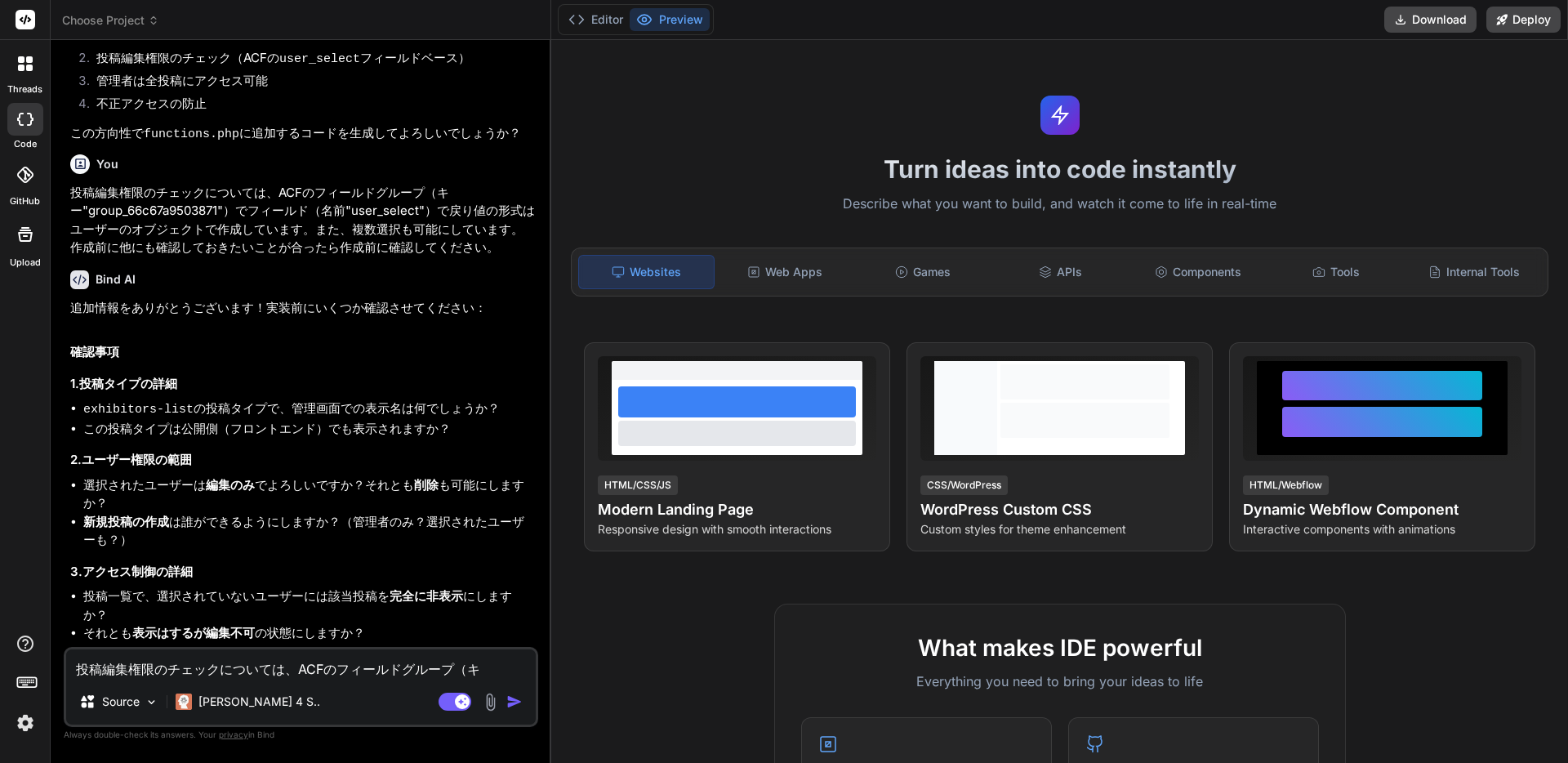
click at [179, 651] on textarea "投稿編集権限のチェックについては、ACFのフィールドグループ（キー"group_66c67a9503871"）でフィールド（名前"user_select"）で…" at bounding box center [301, 664] width 470 height 29
paste textarea "出展企業"
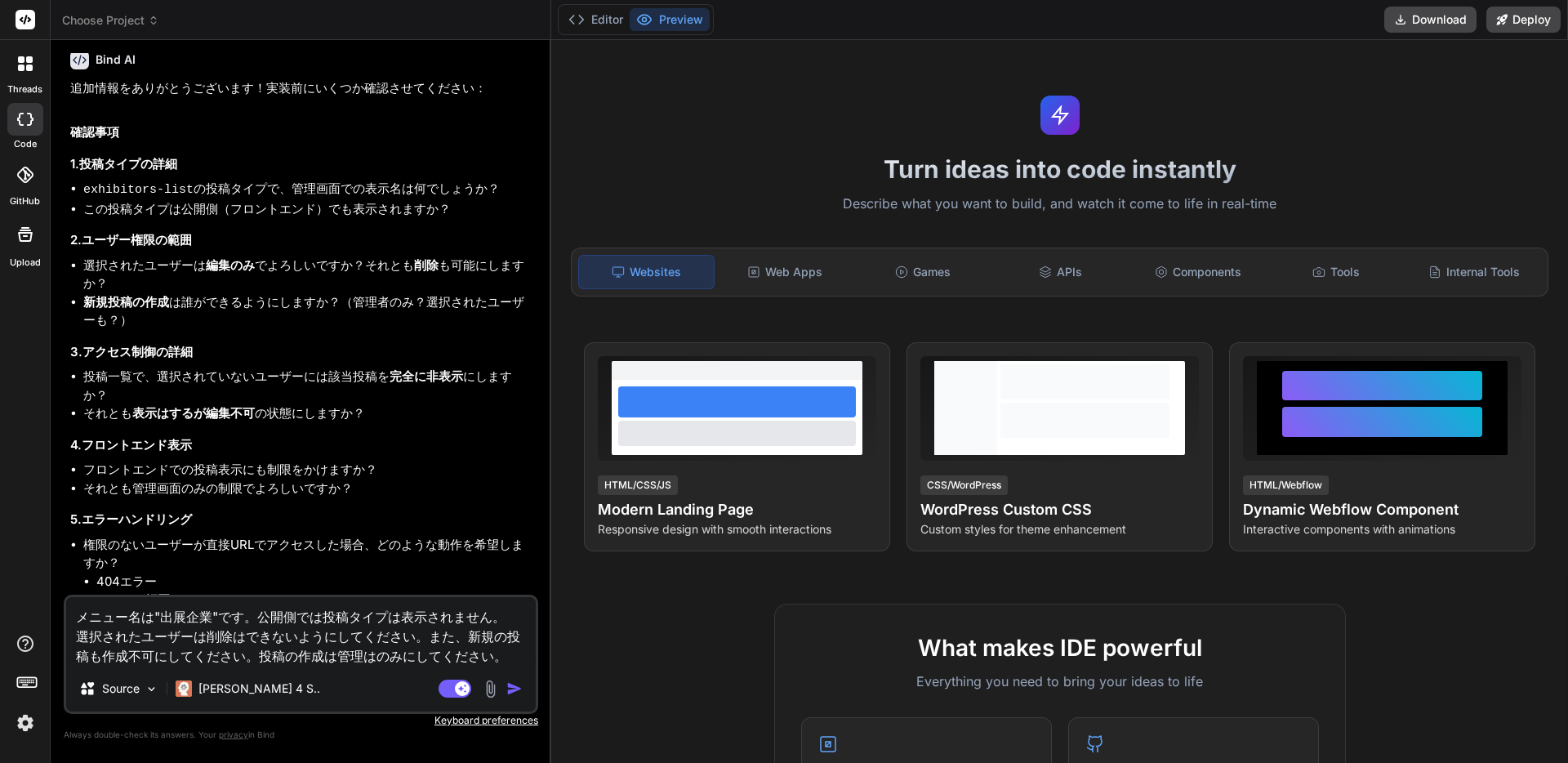
scroll to position [1275, 0]
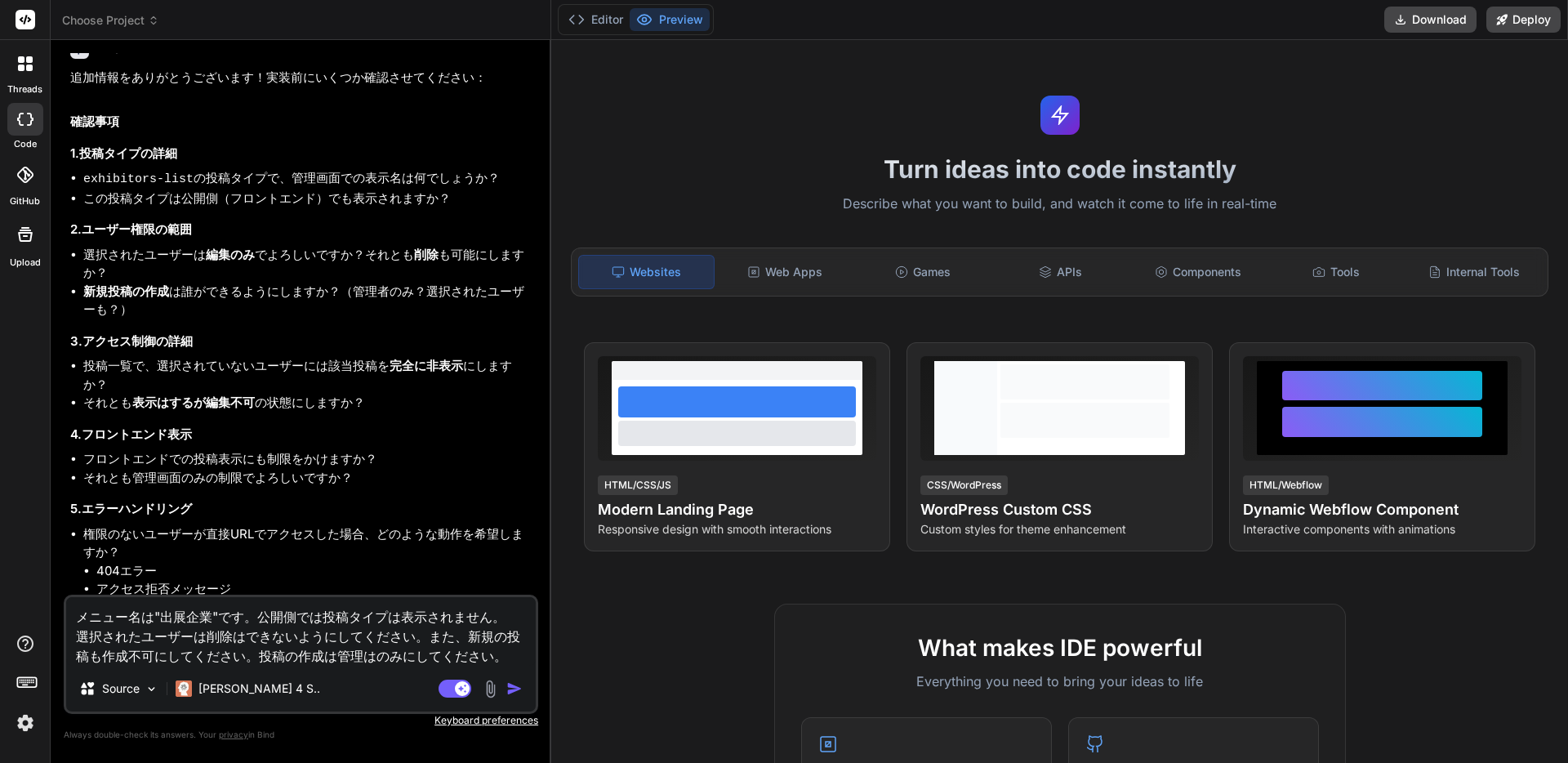
copy li "投稿一覧で、選択されていないユーザーには該当投稿を 完全に非表示 にしますか？"
drag, startPoint x: 117, startPoint y: 446, endPoint x: 87, endPoint y: 430, distance: 34.0
click at [87, 393] on li "投稿一覧で、選択されていないユーザーには該当投稿を 完全に非表示 にしますか？" at bounding box center [309, 375] width 452 height 36
click at [511, 661] on textarea "メニュー名は"出展企業"です。公開側では投稿タイプは表示されません。 選択されたユーザーは削除はできないようにしてください。また、新規の投稿も作成不可にしてく…" at bounding box center [301, 631] width 470 height 68
paste textarea "投稿一覧で、選択されていないユーザーには該当投稿を 完全に非表示 にしますか？"
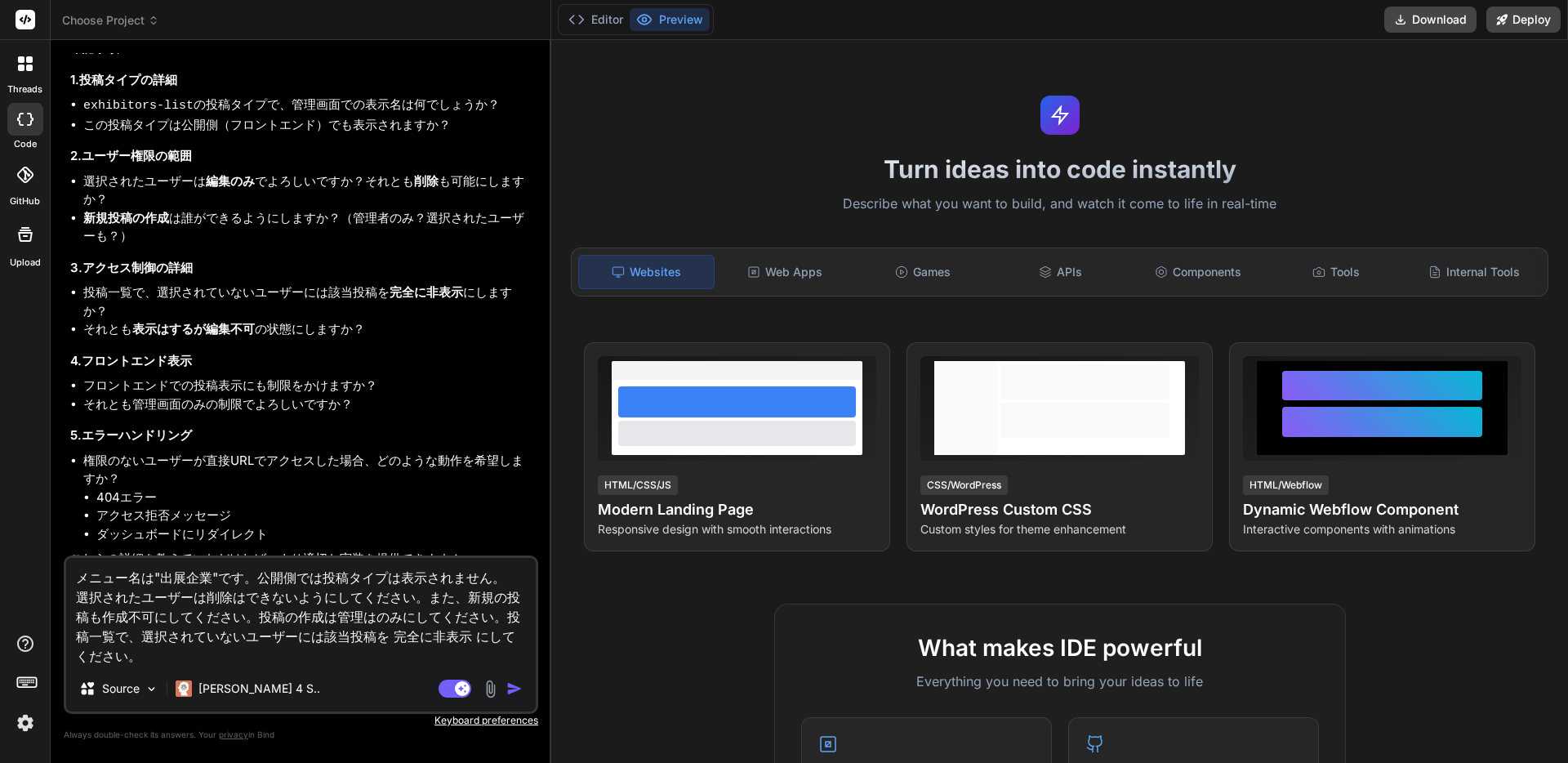
scroll to position [1360, 0]
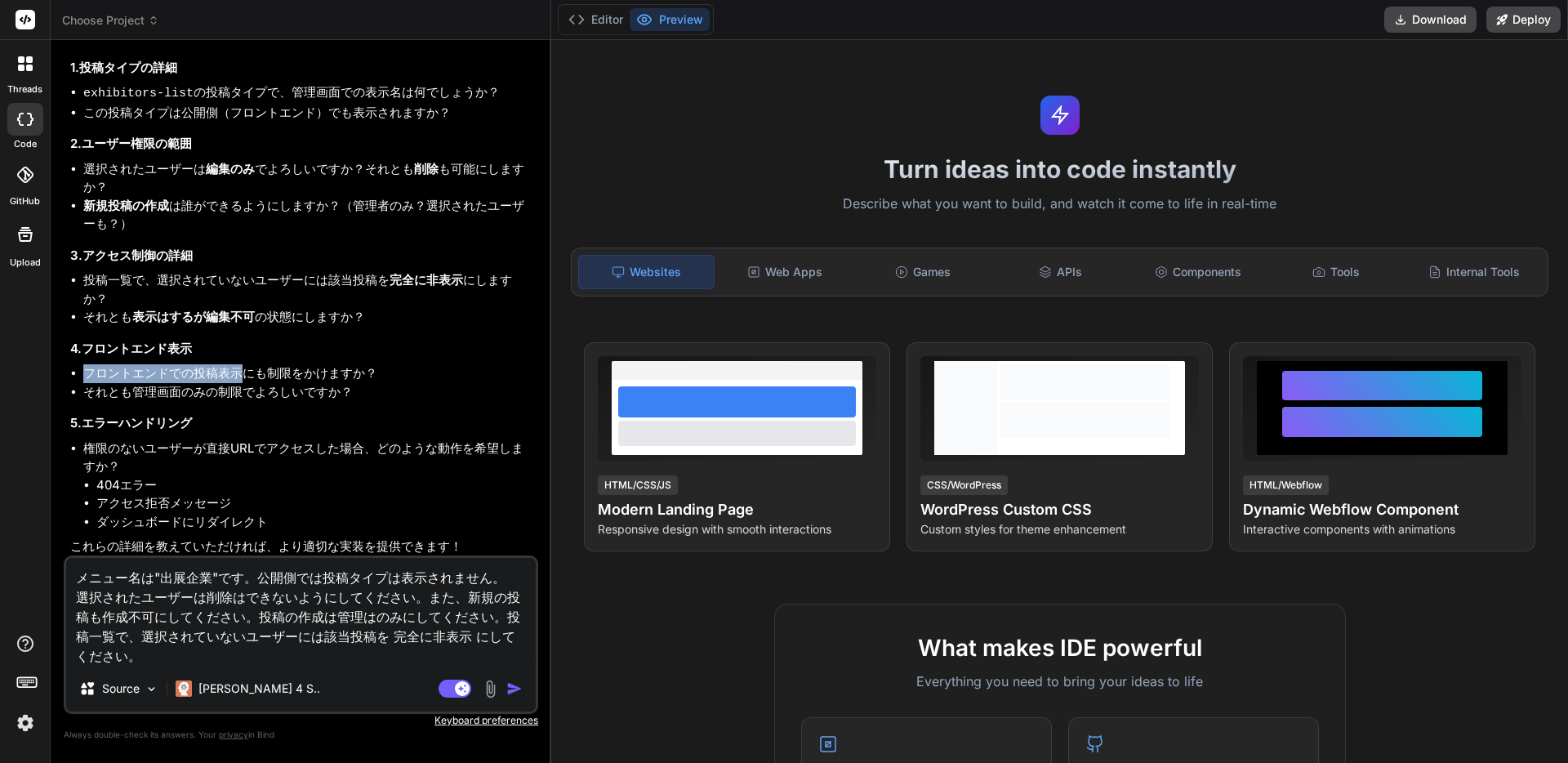
drag, startPoint x: 82, startPoint y: 438, endPoint x: 244, endPoint y: 442, distance: 162.0
click at [244, 401] on ul "フロントエンドでの投稿表示にも制限をかけますか？ それとも管理画面のみの制限でよろしいですか？" at bounding box center [302, 382] width 464 height 36
click at [244, 383] on li "フロントエンドでの投稿表示にも制限をかけますか？" at bounding box center [309, 373] width 452 height 19
drag, startPoint x: 84, startPoint y: 437, endPoint x: 363, endPoint y: 463, distance: 280.2
click at [363, 401] on ul "フロントエンドでの投稿表示にも制限をかけますか？ それとも管理画面のみの制限でよろしいですか？" at bounding box center [302, 382] width 464 height 36
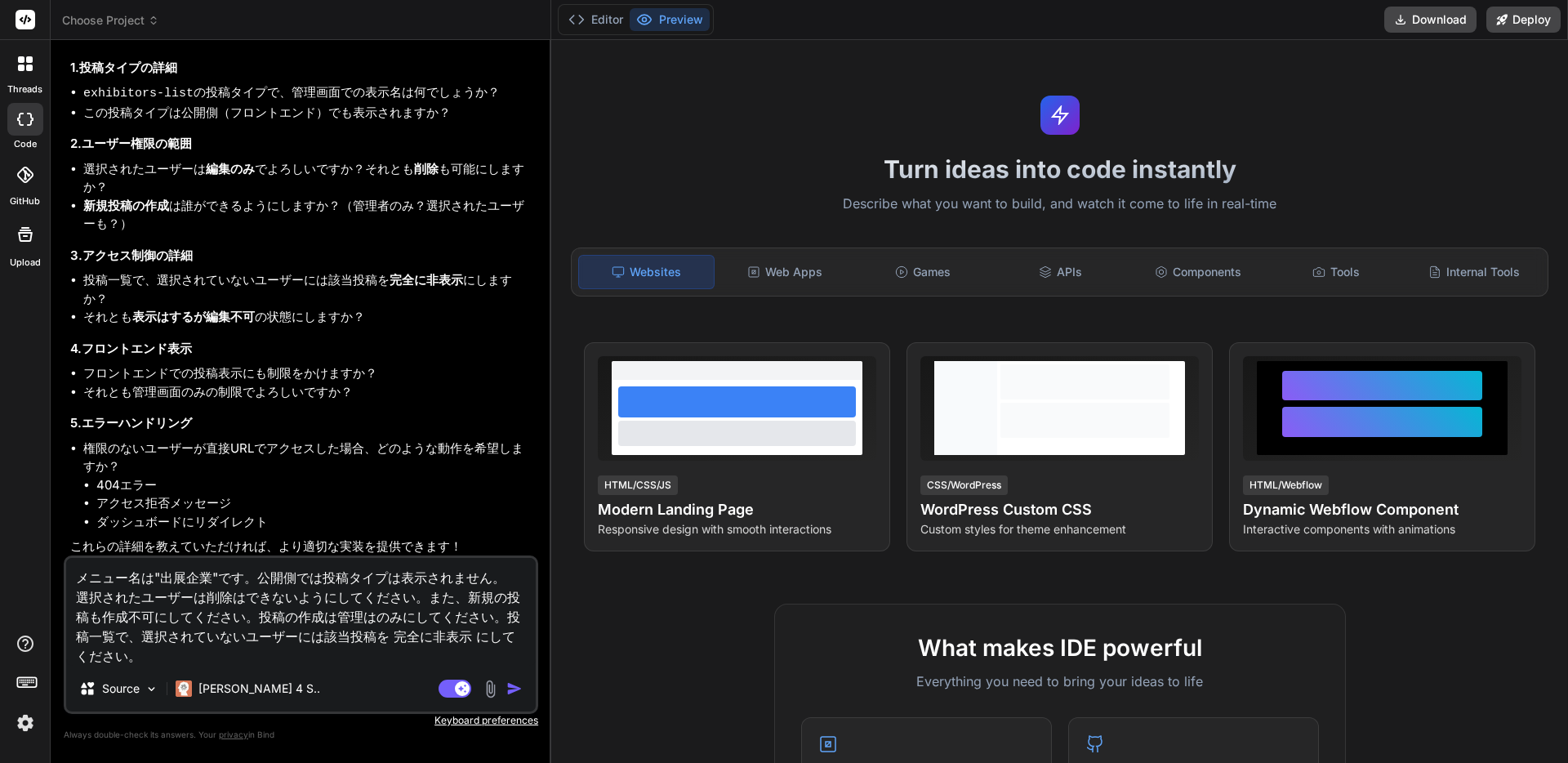
click at [167, 673] on div "Source Claude 4 S.." at bounding box center [301, 691] width 470 height 39
click at [167, 663] on textarea "メニュー名は"出展企業"です。公開側では投稿タイプは表示されません。 選択されたユーザーは削除はできないようにしてください。また、新規の投稿も作成不可にしてく…" at bounding box center [301, 612] width 470 height 107
paste textarea "フロントエンドでの投稿表示にも制限をかけますか？ それとも管理画面のみの制限でよろしいですか？"
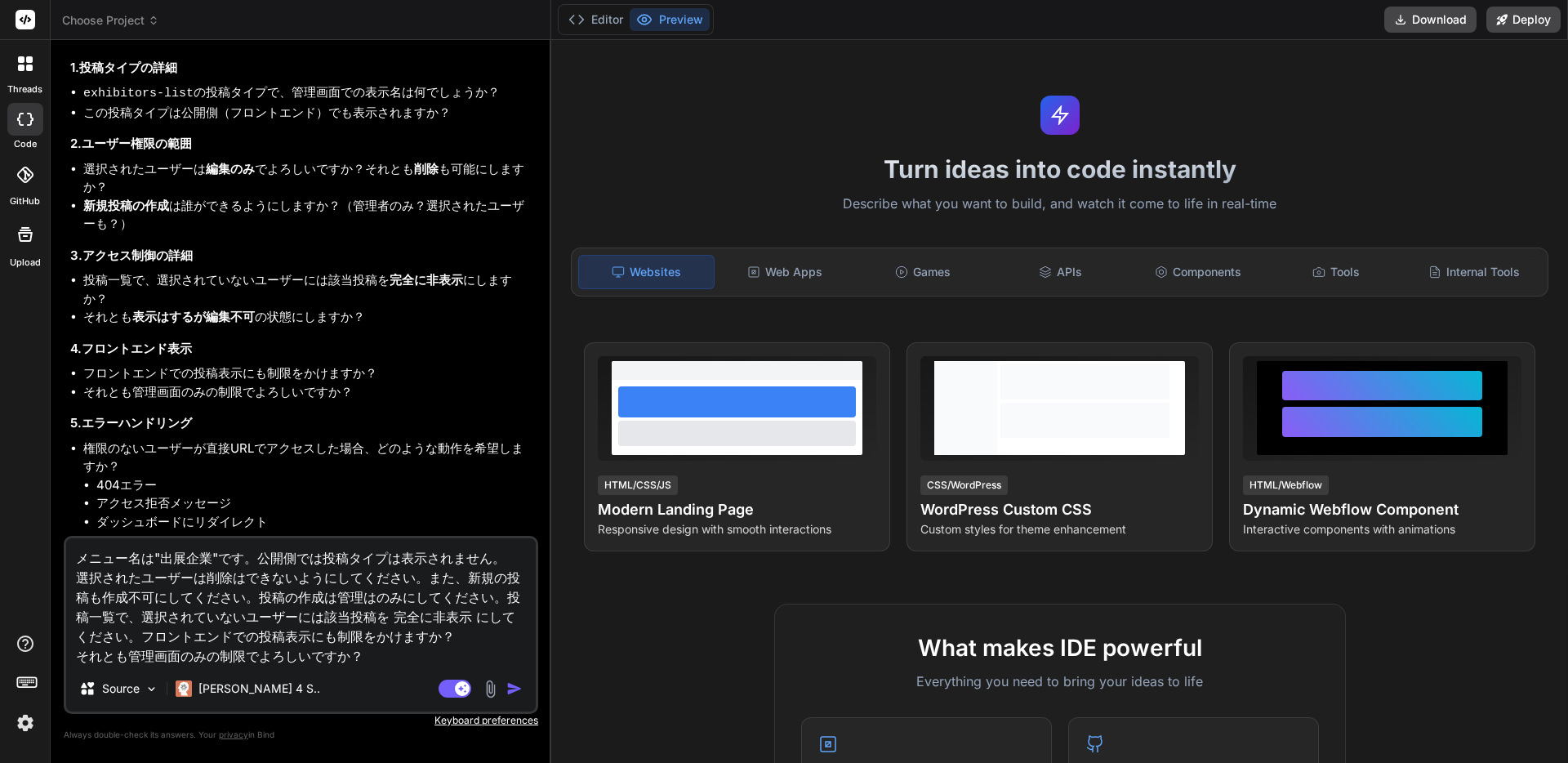
click at [80, 654] on textarea "メニュー名は"出展企業"です。公開側では投稿タイプは表示されません。 選択されたユーザーは削除はできないようにしてください。また、新規の投稿も作成不可にしてく…" at bounding box center [301, 602] width 470 height 127
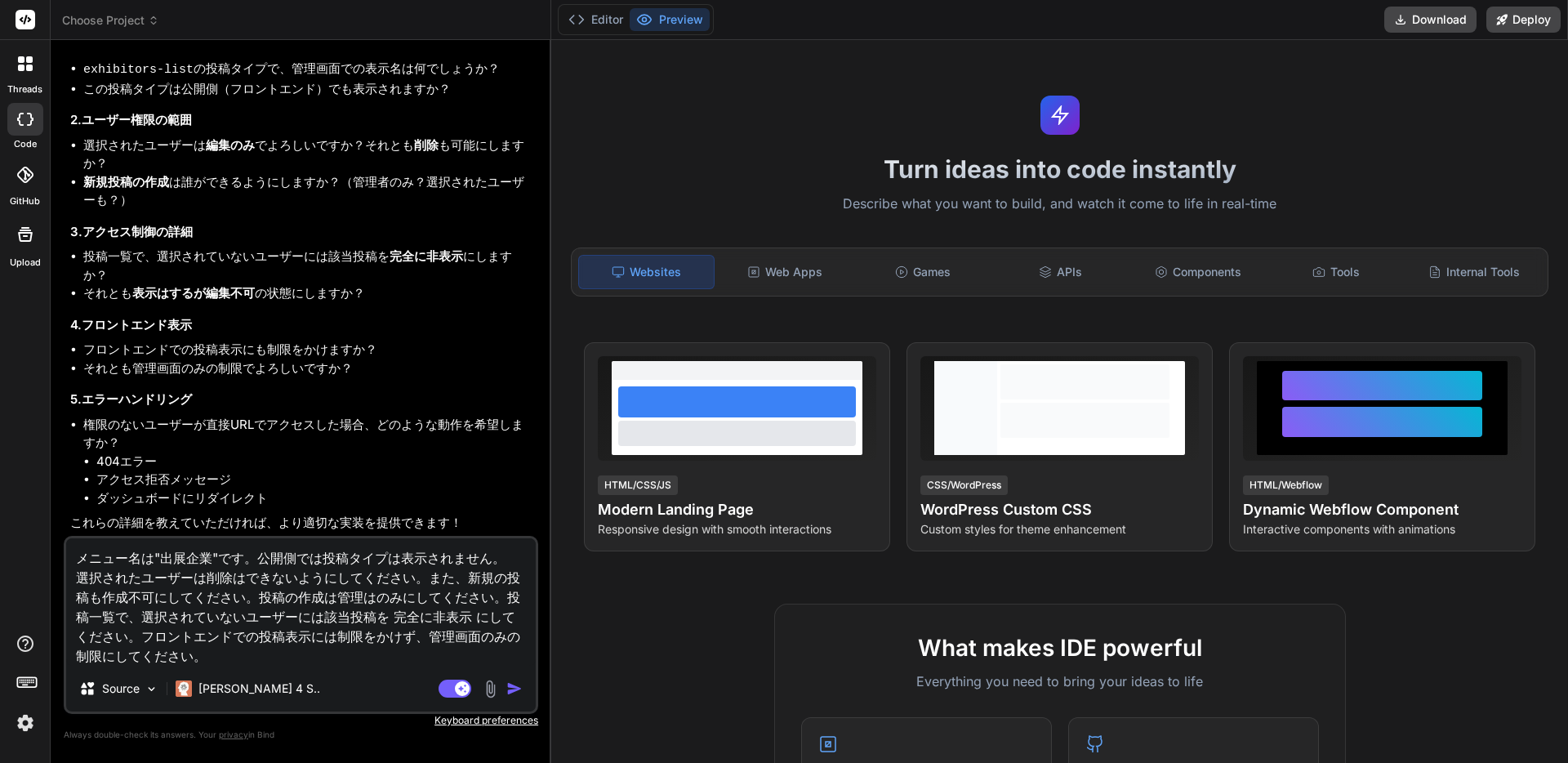
scroll to position [1451, 0]
drag, startPoint x: 83, startPoint y: 426, endPoint x: 108, endPoint y: 449, distance: 34.0
click at [108, 449] on li "権限のないユーザーが直接URLでアクセスした場合、どのような動作を希望しますか？ 404エラー アクセス拒否メッセージ ダッシュボードにリダイレクト" at bounding box center [309, 461] width 452 height 92
copy li "権限のないユーザーが直接URLでアクセスした場合、どのような動作を希望しますか？"
click at [208, 653] on textarea "メニュー名は"出展企業"です。公開側では投稿タイプは表示されません。 選択されたユーザーは削除はできないようにしてください。また、新規の投稿も作成不可にしてく…" at bounding box center [301, 602] width 470 height 127
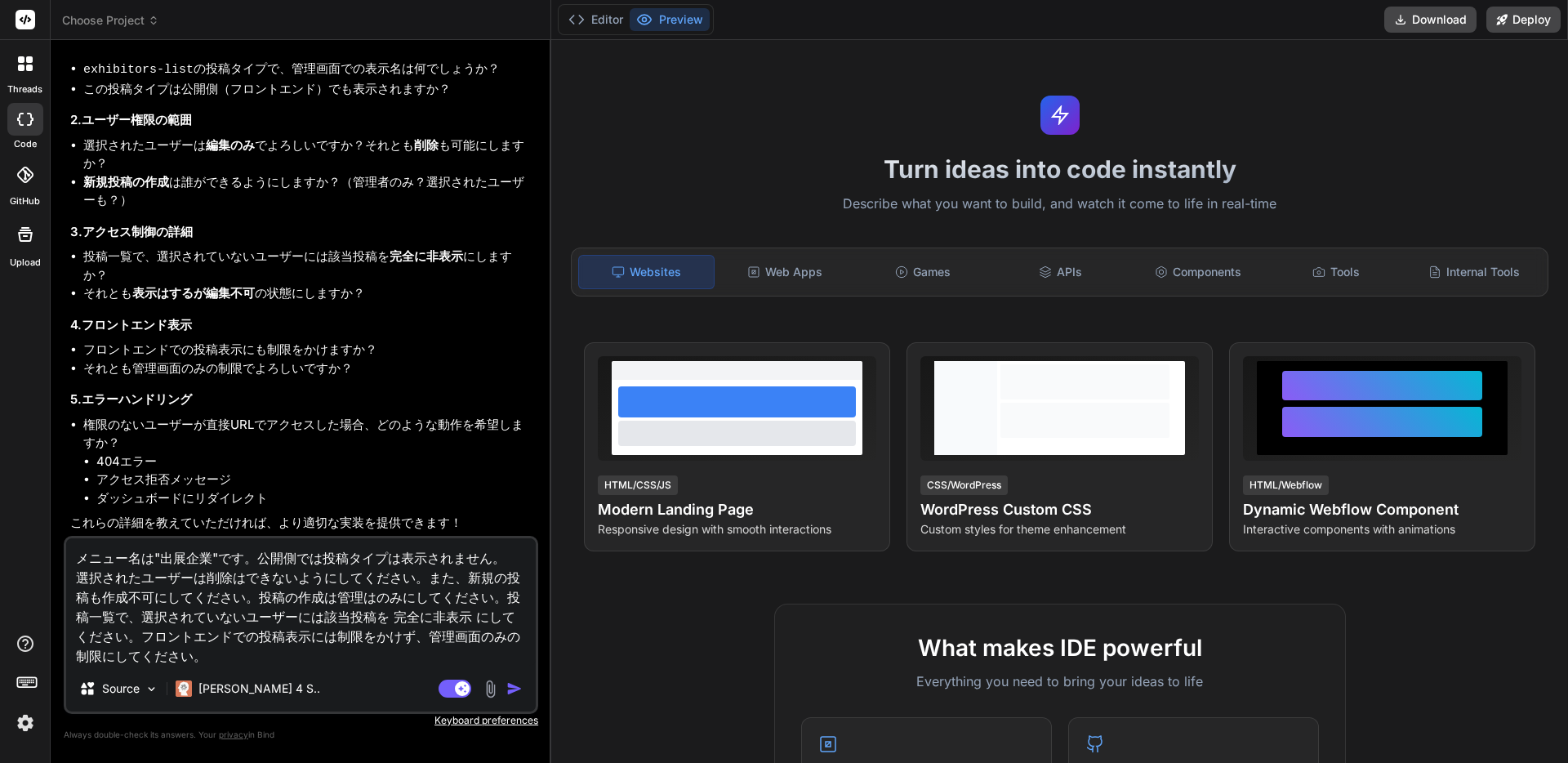
paste textarea "権限のないユーザーが直接URLでアクセスした場合、どのような動作を希望しますか？"
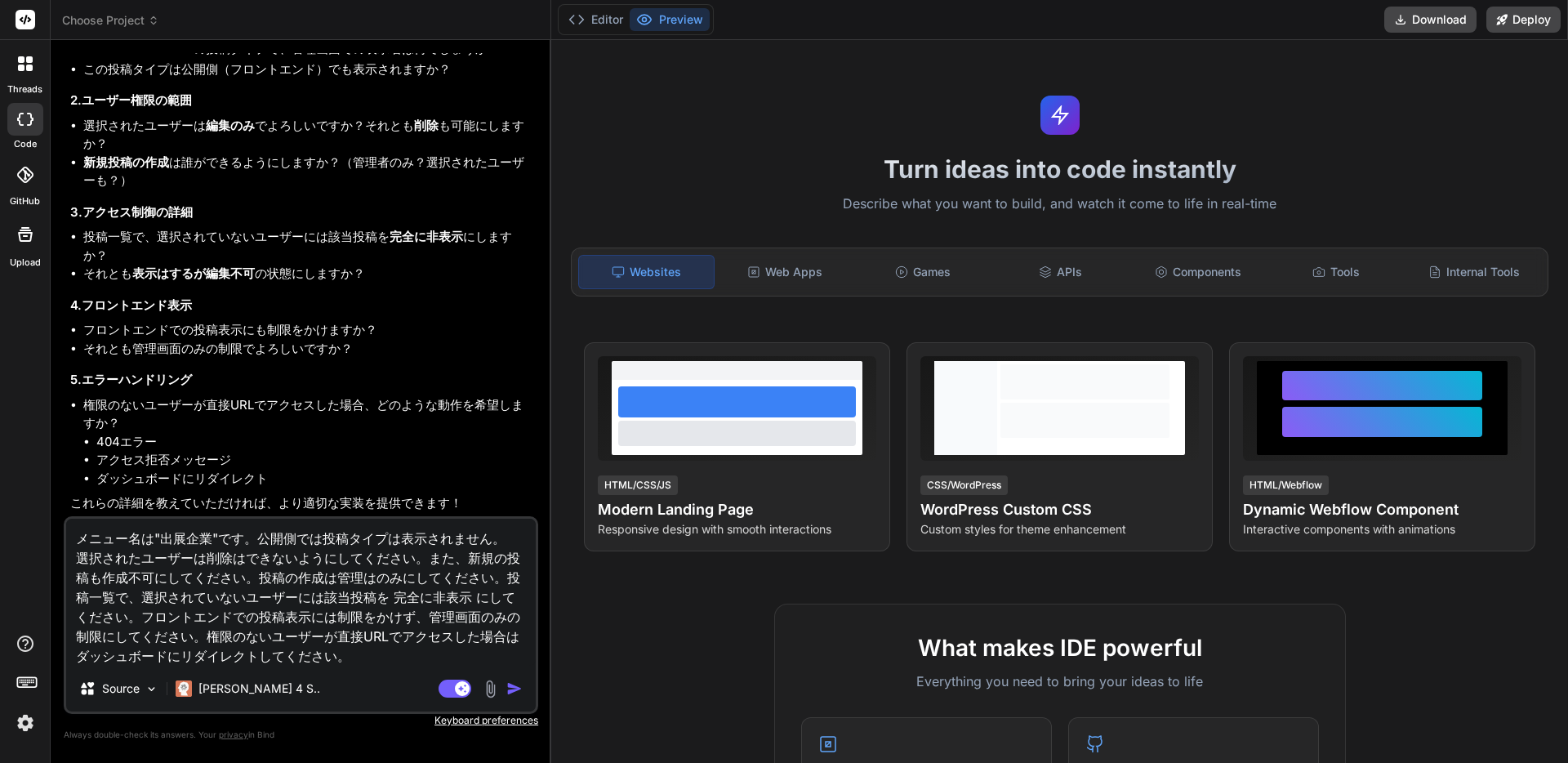
scroll to position [1470, 0]
click at [509, 686] on img "button" at bounding box center [514, 688] width 16 height 16
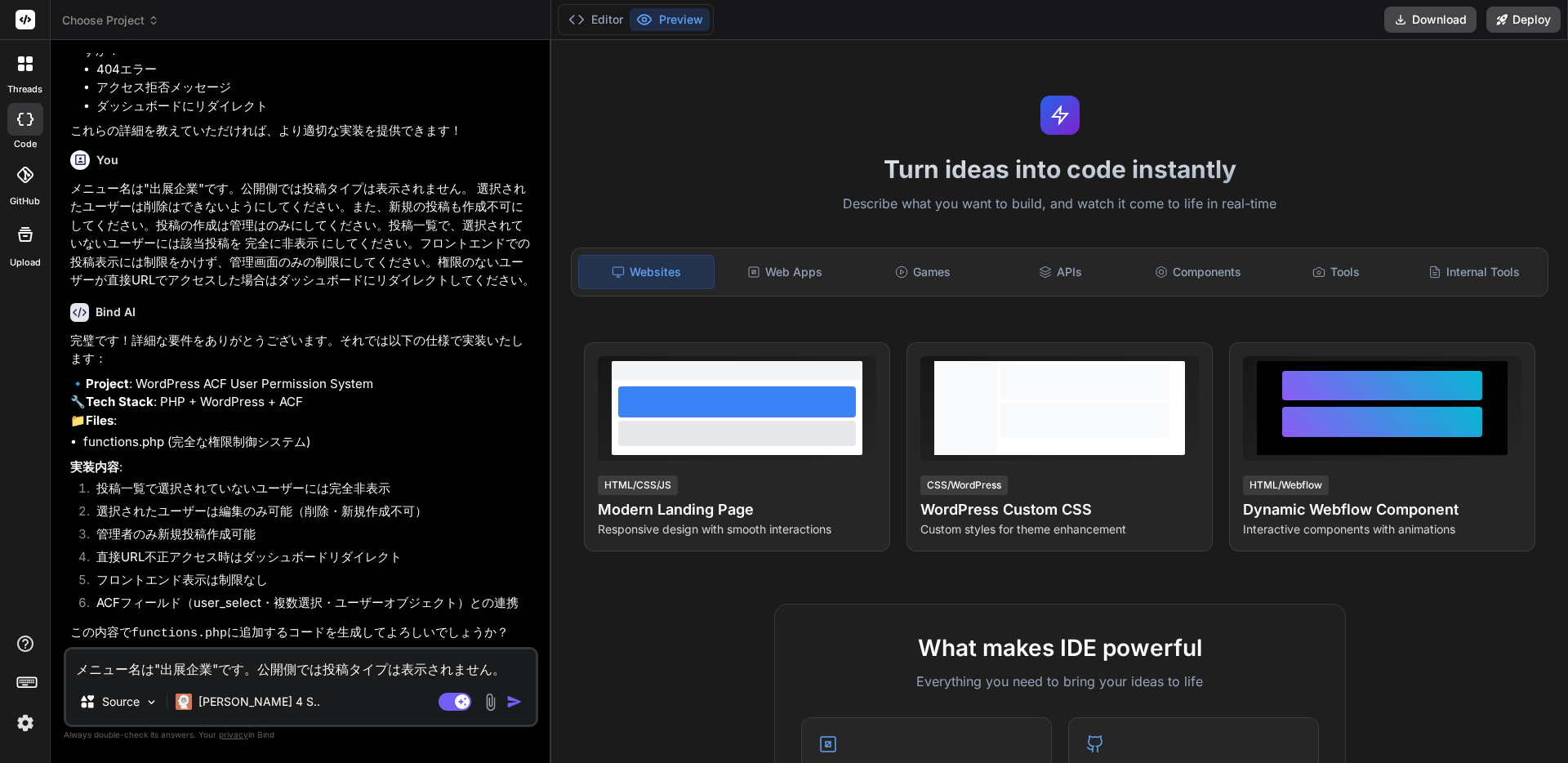
scroll to position [1878, 0]
click at [115, 667] on textarea "メニュー名は"出展企業"です。公開側では投稿タイプは表示されません。 選択されたユーザーは削除はできないようにしてください。また、新規の投稿も作成不可にしてく…" at bounding box center [301, 664] width 470 height 29
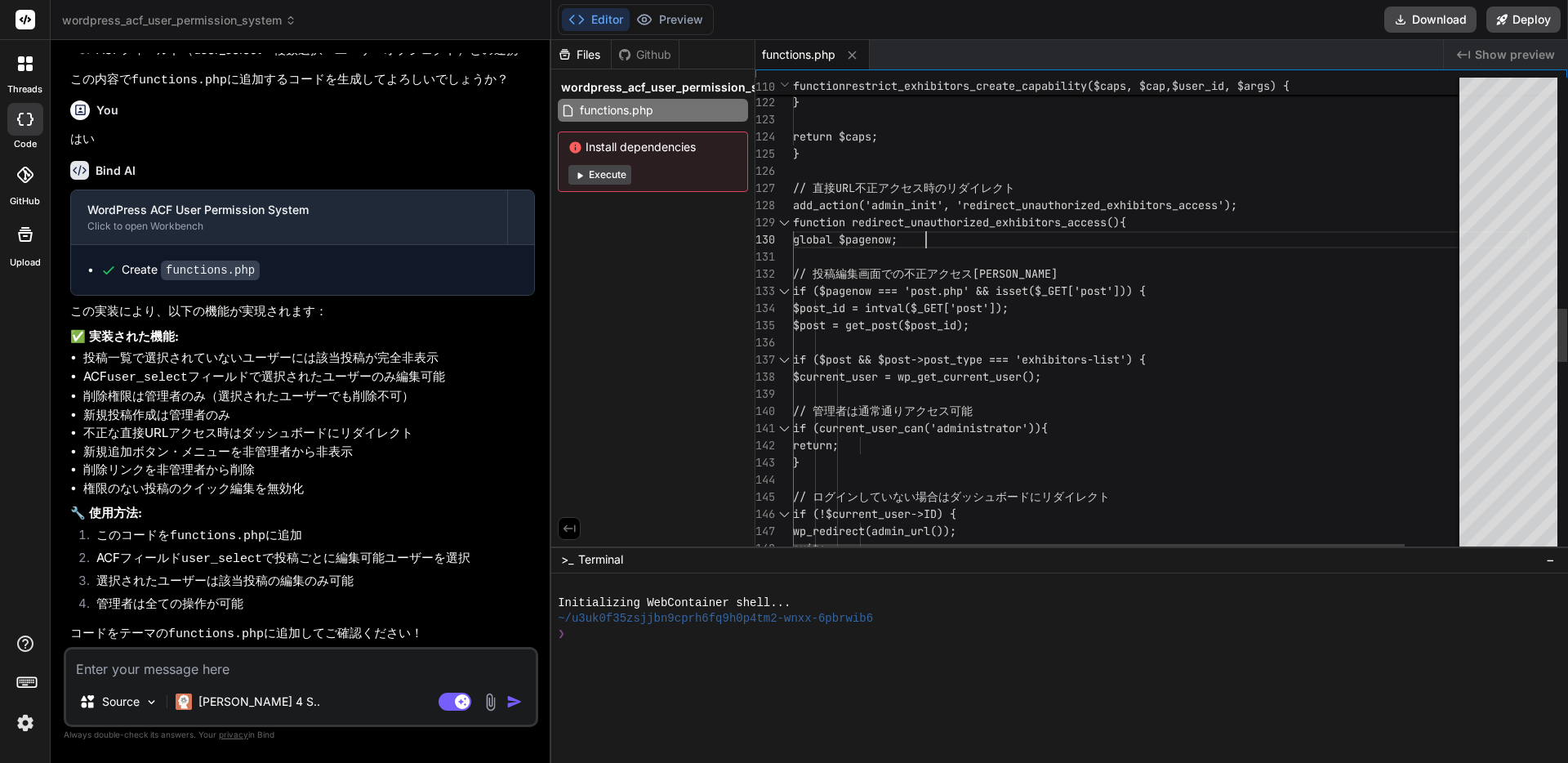
scroll to position [155, 0]
click at [943, 227] on div "exit; if (!$current_user->ID) { wp_redirect(admin_url()); // ログインしていない場合はダッシュボー…" at bounding box center [1161, 141] width 736 height 4246
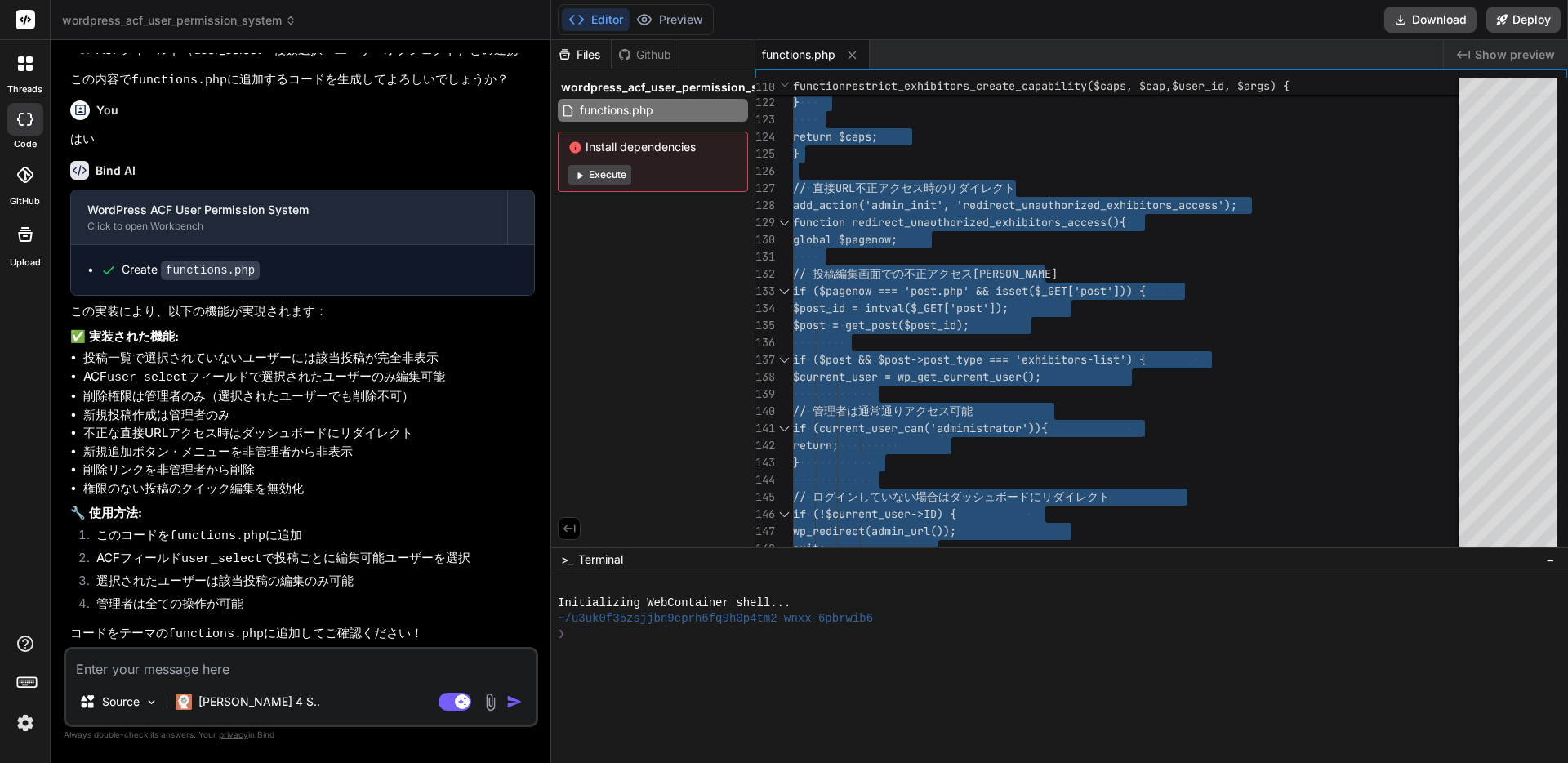
click at [198, 664] on textarea at bounding box center [301, 664] width 470 height 29
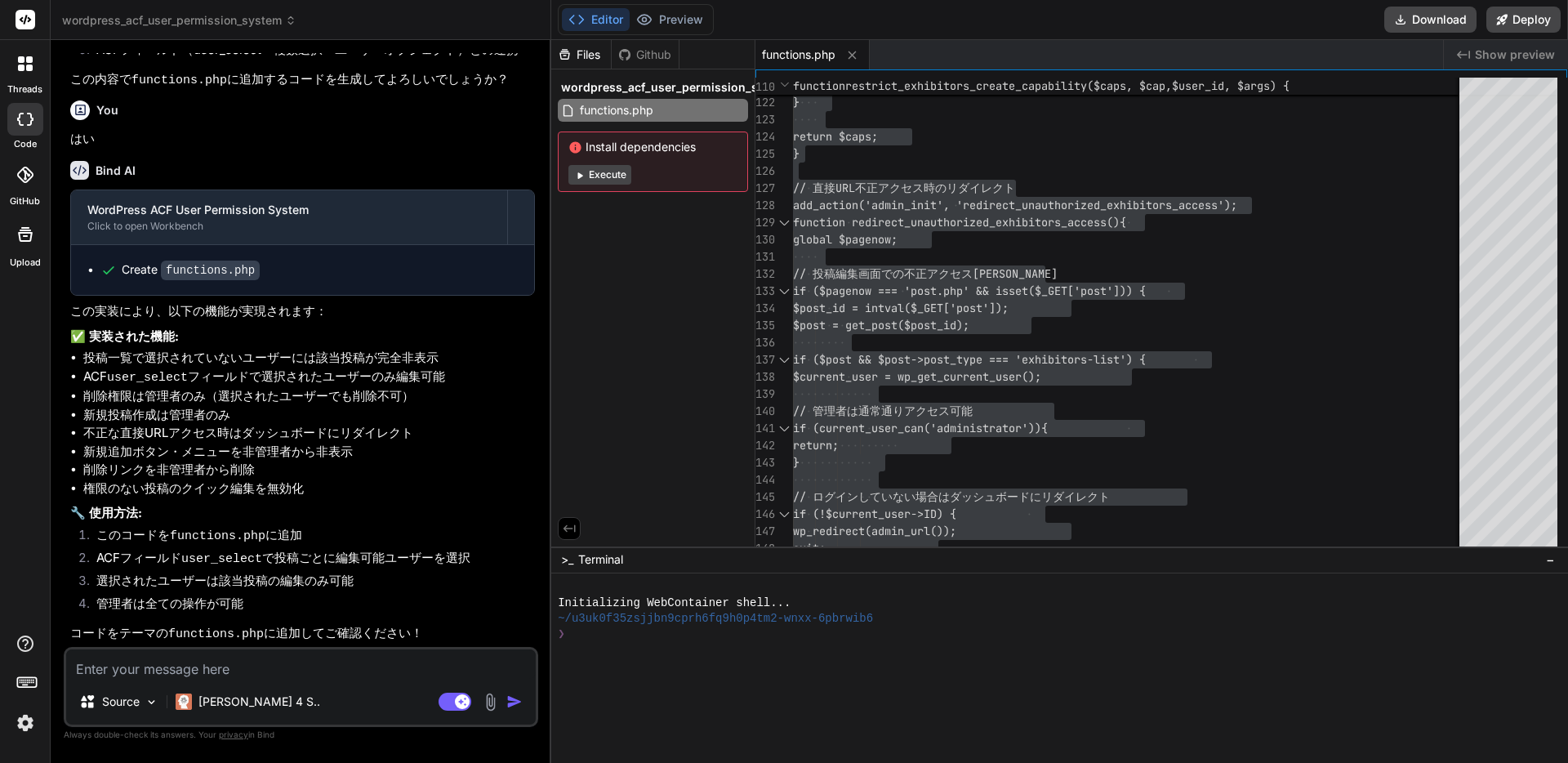
click at [188, 664] on textarea at bounding box center [301, 664] width 470 height 29
click at [490, 700] on img at bounding box center [490, 702] width 19 height 19
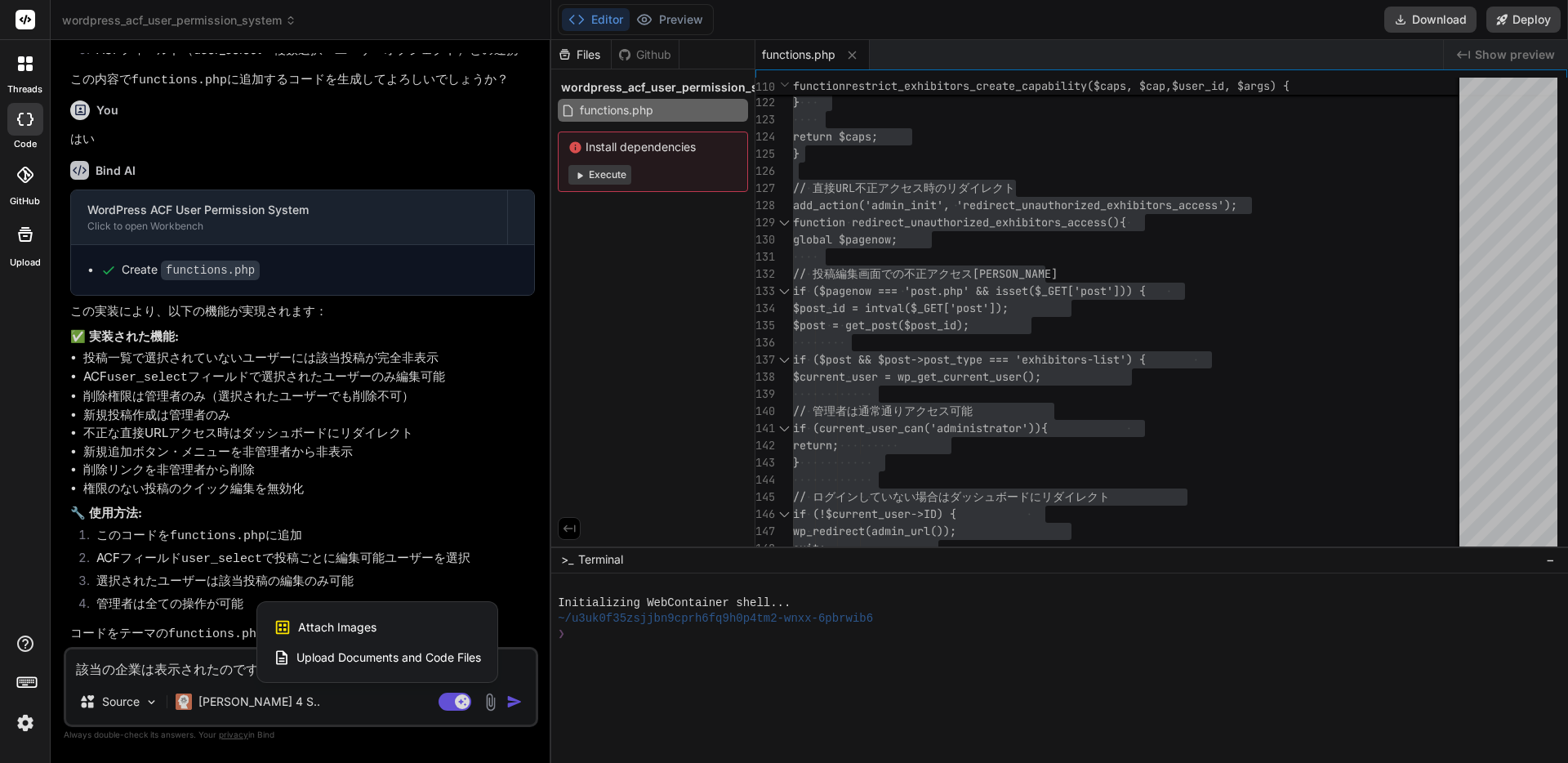
click at [370, 624] on span "Attach Images" at bounding box center [337, 627] width 78 height 16
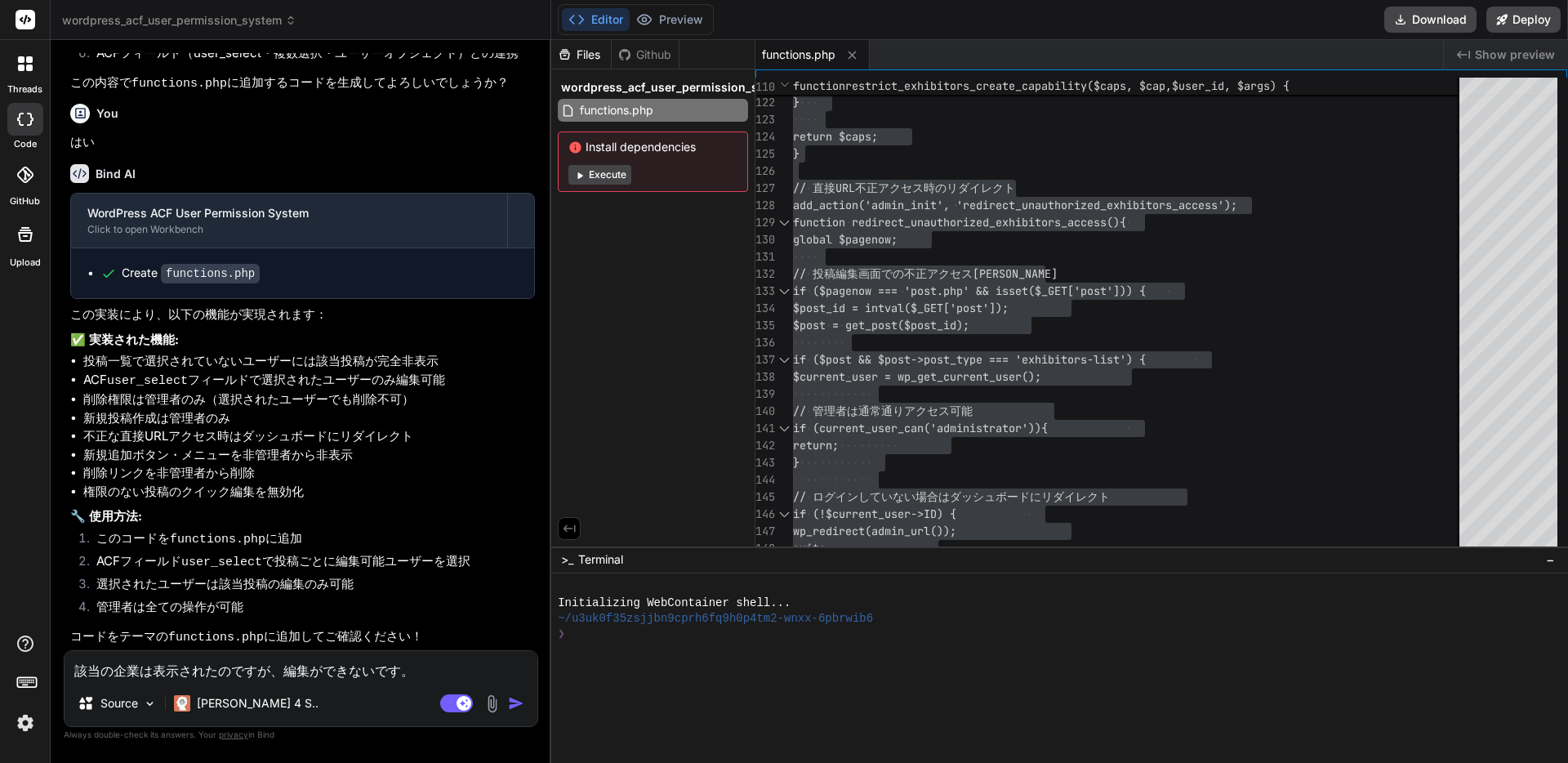
scroll to position [2426, 0]
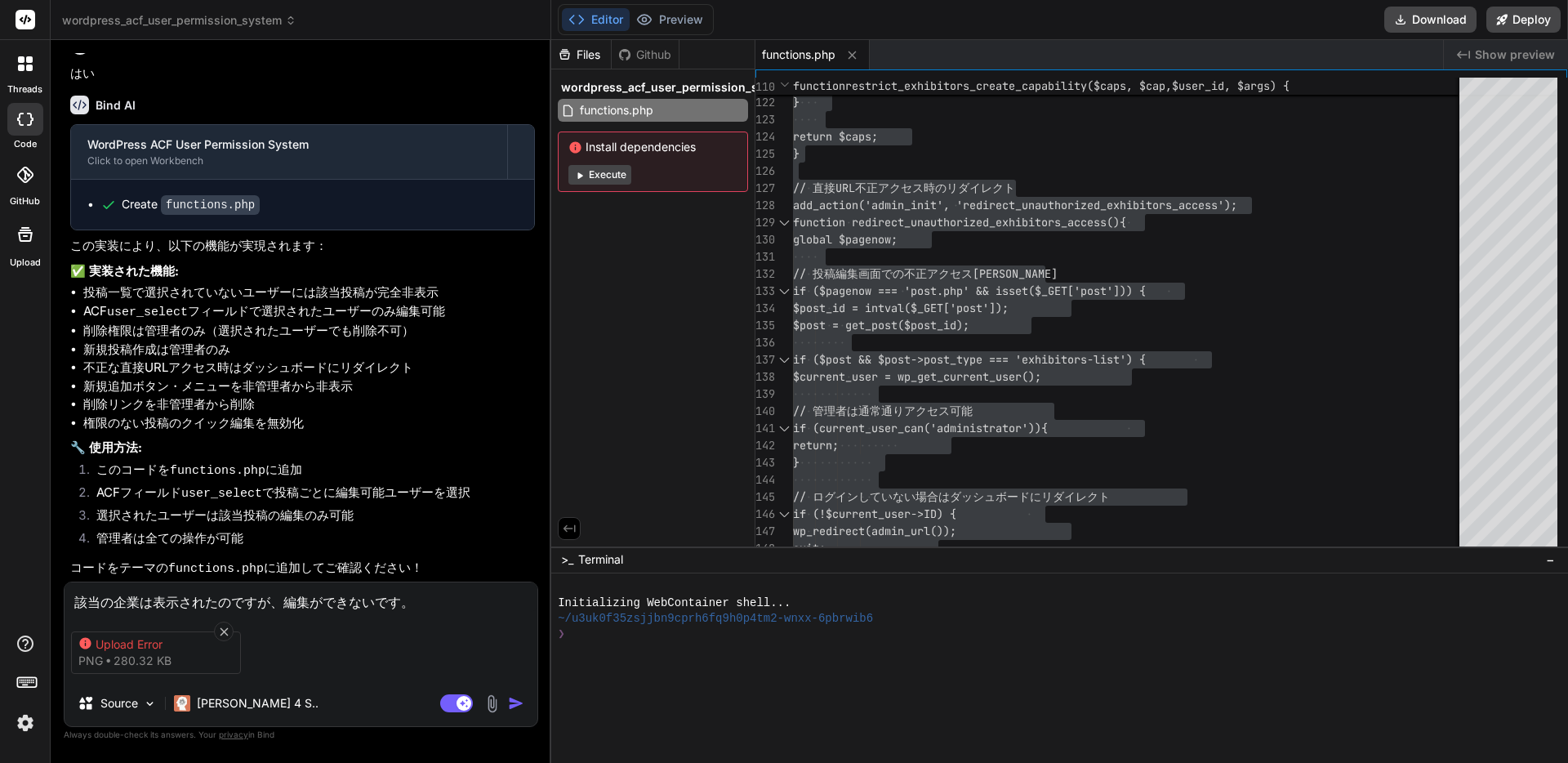
click at [427, 599] on textarea "該当の企業は表示されたのですが、編集ができないです。" at bounding box center [300, 596] width 473 height 29
click at [228, 632] on icon at bounding box center [224, 631] width 14 height 14
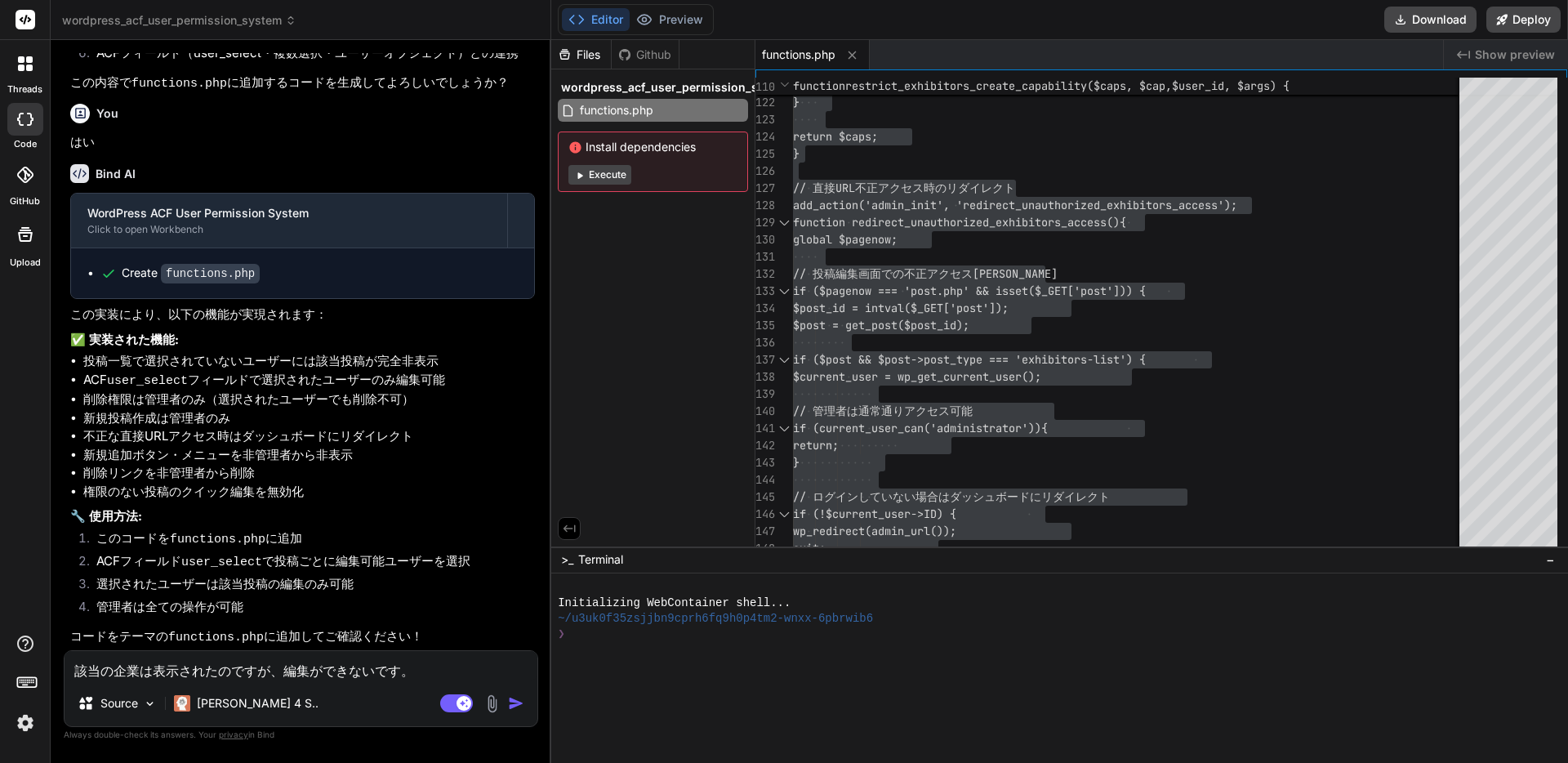
click at [488, 709] on img at bounding box center [492, 703] width 19 height 19
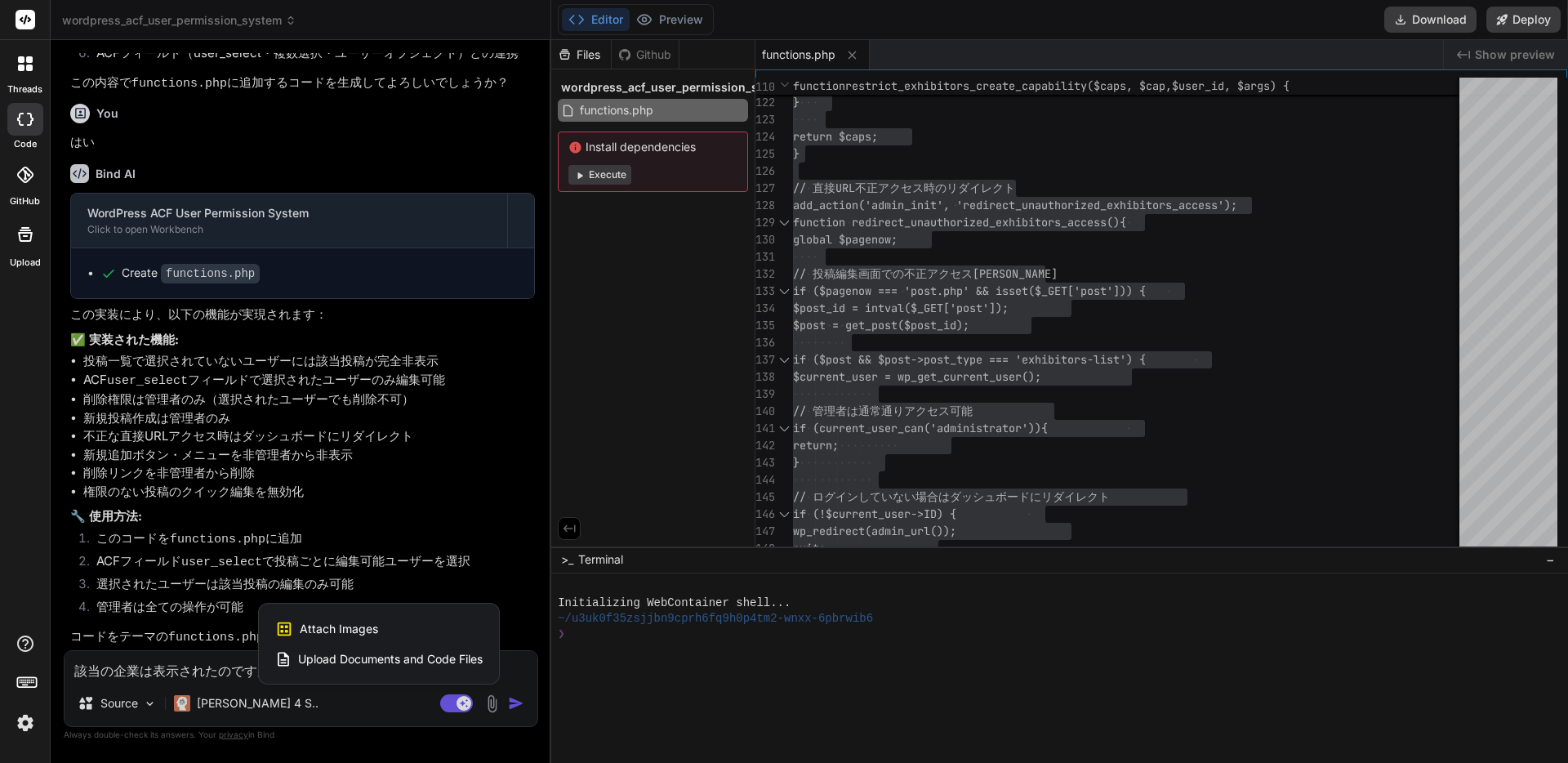
click at [366, 626] on span "Attach Images" at bounding box center [339, 629] width 78 height 16
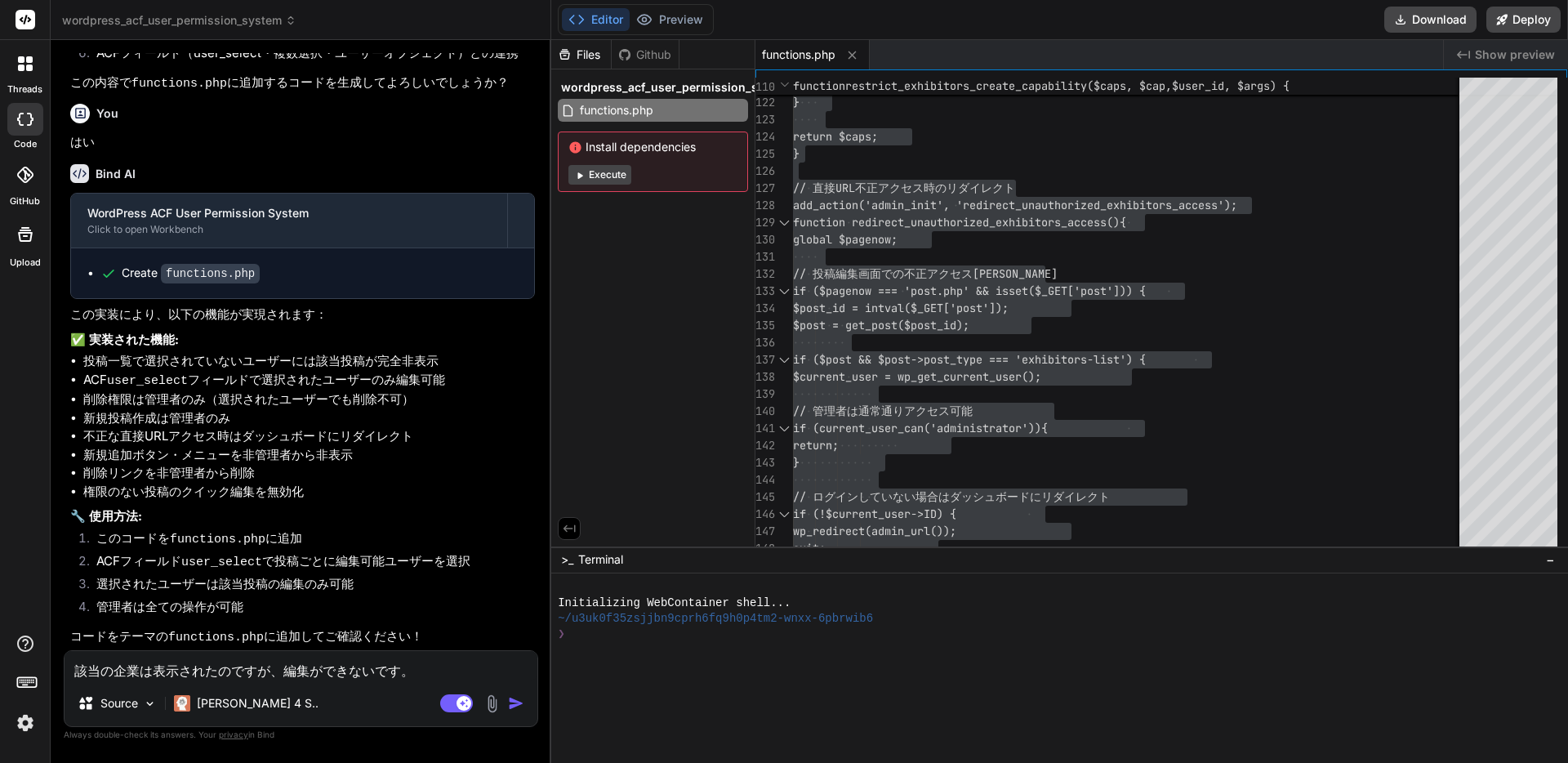
click at [488, 709] on img at bounding box center [492, 703] width 19 height 19
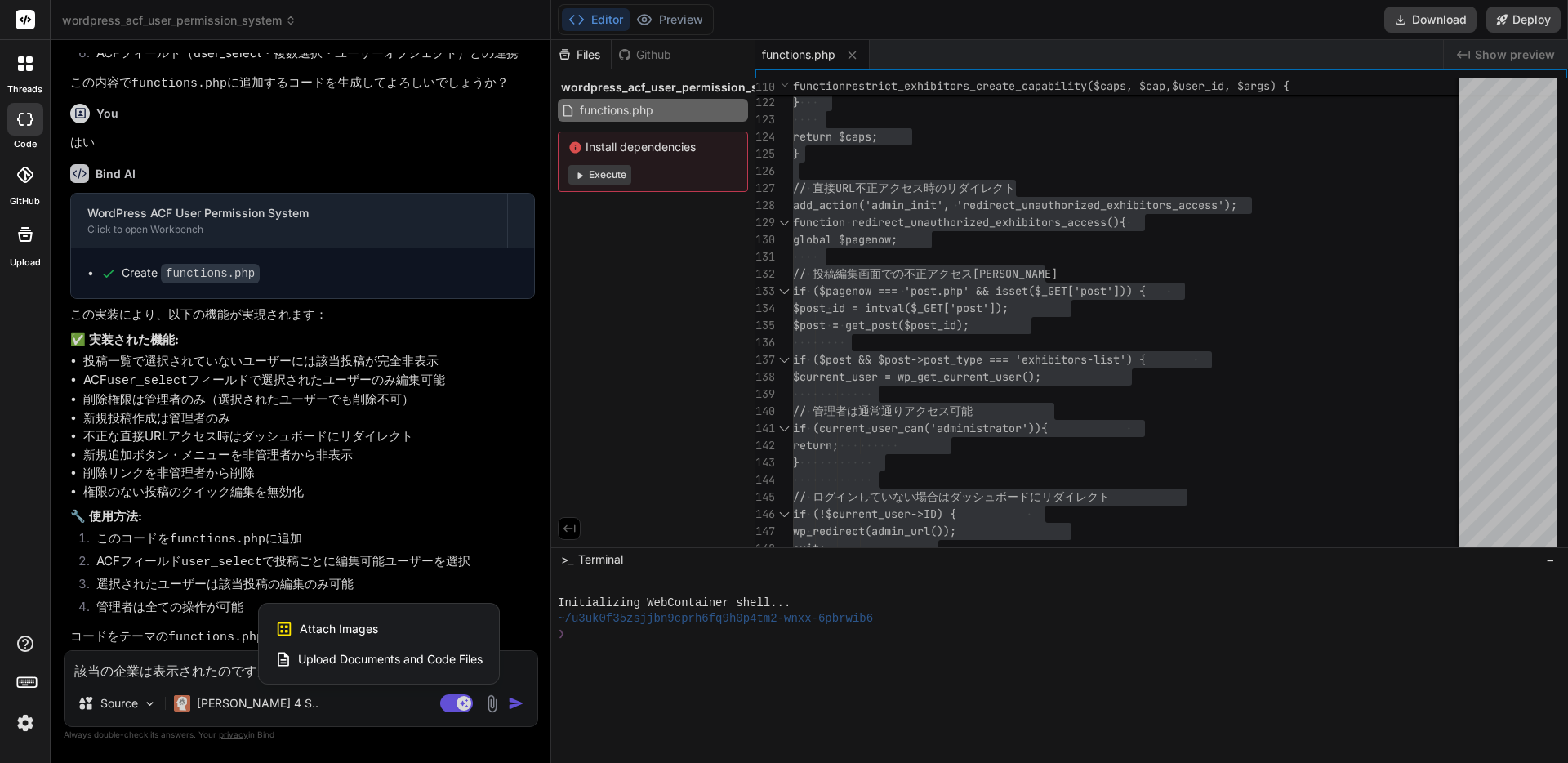
click at [416, 626] on div "Attach Images Image attachments are only supported in Claude and Gemini models." at bounding box center [379, 629] width 208 height 31
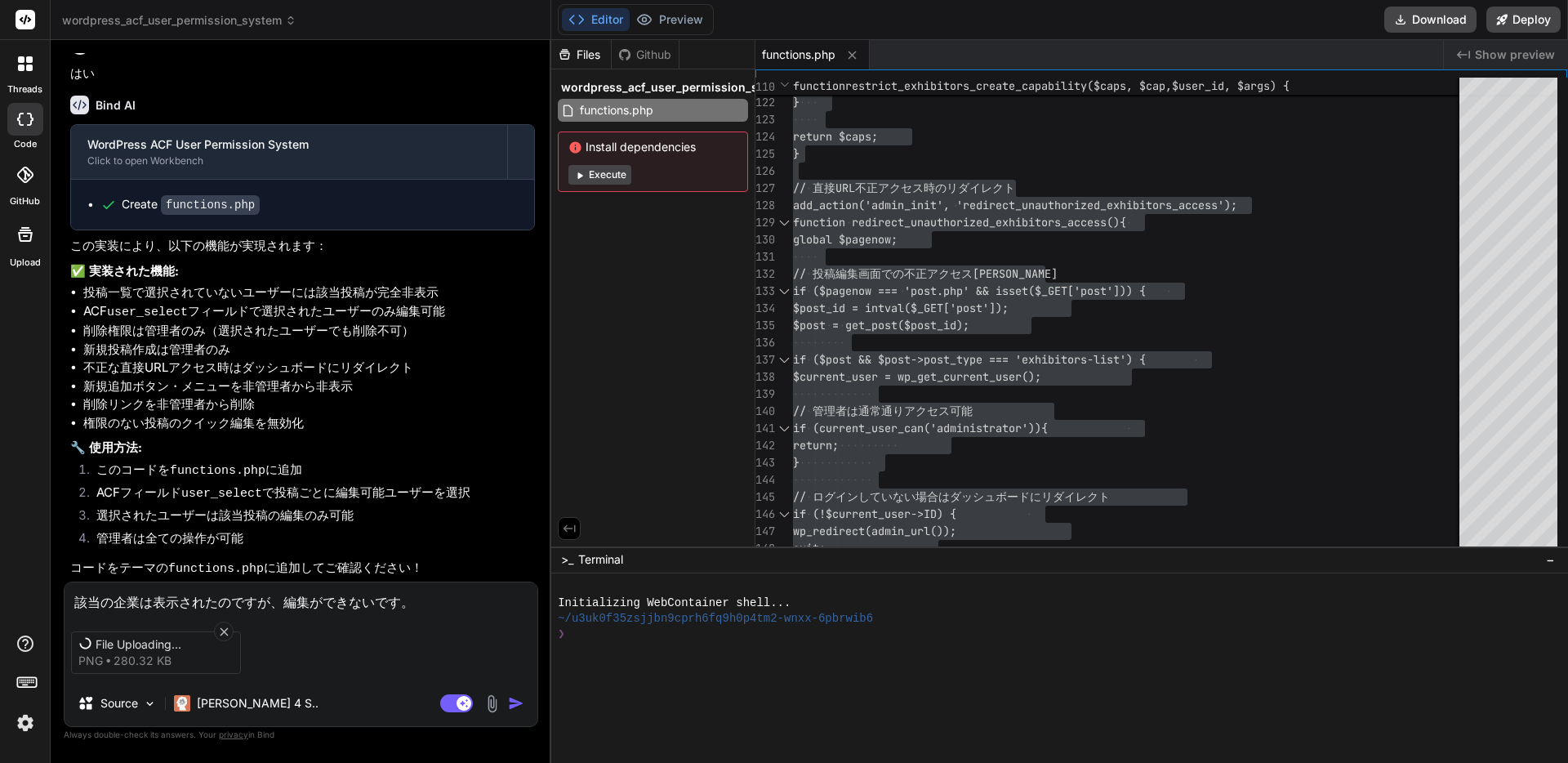
scroll to position [2426, 0]
click at [226, 627] on icon at bounding box center [223, 631] width 8 height 8
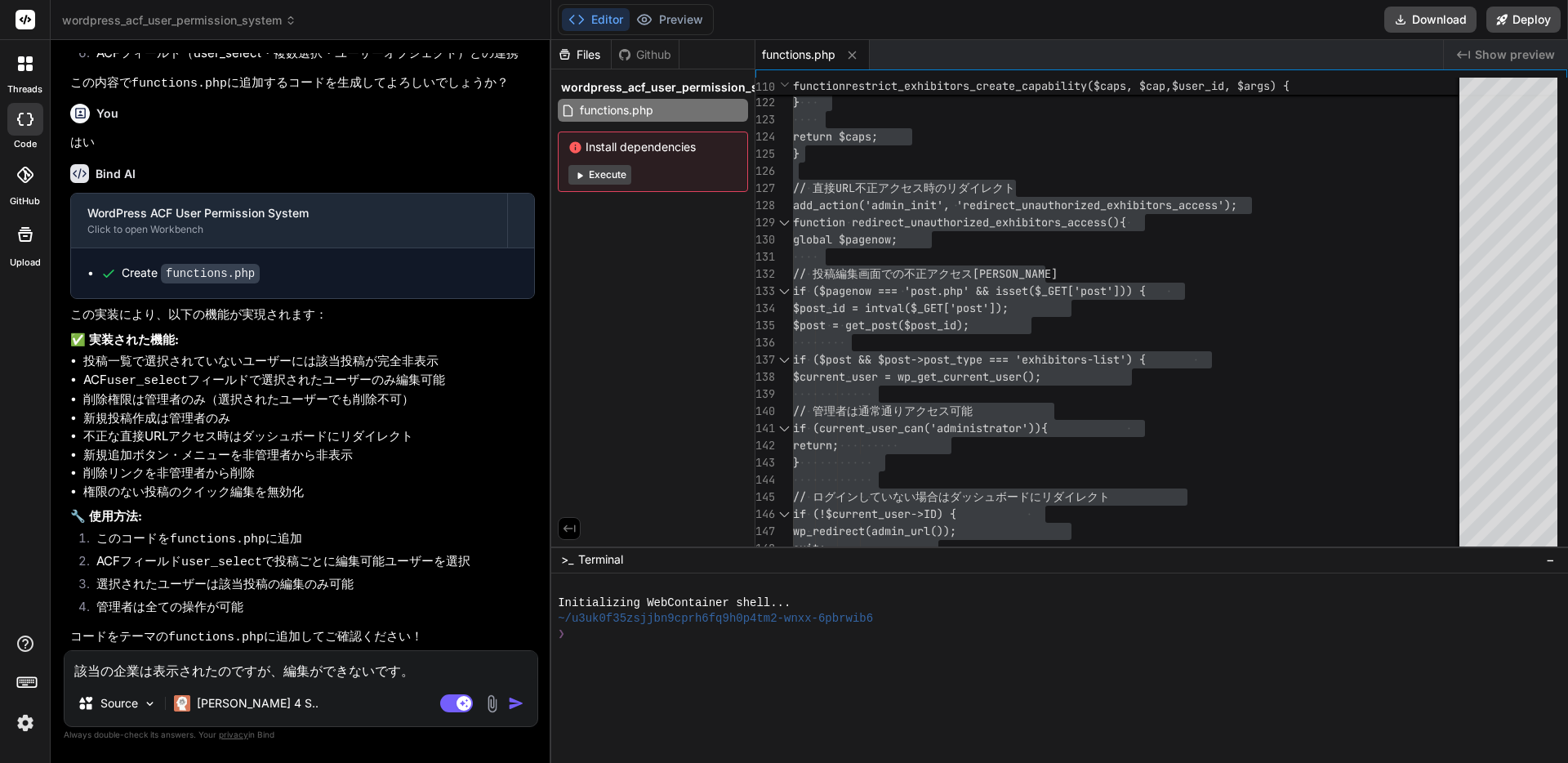
click at [494, 699] on img at bounding box center [492, 703] width 19 height 19
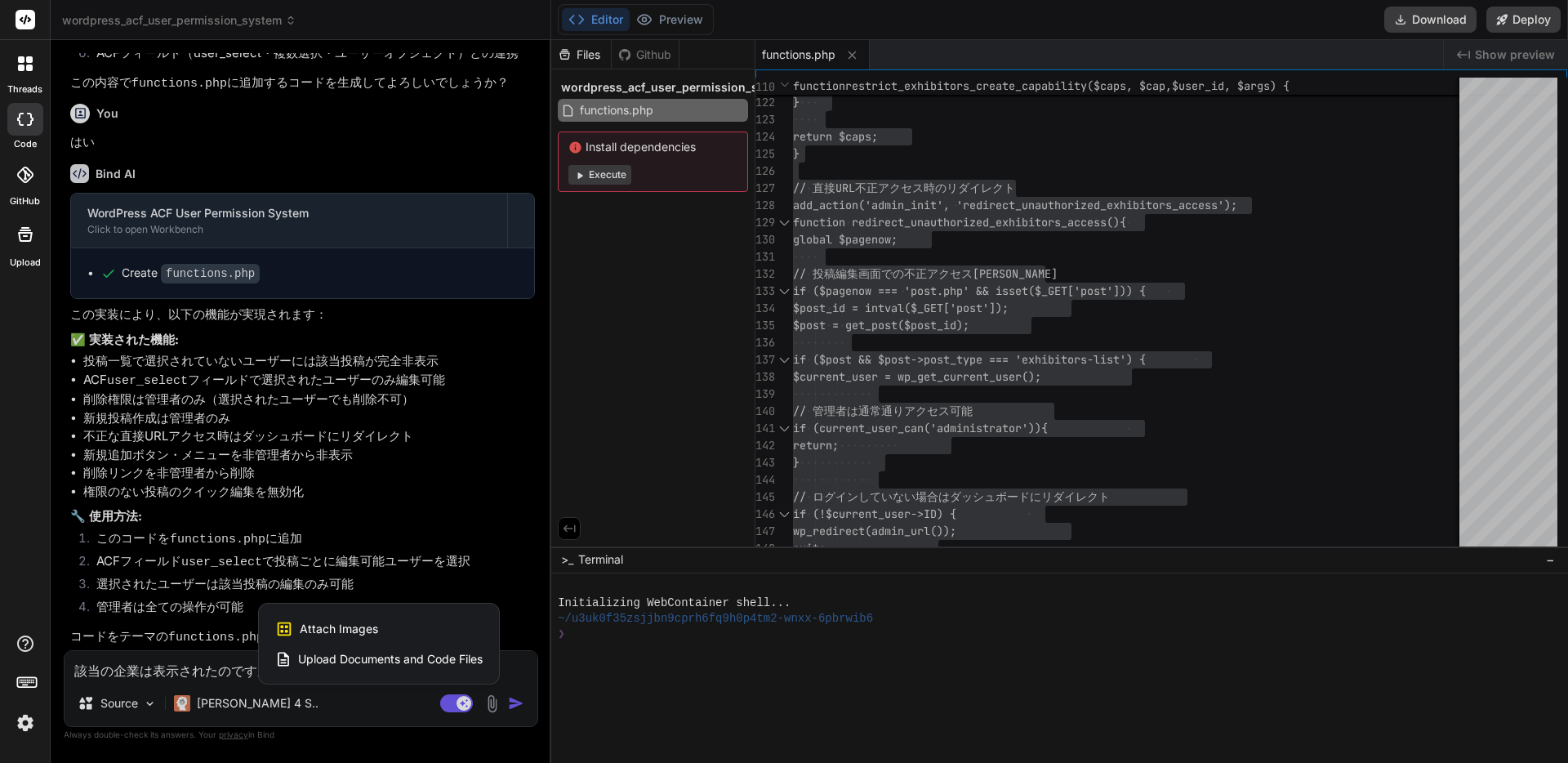
click at [401, 631] on div "Attach Images Image attachments are only supported in Claude and Gemini models." at bounding box center [379, 629] width 208 height 31
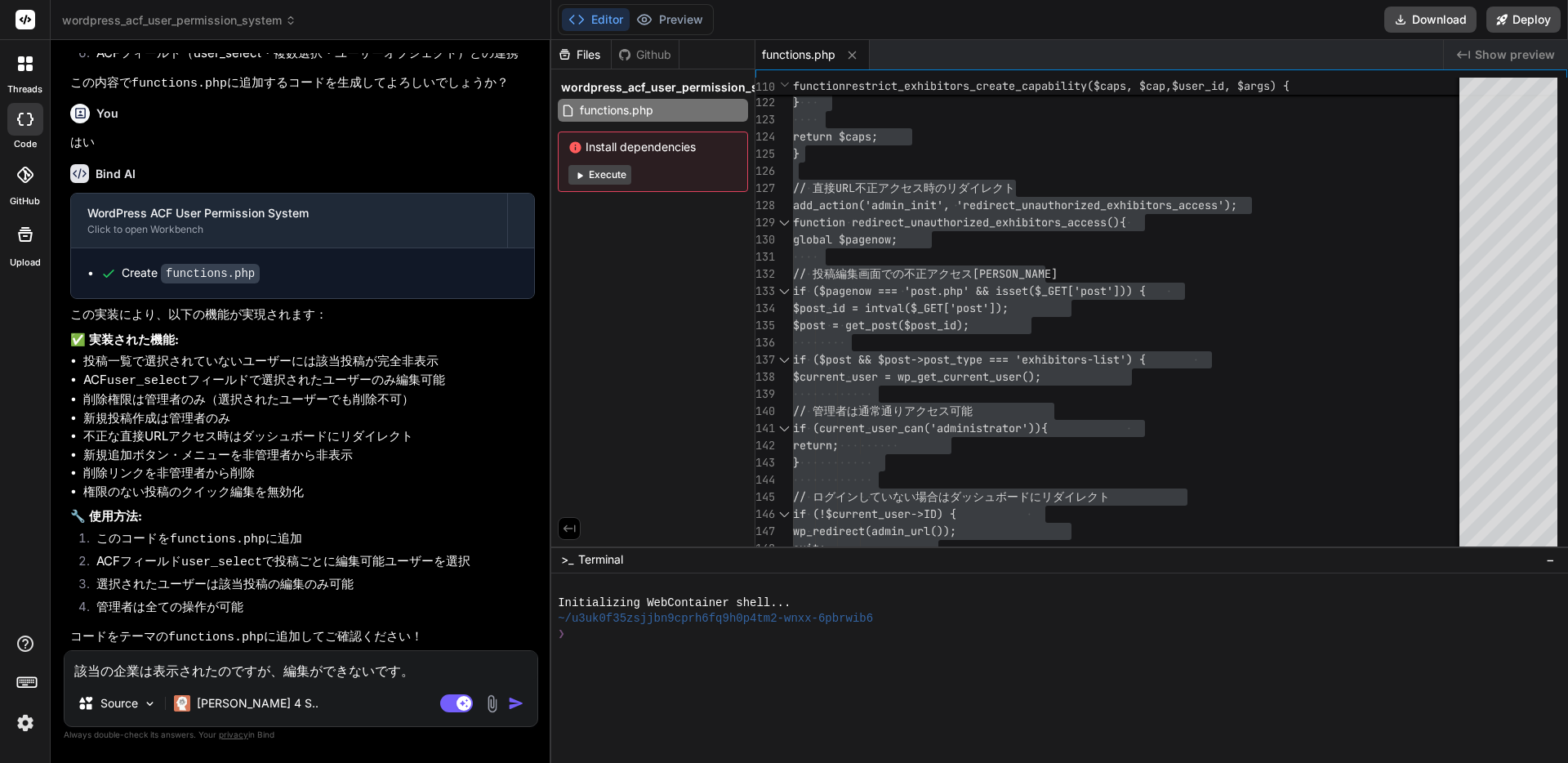
click at [368, 673] on textarea "該当の企業は表示されたのですが、編集ができないです。" at bounding box center [300, 666] width 473 height 29
click at [488, 706] on img at bounding box center [492, 703] width 19 height 19
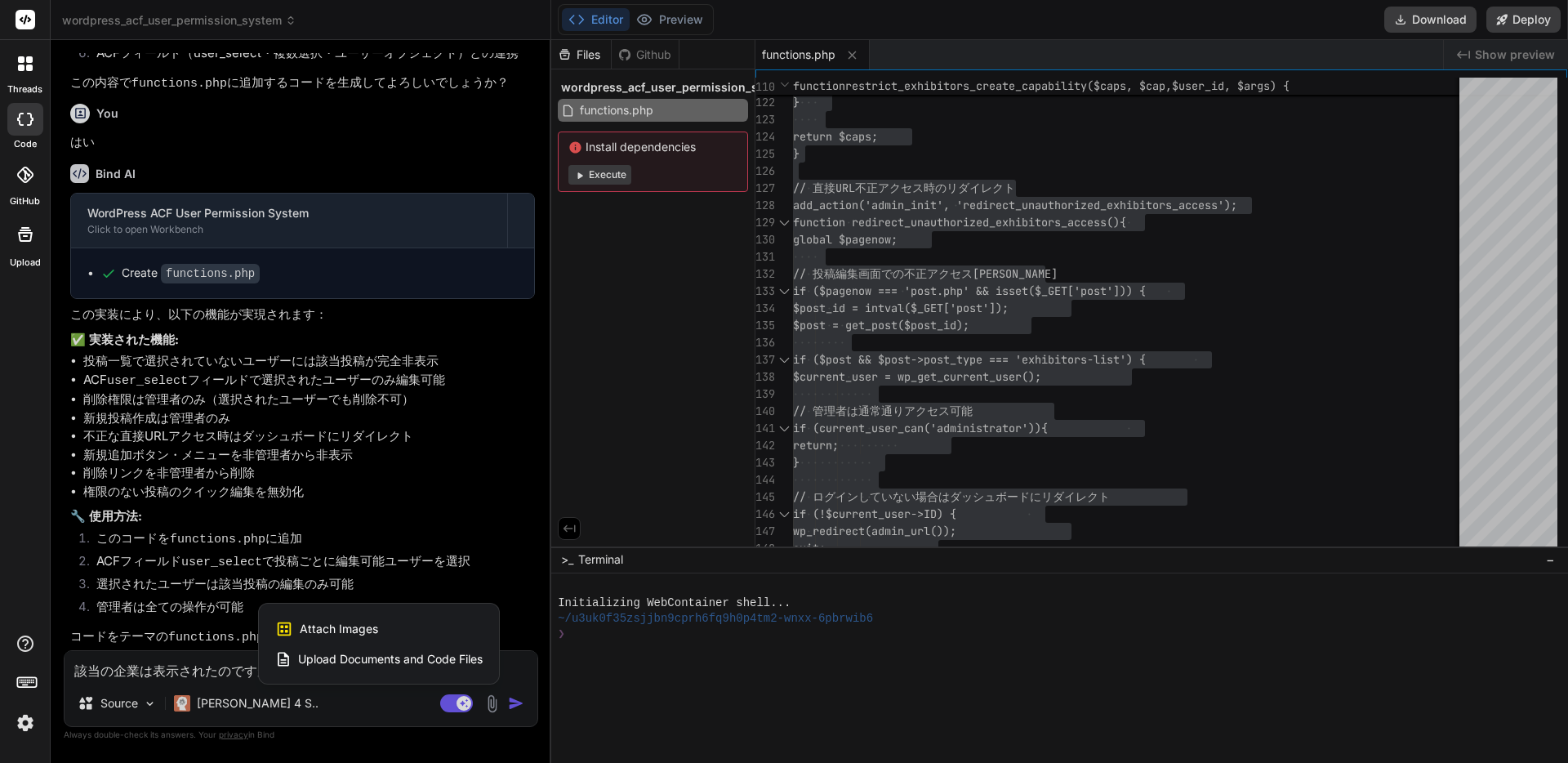
click at [412, 630] on div "Attach Images Image attachments are only supported in Claude and Gemini models." at bounding box center [379, 629] width 208 height 31
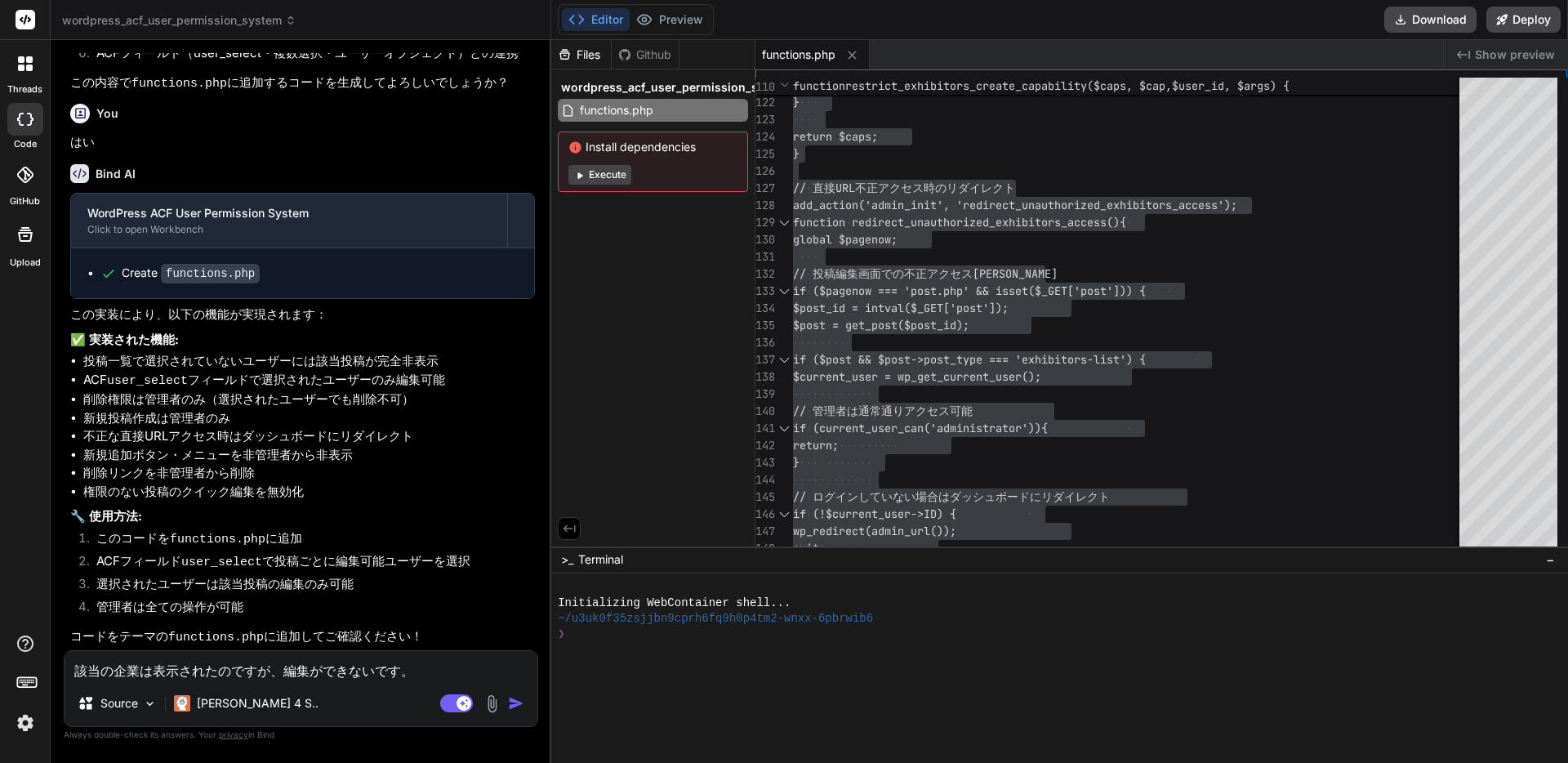
click at [328, 677] on textarea "該当の企業は表示されたのですが、編集ができないです。" at bounding box center [300, 666] width 473 height 29
click at [408, 673] on textarea "該当の企業は表示されたのですが、編集ができないです。" at bounding box center [300, 666] width 473 height 29
click at [512, 702] on img "button" at bounding box center [516, 703] width 16 height 16
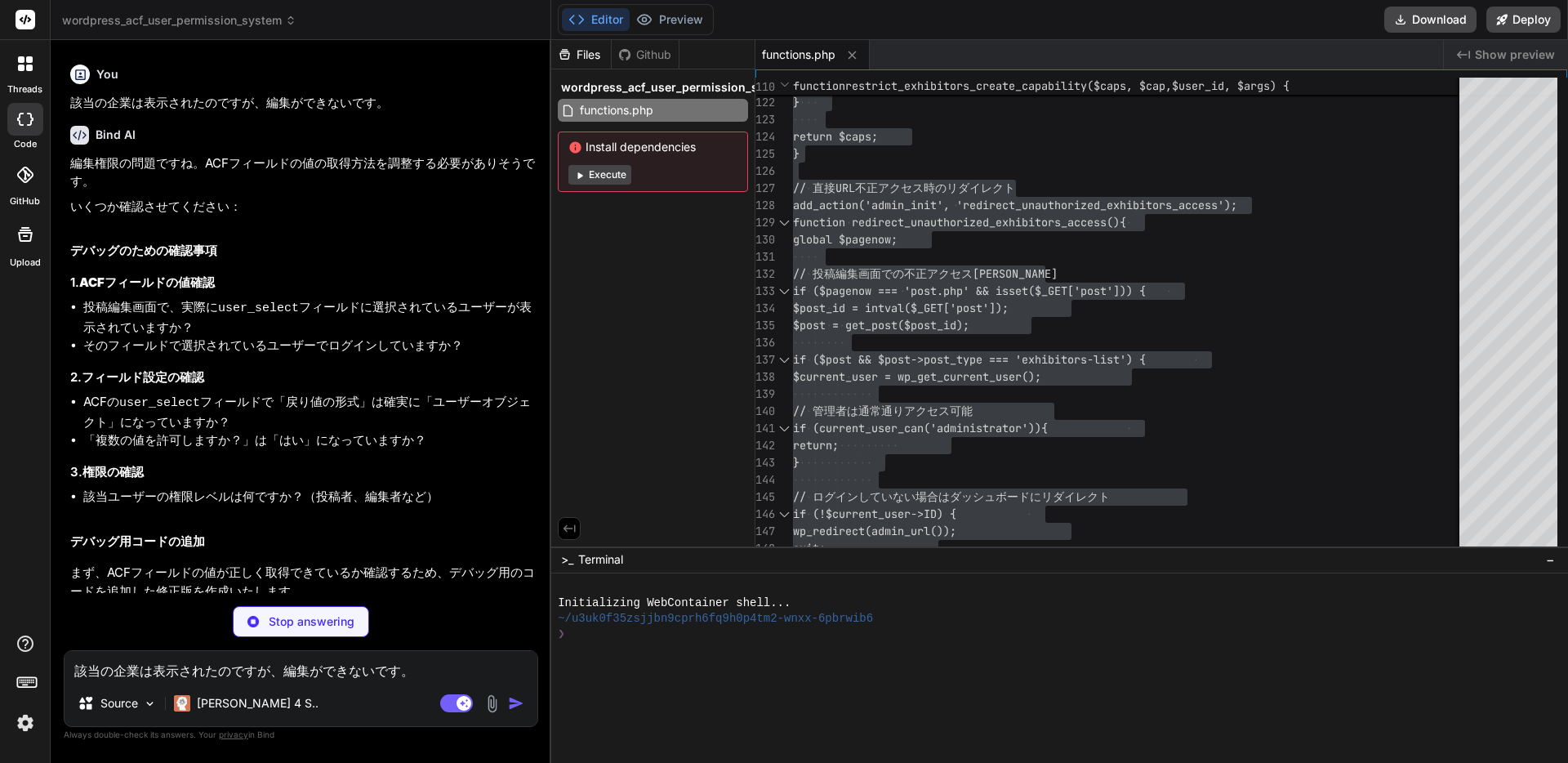
scroll to position [2938, 0]
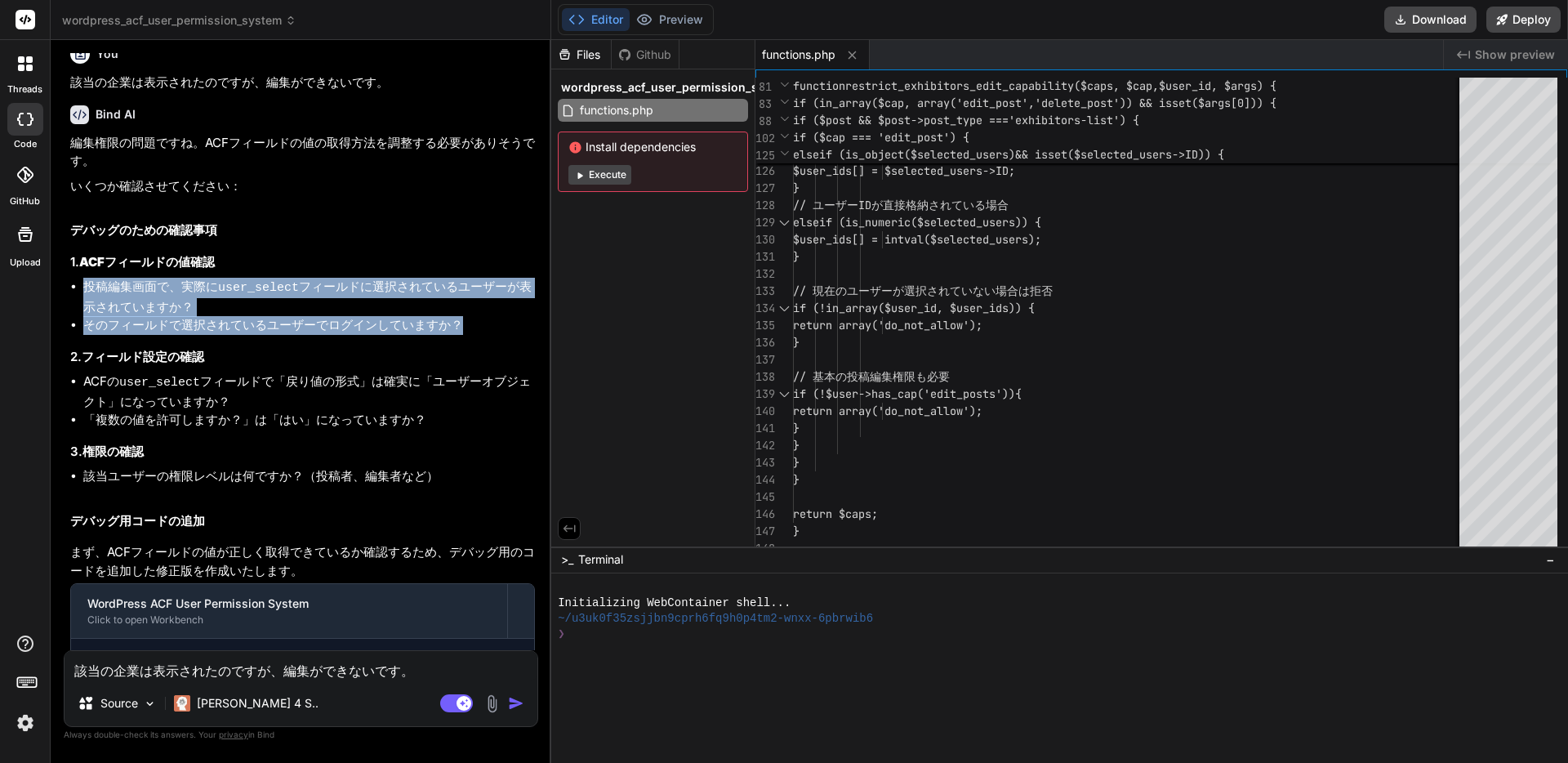
drag, startPoint x: 84, startPoint y: 381, endPoint x: 471, endPoint y: 421, distance: 389.1
click at [471, 335] on ul "投稿編集画面で、実際に user_select フィールドに選択されているユーザーが表示されていますか？ そのフィールドで選択されているユーザーでログインして…" at bounding box center [302, 306] width 464 height 57
copy ul "投稿編集画面で、実際に user_select フィールドに選択されているユーザーが表示されていますか？ そのフィールドで選択されているユーザーでログインして…"
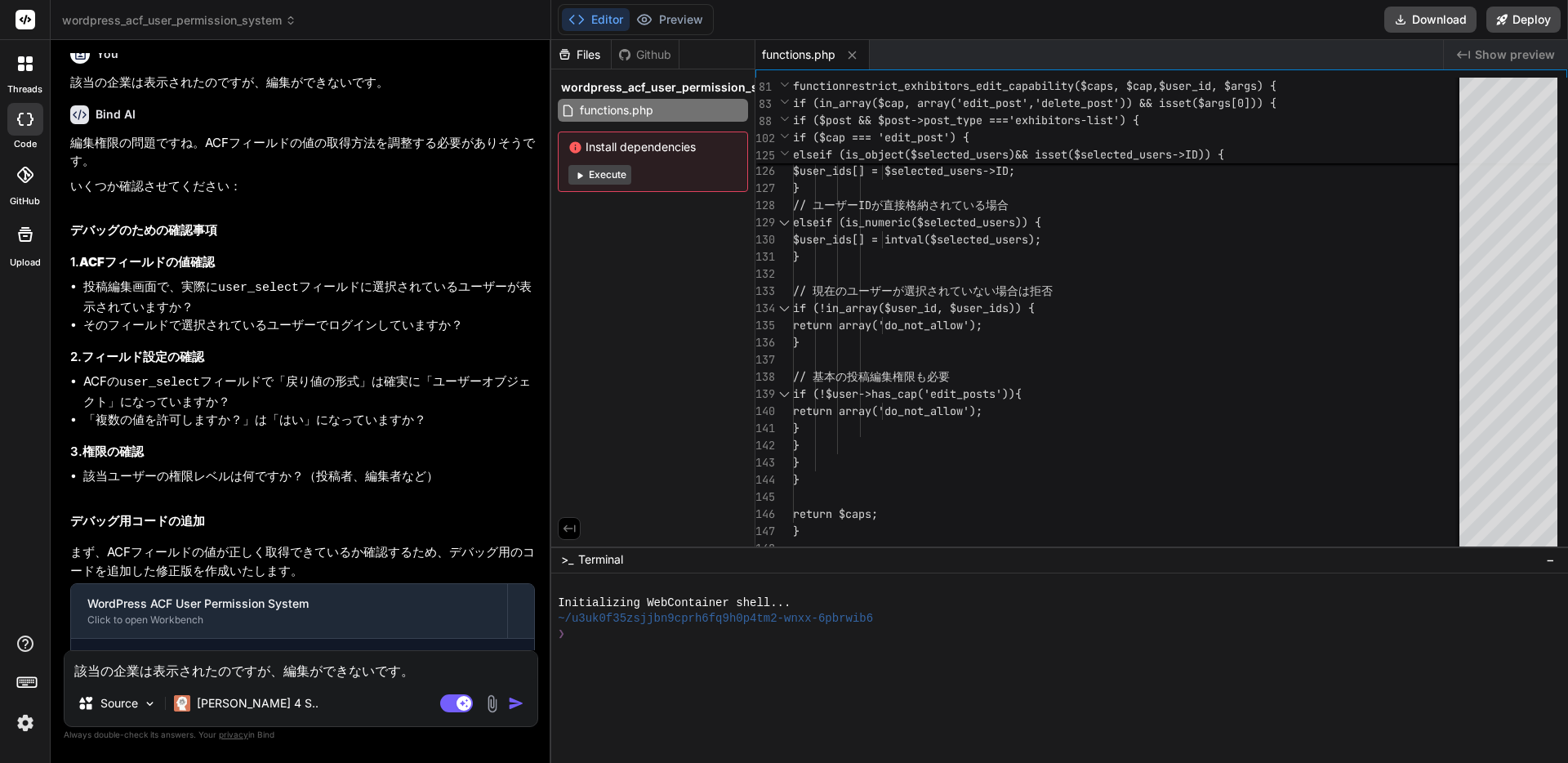
click at [252, 659] on textarea "該当の企業は表示されたのですが、編集ができないです。" at bounding box center [300, 666] width 473 height 29
paste textarea "投稿編集画面で、実際に user_select フィールドに選択されているユーザーが表示されていますか？ そのフィールドで選択されているユーザーでログインして…"
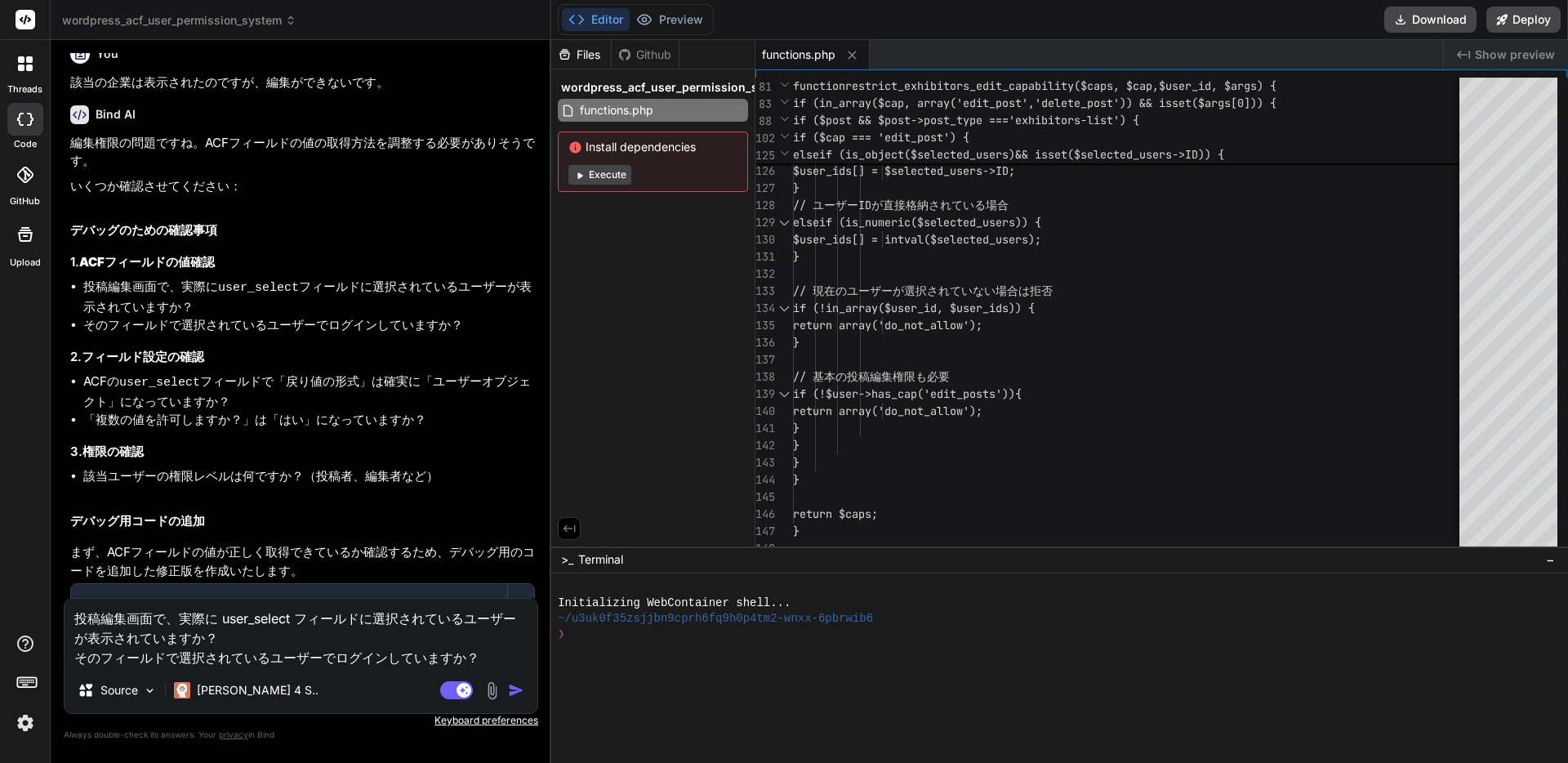
click at [218, 642] on textarea "投稿編集画面で、実際に user_select フィールドに選択されているユーザーが表示されていますか？ そのフィールドで選択されているユーザーでログインして…" at bounding box center [300, 632] width 473 height 68
click at [509, 649] on textarea "投稿編集画面で、実際に user_select フィールドに選択されているユーザーが表示されています。 そのフィールドで選択されているユーザーでログインしてい…" at bounding box center [300, 632] width 473 height 68
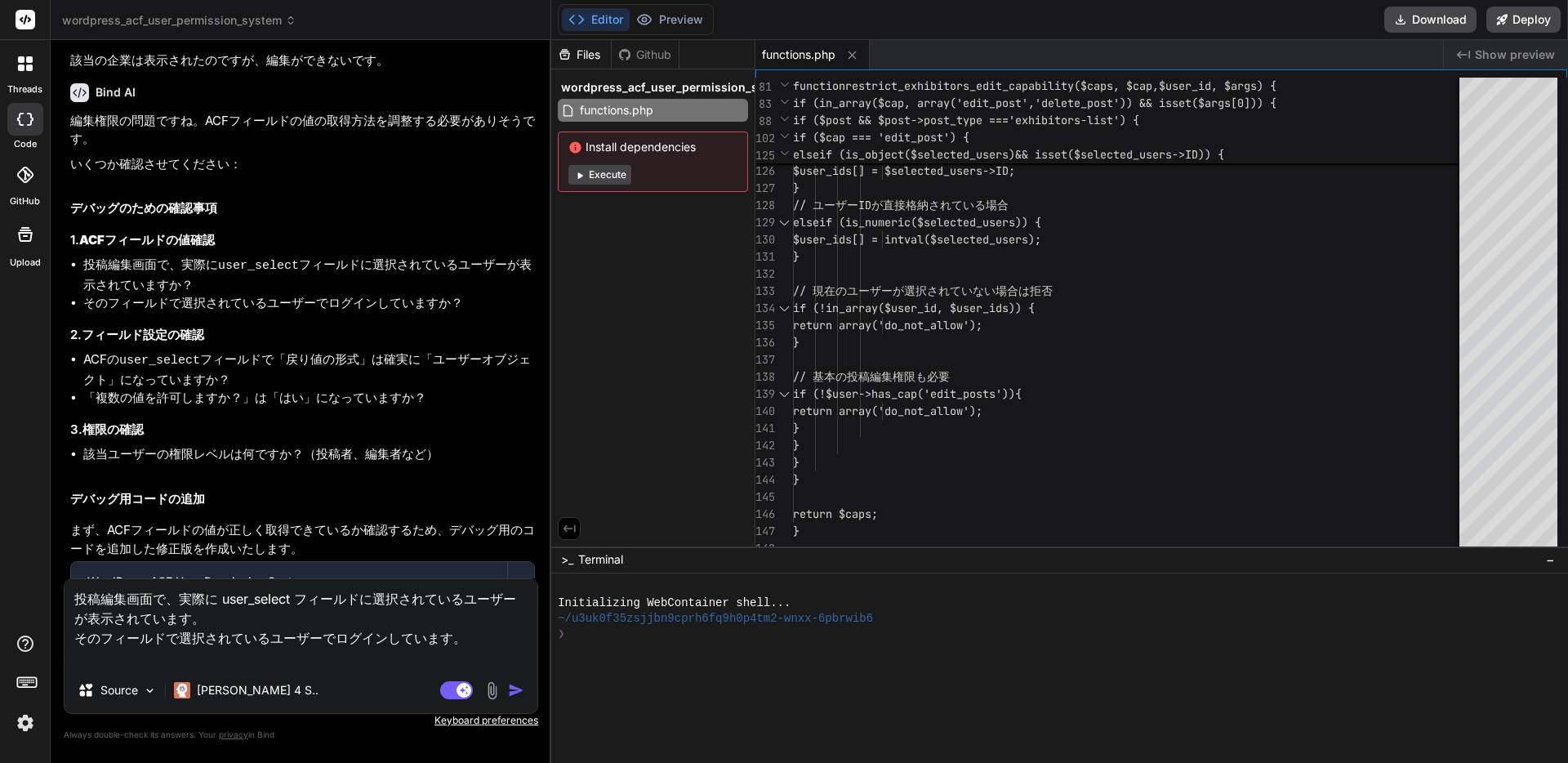
scroll to position [2965, 0]
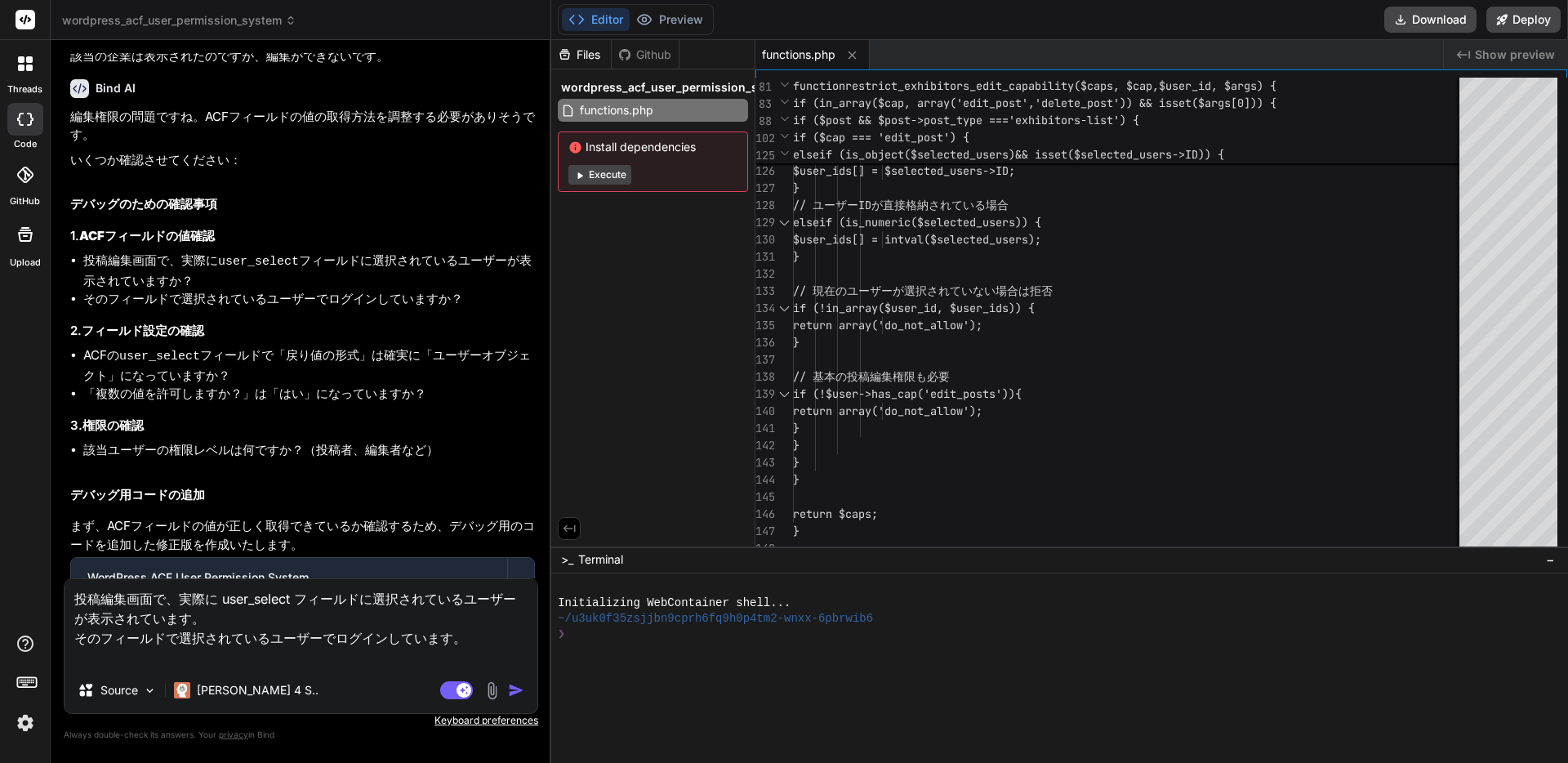
click at [85, 384] on li "ACFの user_select フィールドで「戻り値の形式」は確実に「ユーザーオブジェクト」になっていますか？" at bounding box center [309, 365] width 452 height 38
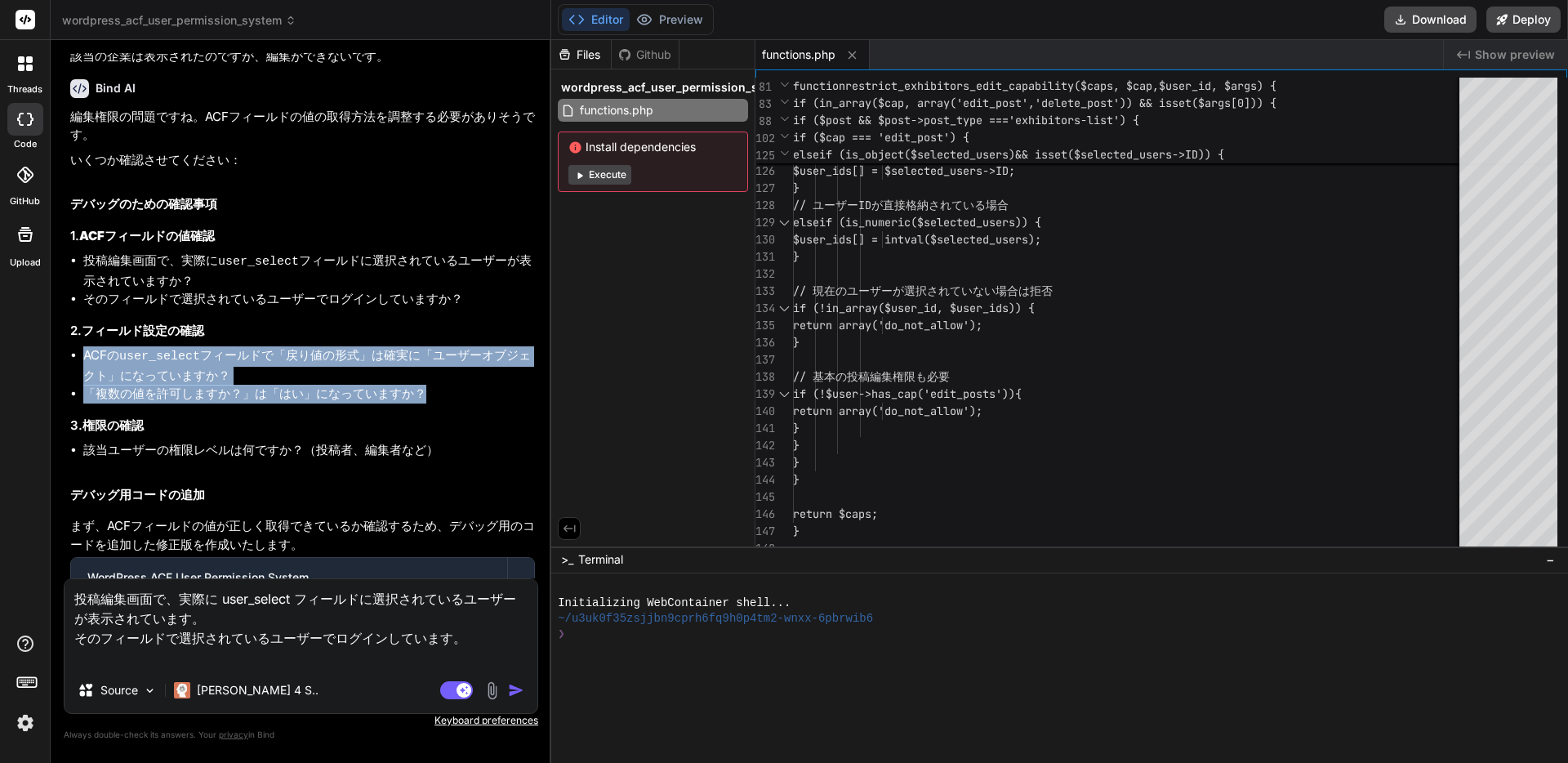
drag, startPoint x: 85, startPoint y: 453, endPoint x: 435, endPoint y: 492, distance: 352.2
click at [435, 403] on ul "ACFの user_select フィールドで「戻り値の形式」は確実に「ユーザーオブジェクト」になっていますか？ 「複数の値を許可しますか？」は「はい」になっ…" at bounding box center [302, 374] width 464 height 57
copy ul "ACFの user_select フィールドで「戻り値の形式」は確実に「ユーザーオブジェクト」になっていますか？ 「複数の値を許可しますか？」は「はい」になっ…"
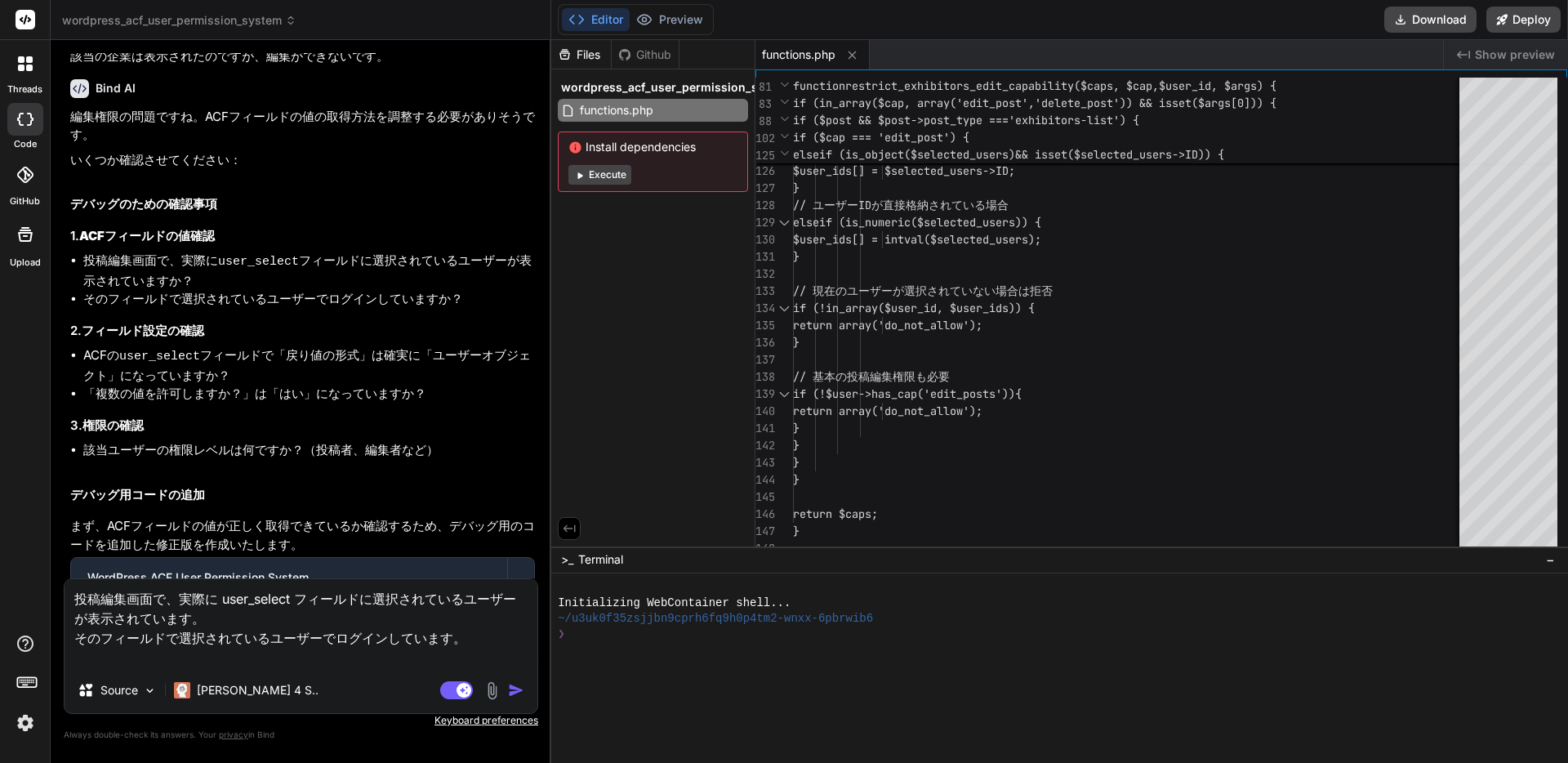
click at [458, 646] on textarea "投稿編集画面で、実際に user_select フィールドに選択されているユーザーが表示されています。 そのフィールドで選択されているユーザーでログインしてい…" at bounding box center [300, 623] width 473 height 88
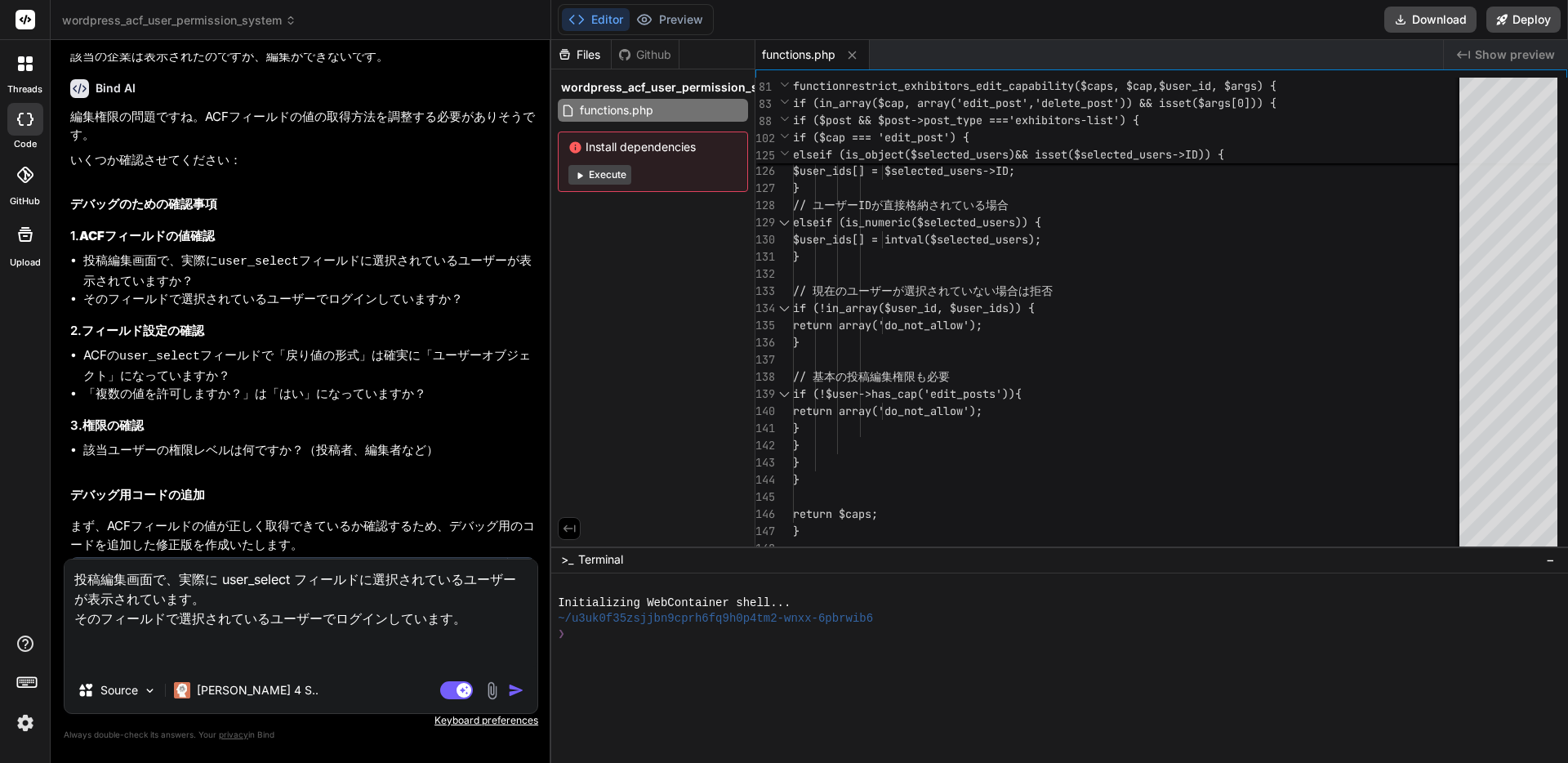
paste textarea "ACFの user_select フィールドで「戻り値の形式」は確実に「ユーザーオブジェクト」になっていますか？ 「複数の値を許可しますか？」は「はい」になっ…"
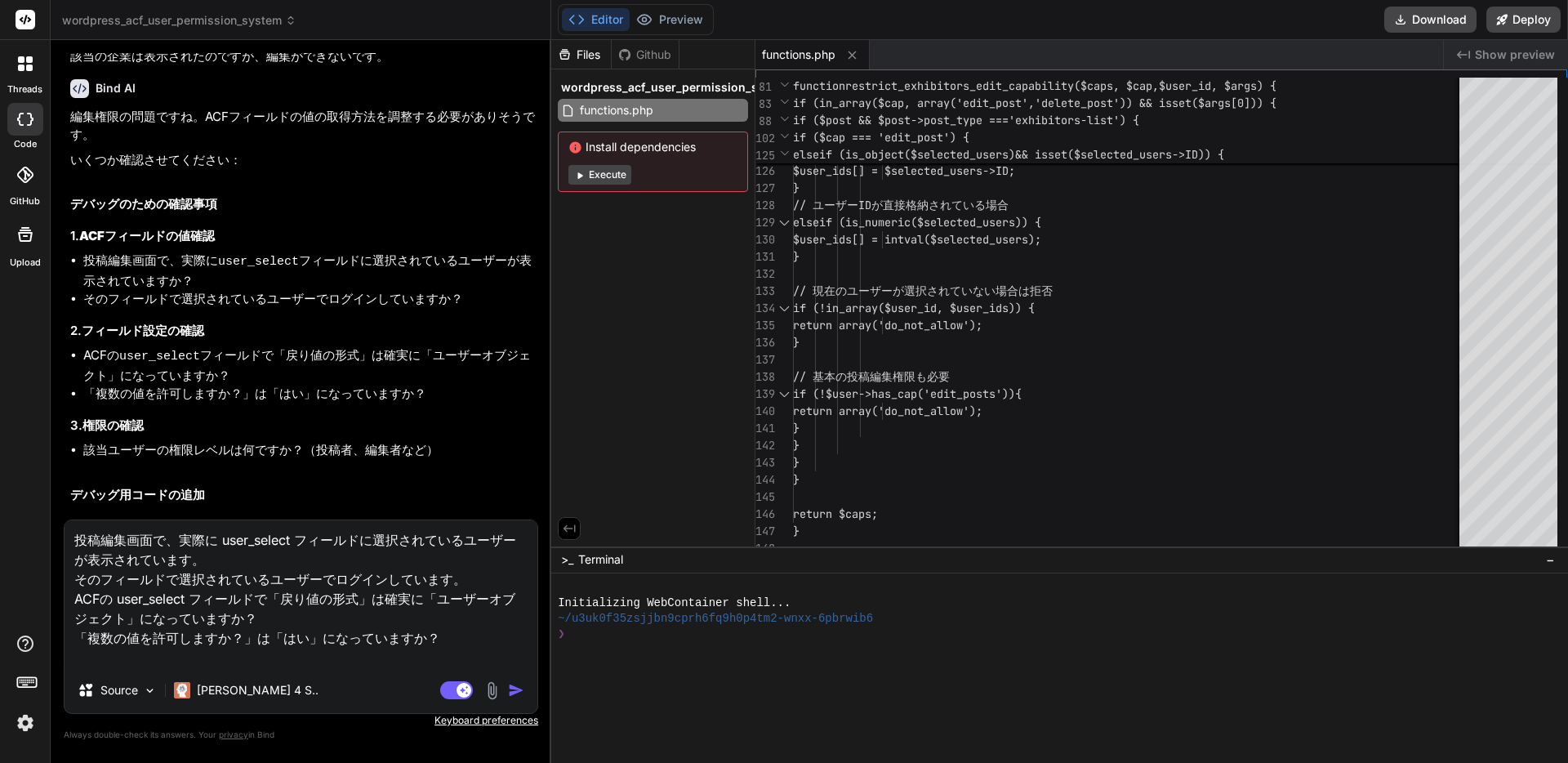
click at [423, 614] on textarea "投稿編集画面で、実際に user_select フィールドに選択されているユーザーが表示されています。 そのフィールドで選択されているユーザーでログインしてい…" at bounding box center [300, 593] width 473 height 147
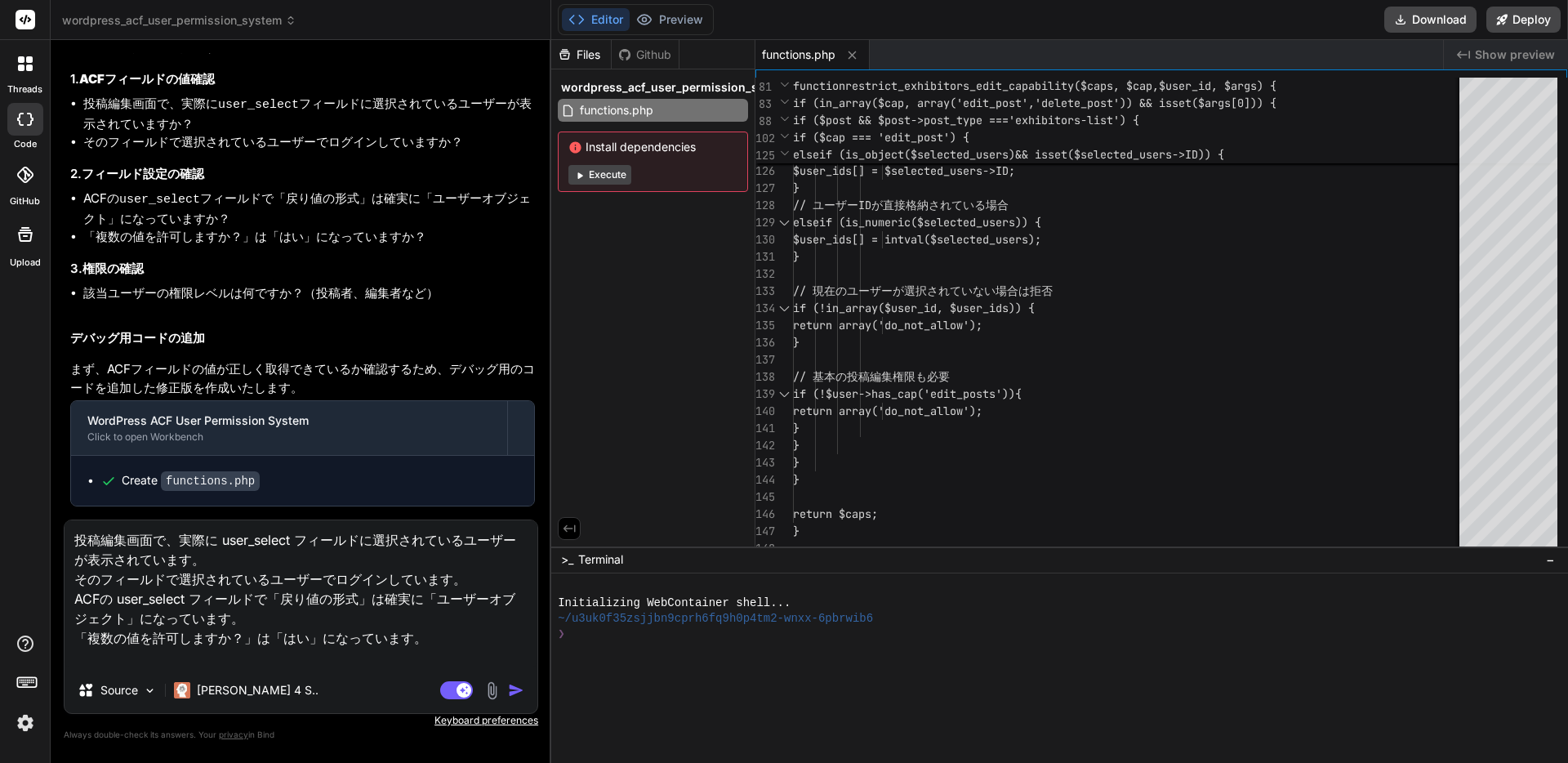
scroll to position [3125, 0]
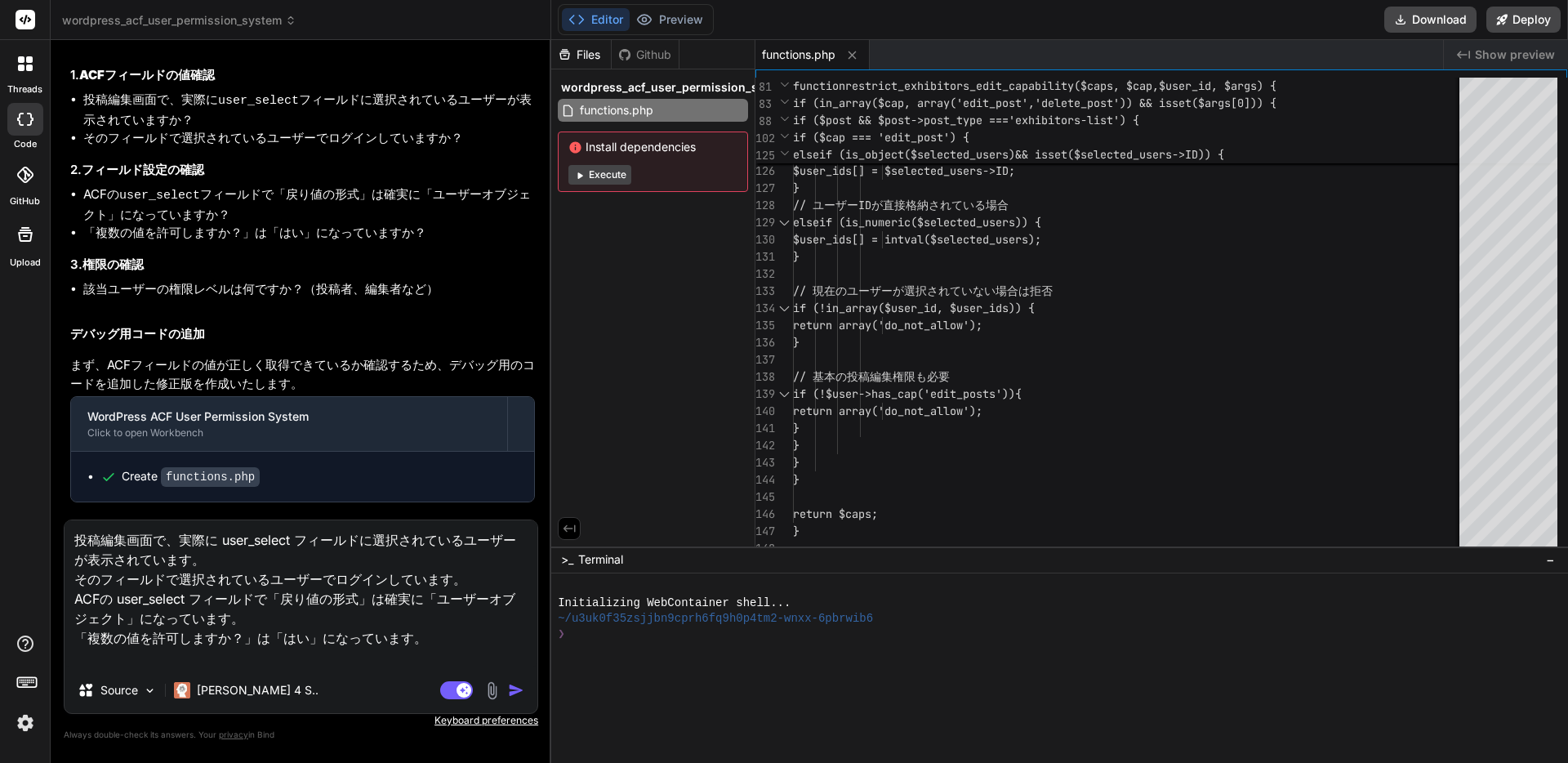
click at [166, 299] on li "該当ユーザーの権限レベルは何ですか？（投稿者、編集者など）" at bounding box center [309, 290] width 452 height 19
copy div "該当ユーザーの権限レベルは何ですか？（投稿者、編集者など）"
click at [190, 655] on textarea "投稿編集画面で、実際に user_select フィールドに選択されているユーザーが表示されています。 そのフィールドで選択されているユーザーでログインしてい…" at bounding box center [300, 593] width 473 height 147
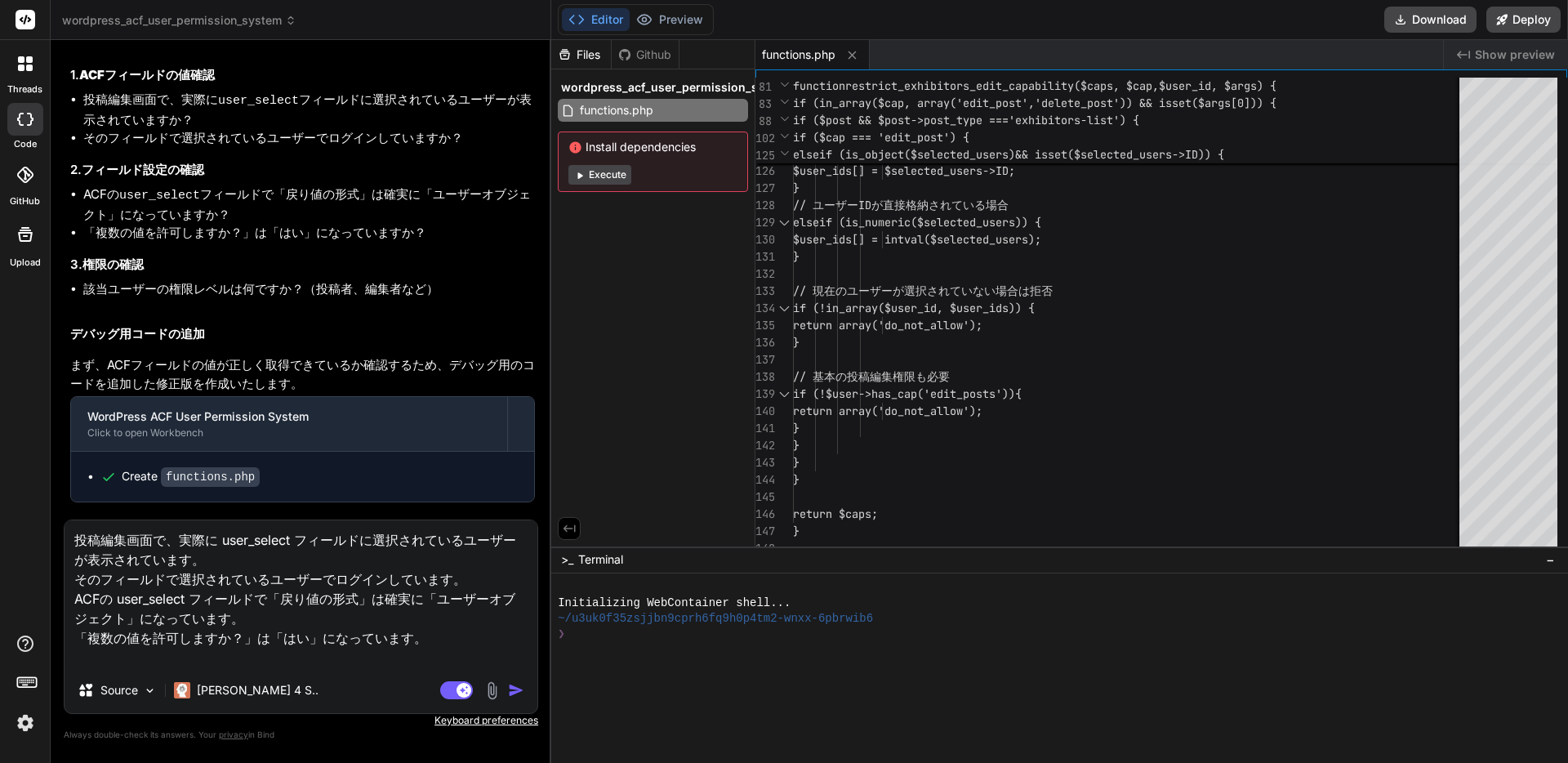
paste textarea "該当ユーザーの権限レベルは何ですか？（投稿者、編集者など）"
click at [523, 697] on img "button" at bounding box center [516, 690] width 16 height 16
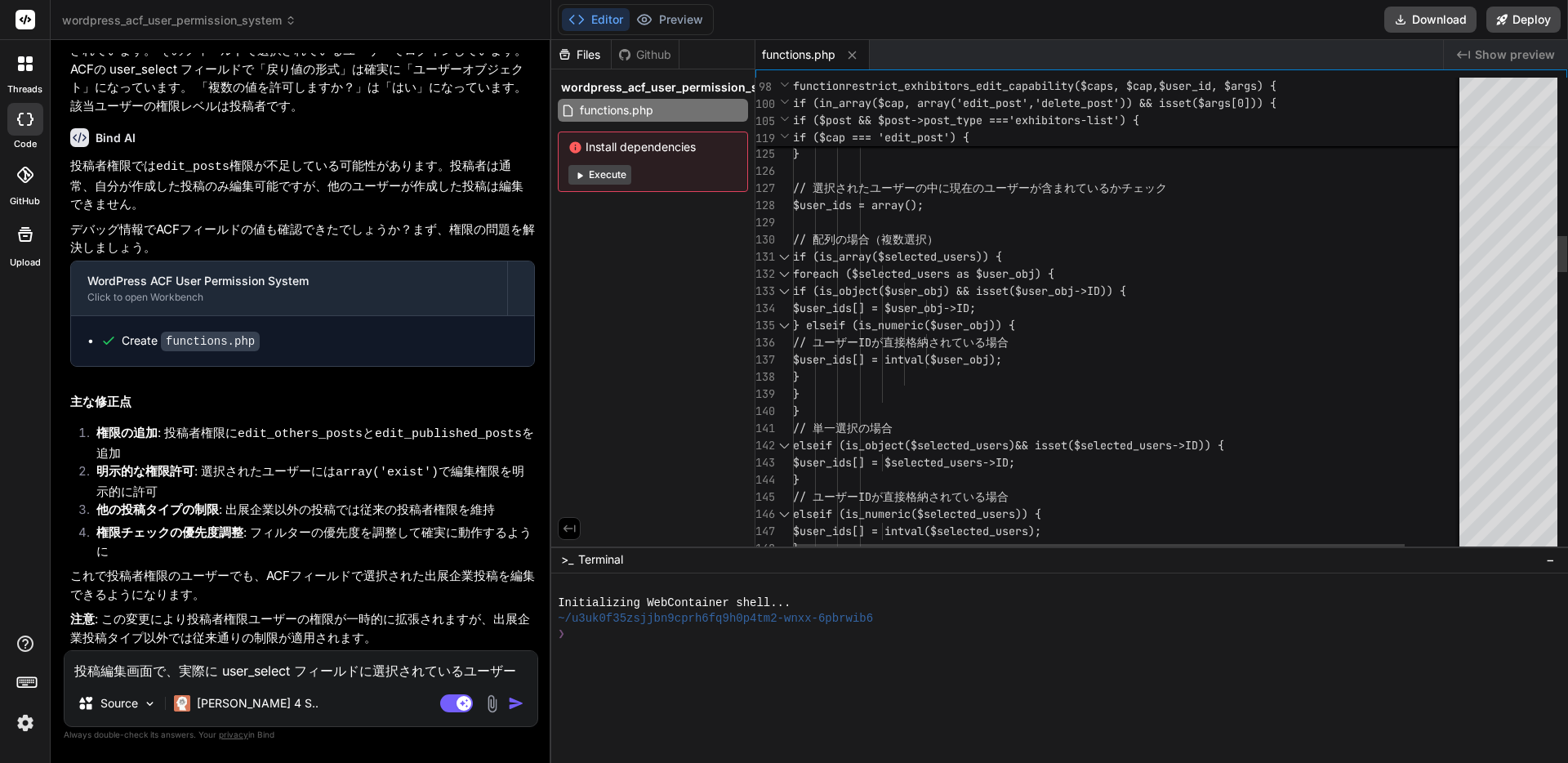
scroll to position [103, 0]
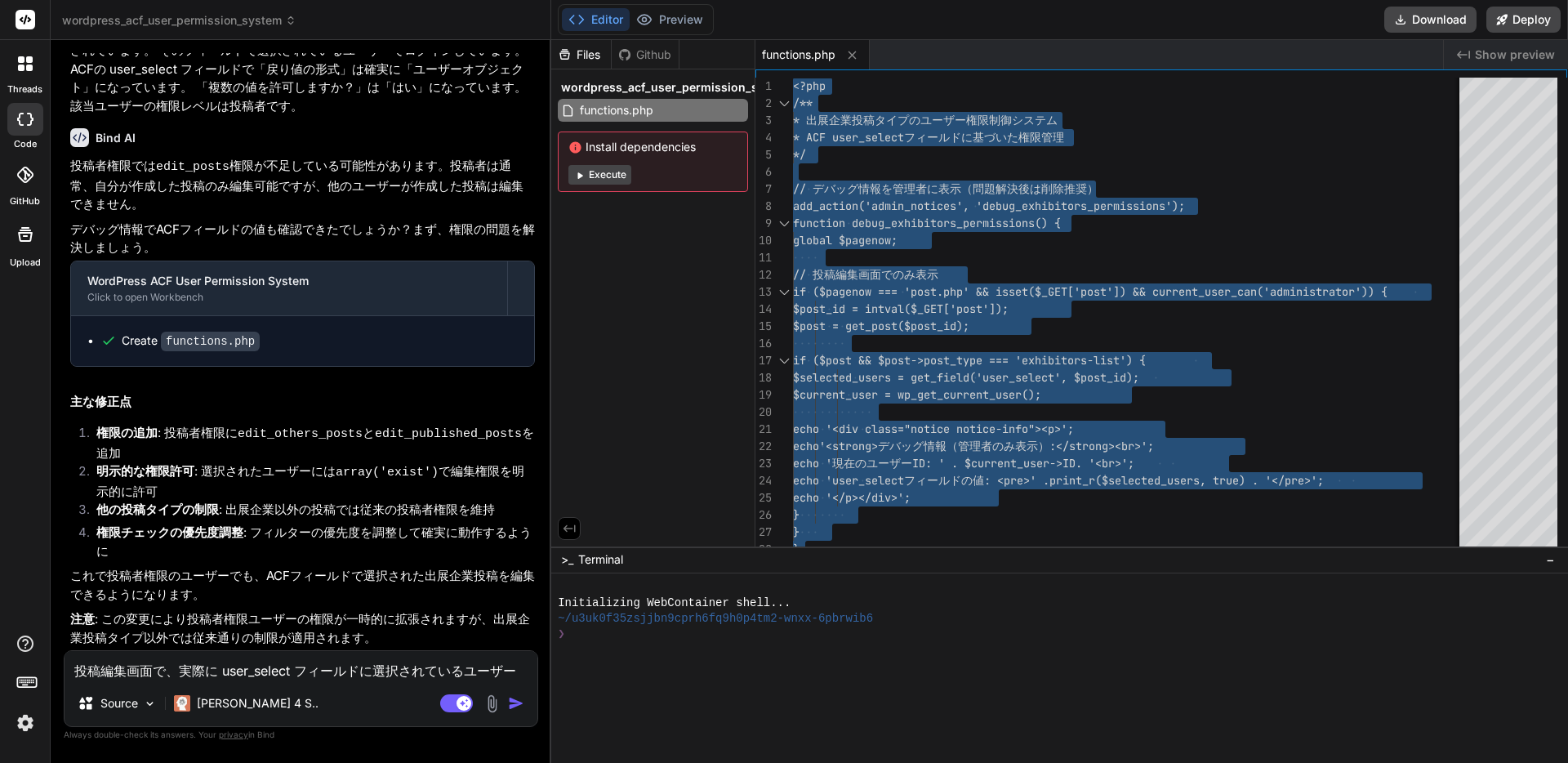
click at [166, 671] on textarea "投稿編集画面で、実際に user_select フィールドに選択されているユーザーが表示されています。 そのフィールドで選択されているユーザーでログインしてい…" at bounding box center [300, 666] width 473 height 29
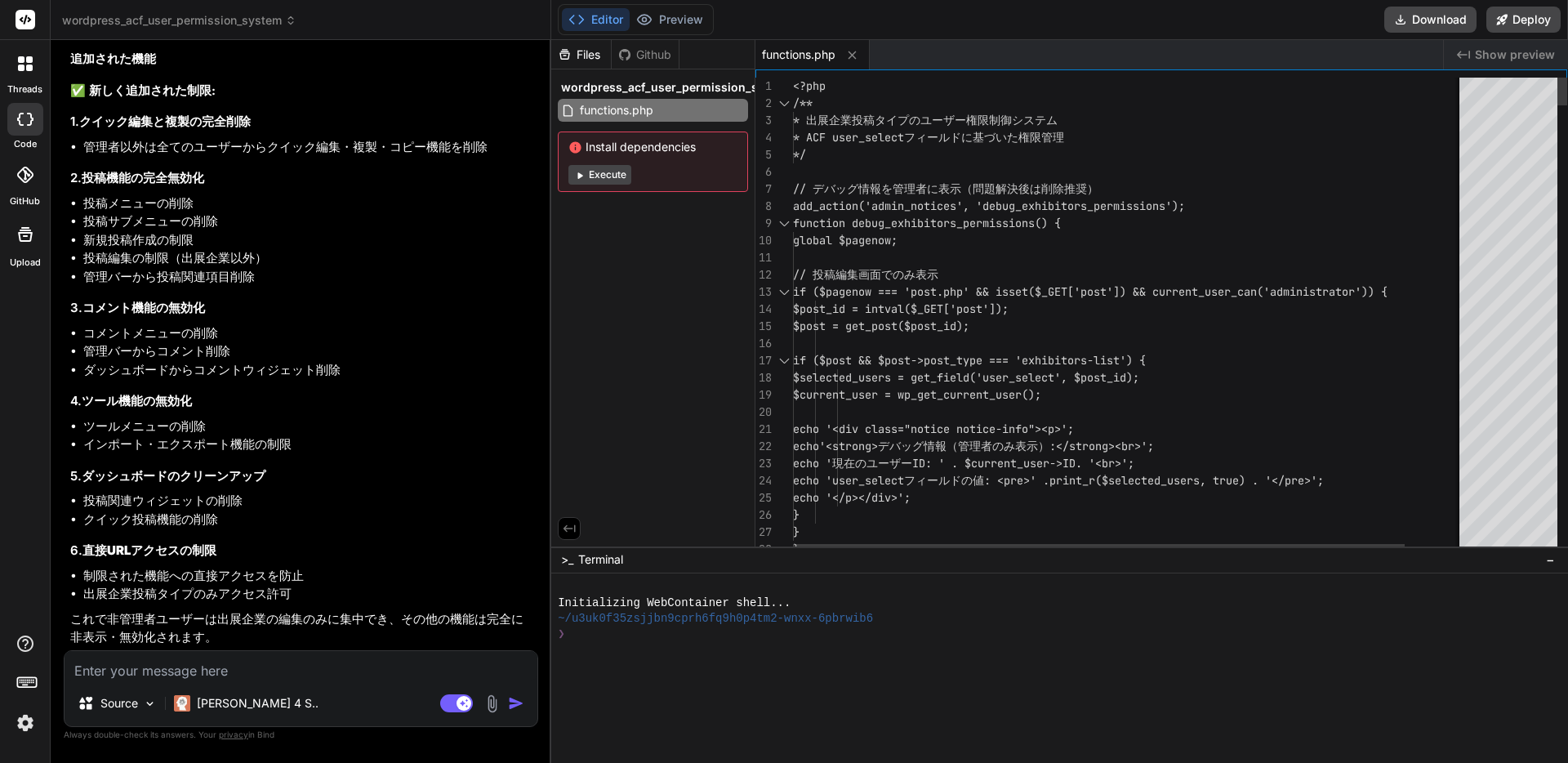
scroll to position [120, 0]
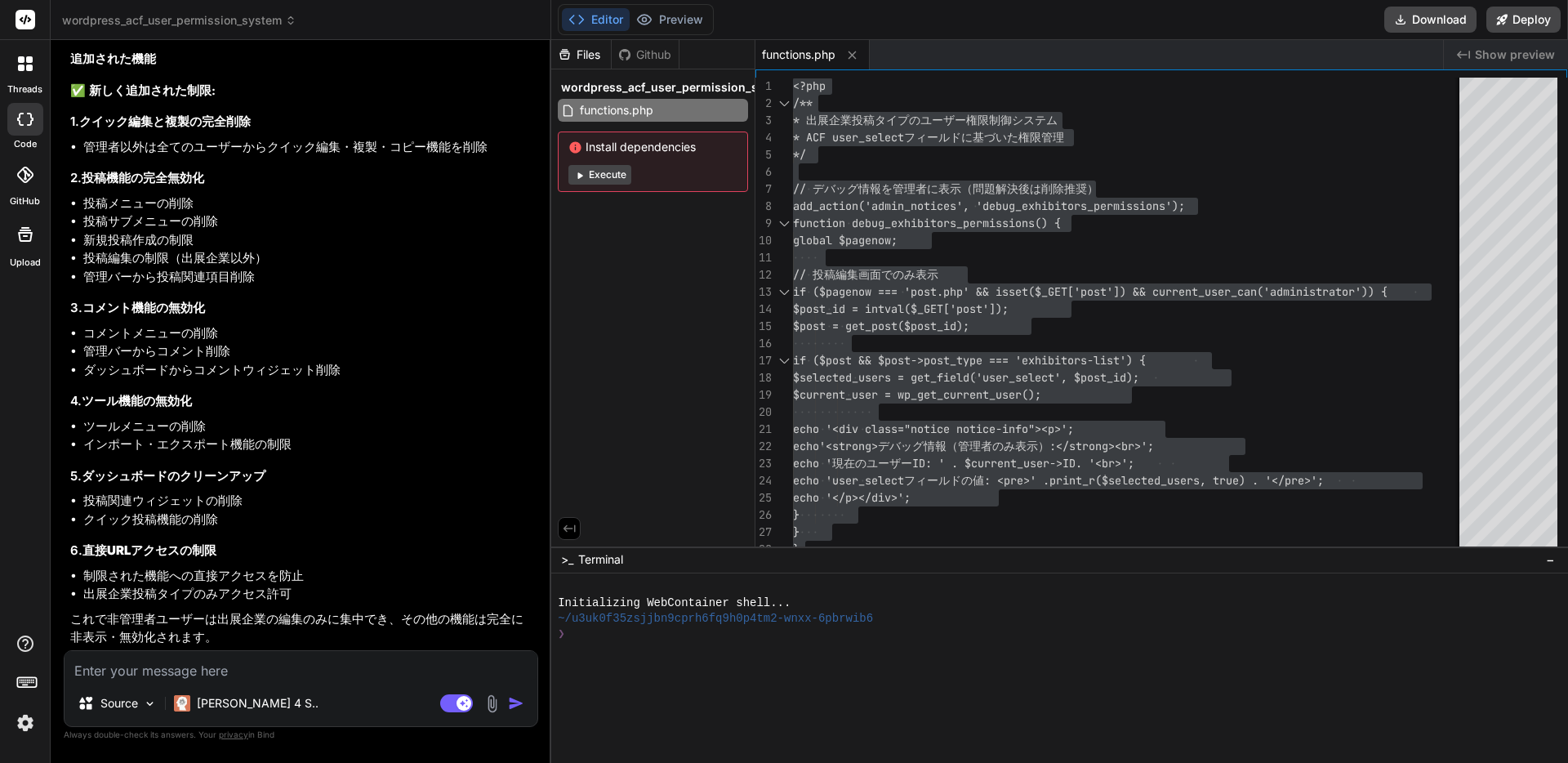
click at [280, 666] on textarea at bounding box center [300, 666] width 473 height 29
paste textarea "複製 (WordPress)"
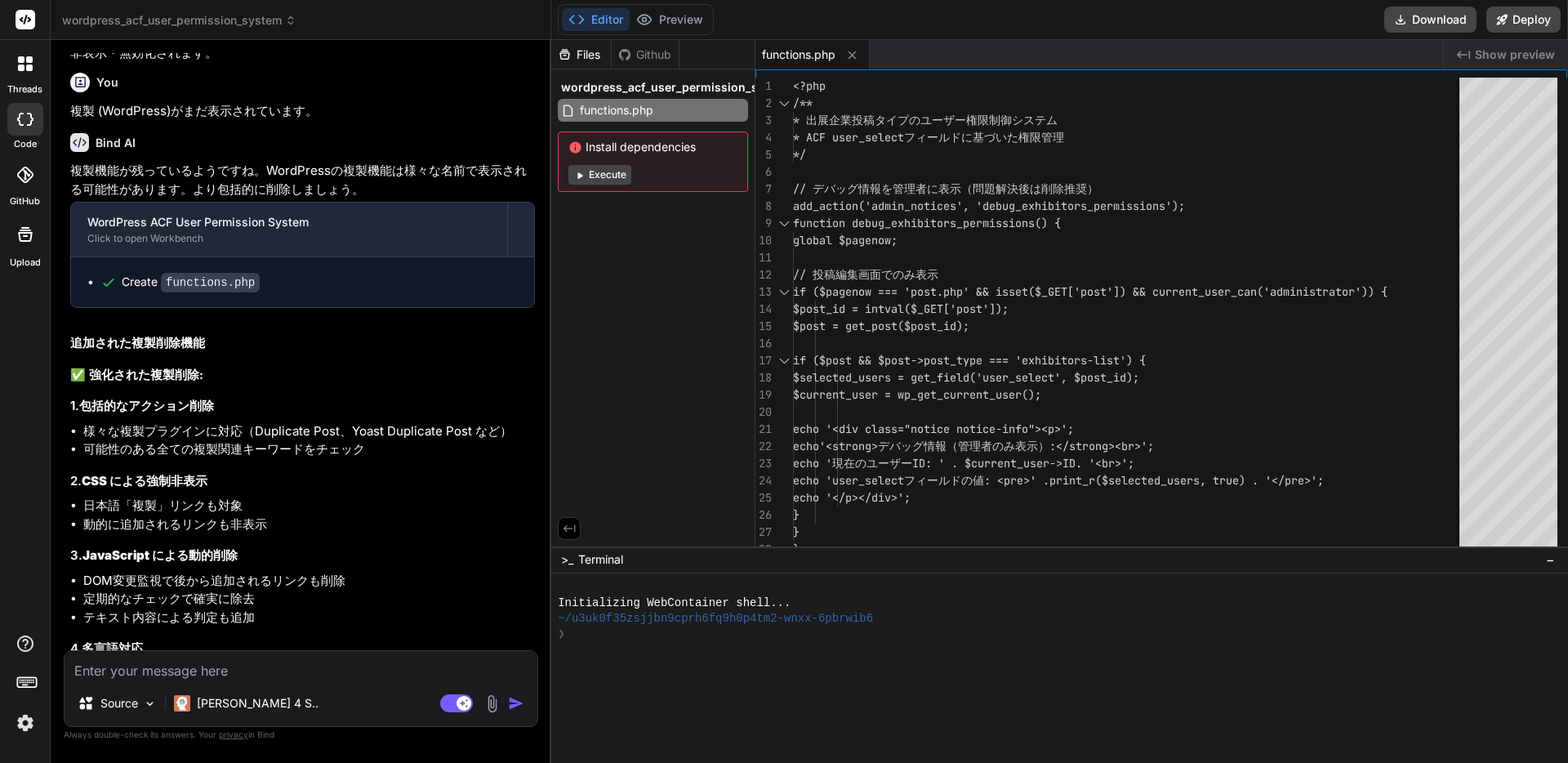
scroll to position [5576, 0]
